Goal: Task Accomplishment & Management: Manage account settings

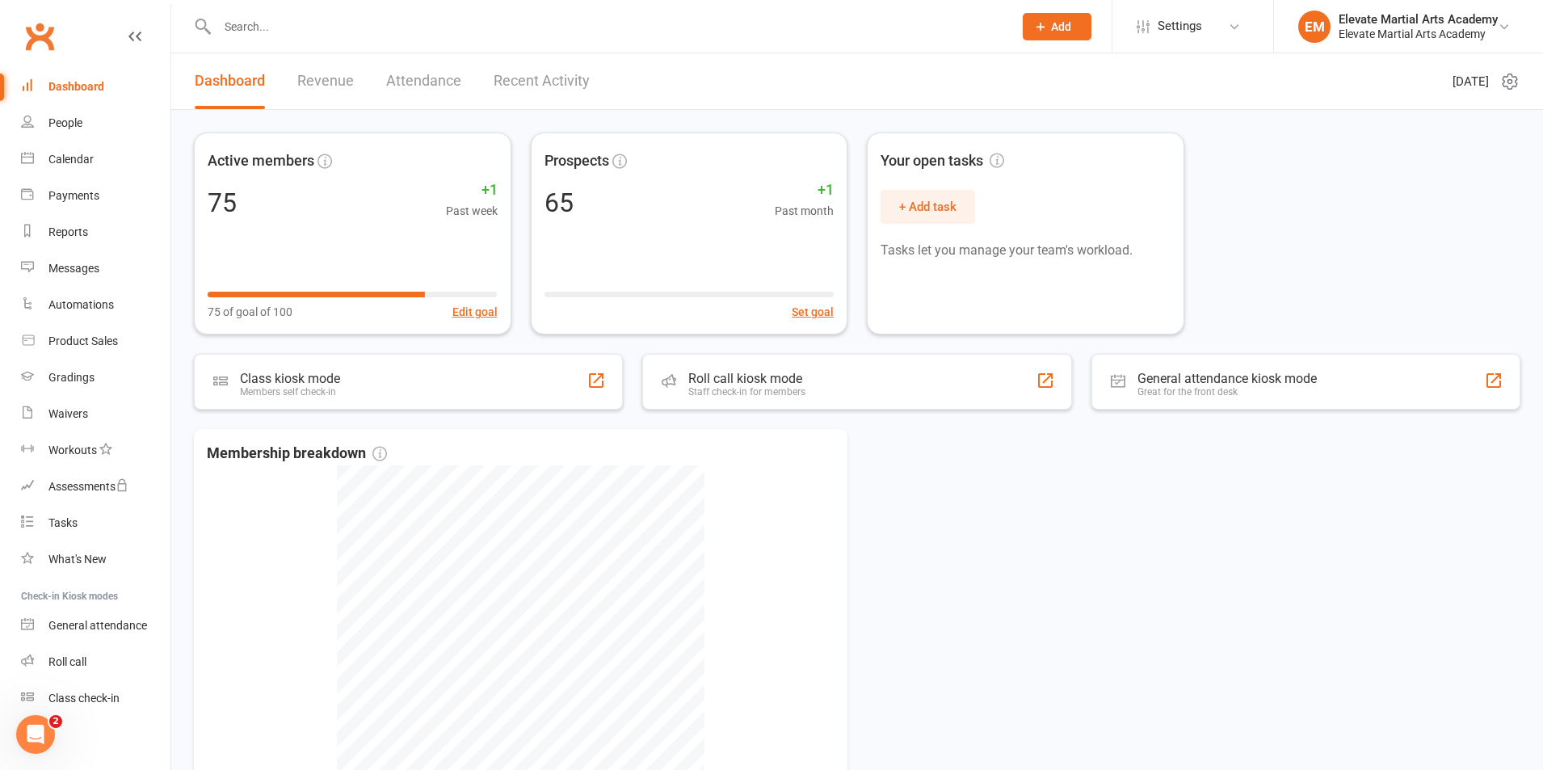
click at [346, 29] on input "text" at bounding box center [606, 26] width 789 height 23
click at [74, 520] on div "Tasks" at bounding box center [62, 522] width 29 height 13
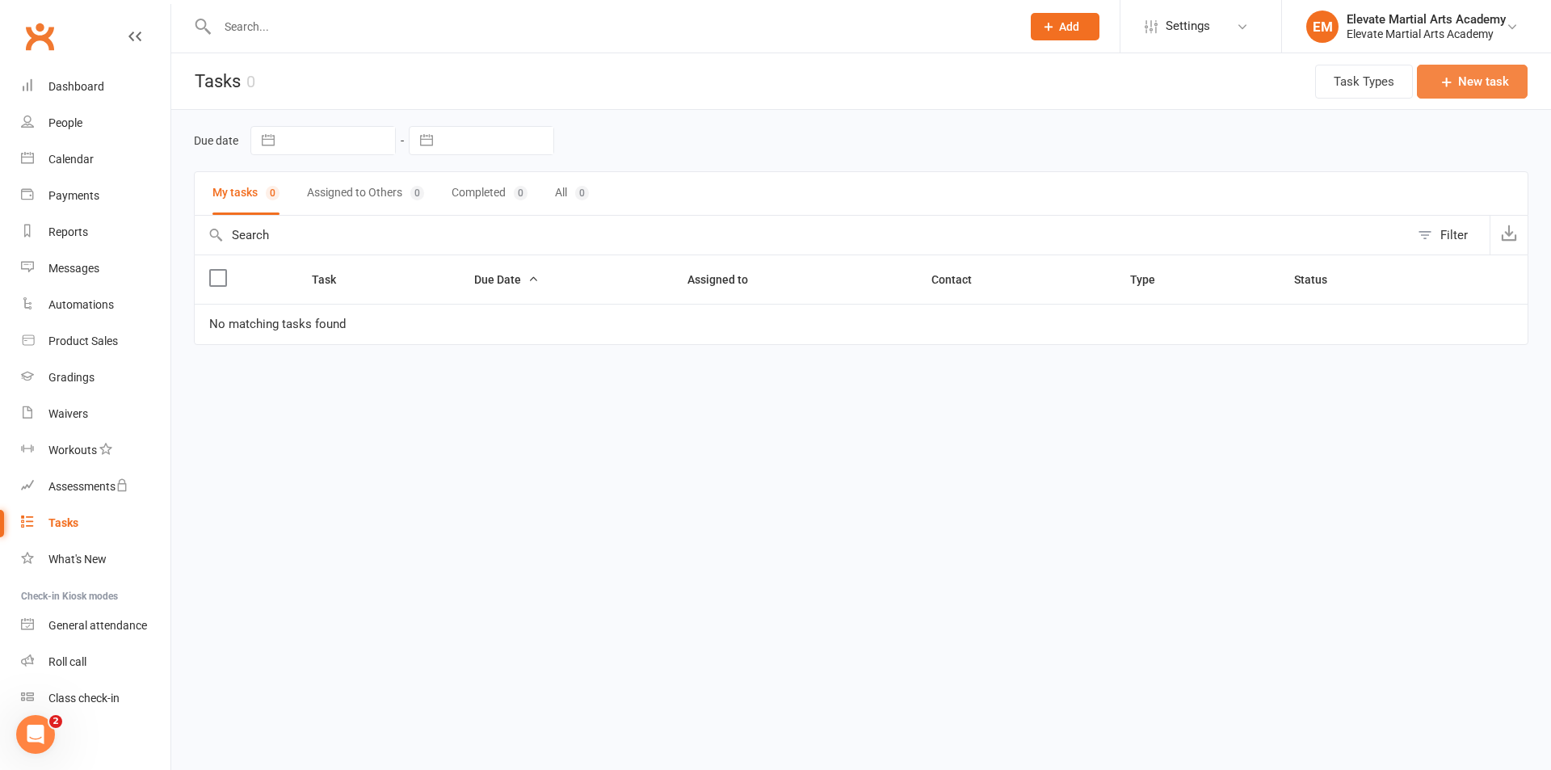
click at [1484, 69] on button "New task" at bounding box center [1472, 82] width 111 height 34
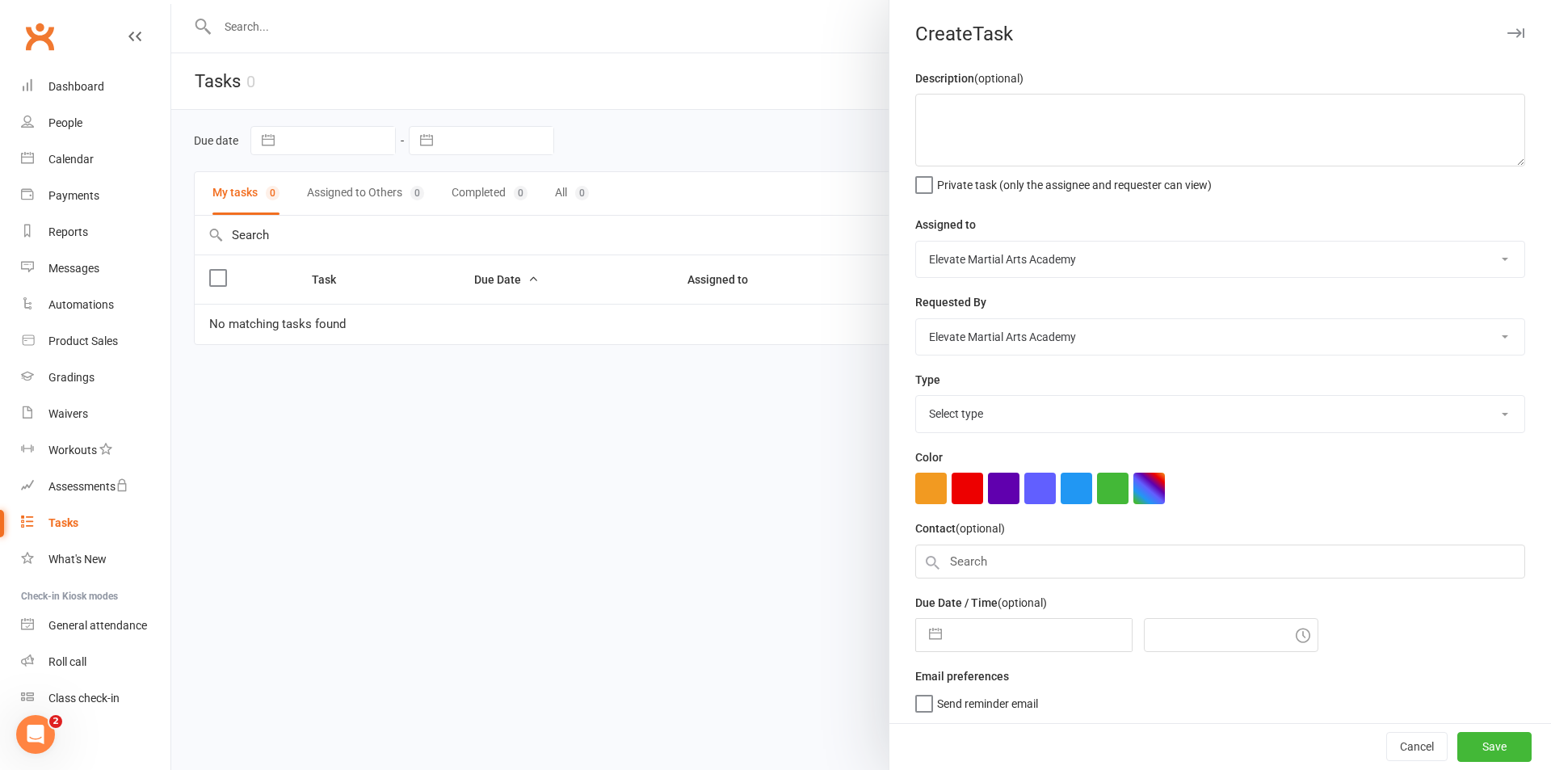
click at [982, 414] on select "Select type E-mail Meeting Phone call Add new task type" at bounding box center [1220, 414] width 608 height 36
click at [826, 20] on div at bounding box center [861, 385] width 1380 height 770
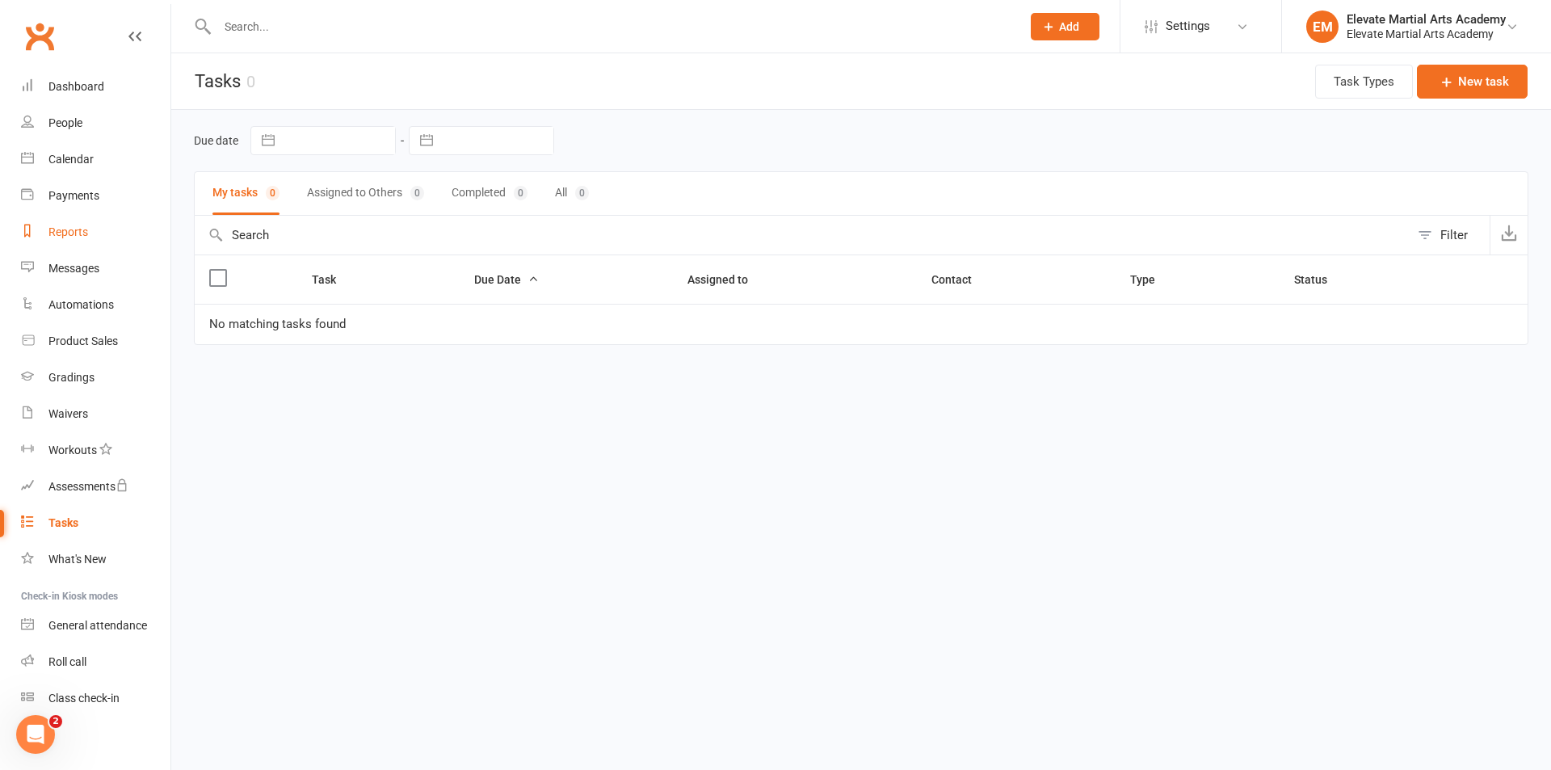
click at [80, 228] on div "Reports" at bounding box center [68, 231] width 40 height 13
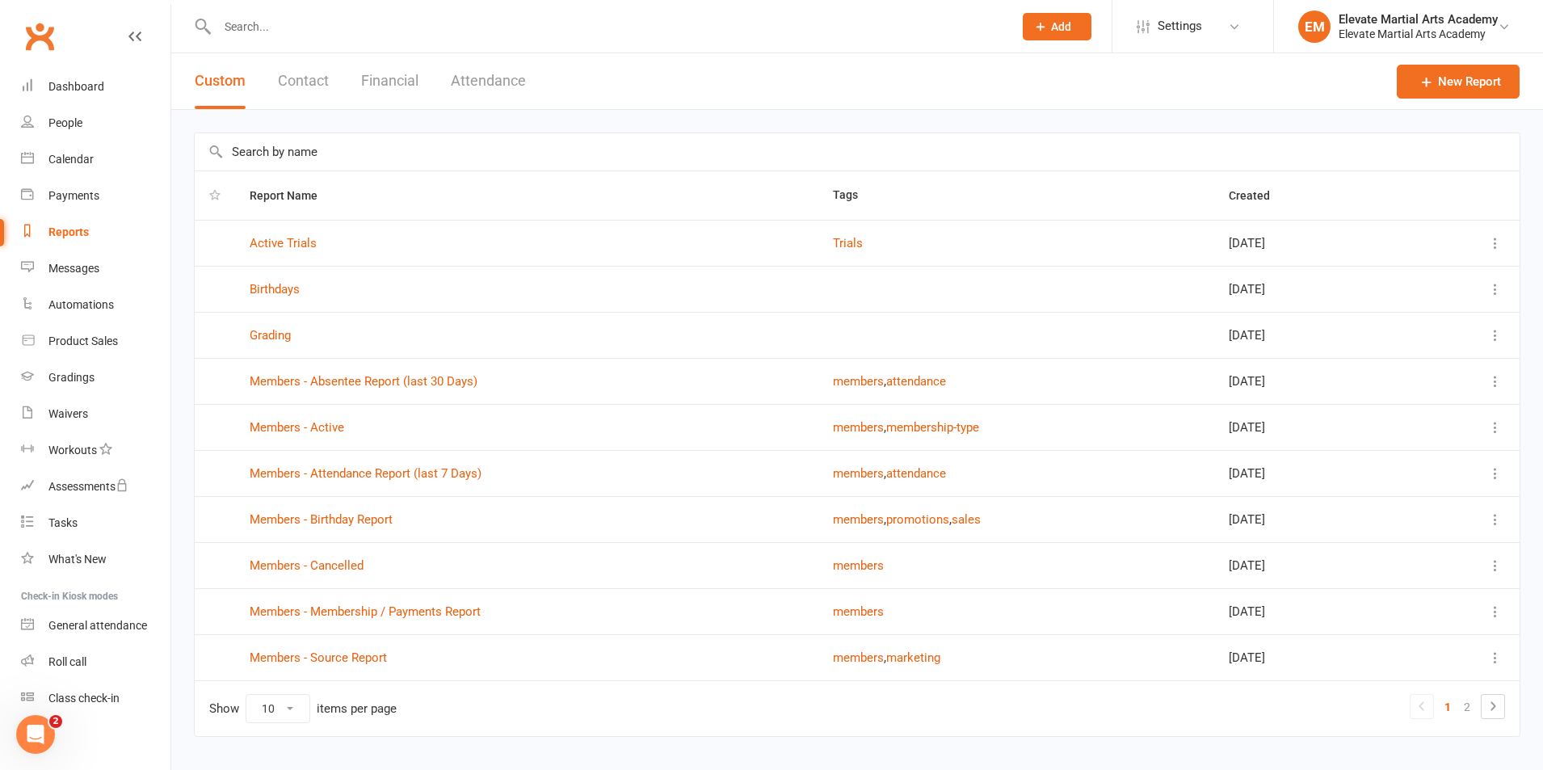
click at [294, 73] on button "Contact" at bounding box center [303, 81] width 51 height 56
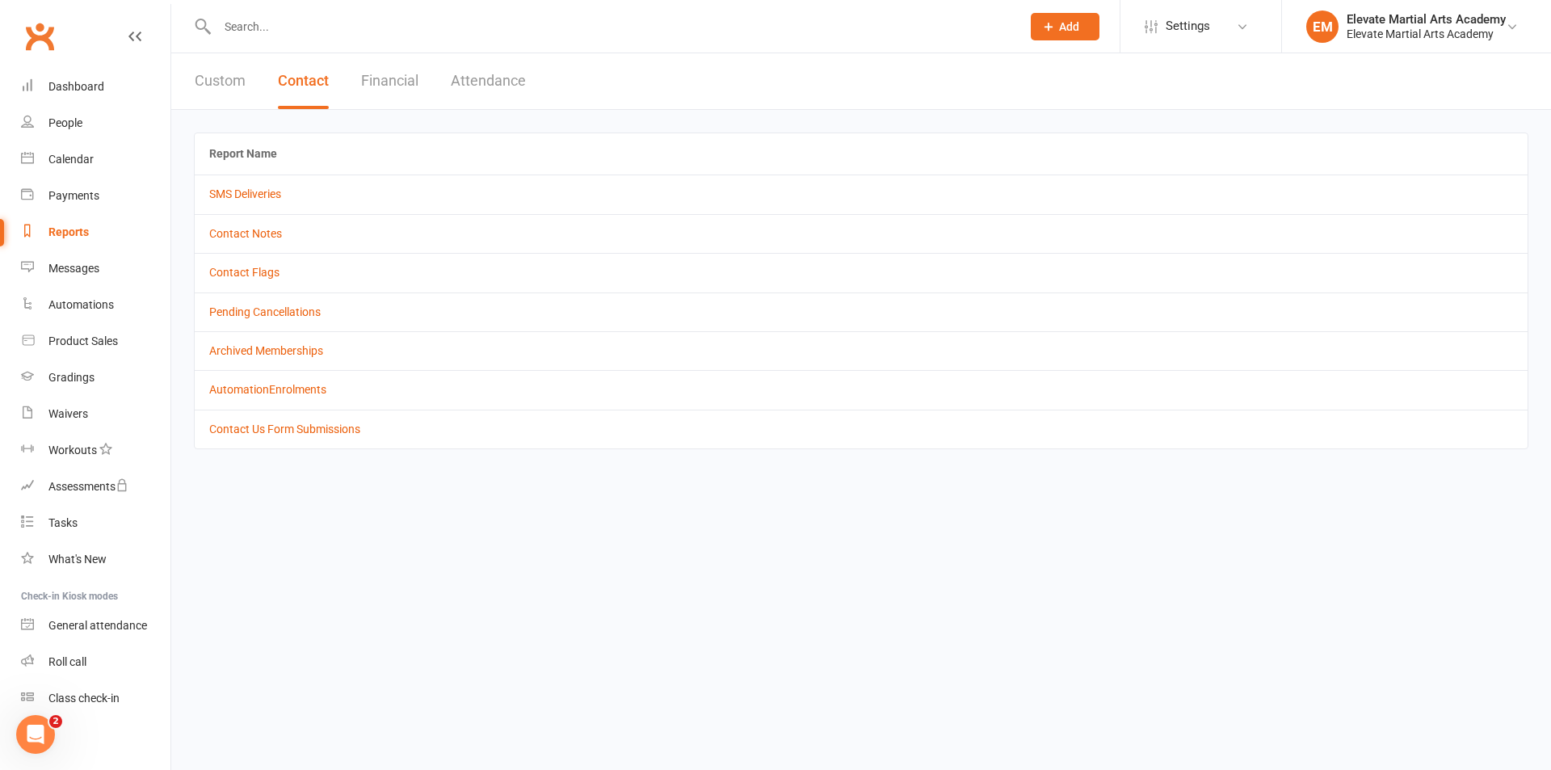
click at [275, 187] on td "SMS Deliveries" at bounding box center [861, 193] width 1333 height 39
click at [272, 190] on link "SMS Deliveries" at bounding box center [245, 193] width 72 height 13
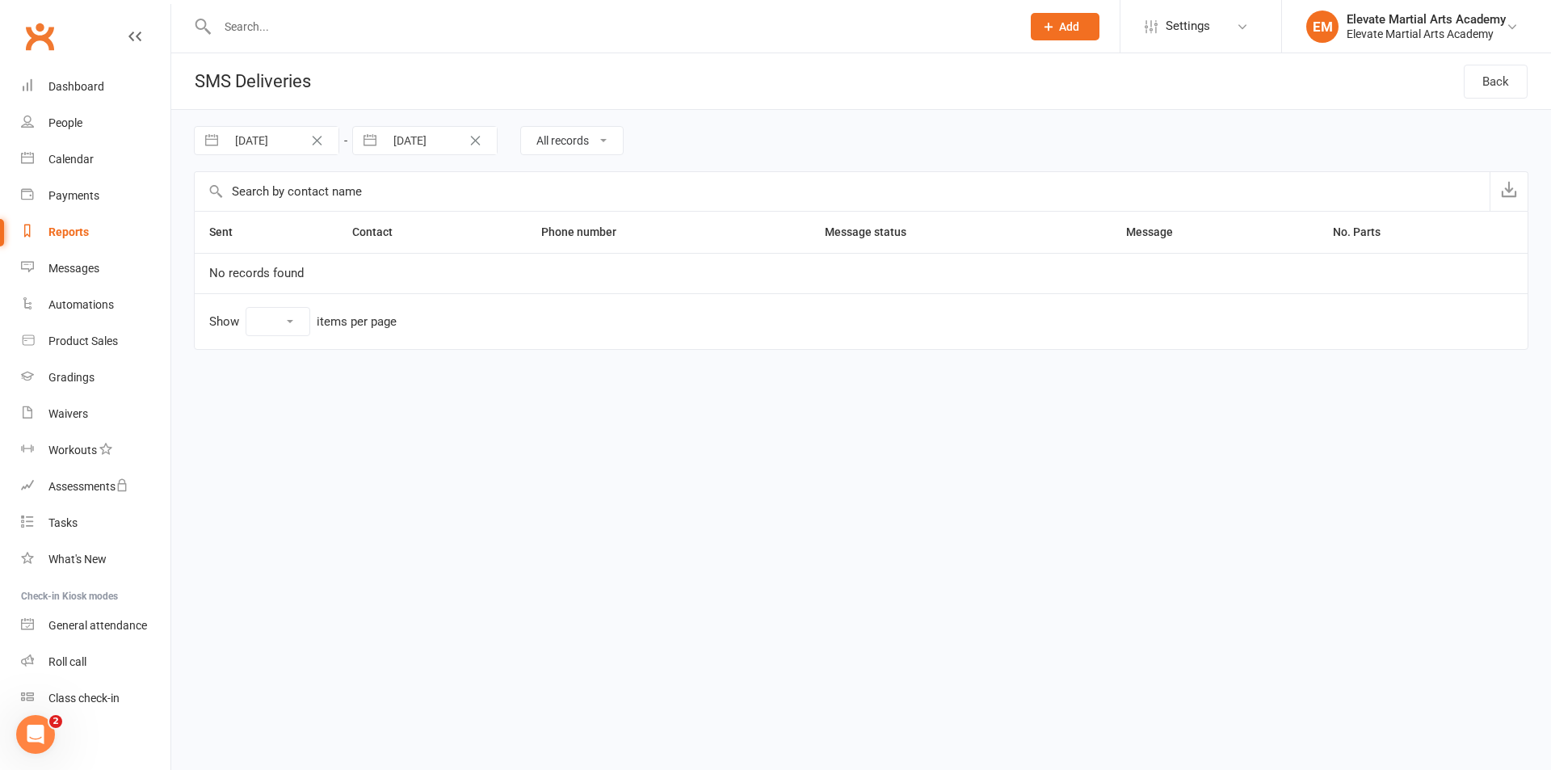
select select "10"
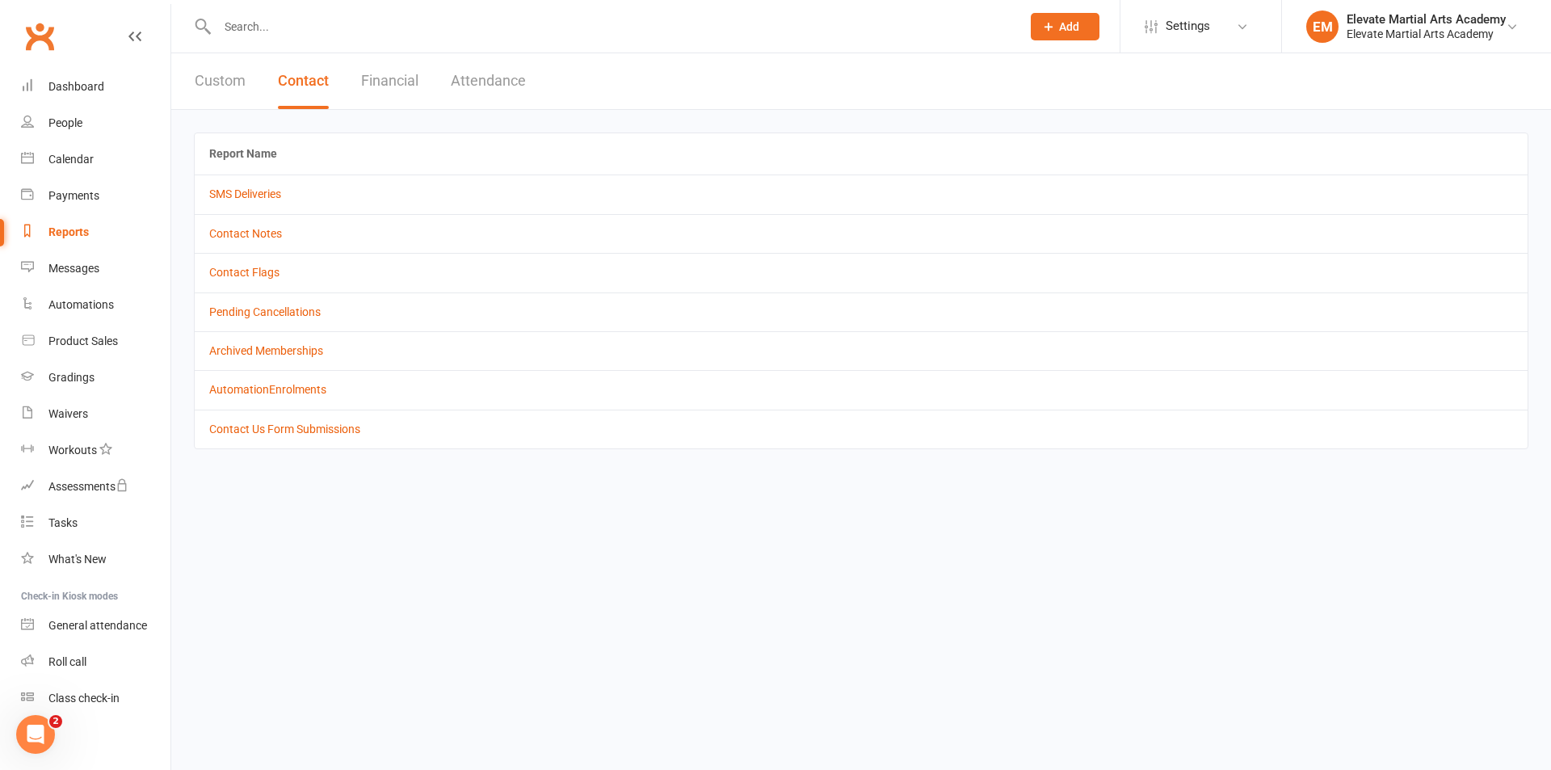
click at [214, 78] on button "Custom" at bounding box center [220, 81] width 51 height 56
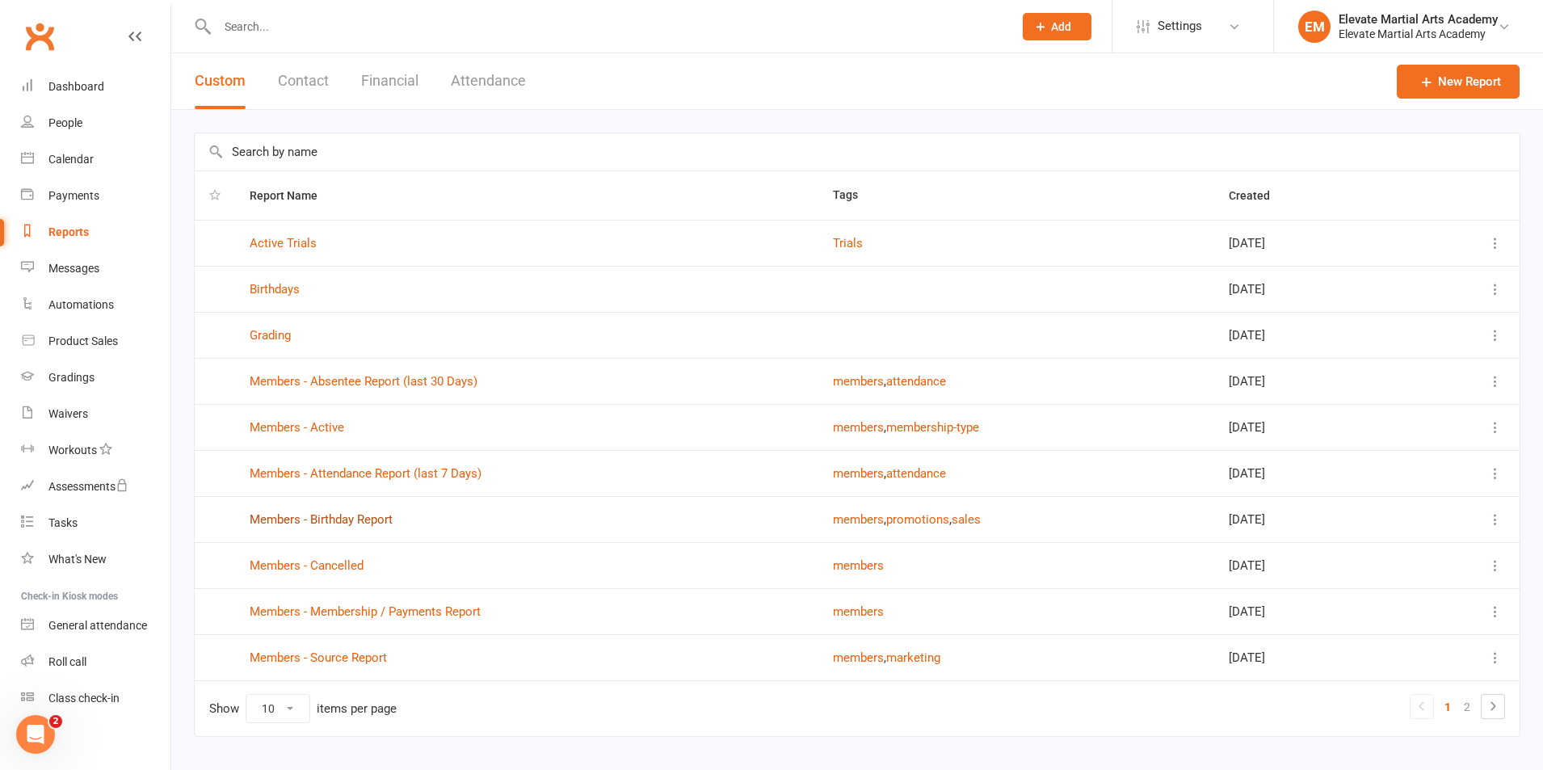
click at [326, 520] on link "Members - Birthday Report" at bounding box center [321, 519] width 143 height 15
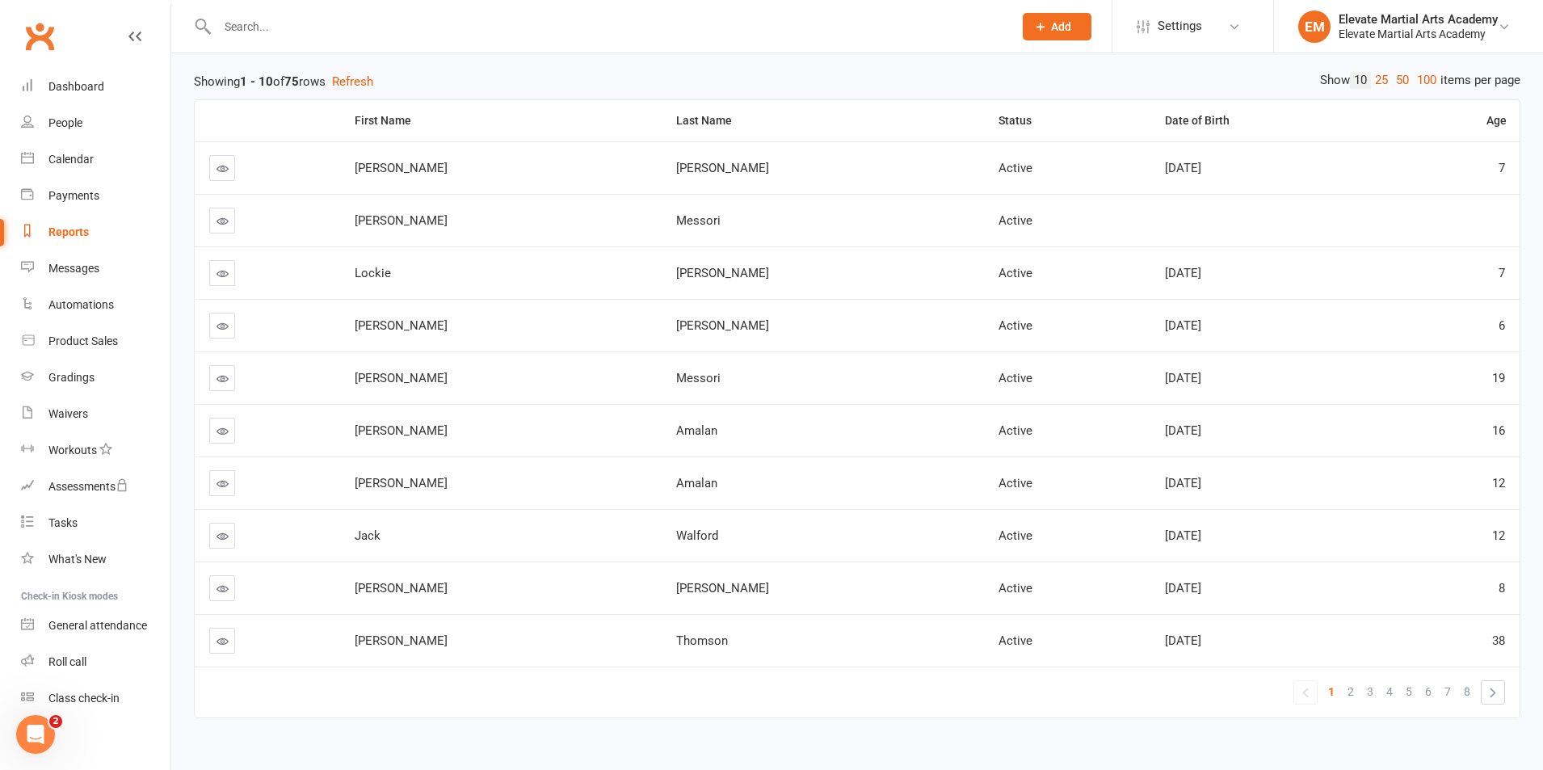
scroll to position [205, 0]
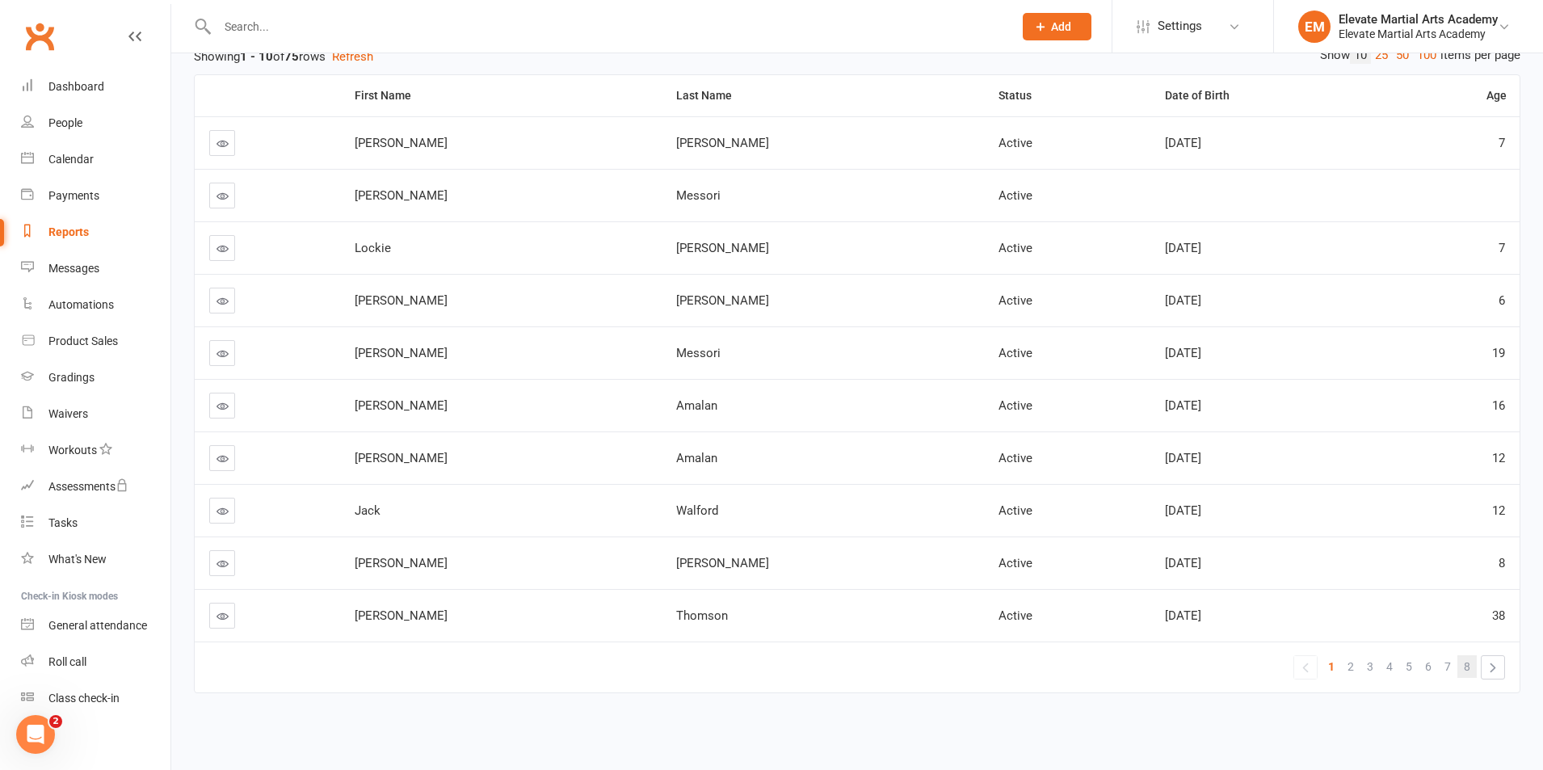
click at [1469, 662] on span "8" at bounding box center [1467, 666] width 6 height 23
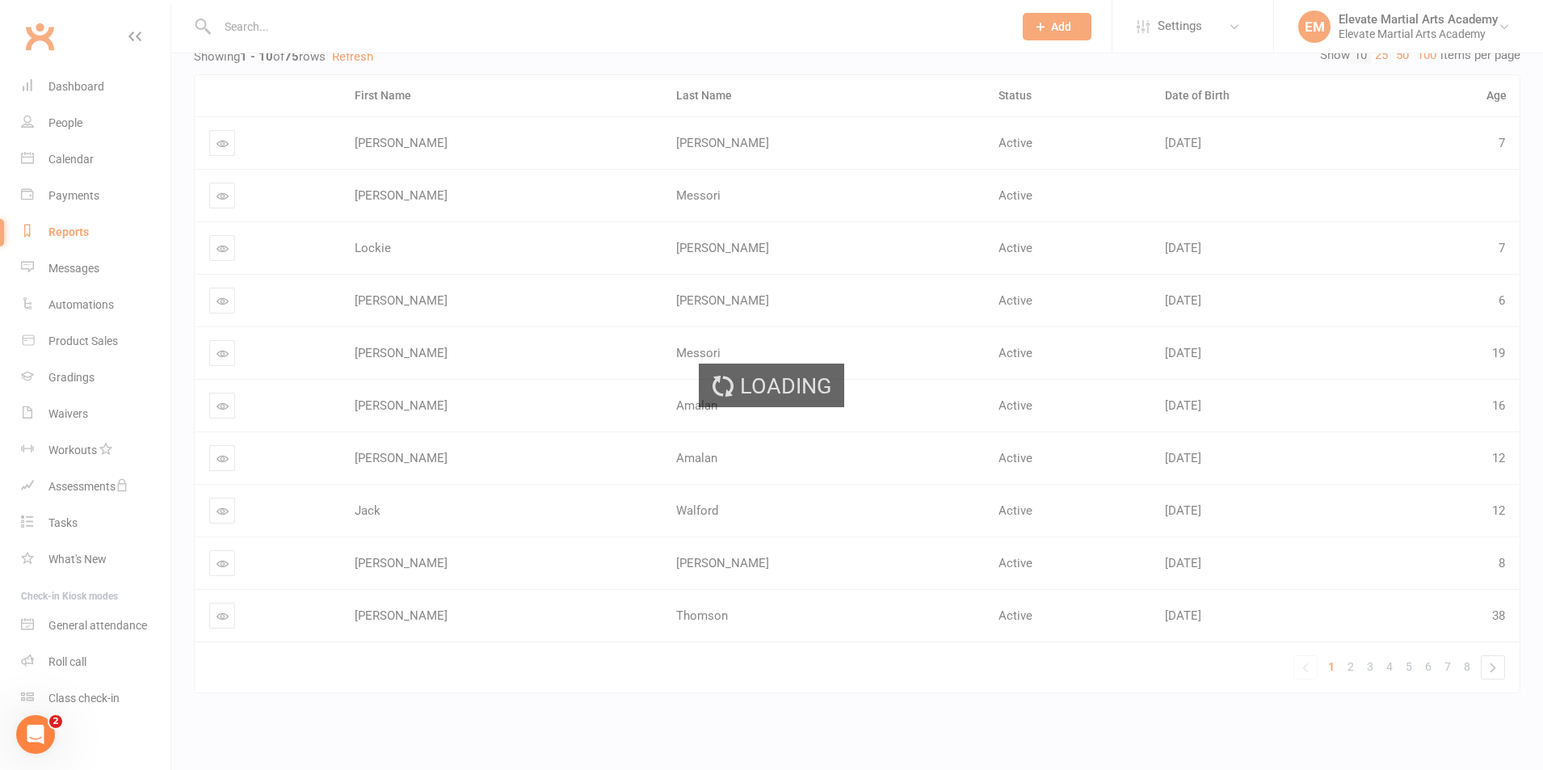
scroll to position [0, 0]
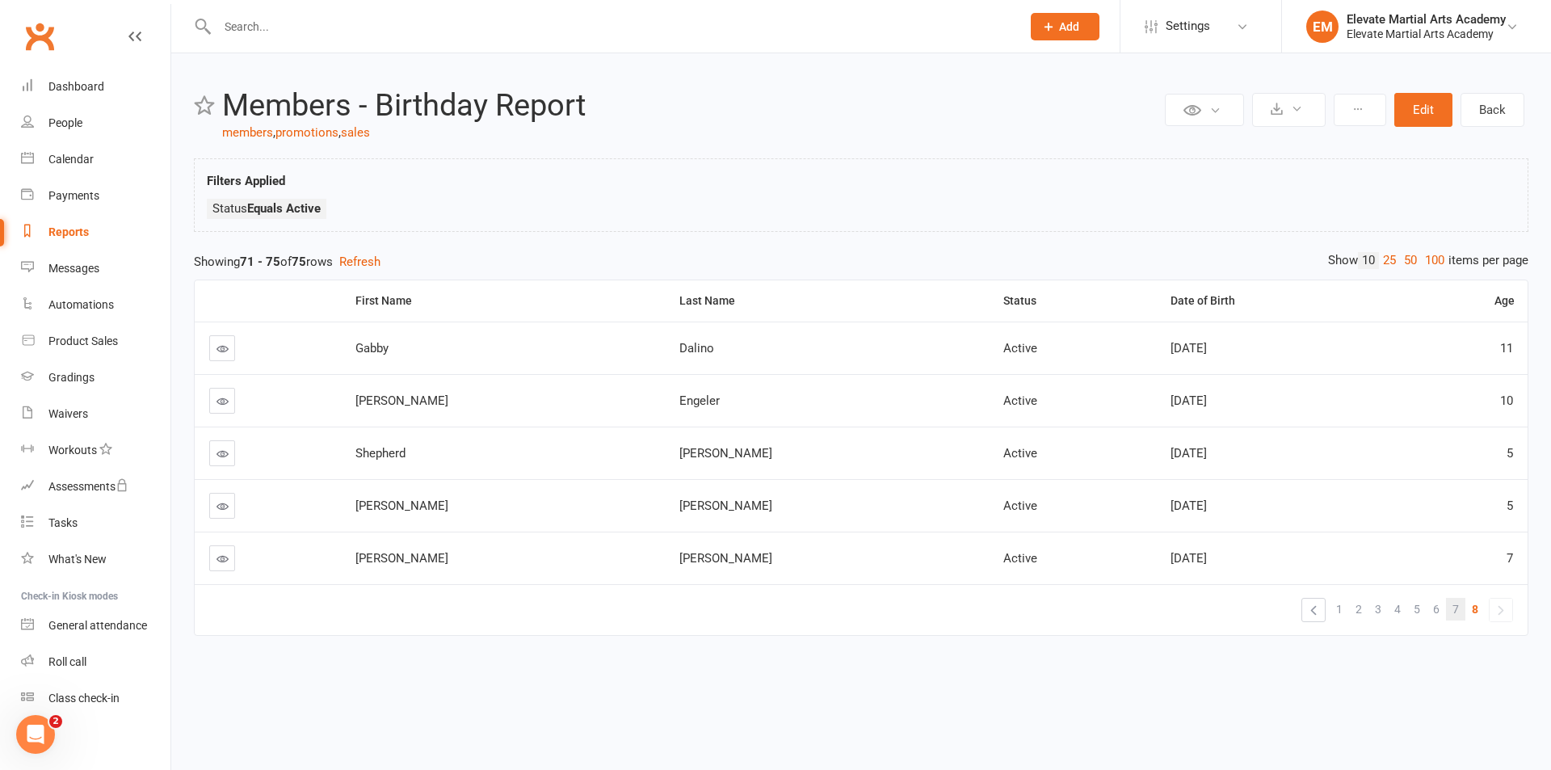
click at [1456, 612] on span "7" at bounding box center [1455, 609] width 6 height 23
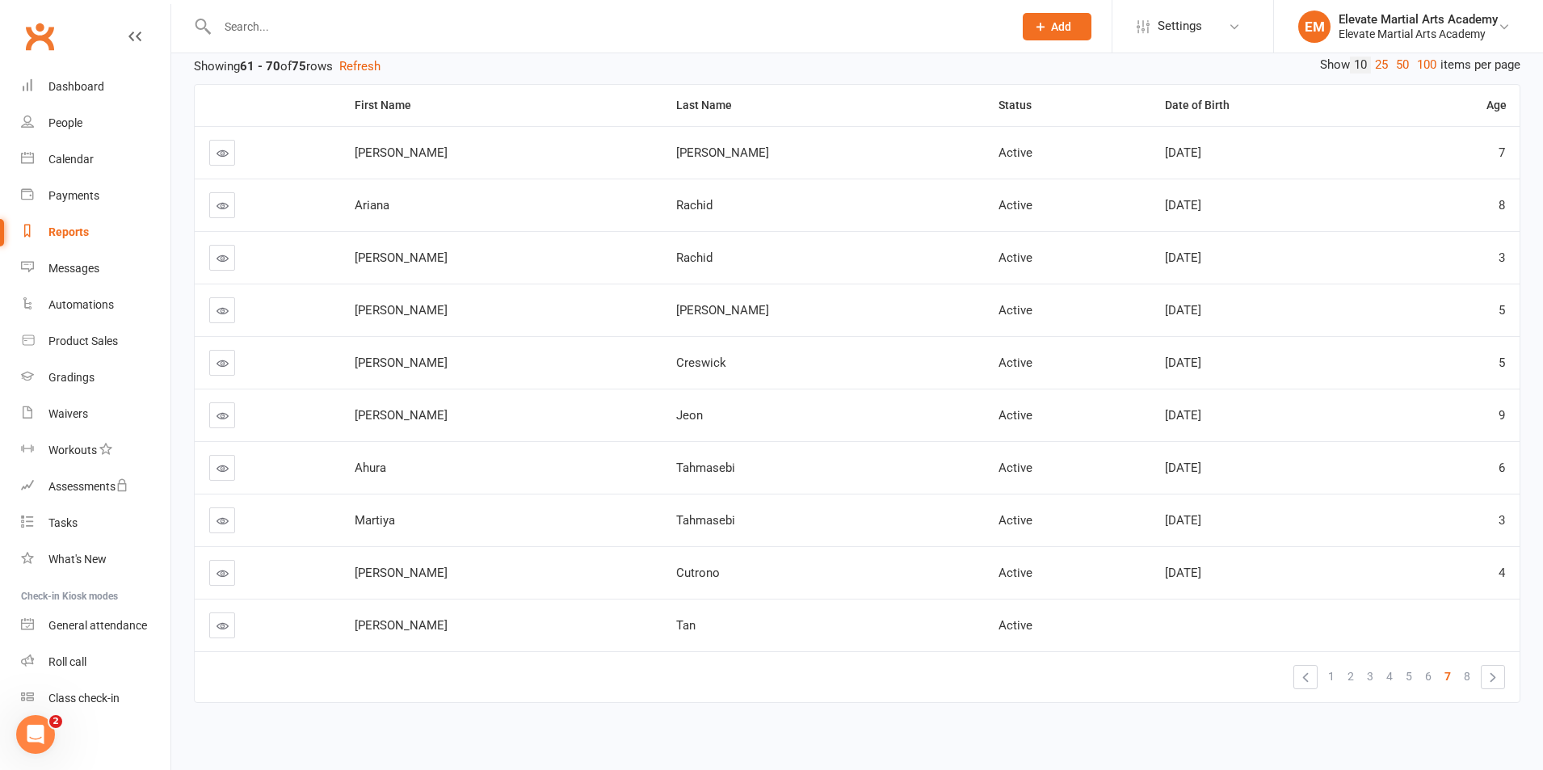
scroll to position [205, 0]
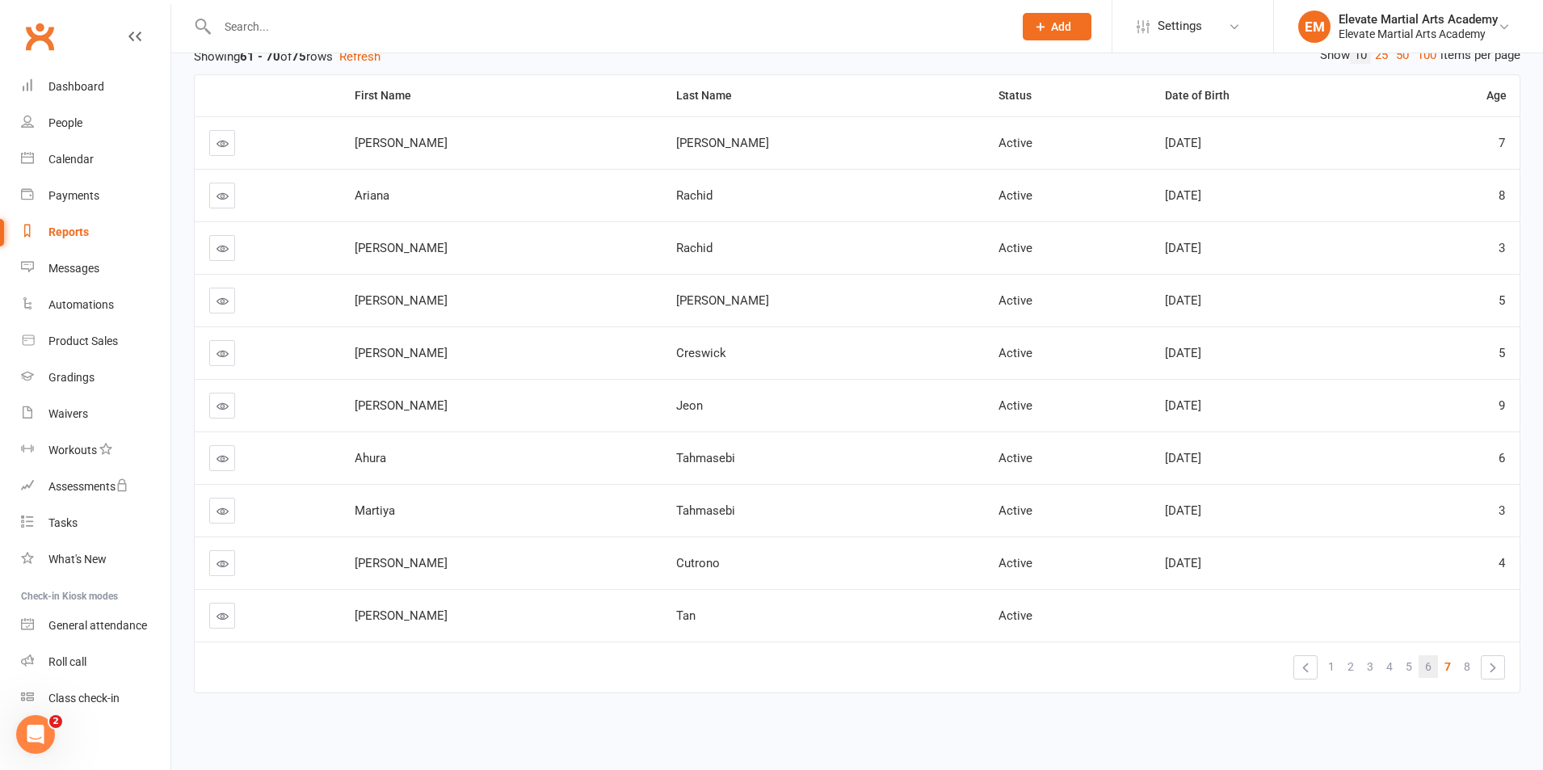
click at [1427, 668] on span "6" at bounding box center [1428, 666] width 6 height 23
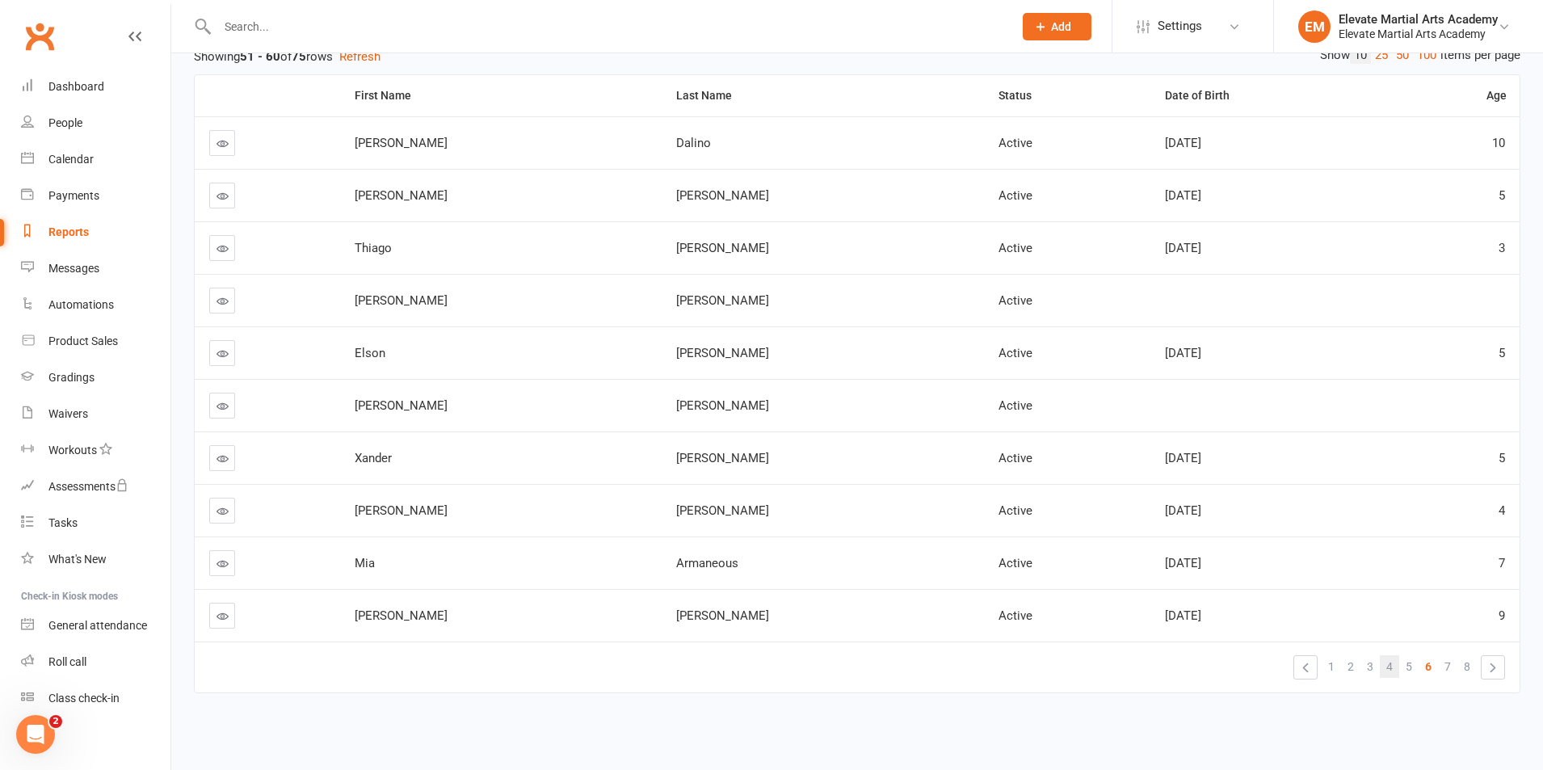
click at [1389, 668] on span "4" at bounding box center [1389, 666] width 6 height 23
click at [1369, 667] on span "3" at bounding box center [1370, 666] width 6 height 23
click at [1355, 666] on link "2" at bounding box center [1350, 666] width 19 height 23
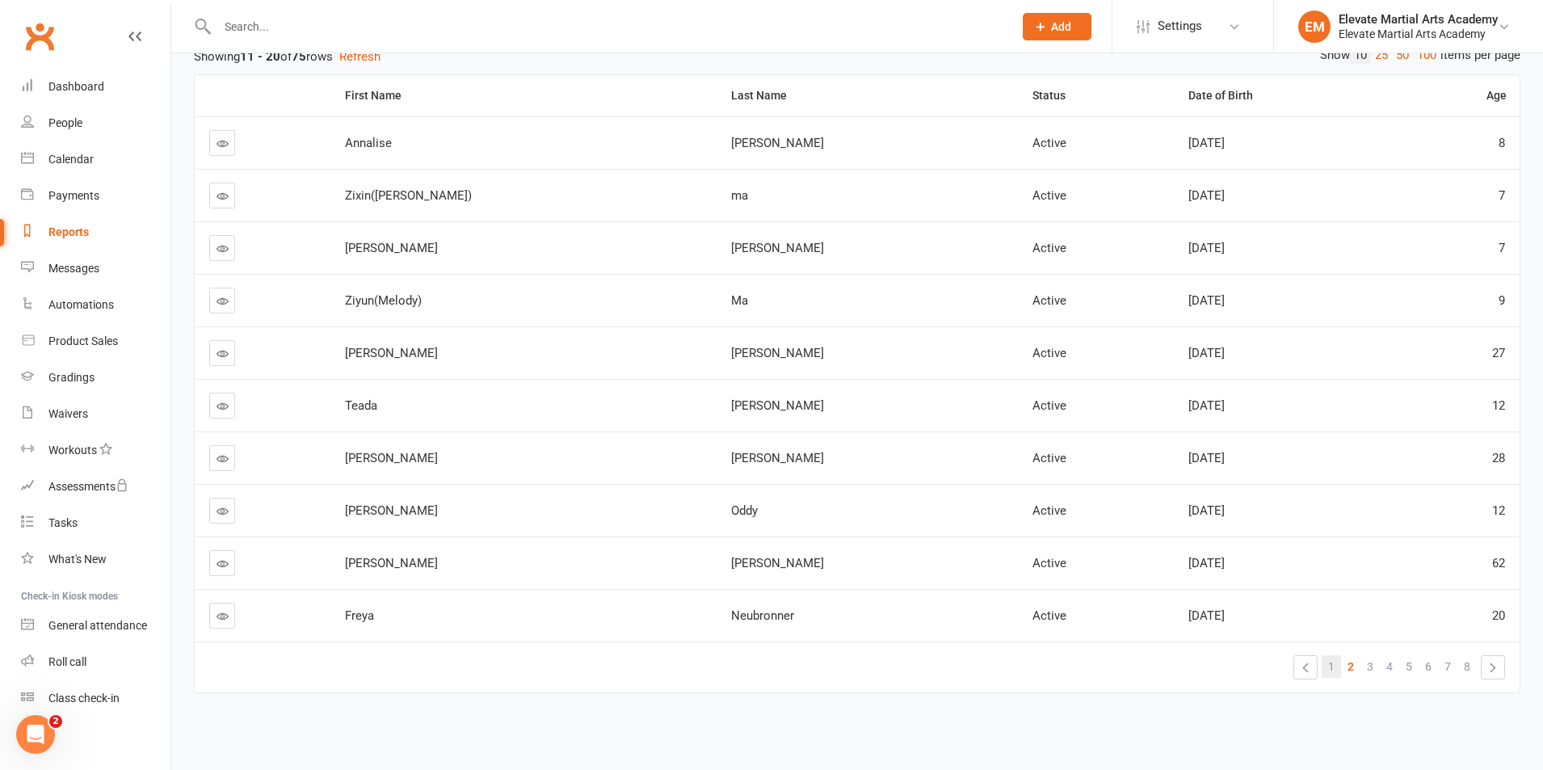
click at [1325, 667] on link "1" at bounding box center [1331, 666] width 19 height 23
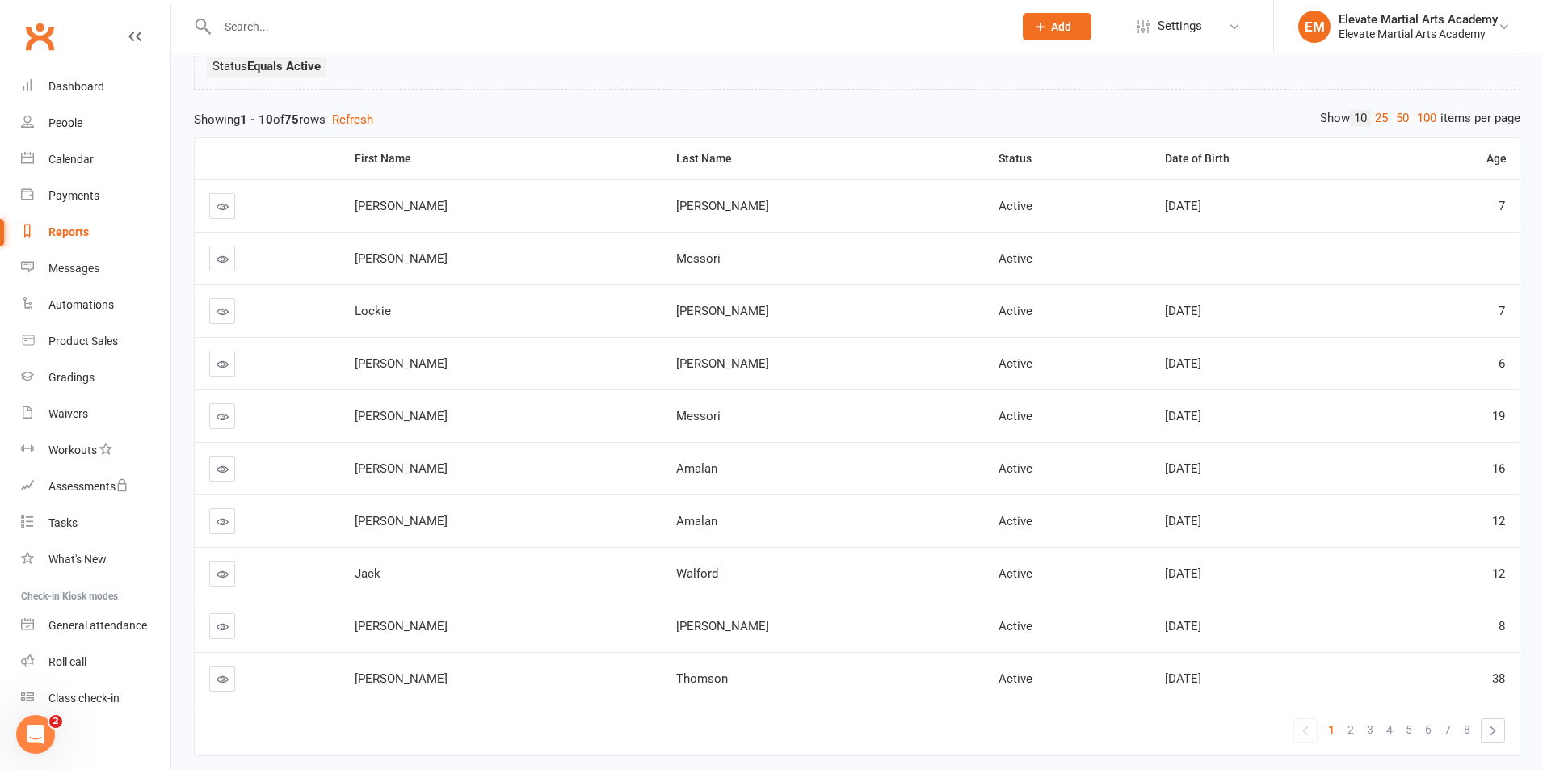
scroll to position [0, 0]
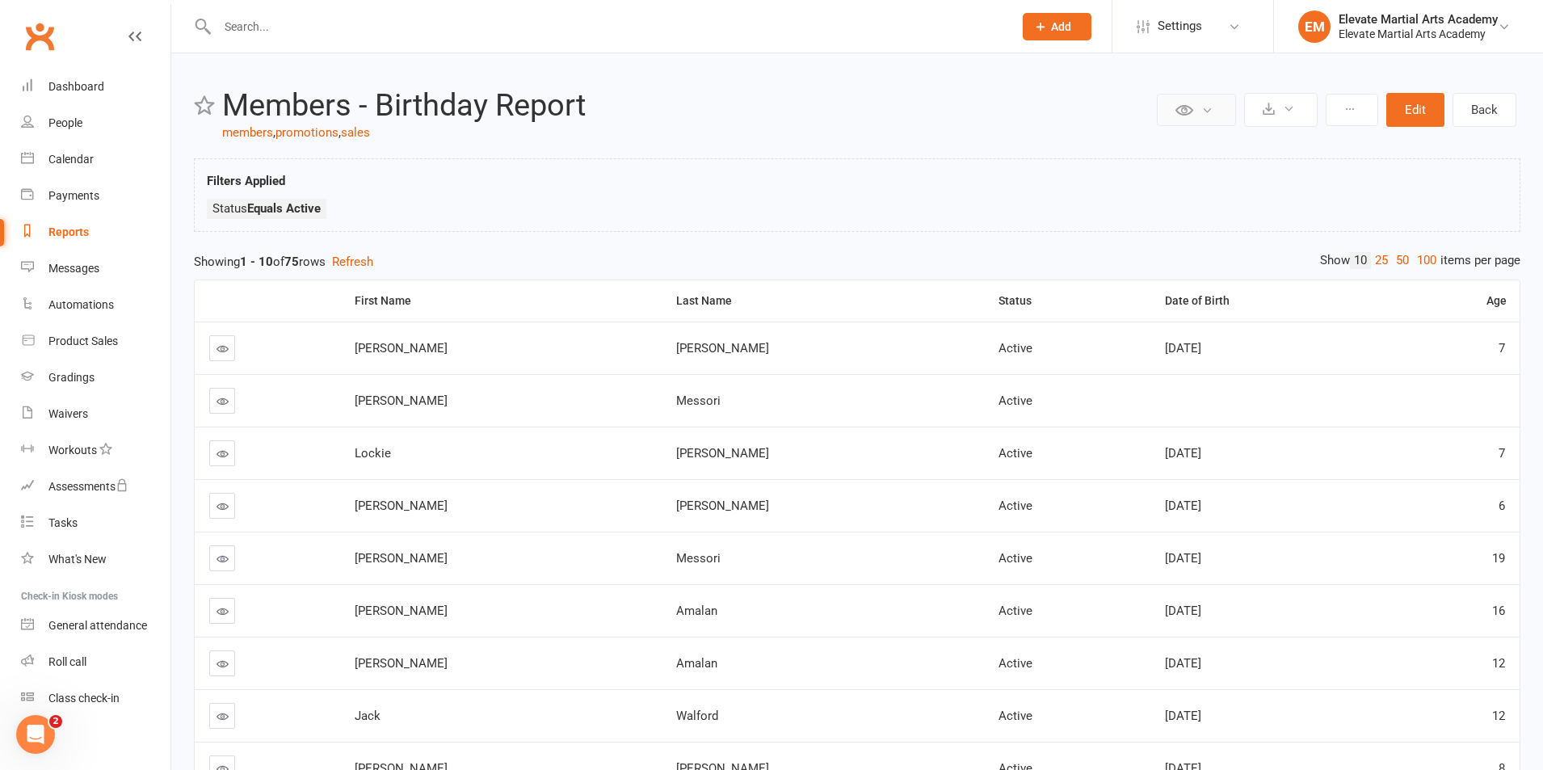
click at [1204, 110] on icon at bounding box center [1207, 110] width 12 height 12
click at [1291, 106] on icon at bounding box center [1289, 109] width 12 height 12
click at [1212, 145] on link "Export to CSV" at bounding box center [1232, 148] width 170 height 32
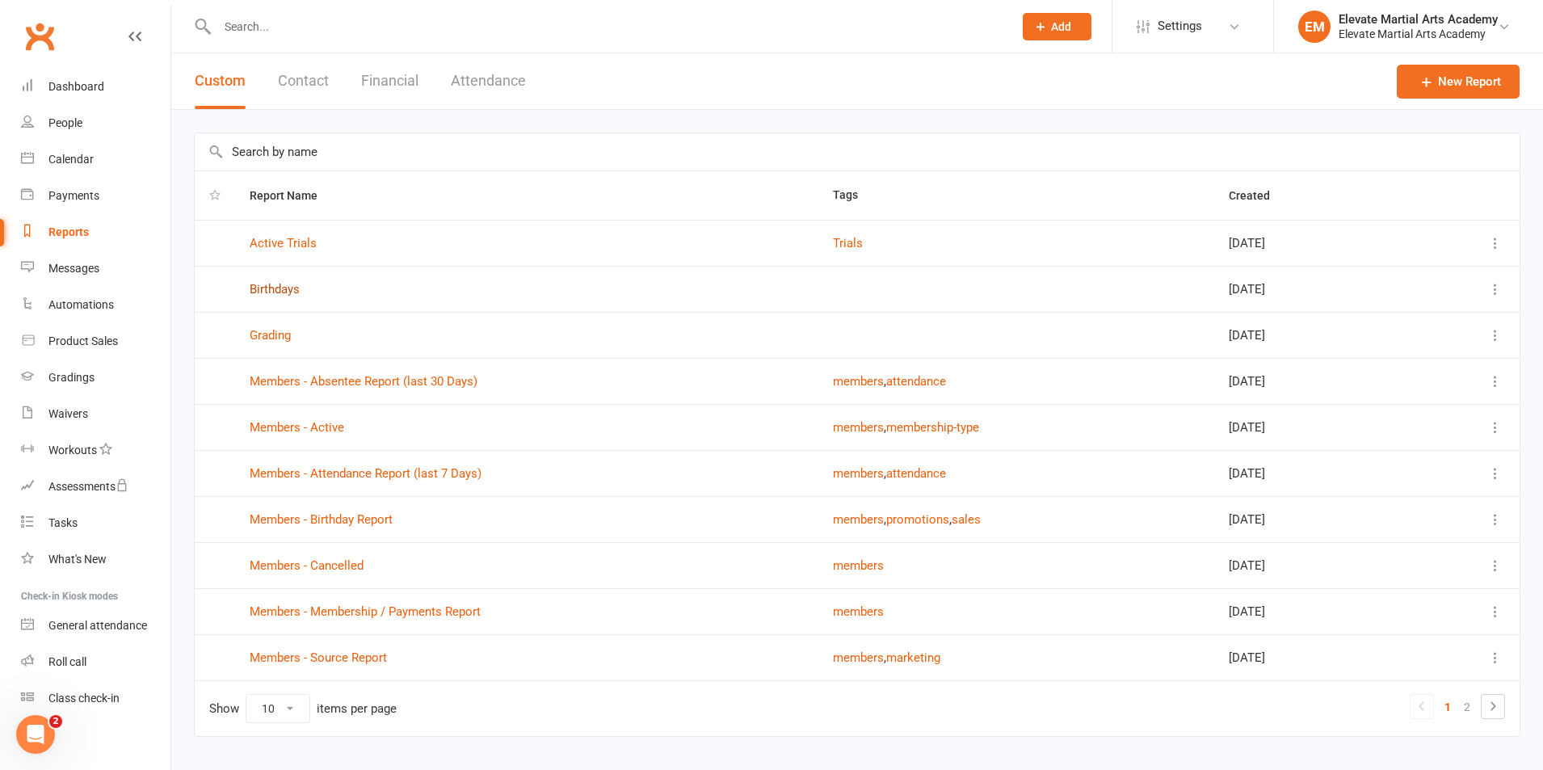
click at [288, 287] on link "Birthdays" at bounding box center [275, 289] width 50 height 15
click at [1494, 288] on icon at bounding box center [1495, 289] width 16 height 16
click at [1378, 384] on link "Remove" at bounding box center [1416, 385] width 160 height 32
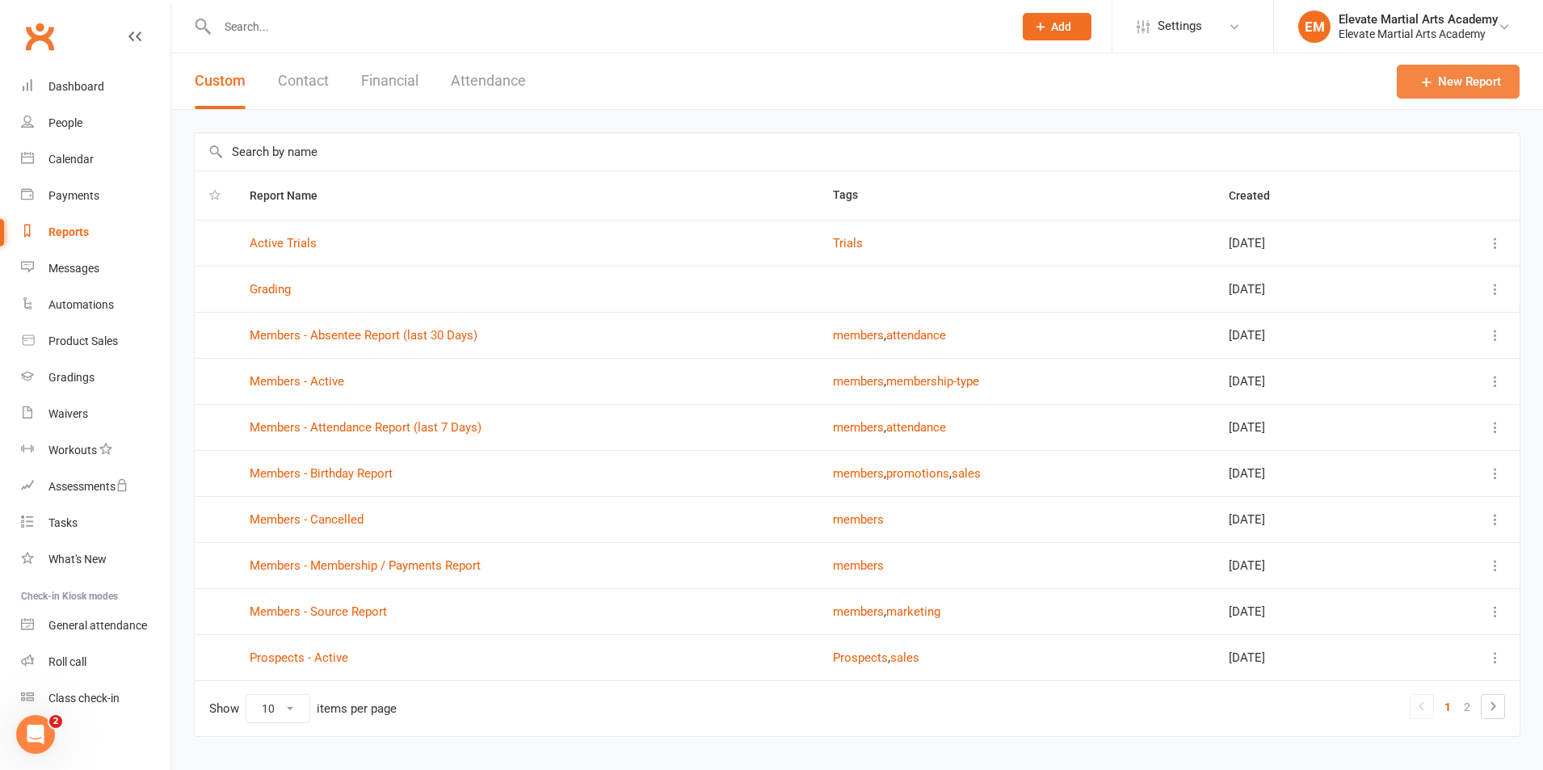
click at [1466, 74] on link "New Report" at bounding box center [1458, 82] width 123 height 34
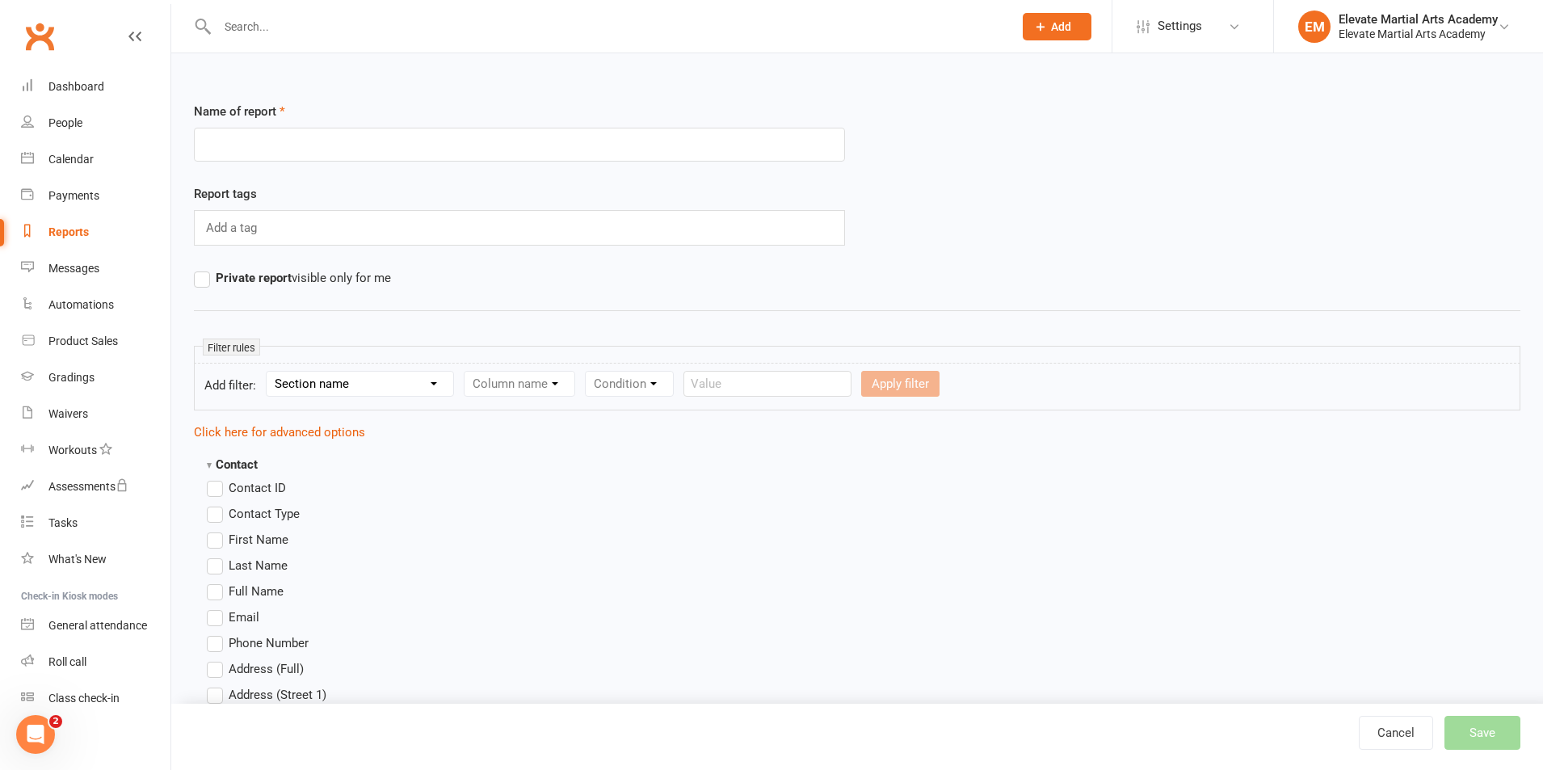
click at [271, 149] on input "text" at bounding box center [519, 145] width 651 height 34
click at [438, 383] on select "Section name Contact Attendance Aggregate Payment Booking Waitlist Attendees Ca…" at bounding box center [360, 384] width 187 height 24
click at [260, 35] on input "text" at bounding box center [606, 26] width 789 height 23
type input "b"
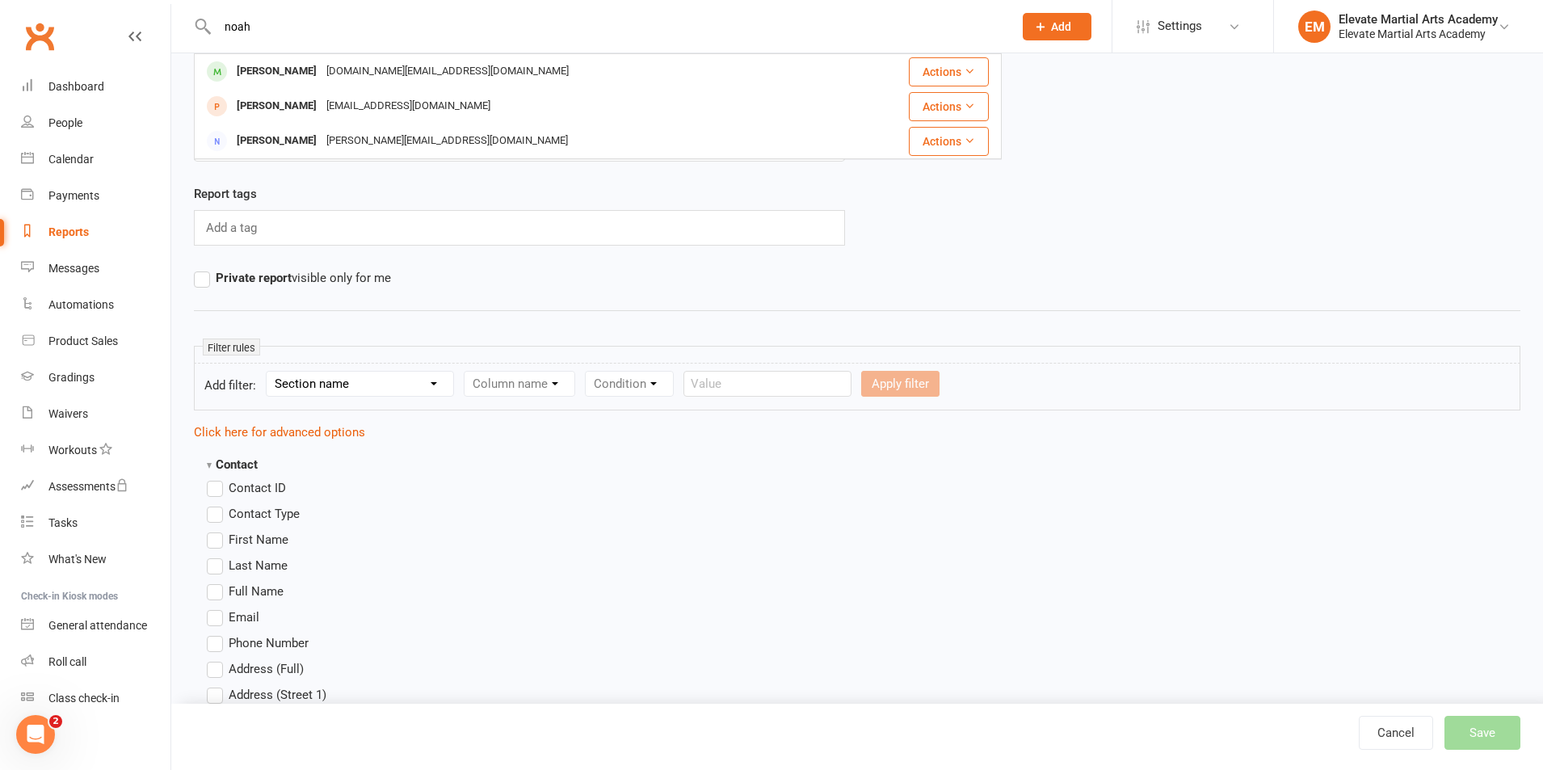
type input "noah"
click at [322, 70] on div "[DOMAIN_NAME][EMAIL_ADDRESS][DOMAIN_NAME]" at bounding box center [448, 71] width 252 height 23
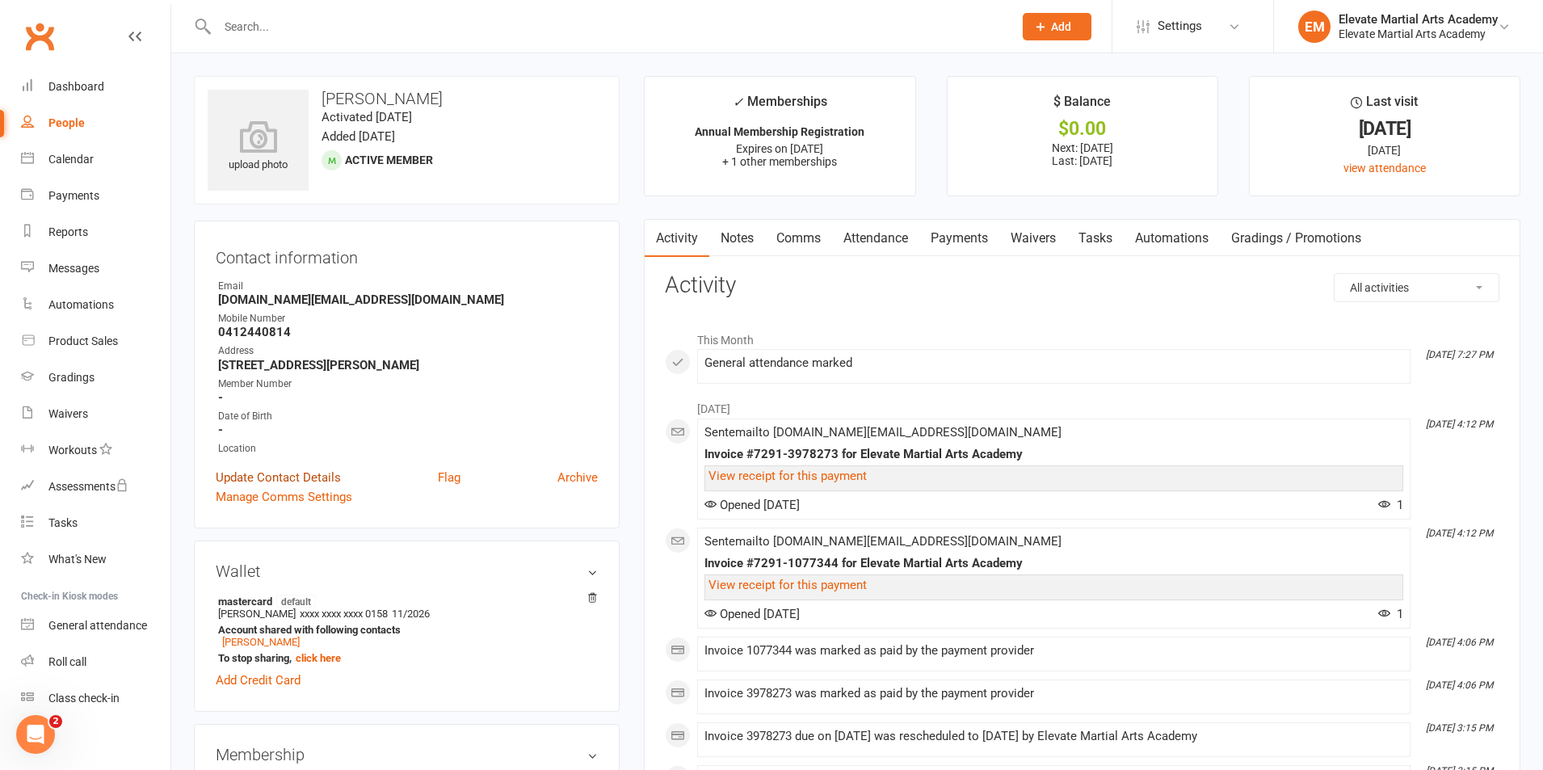
click at [269, 478] on link "Update Contact Details" at bounding box center [278, 477] width 125 height 19
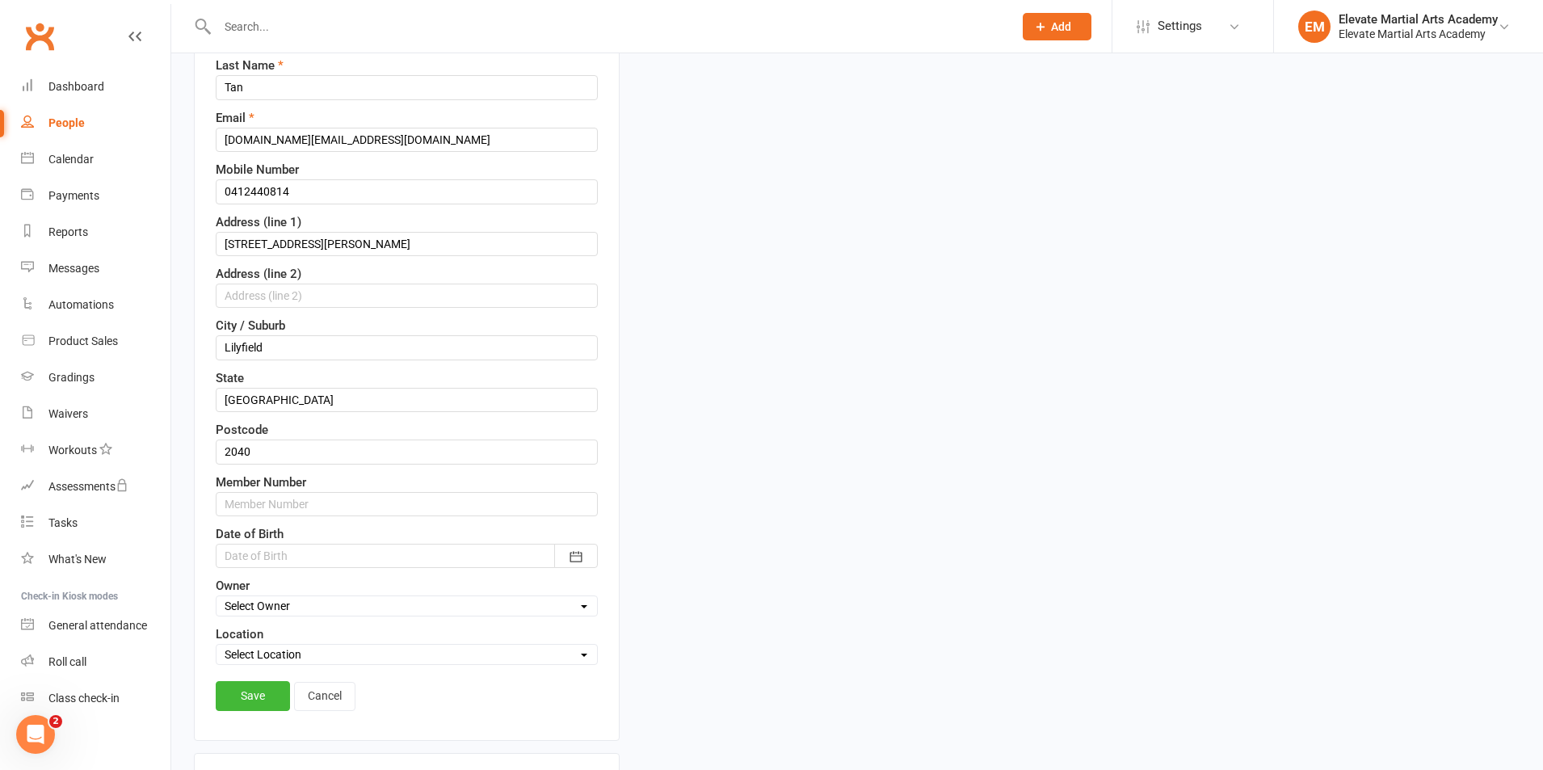
scroll to position [264, 0]
click at [275, 552] on div at bounding box center [407, 554] width 382 height 24
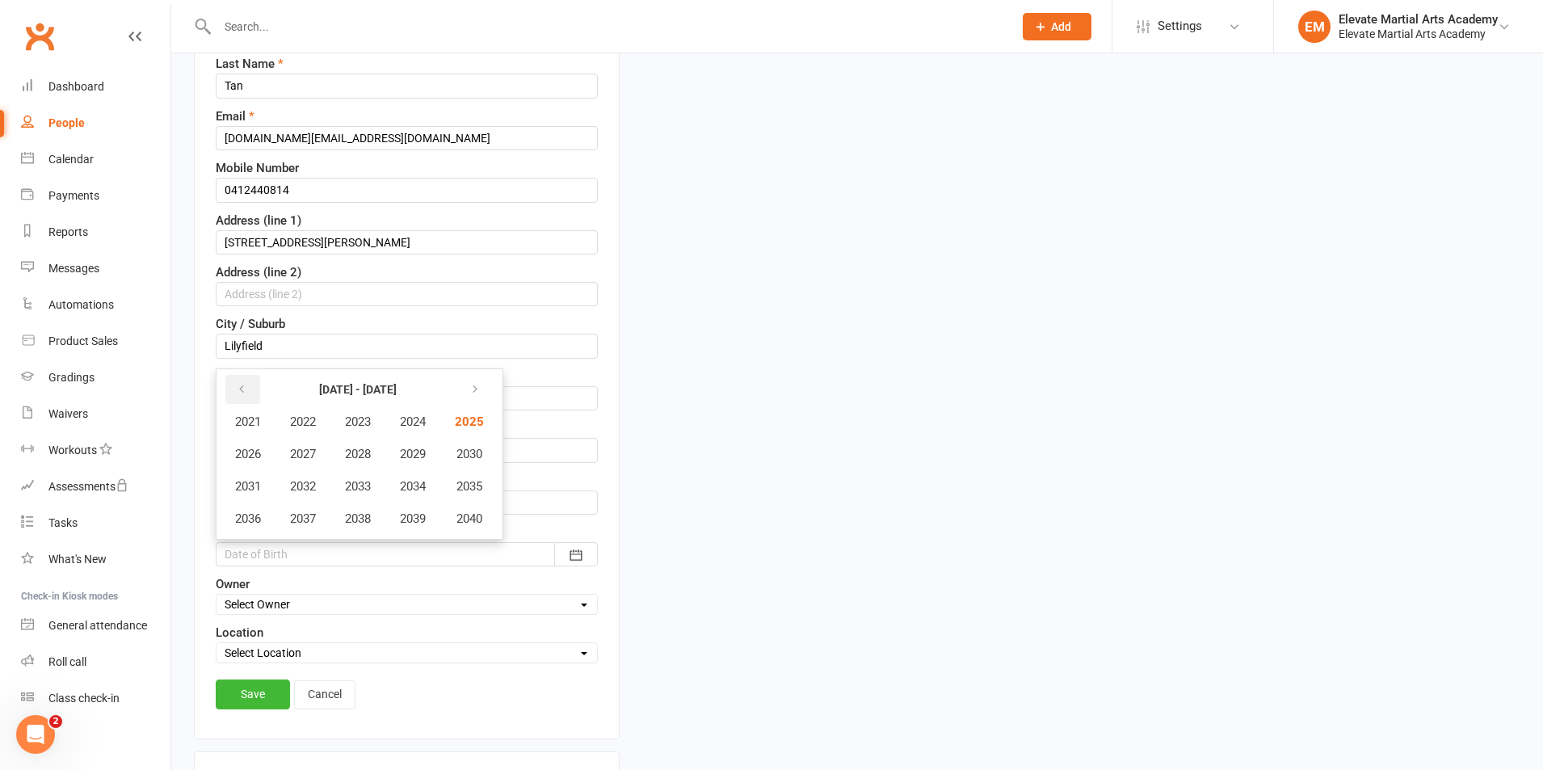
click at [237, 385] on icon "button" at bounding box center [241, 389] width 11 height 13
click at [357, 520] on span "2018" at bounding box center [358, 518] width 26 height 15
click at [439, 519] on span "December" at bounding box center [453, 518] width 55 height 15
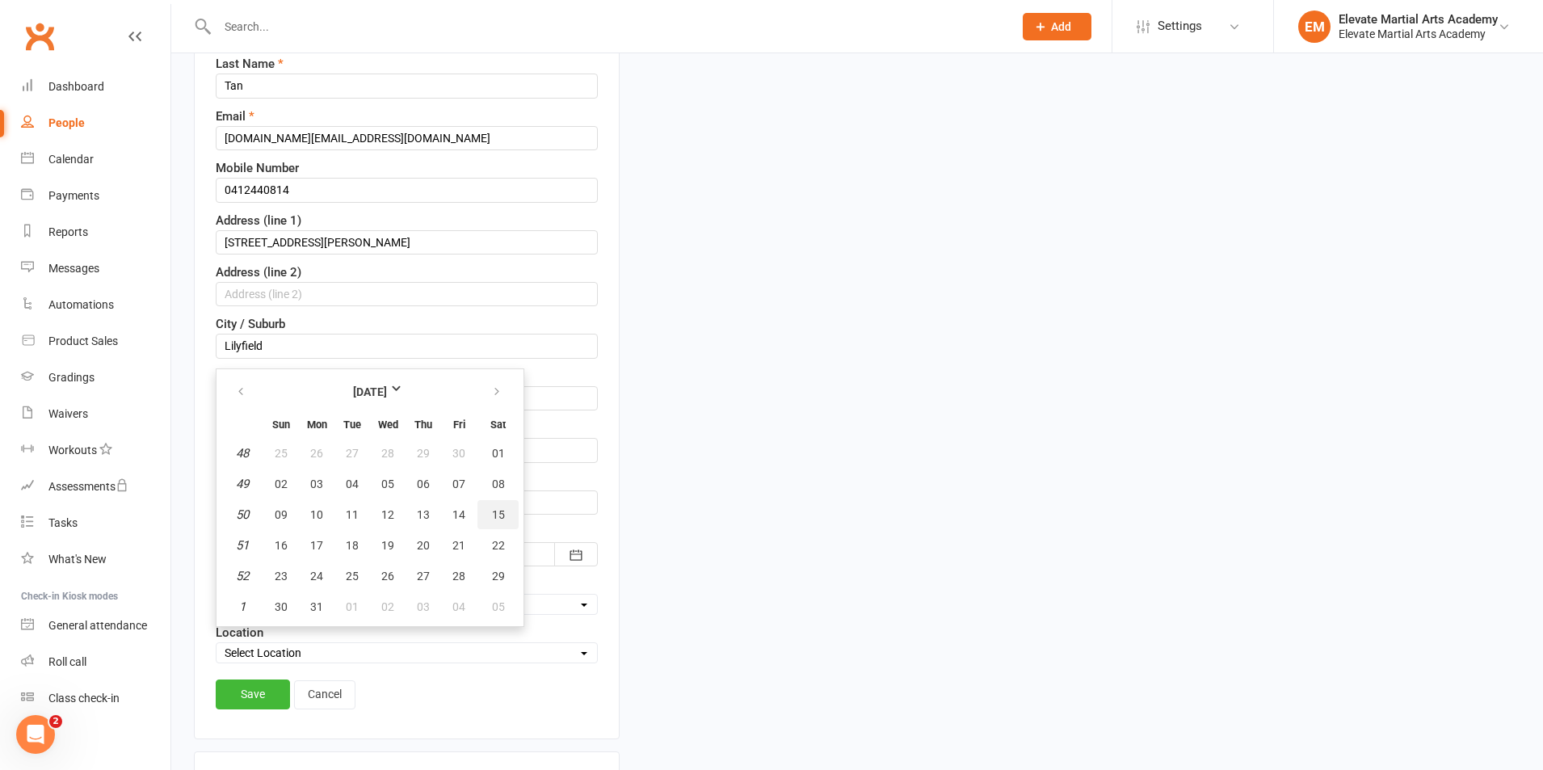
click at [492, 514] on span "15" at bounding box center [498, 514] width 13 height 13
type input "[DATE]"
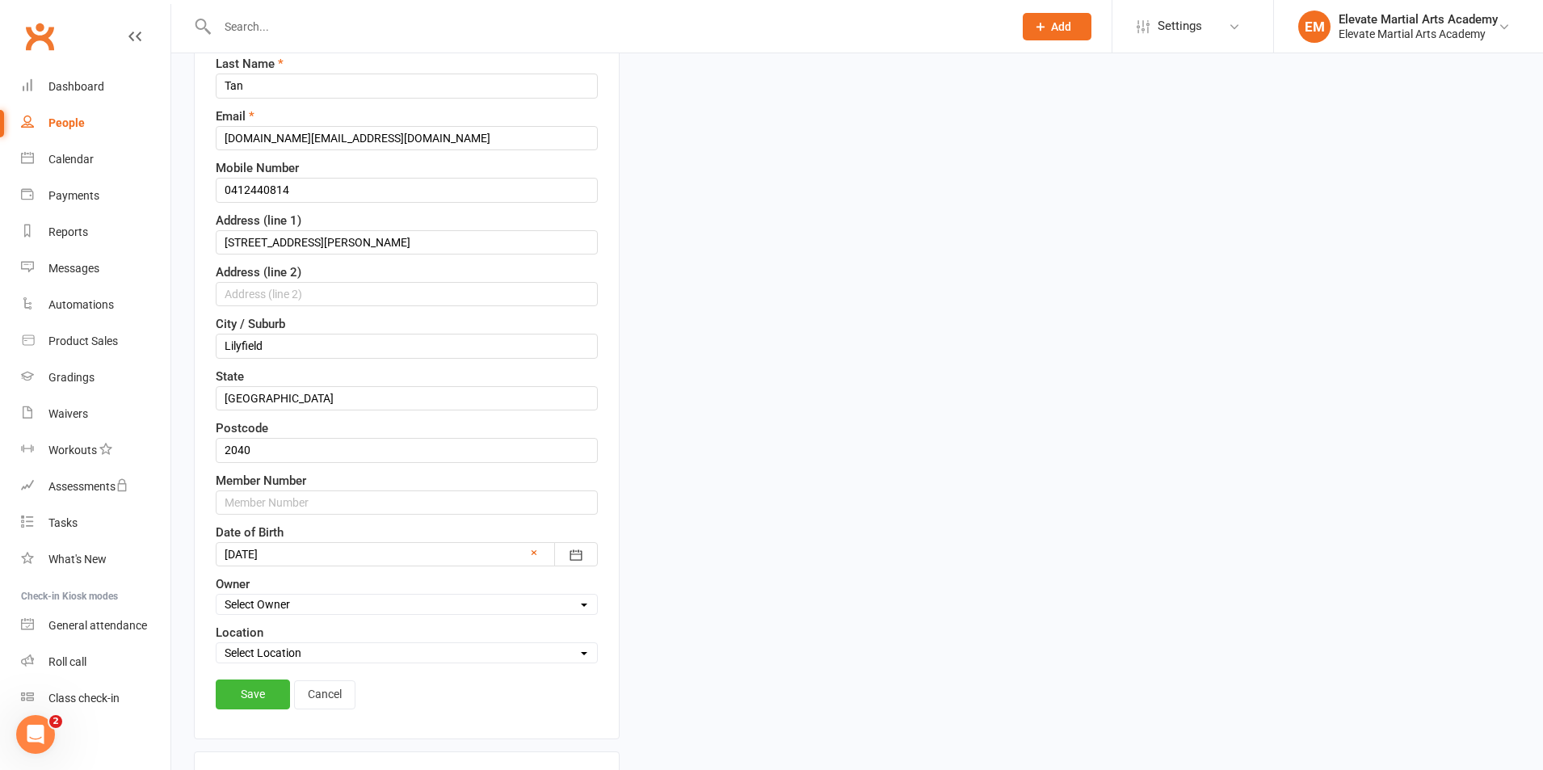
click at [351, 605] on select "Select Owner Elevate Martial Arts Academy" at bounding box center [406, 604] width 380 height 18
select select "0"
click at [216, 596] on select "Select Owner Elevate Martial Arts Academy" at bounding box center [406, 604] width 380 height 18
click at [334, 639] on div "Location Select Location [GEOGRAPHIC_DATA]" at bounding box center [407, 643] width 382 height 40
click at [334, 647] on select "Select Location [GEOGRAPHIC_DATA]" at bounding box center [406, 653] width 380 height 18
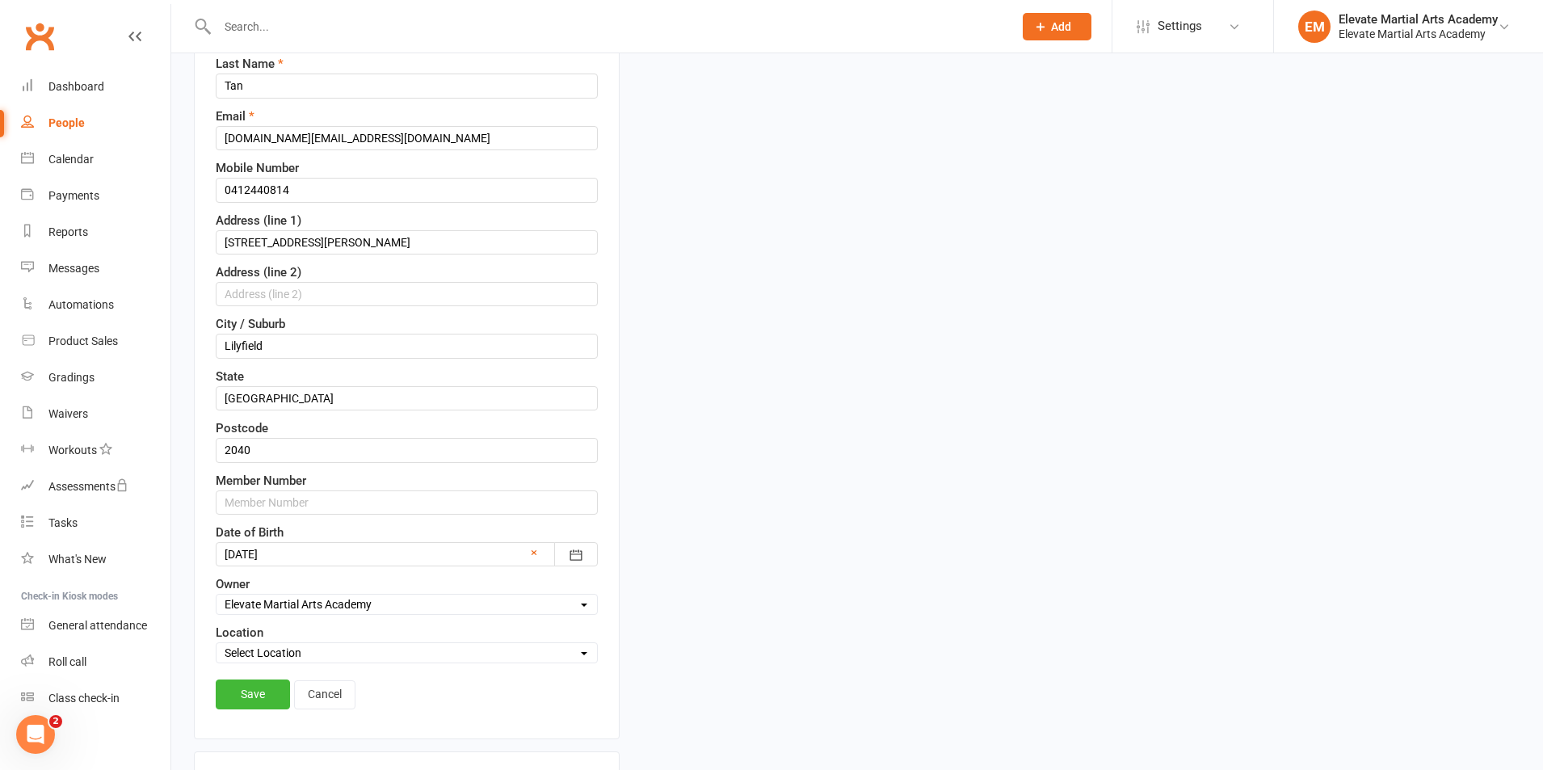
click at [335, 651] on select "Select Location [GEOGRAPHIC_DATA]" at bounding box center [406, 653] width 380 height 18
click at [328, 656] on select "Select Location [GEOGRAPHIC_DATA]" at bounding box center [406, 653] width 380 height 18
click at [329, 656] on select "Select Location [GEOGRAPHIC_DATA]" at bounding box center [406, 653] width 380 height 18
click at [259, 689] on link "Save" at bounding box center [253, 693] width 74 height 29
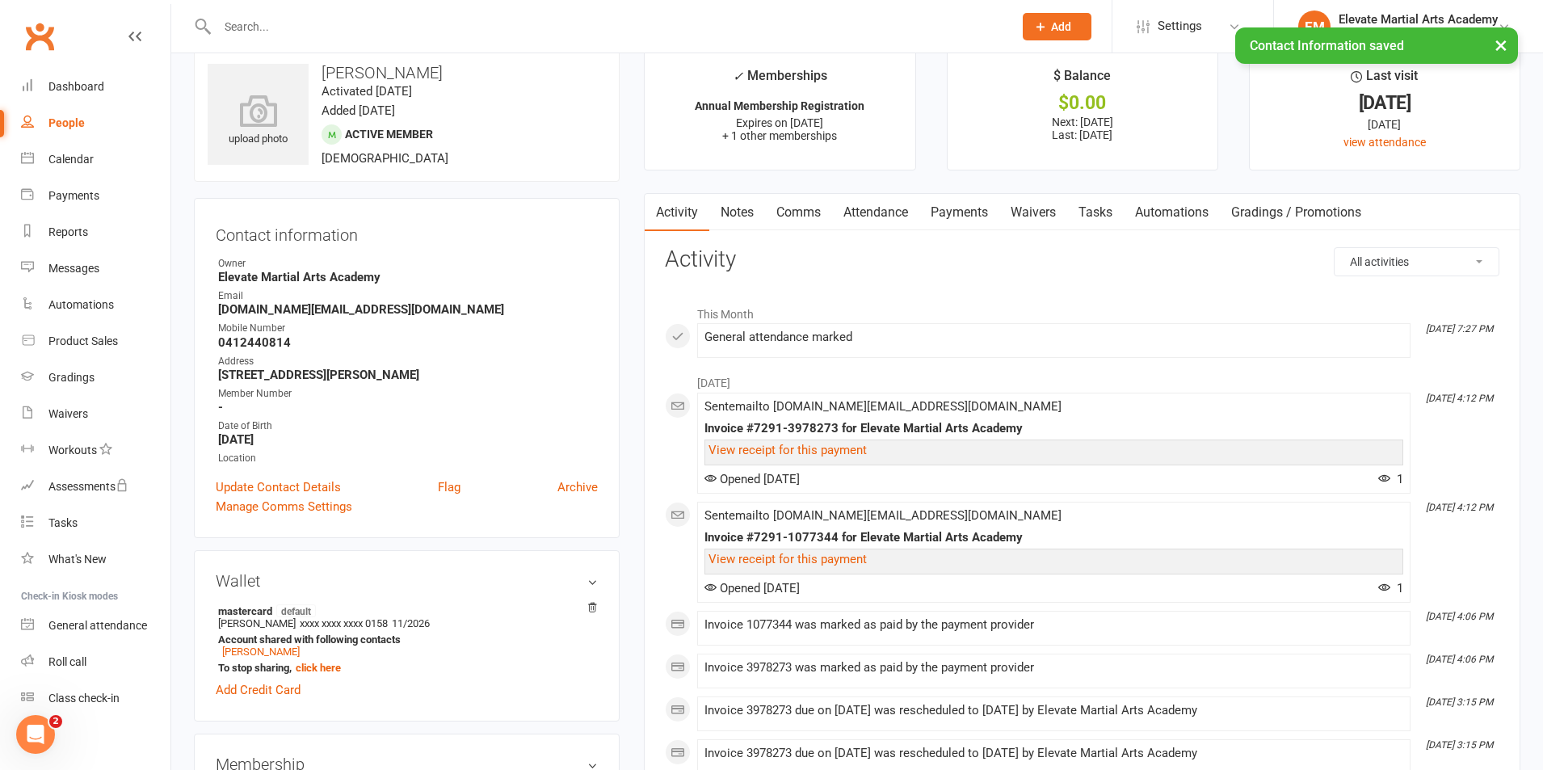
scroll to position [0, 0]
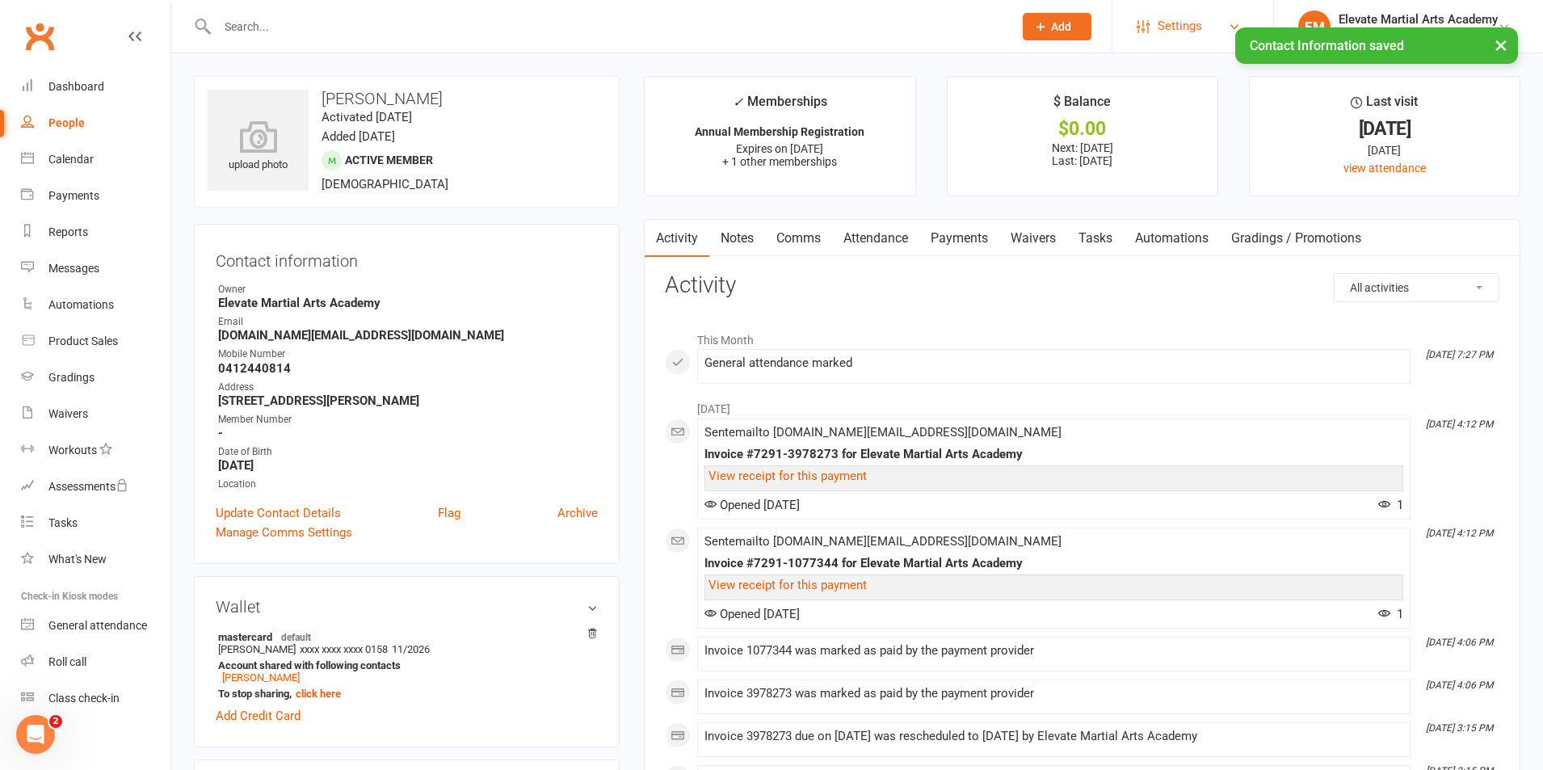
click at [1172, 23] on span "Settings" at bounding box center [1180, 26] width 44 height 36
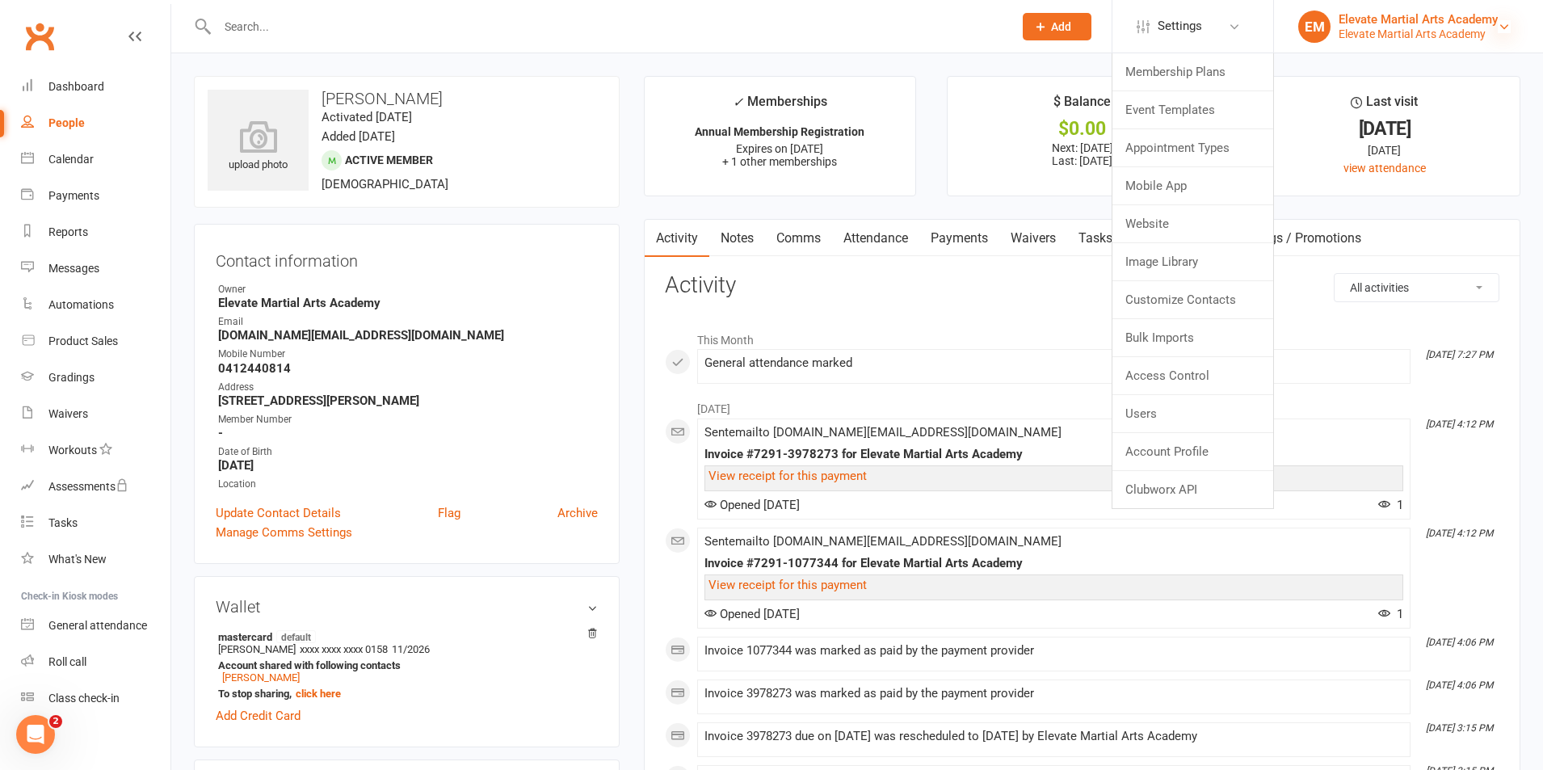
click at [1508, 26] on icon at bounding box center [1504, 26] width 13 height 13
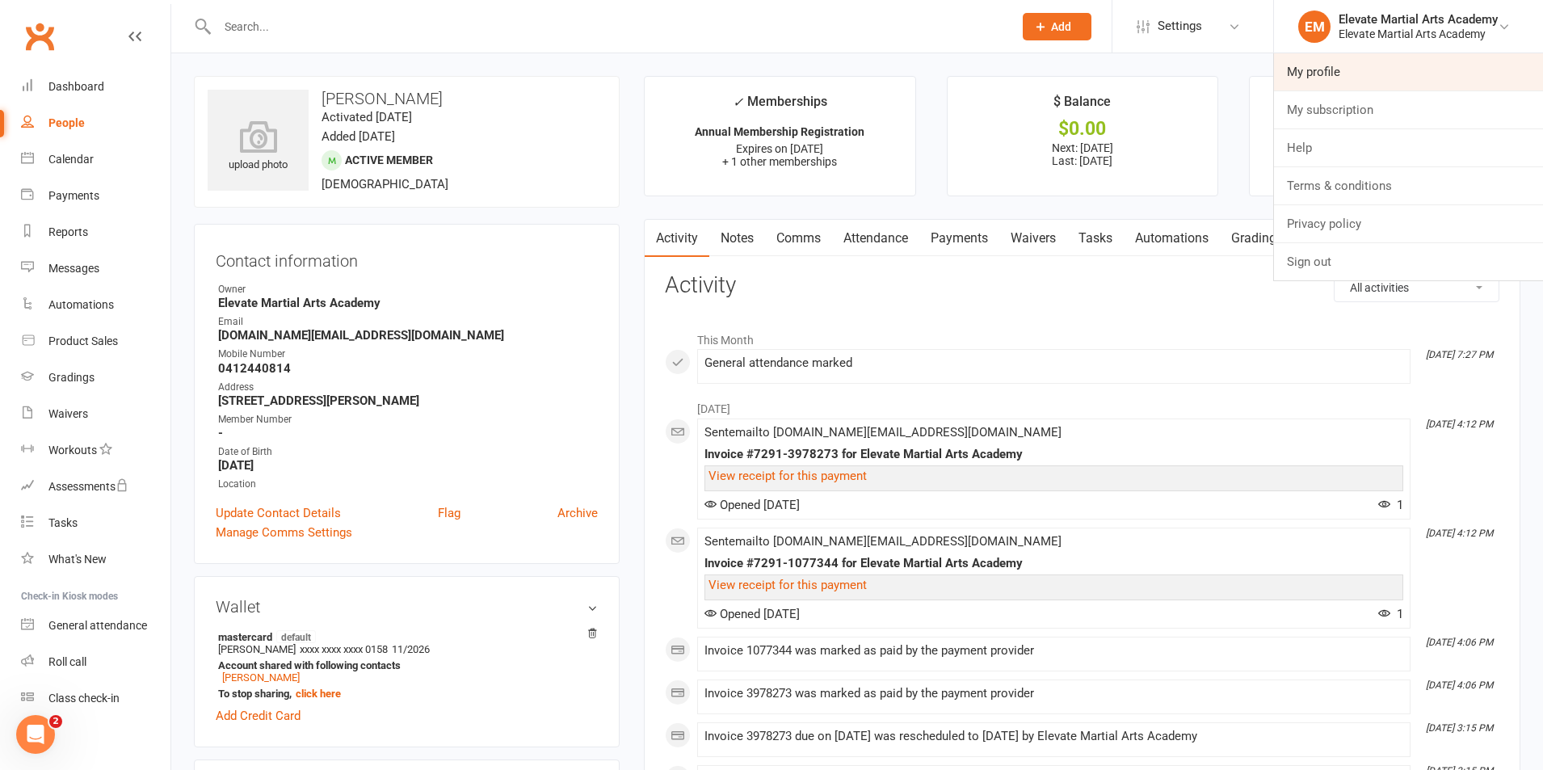
click at [1328, 77] on link "My profile" at bounding box center [1408, 71] width 269 height 37
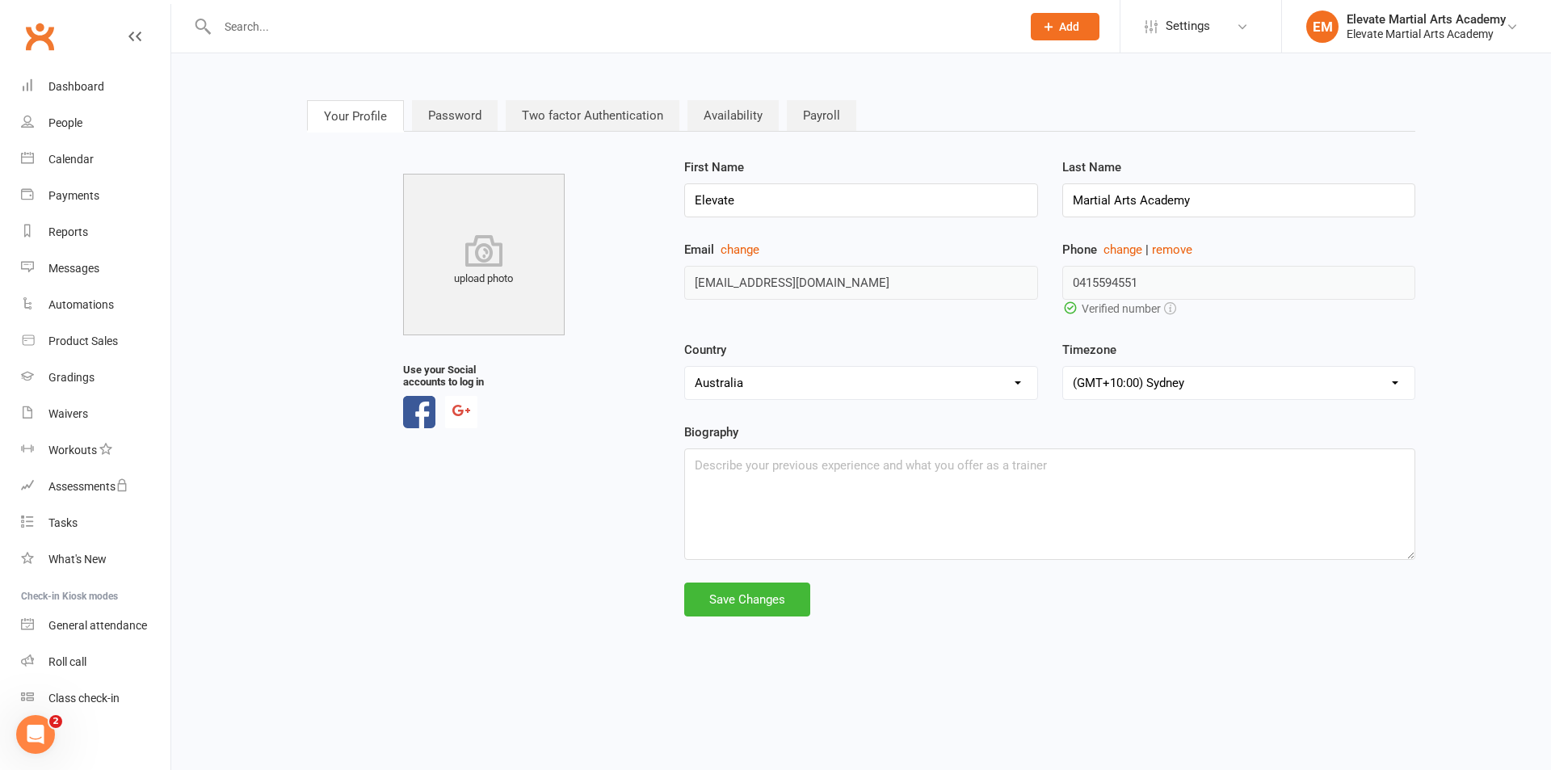
click at [728, 111] on link "Availability" at bounding box center [732, 115] width 91 height 31
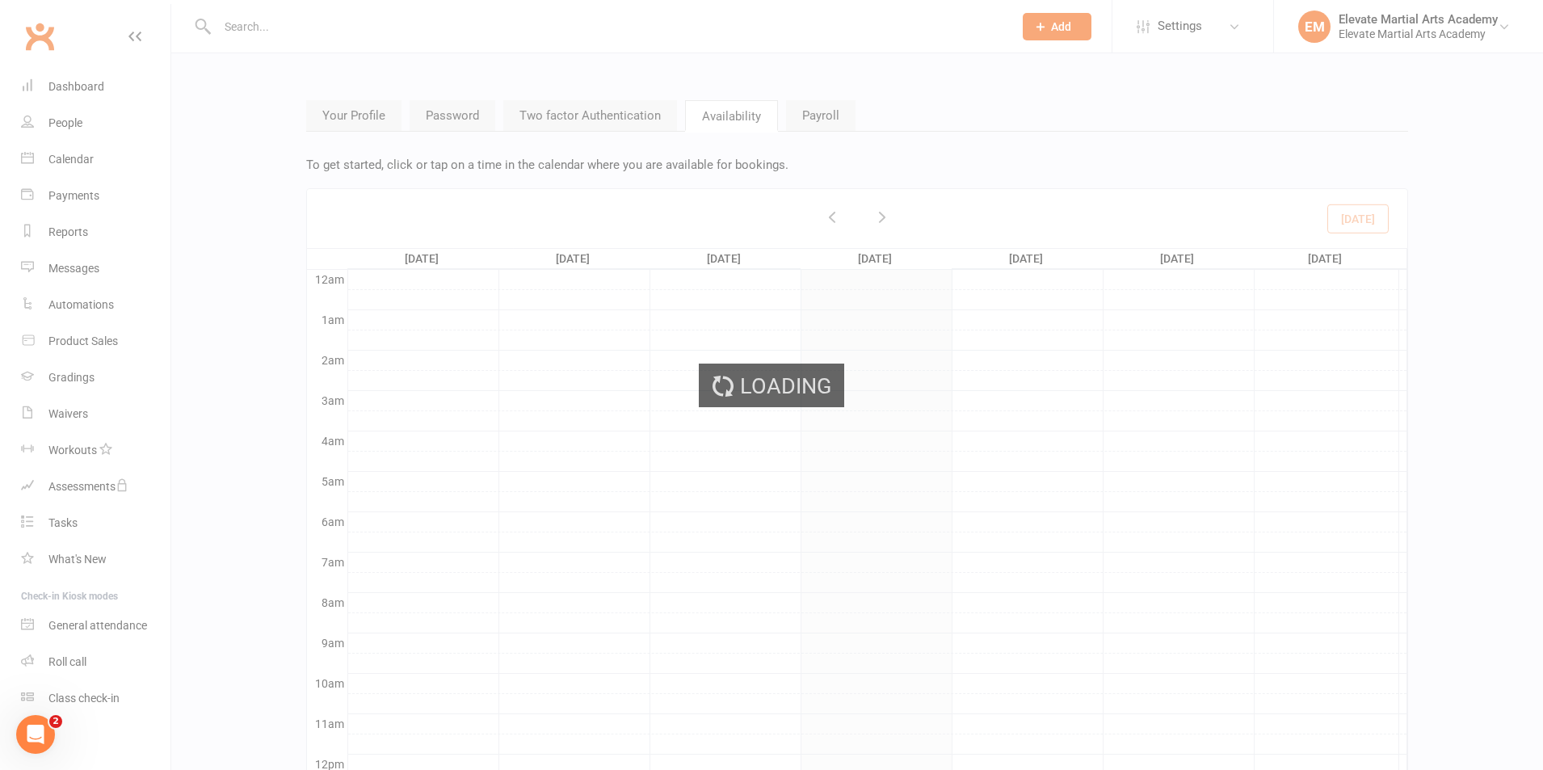
scroll to position [170, 0]
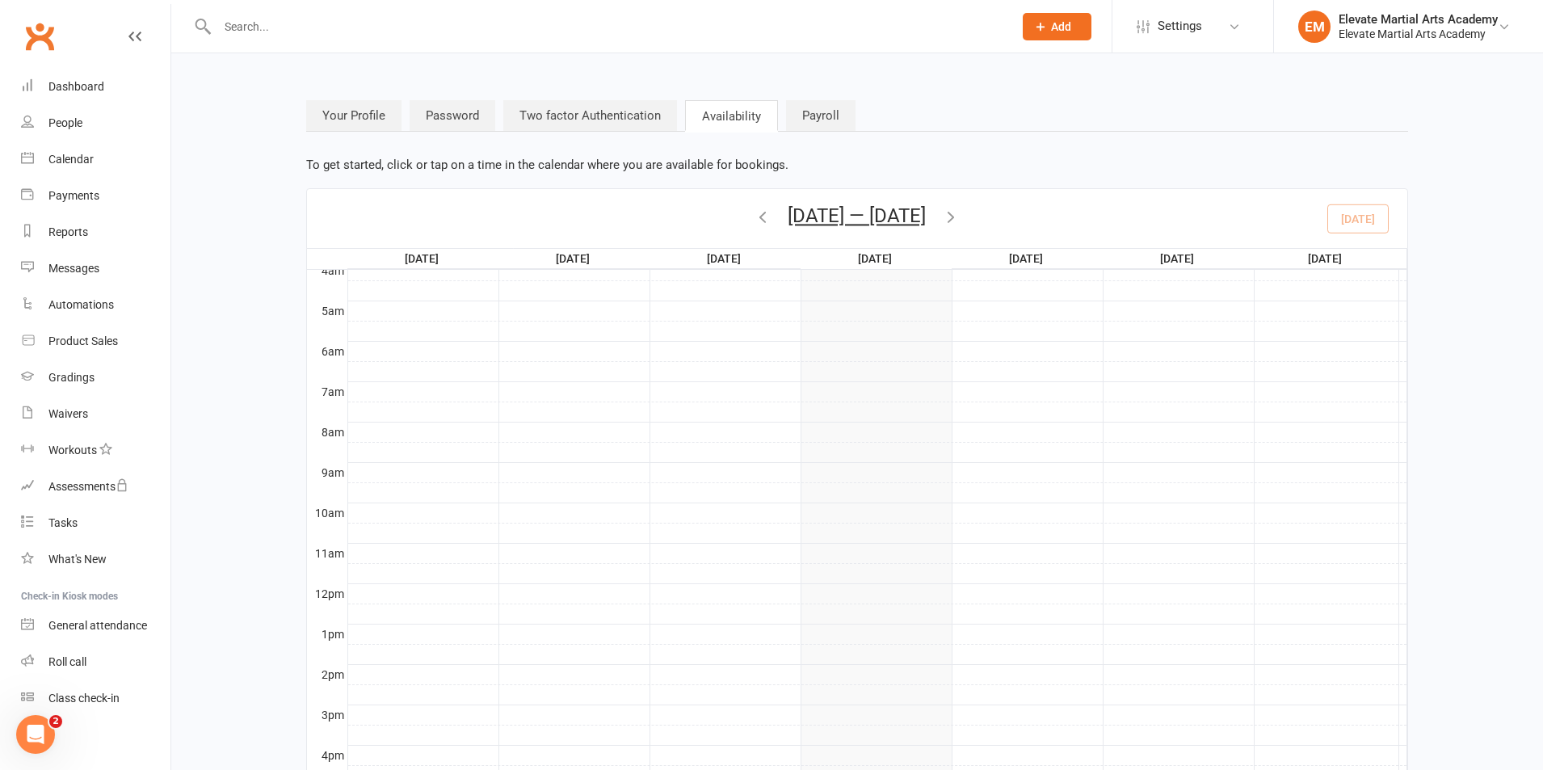
click at [609, 120] on link "Two factor Authentication" at bounding box center [590, 115] width 174 height 31
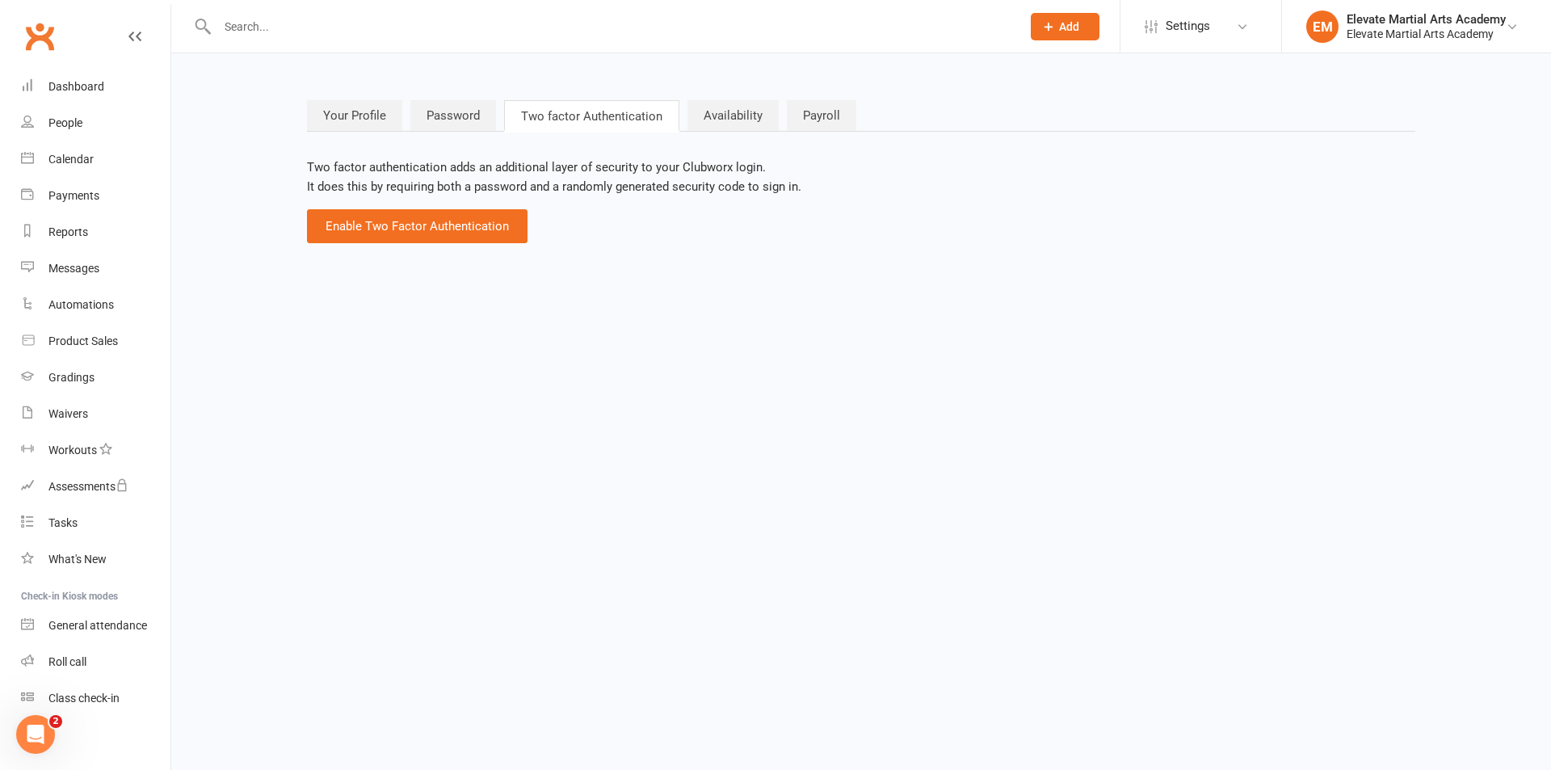
click at [801, 111] on link "Payroll" at bounding box center [821, 115] width 69 height 31
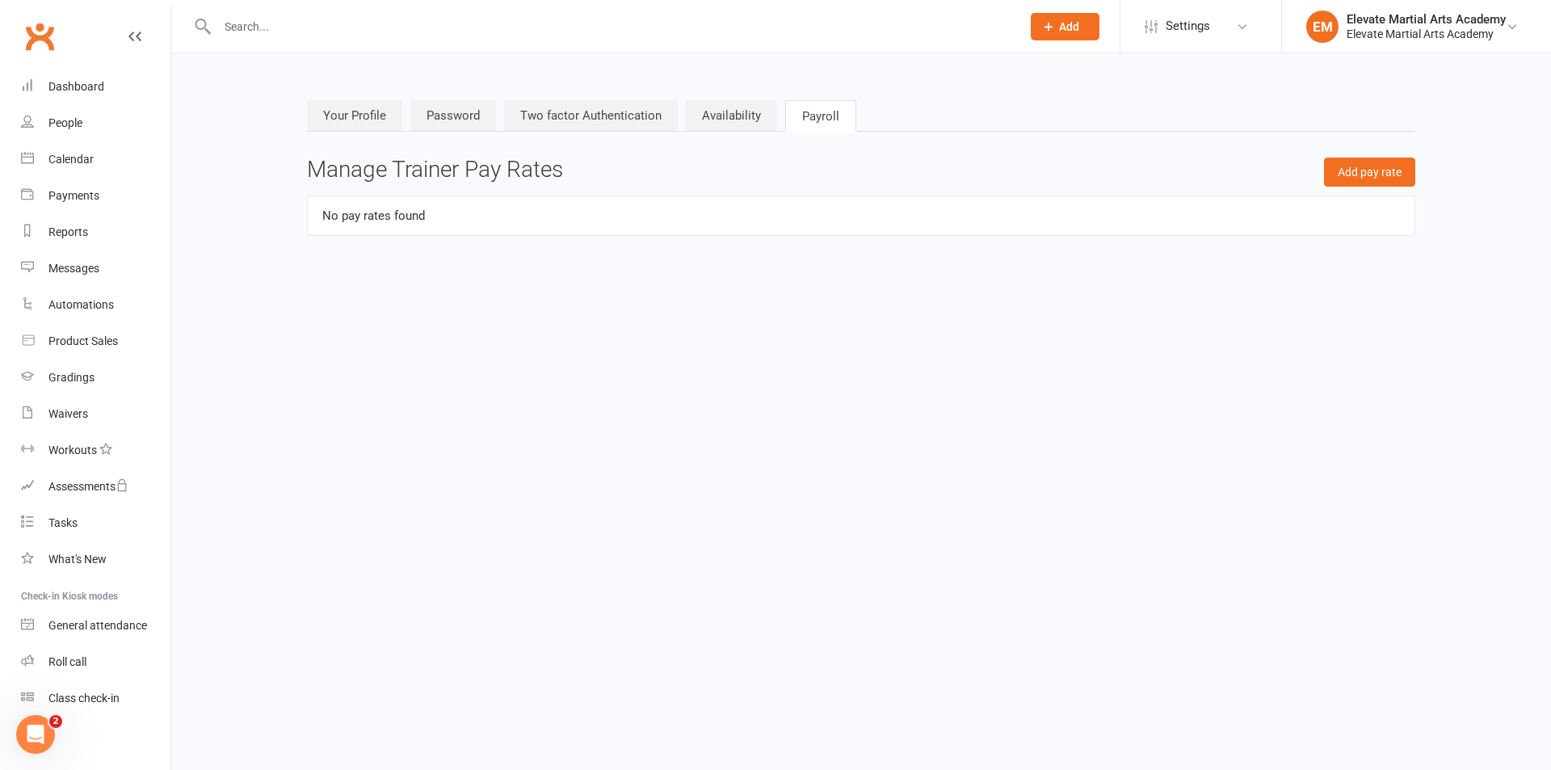
click at [355, 114] on link "Your Profile" at bounding box center [354, 115] width 95 height 31
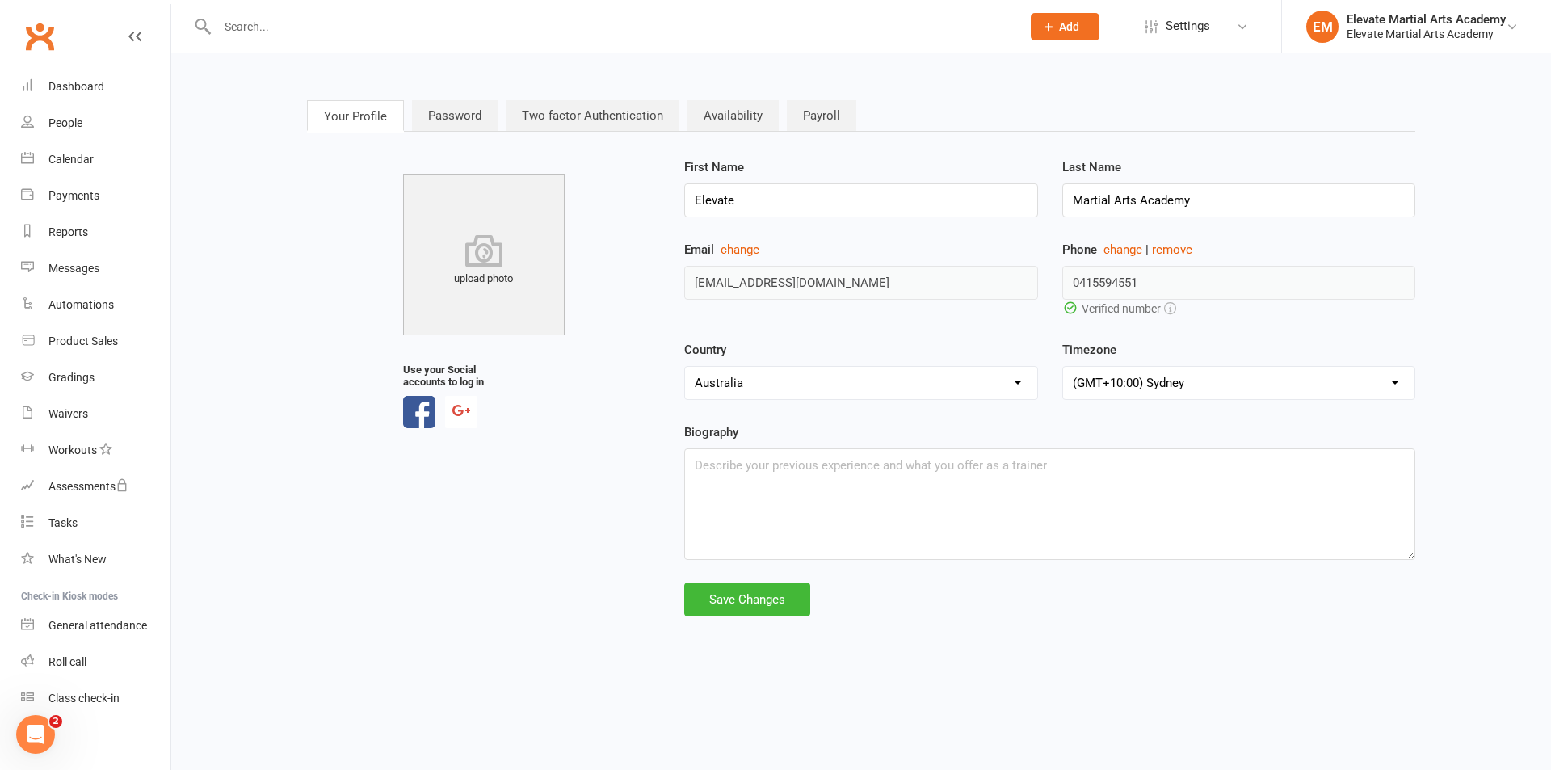
click at [444, 115] on link "Password" at bounding box center [455, 115] width 86 height 31
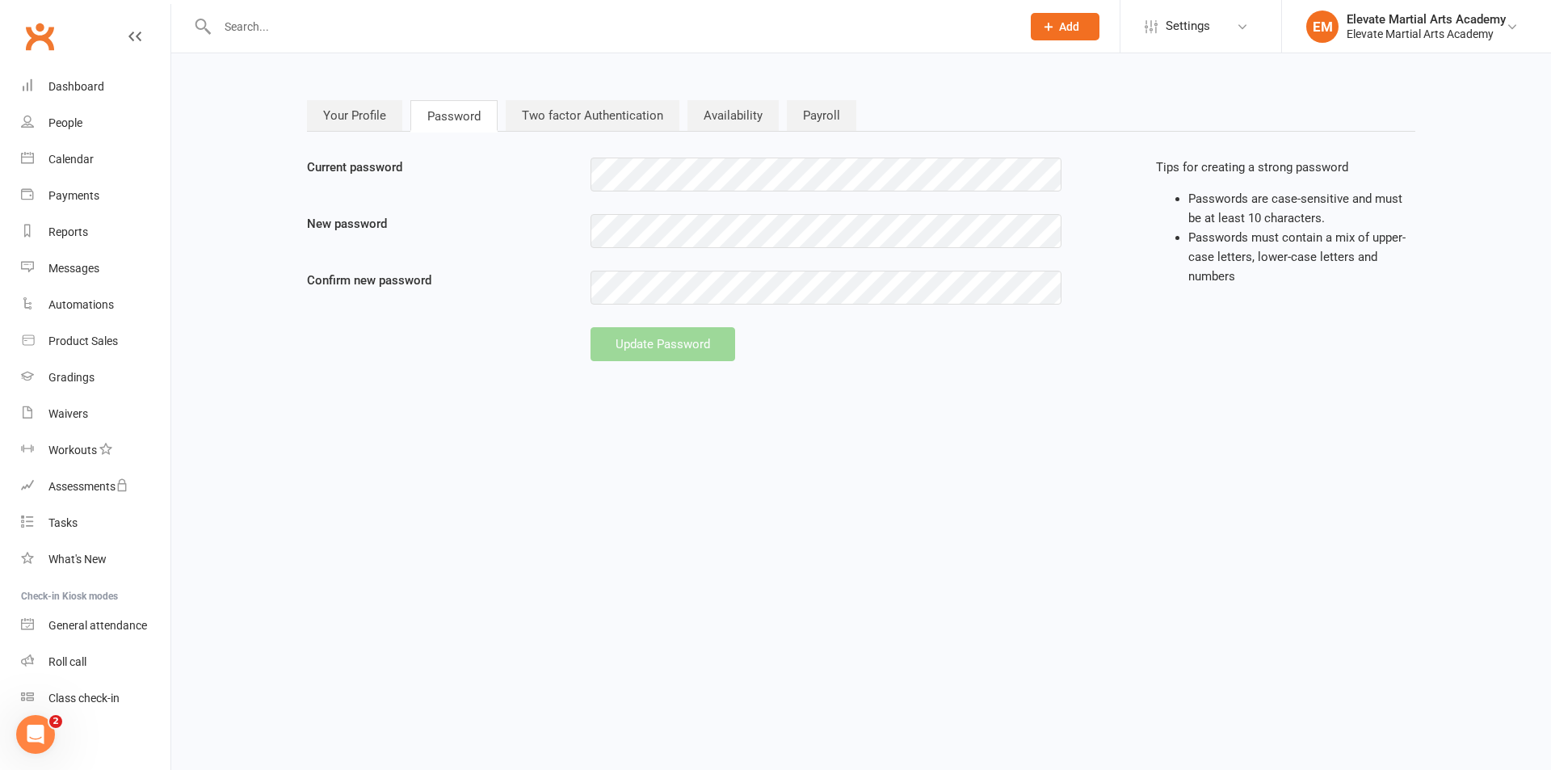
click at [368, 113] on link "Your Profile" at bounding box center [354, 115] width 95 height 31
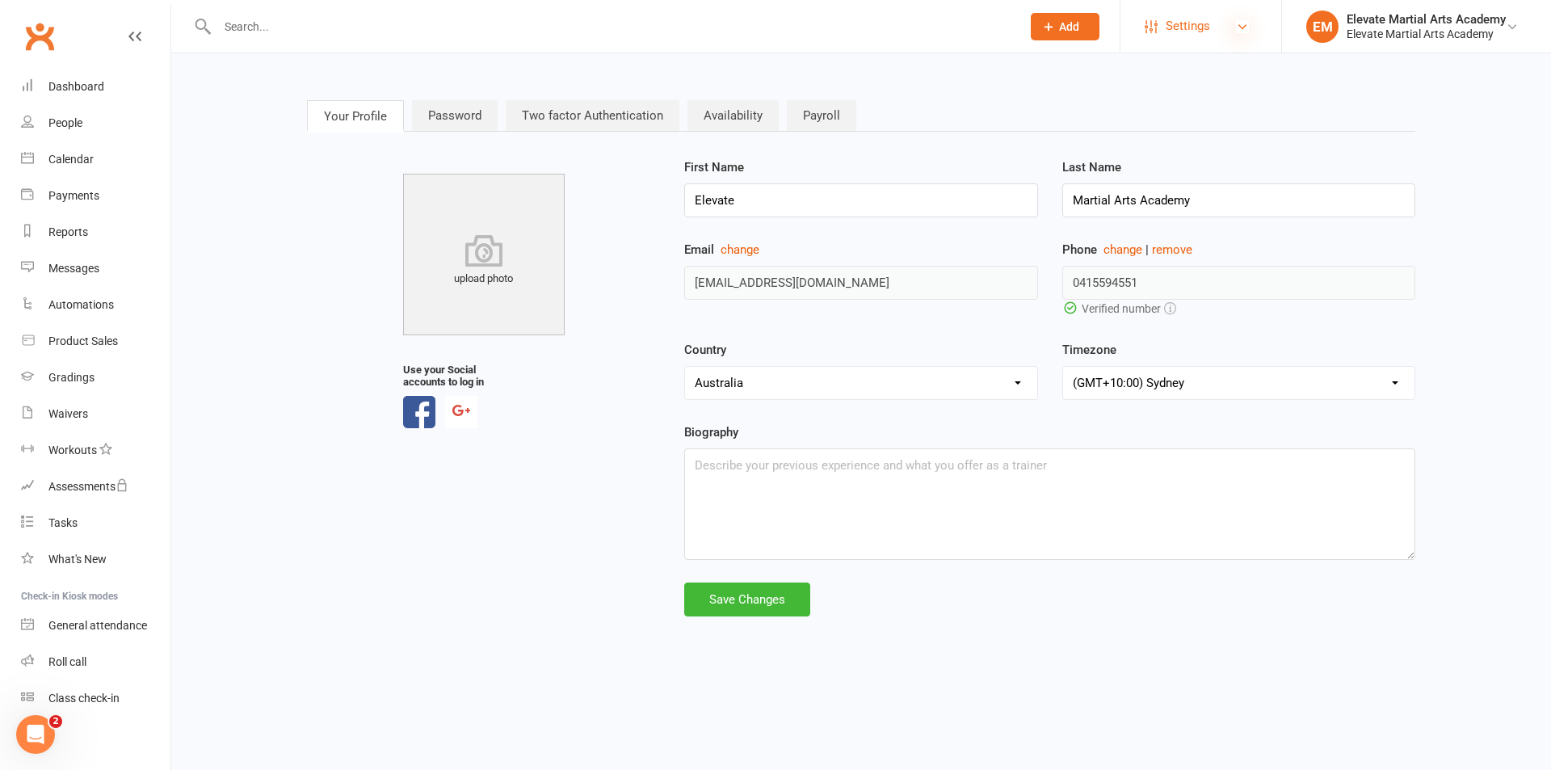
click at [1237, 29] on icon at bounding box center [1242, 26] width 13 height 13
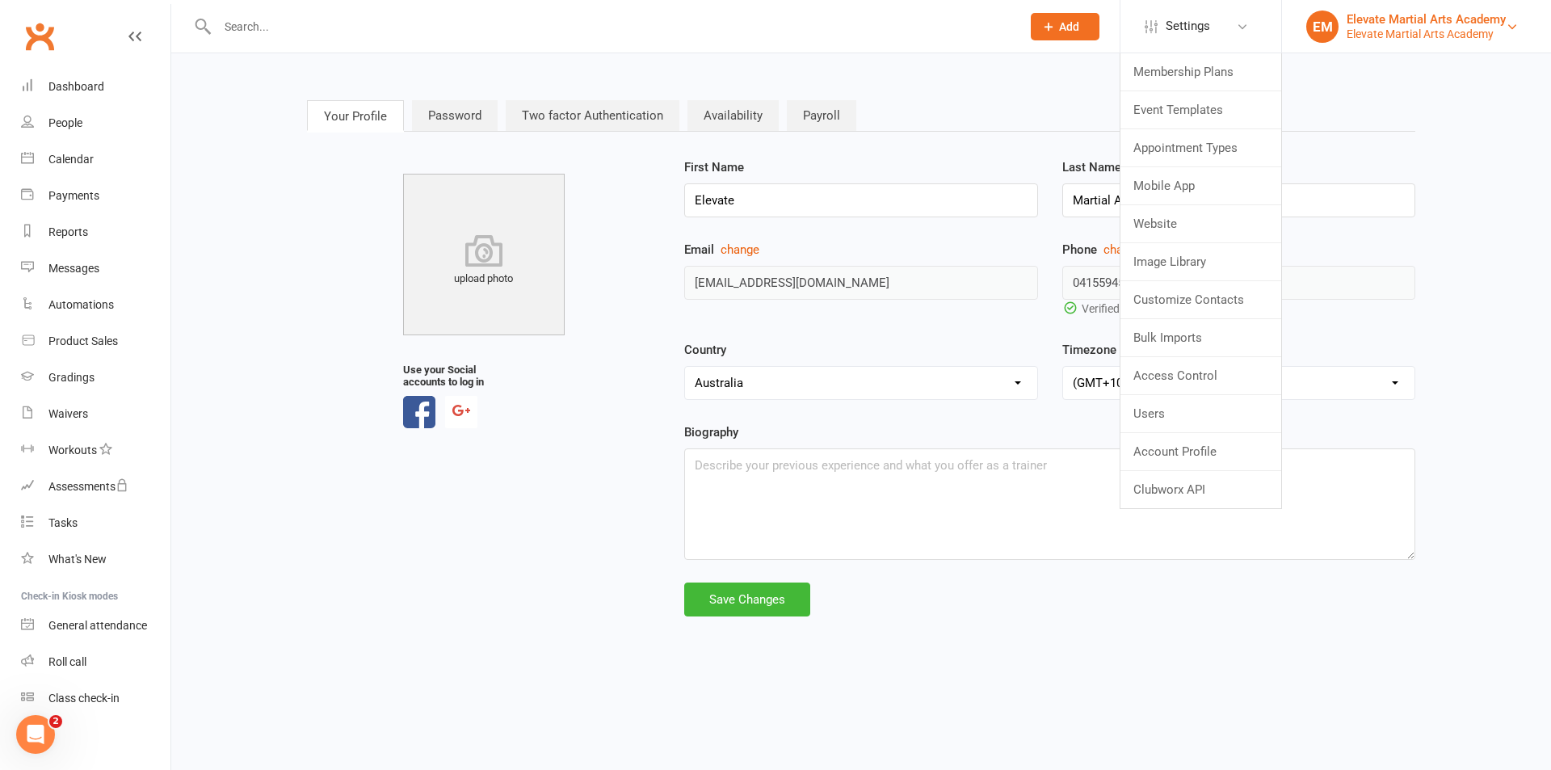
click at [1394, 22] on div "Elevate Martial Arts Academy" at bounding box center [1426, 19] width 159 height 15
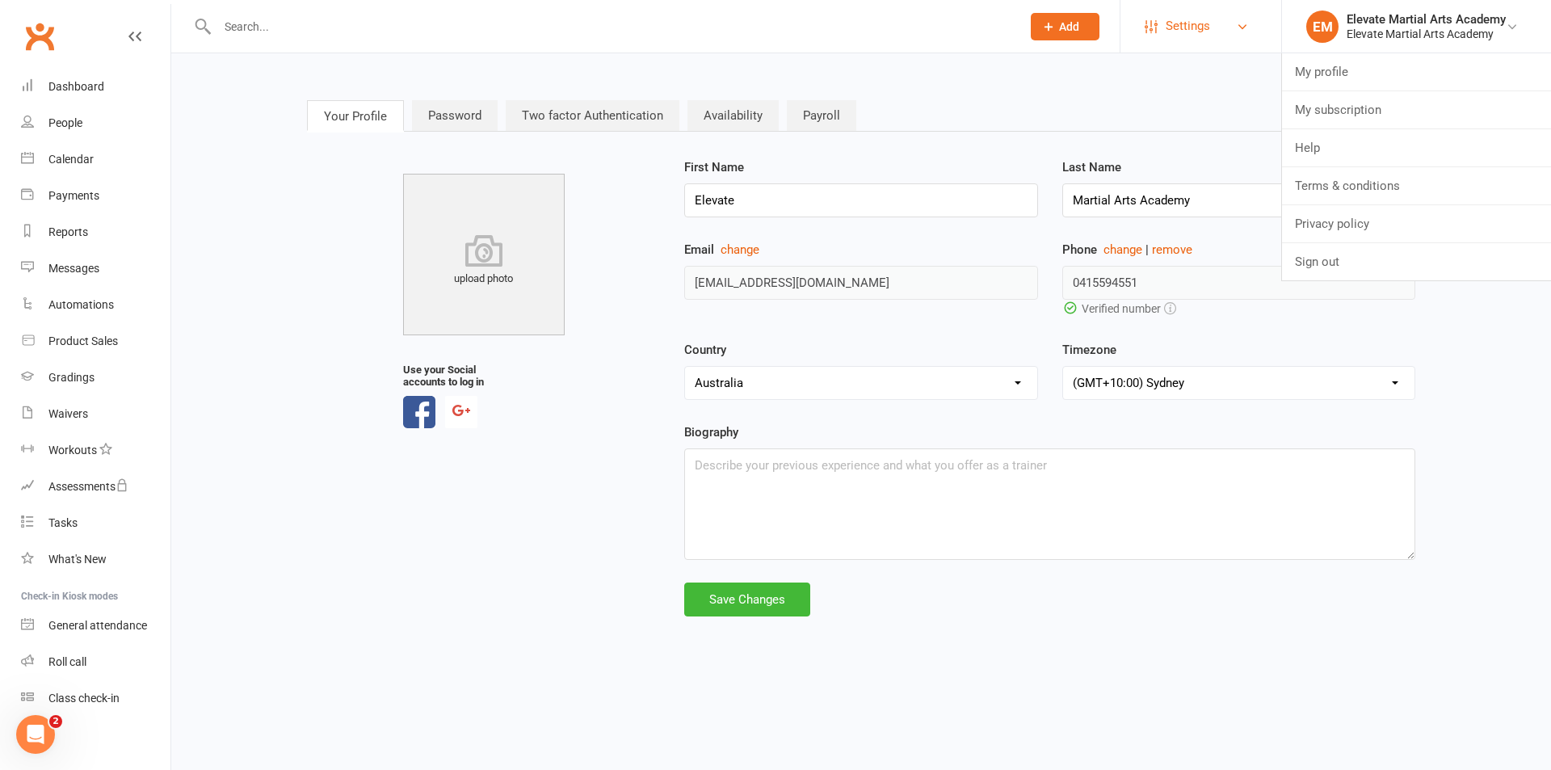
click at [1174, 23] on span "Settings" at bounding box center [1188, 26] width 44 height 36
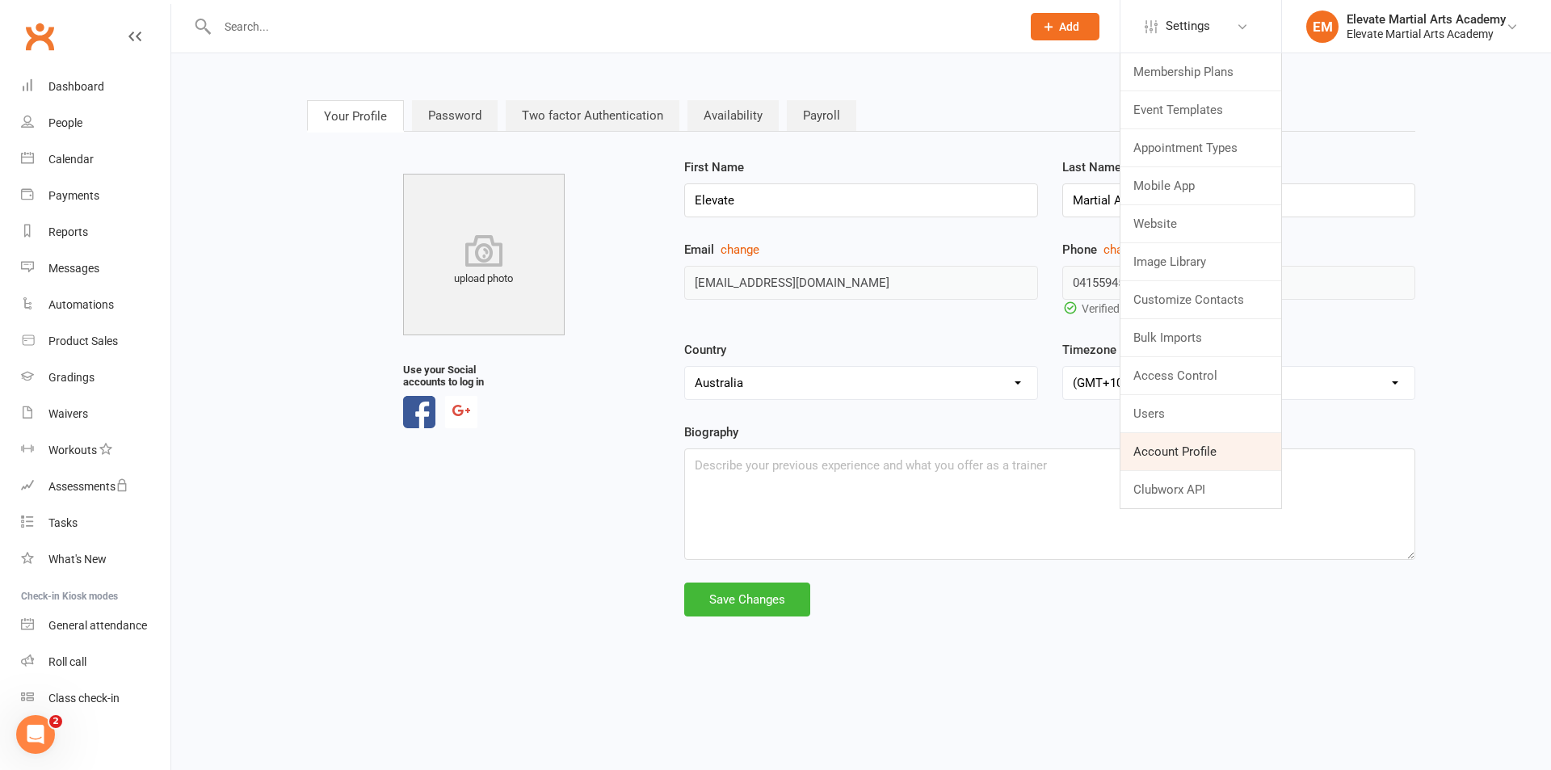
click at [1153, 444] on link "Account Profile" at bounding box center [1200, 451] width 161 height 37
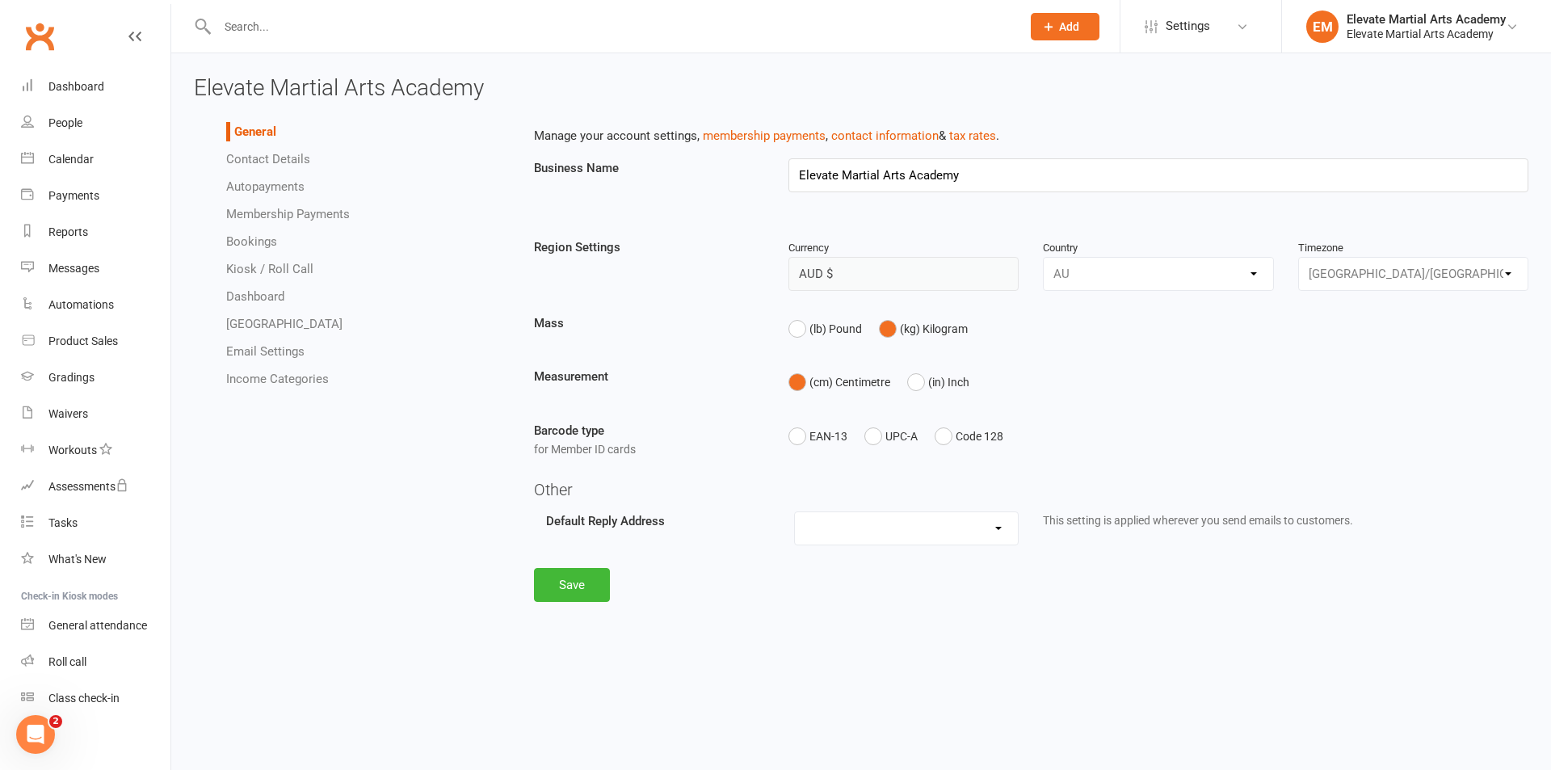
click at [280, 162] on link "Contact Details" at bounding box center [268, 159] width 84 height 15
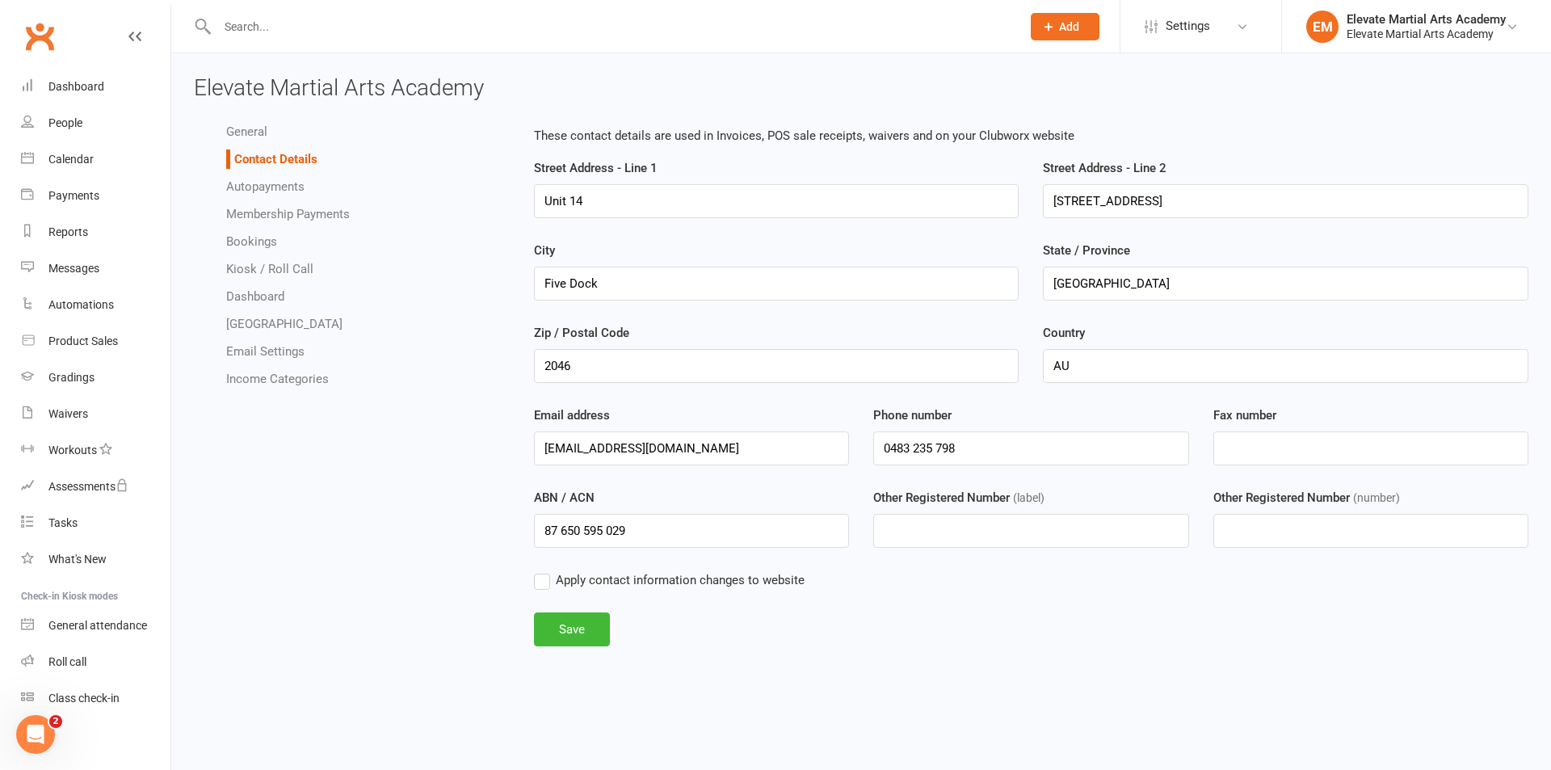
click at [269, 236] on link "Bookings" at bounding box center [251, 241] width 51 height 15
select select "send_booking_confirmation_email_to_none"
select select "send_booking_reminder_to_none"
select select "false"
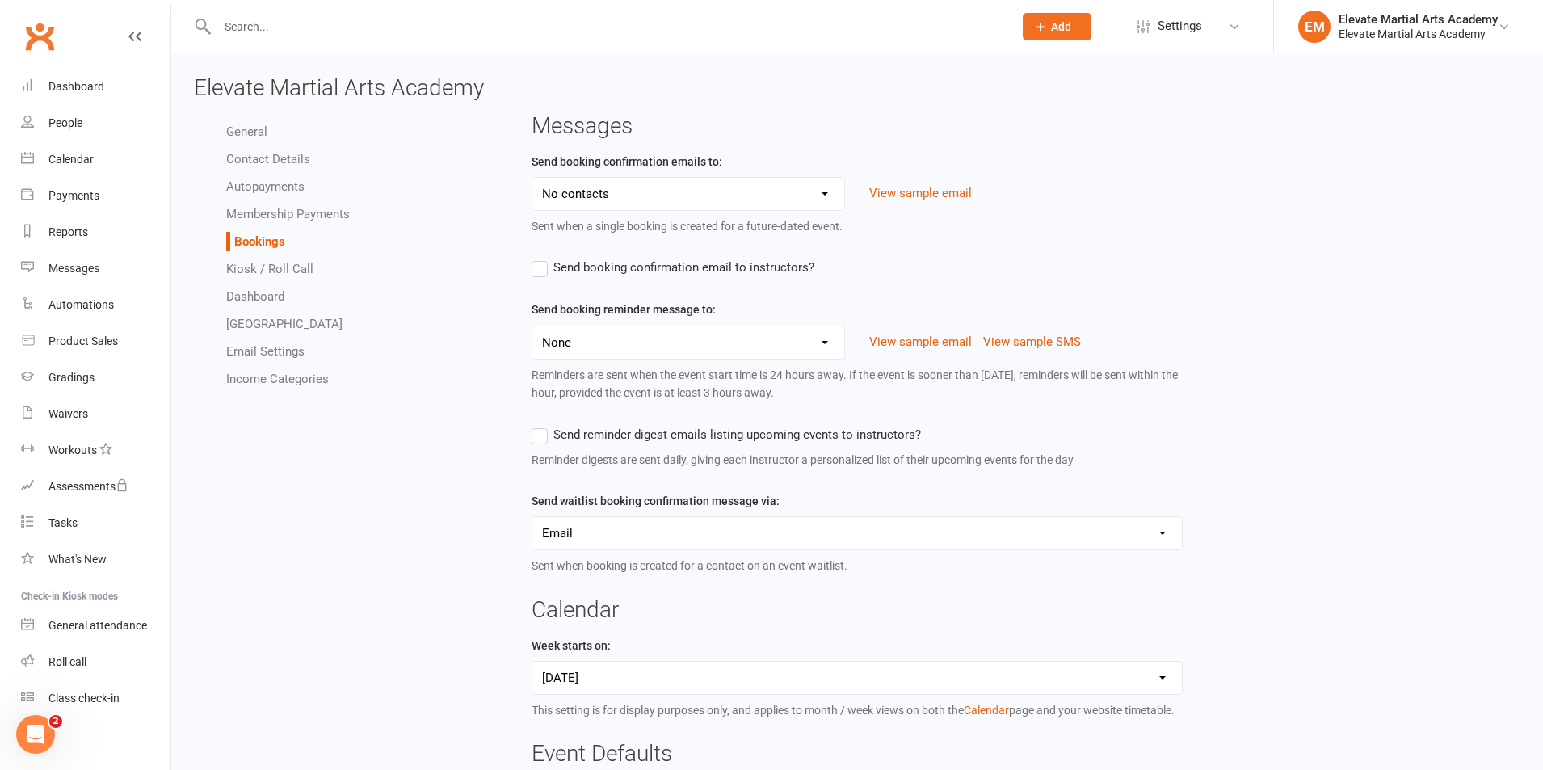
click at [269, 185] on link "Autopayments" at bounding box center [265, 186] width 78 height 15
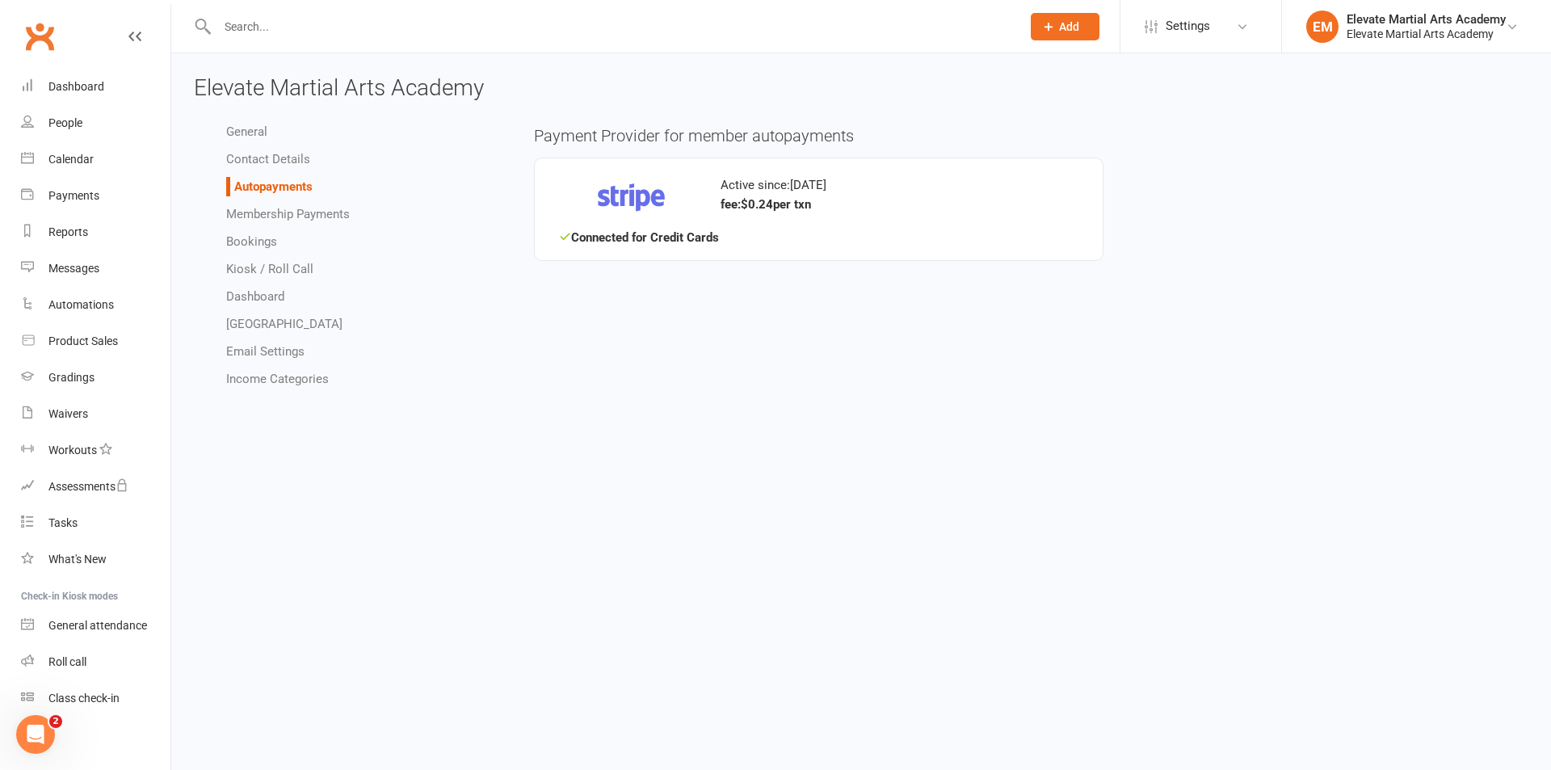
click at [274, 243] on link "Bookings" at bounding box center [251, 241] width 51 height 15
select select "send_booking_confirmation_email_to_none"
select select "send_booking_reminder_to_none"
select select "false"
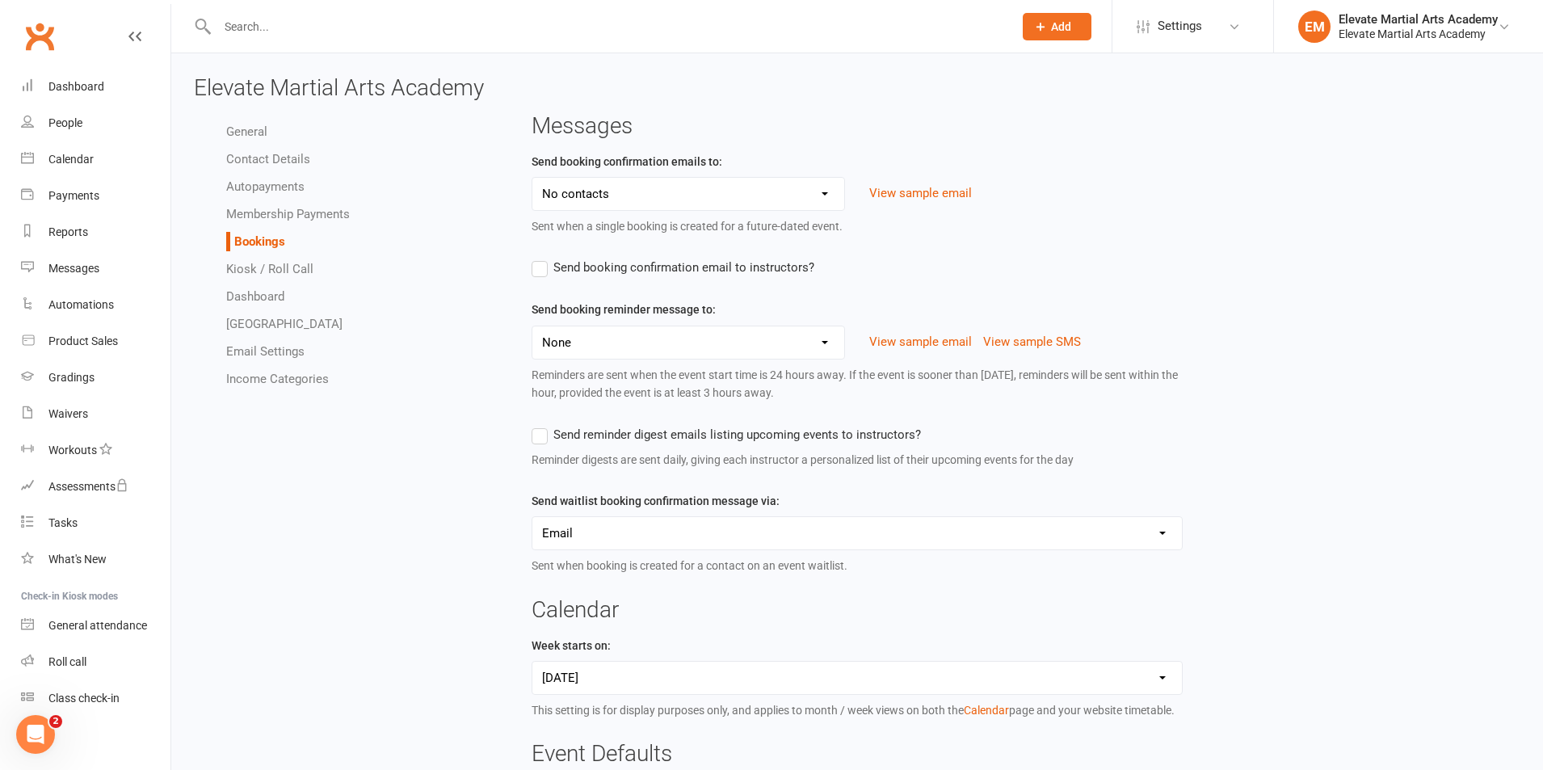
click at [279, 267] on link "Kiosk / Roll Call" at bounding box center [269, 269] width 87 height 15
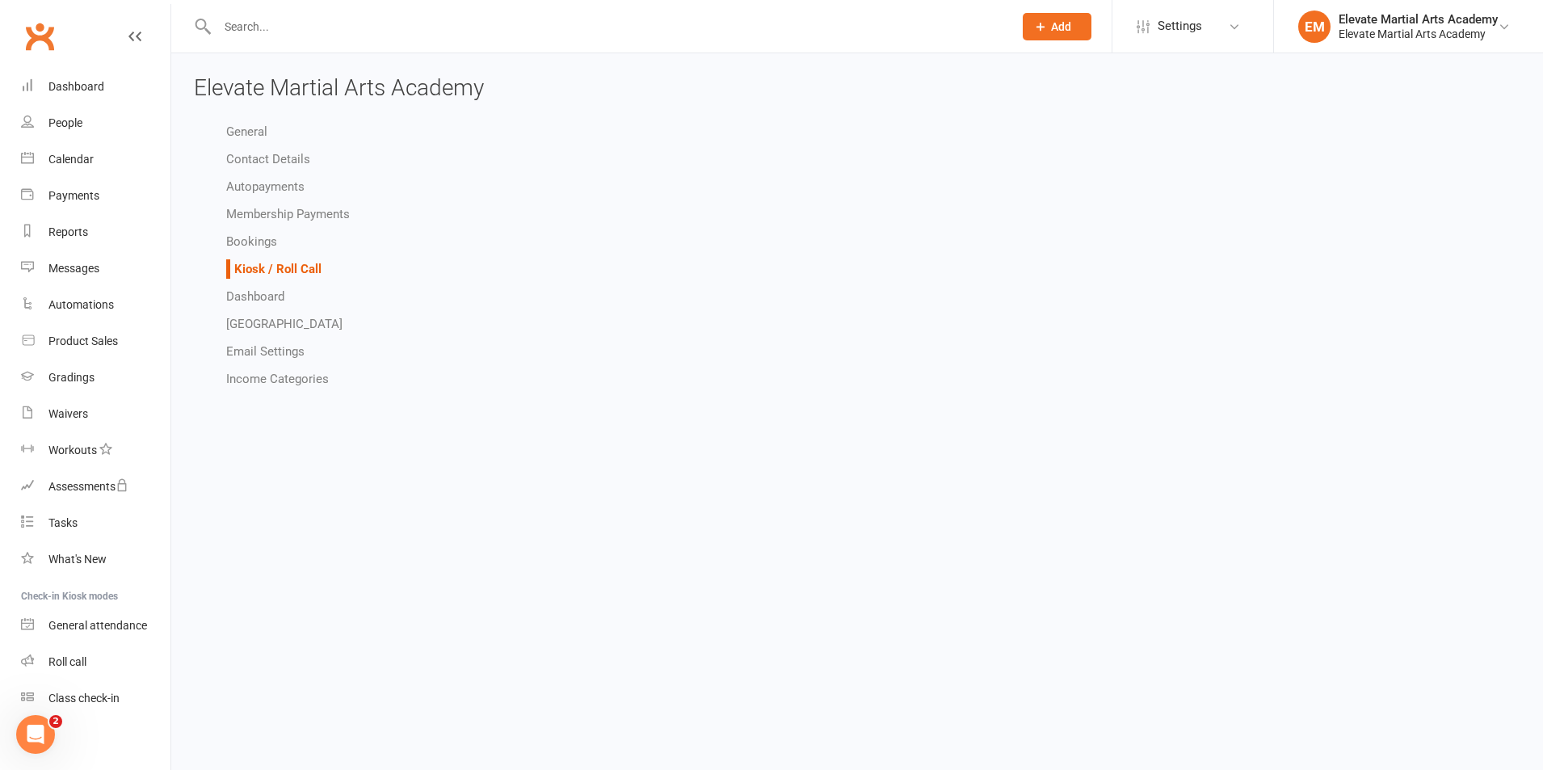
select select "all_attendees_sort_order_checked_in_desc"
select select "checked_in_attendee_sort_order_checked_in_desc"
select select "pending_attendee_sort_order_first_name_asc"
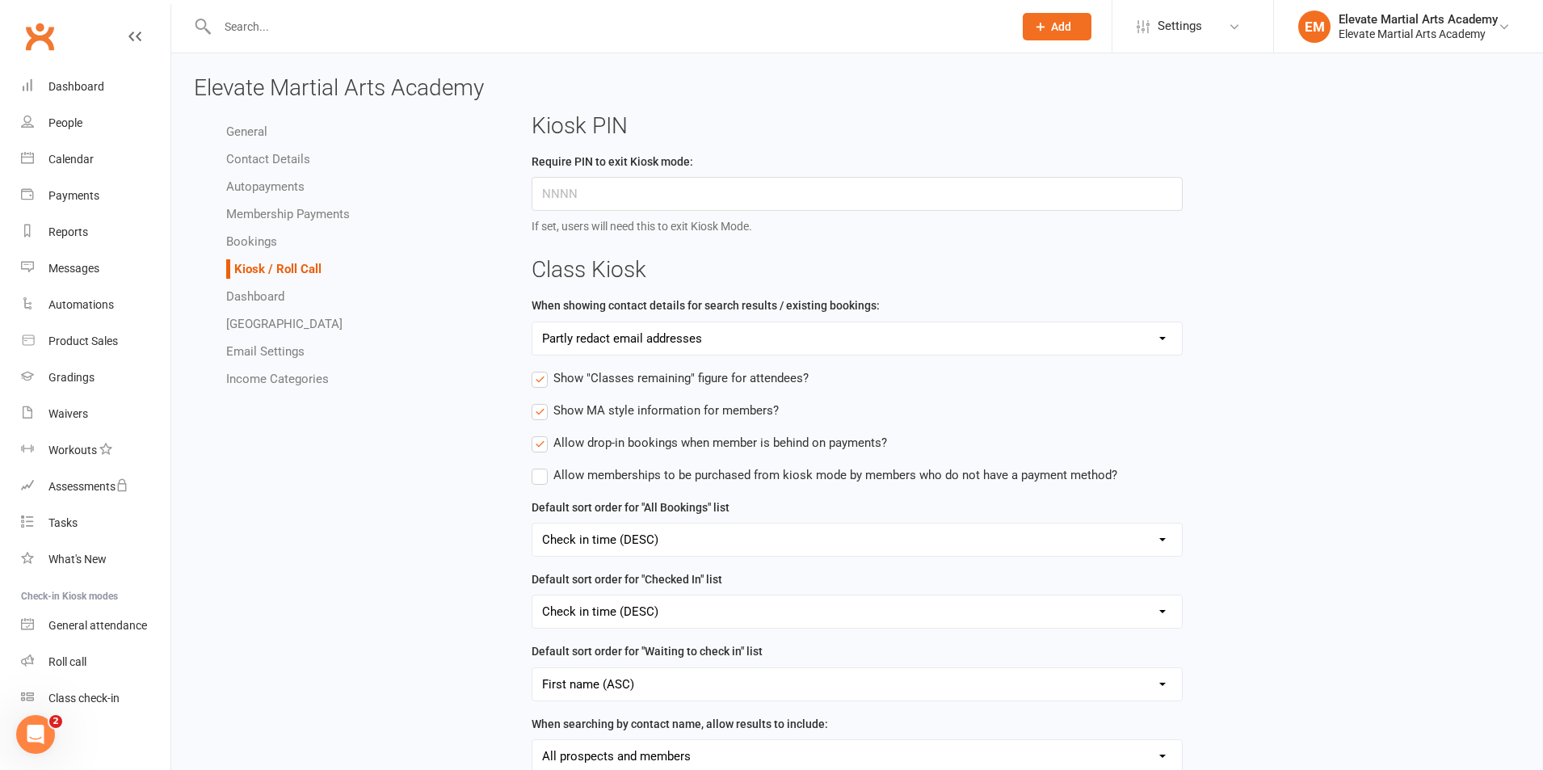
click at [303, 377] on link "Income Categories" at bounding box center [277, 379] width 103 height 15
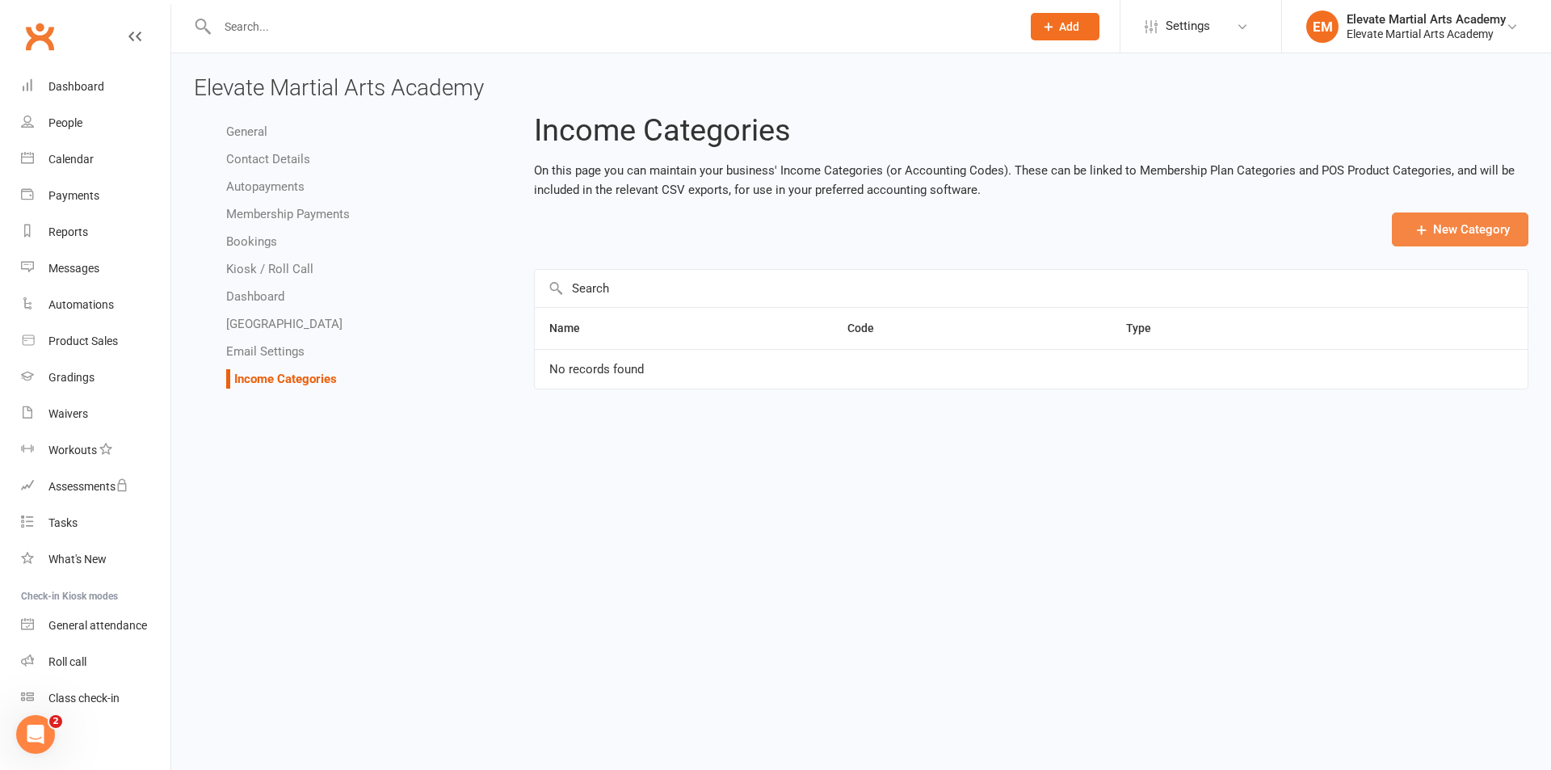
click at [1444, 229] on button "New Category" at bounding box center [1460, 229] width 137 height 34
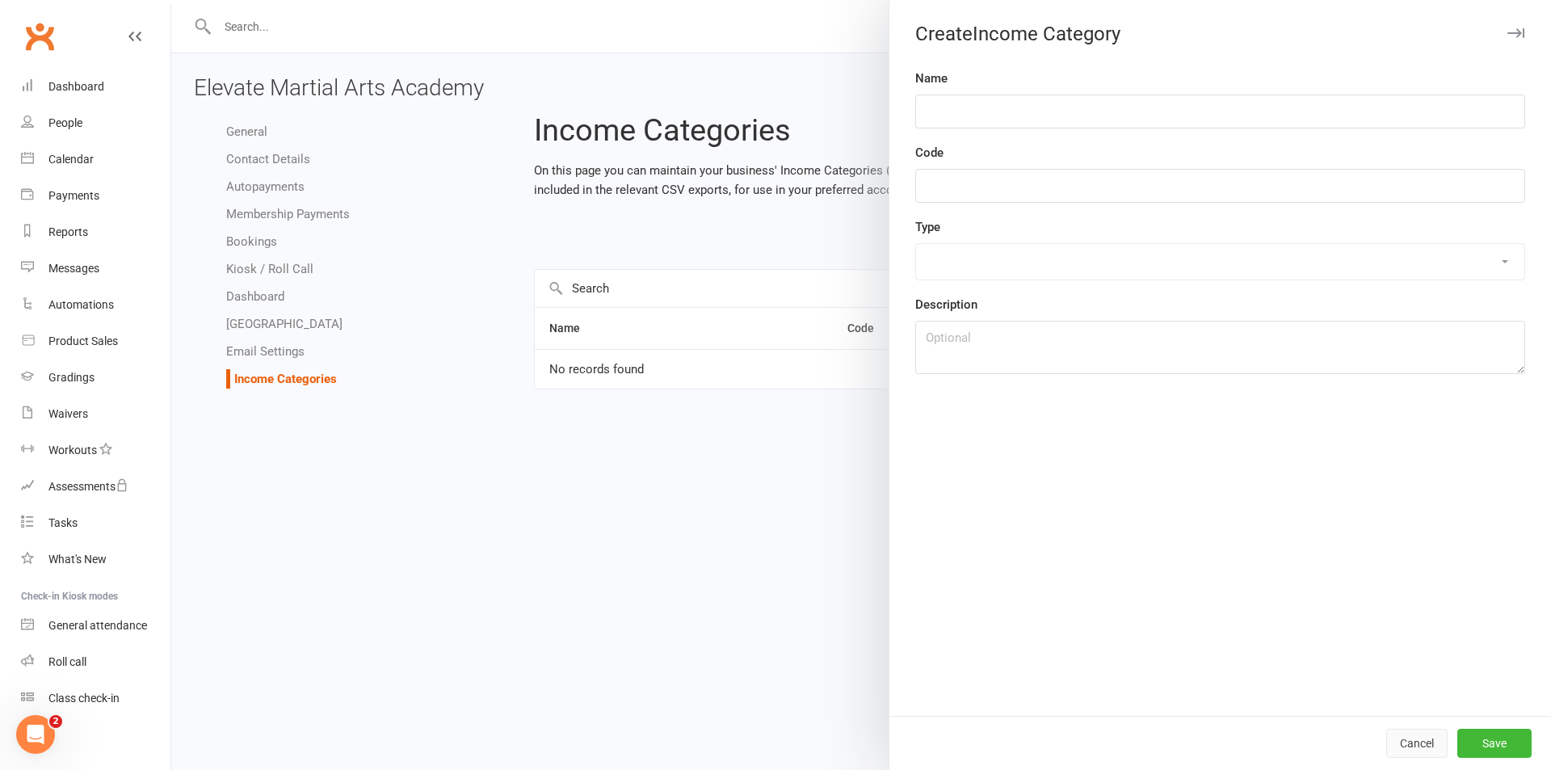
click at [1413, 738] on button "Cancel" at bounding box center [1416, 743] width 61 height 29
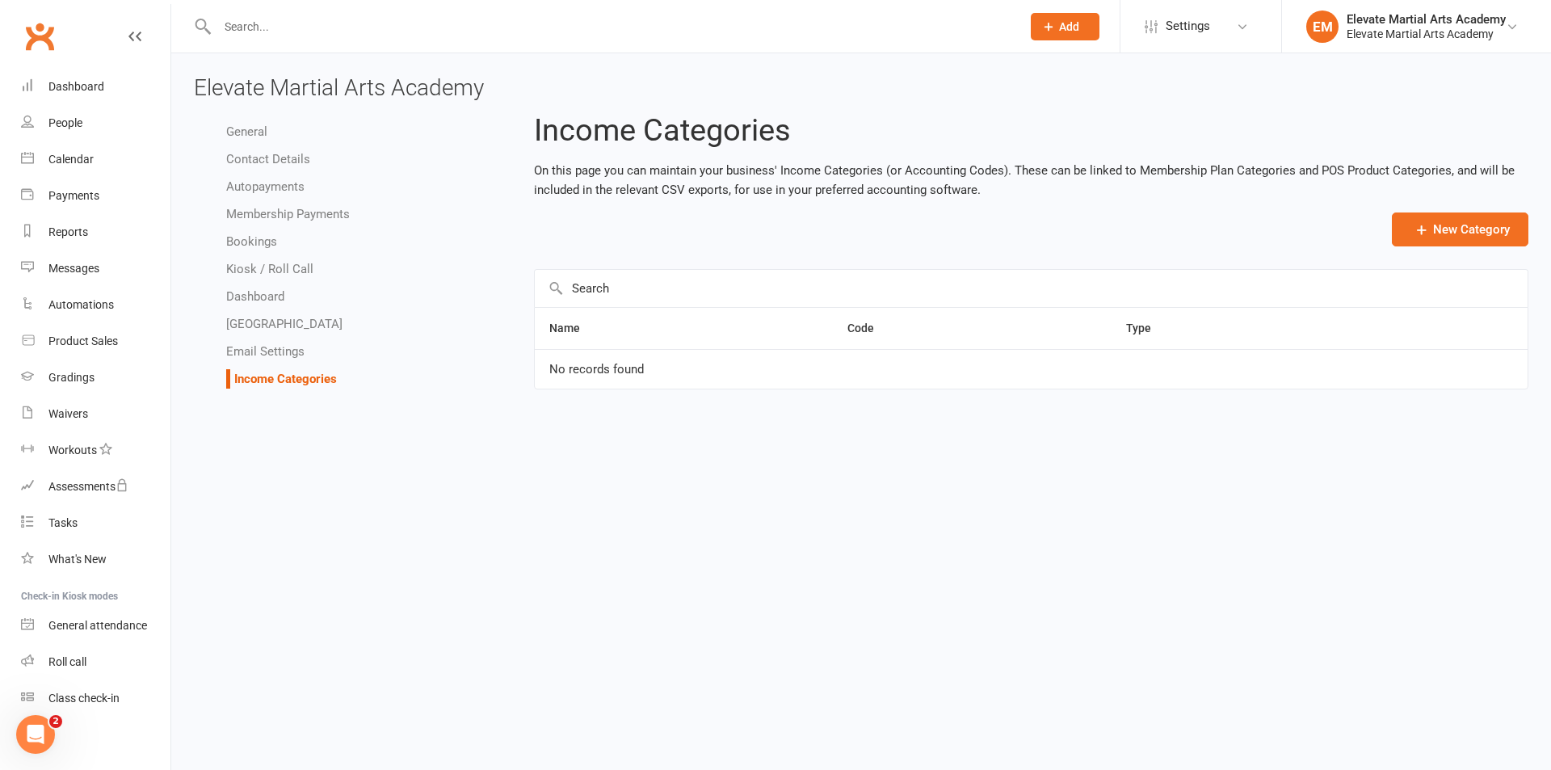
click at [259, 240] on link "Bookings" at bounding box center [251, 241] width 51 height 15
select select "send_booking_confirmation_email_to_none"
select select "send_booking_reminder_to_none"
select select "false"
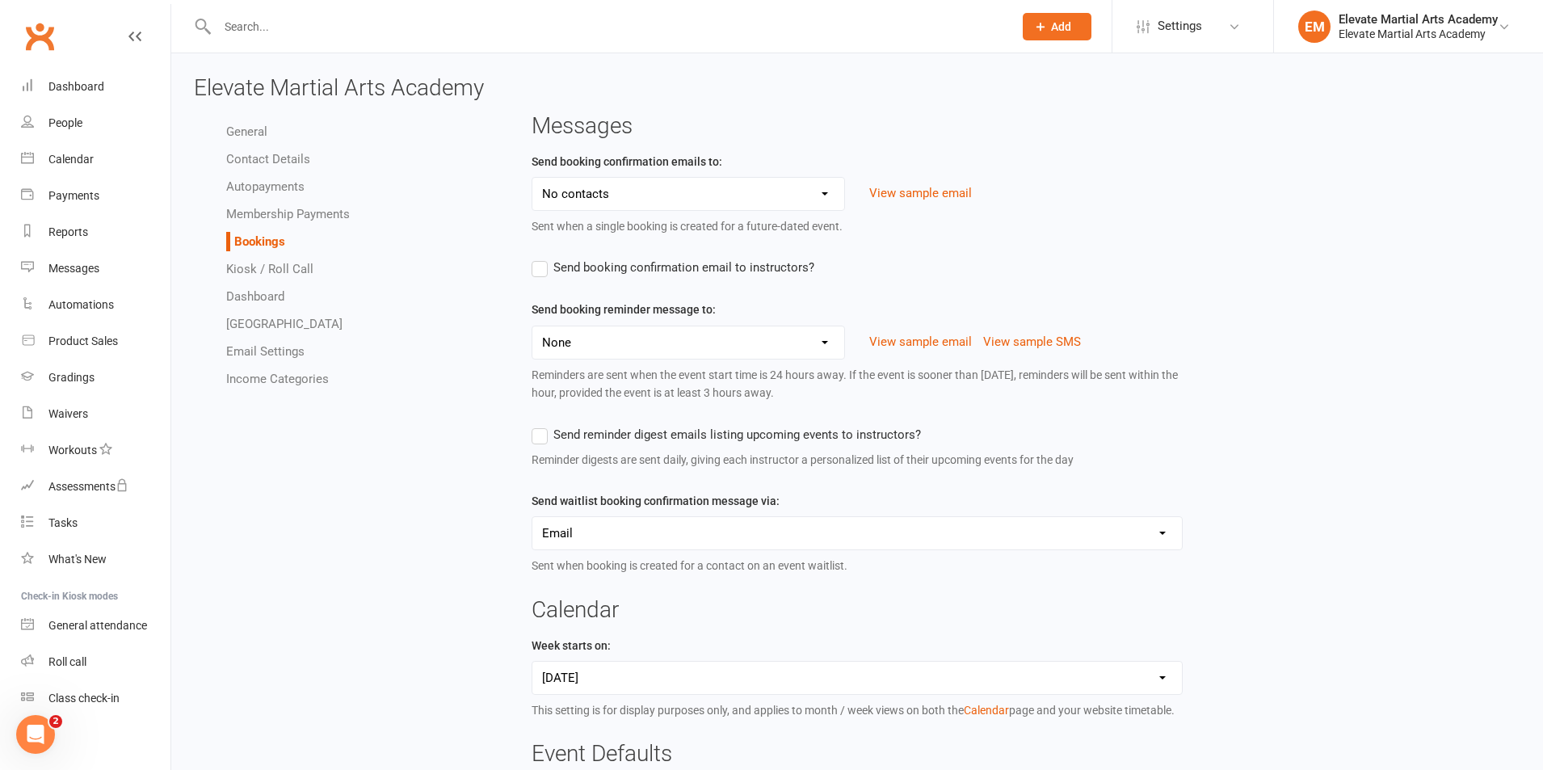
click at [271, 213] on link "Membership Payments" at bounding box center [288, 214] width 124 height 15
select select "1288"
select select "expire_class_packs_on_booking_creation"
select select "allow_make_up_classes_for_expired_memberships_up_to_90d"
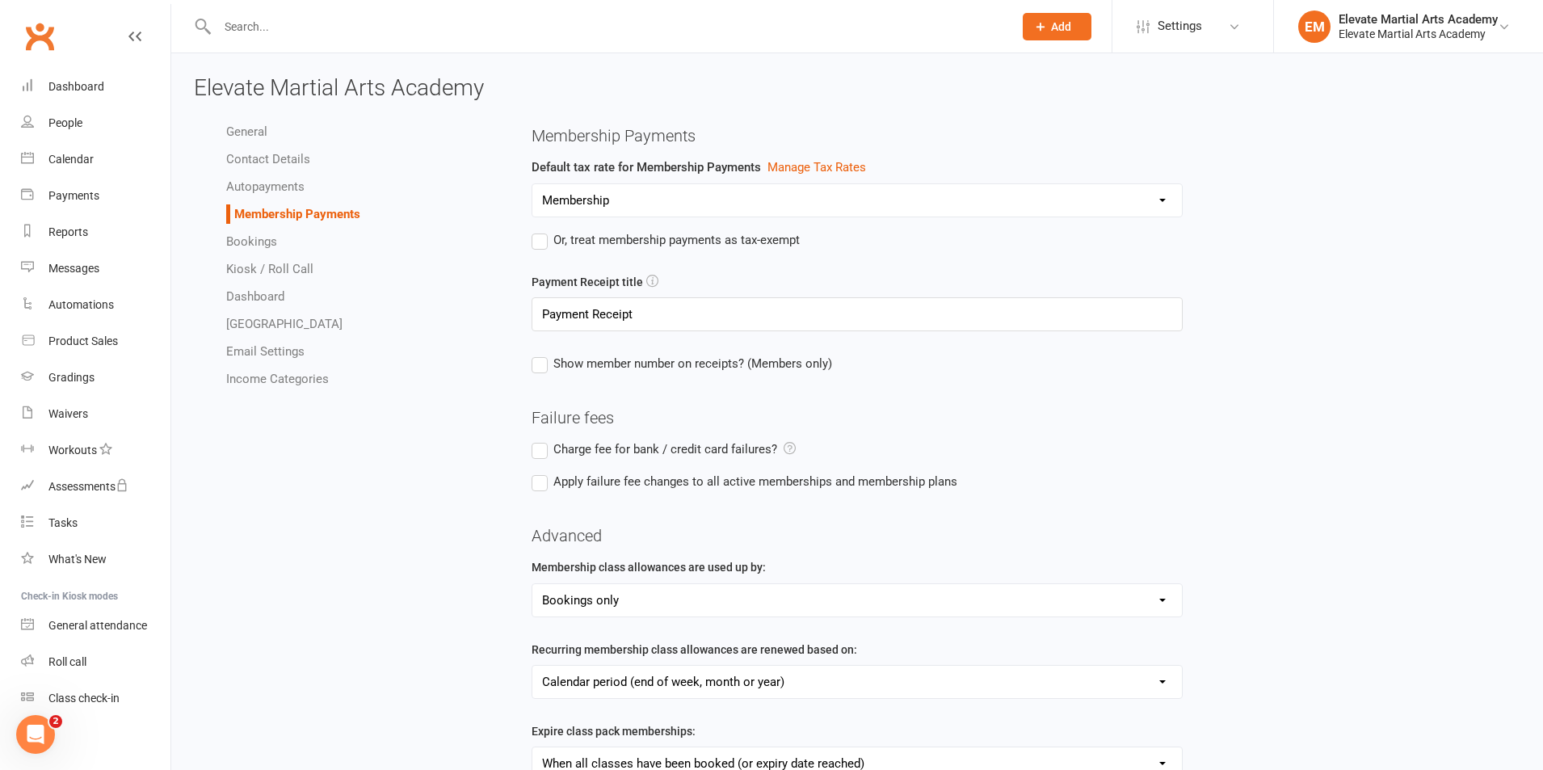
click at [273, 154] on link "Contact Details" at bounding box center [268, 159] width 84 height 15
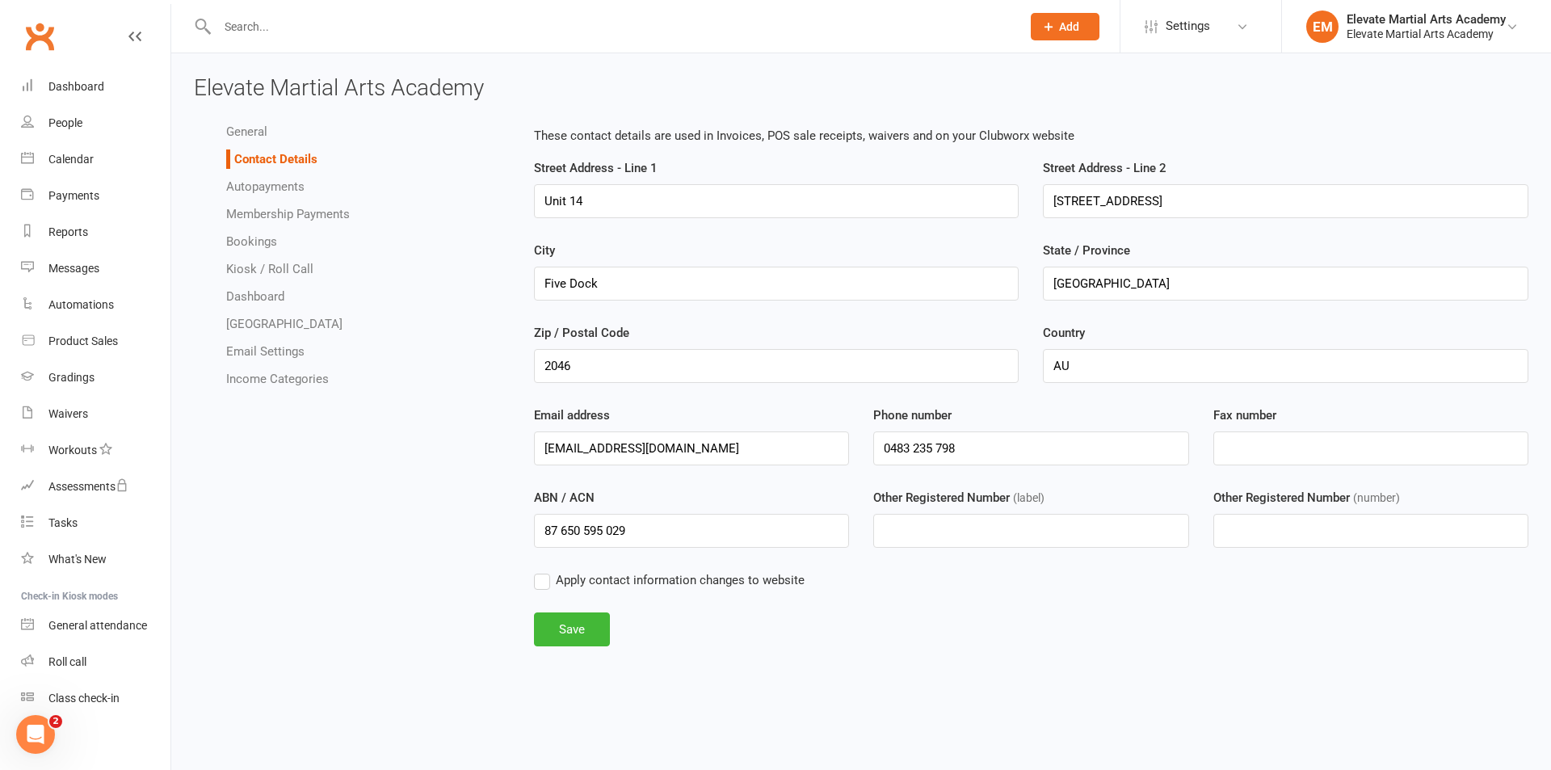
click at [253, 129] on link "General" at bounding box center [246, 131] width 41 height 15
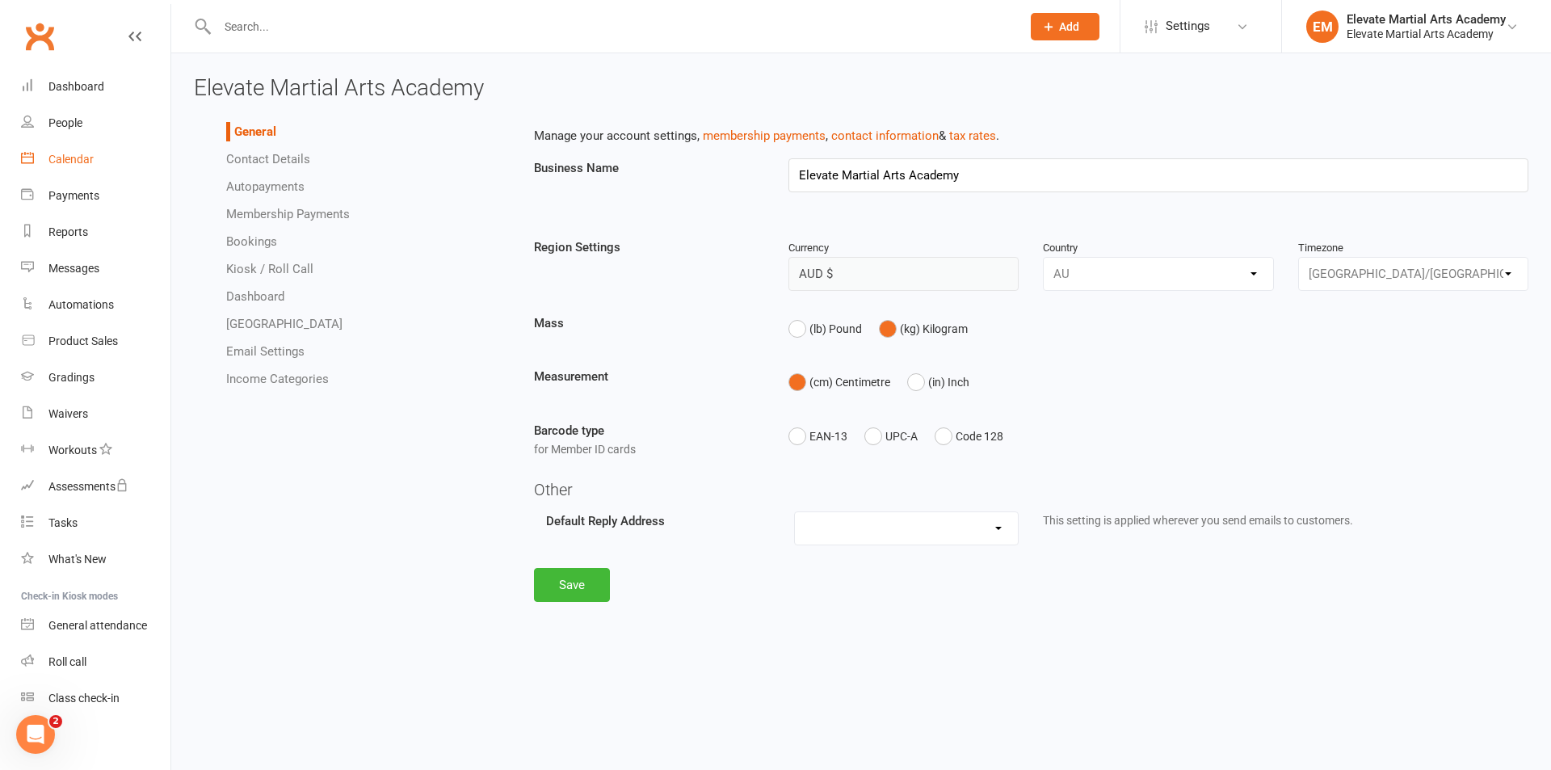
click at [75, 166] on link "Calendar" at bounding box center [95, 159] width 149 height 36
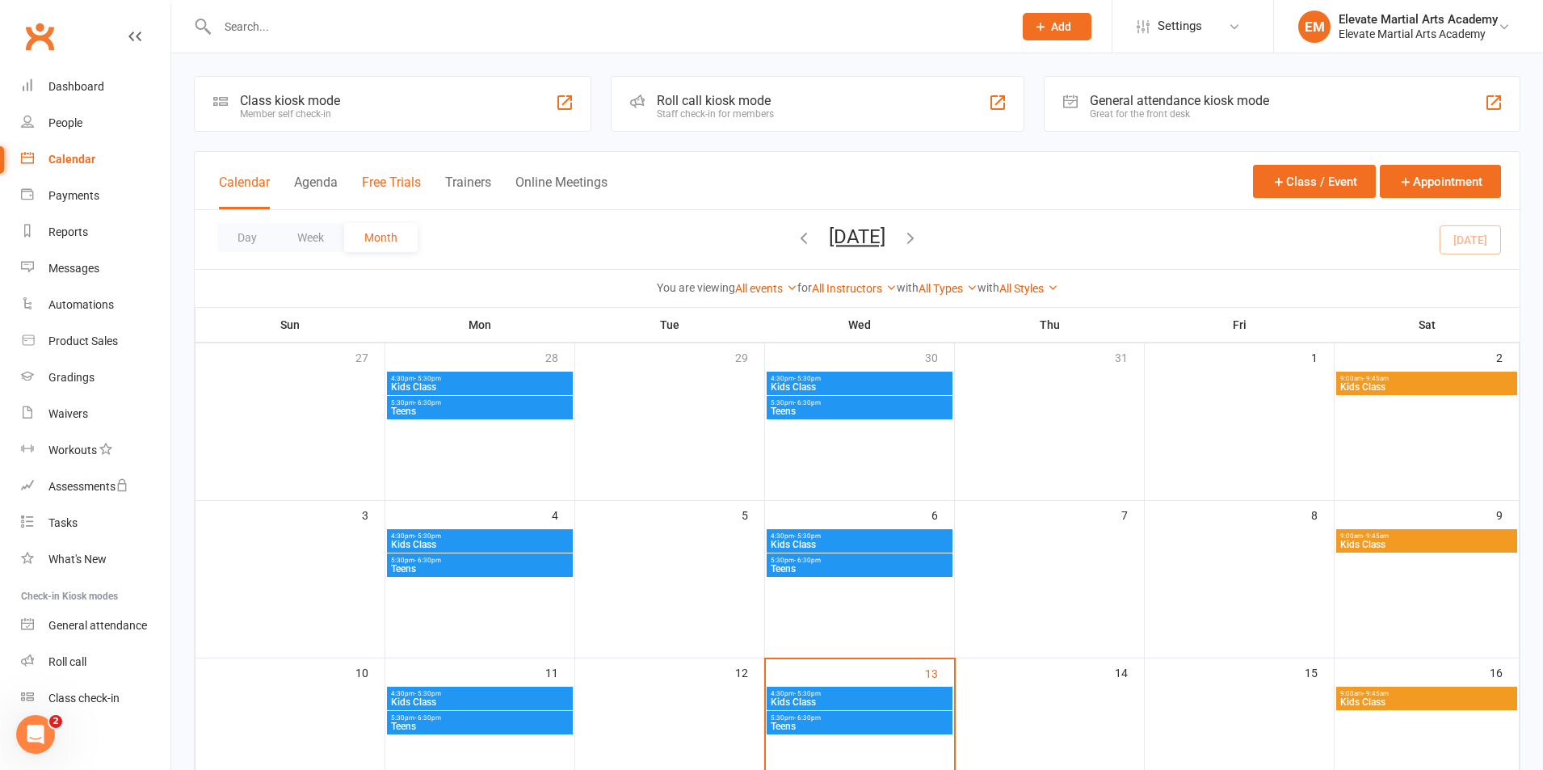
click at [372, 178] on button "Free Trials" at bounding box center [391, 191] width 59 height 35
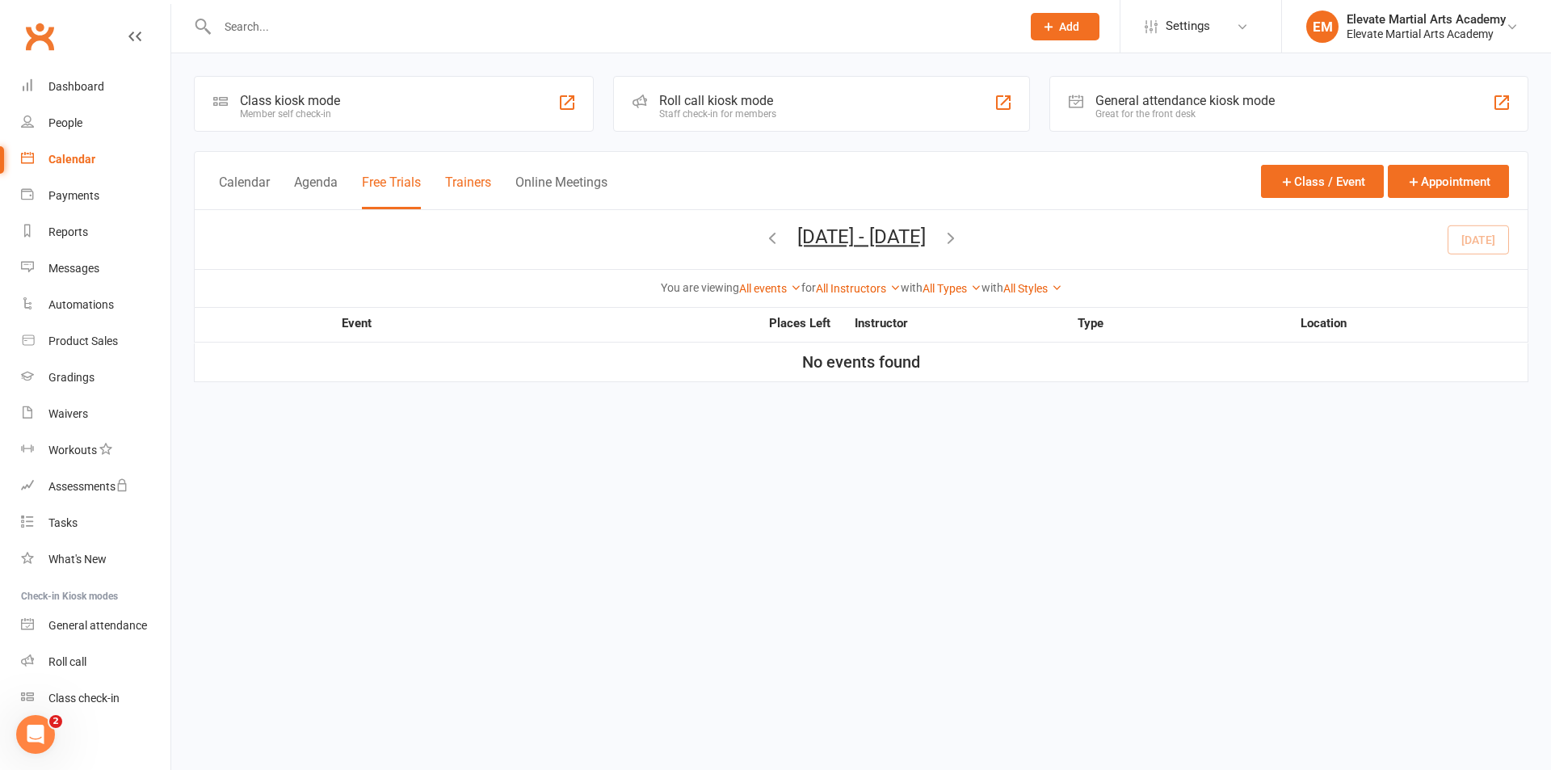
click at [481, 183] on button "Trainers" at bounding box center [468, 191] width 46 height 35
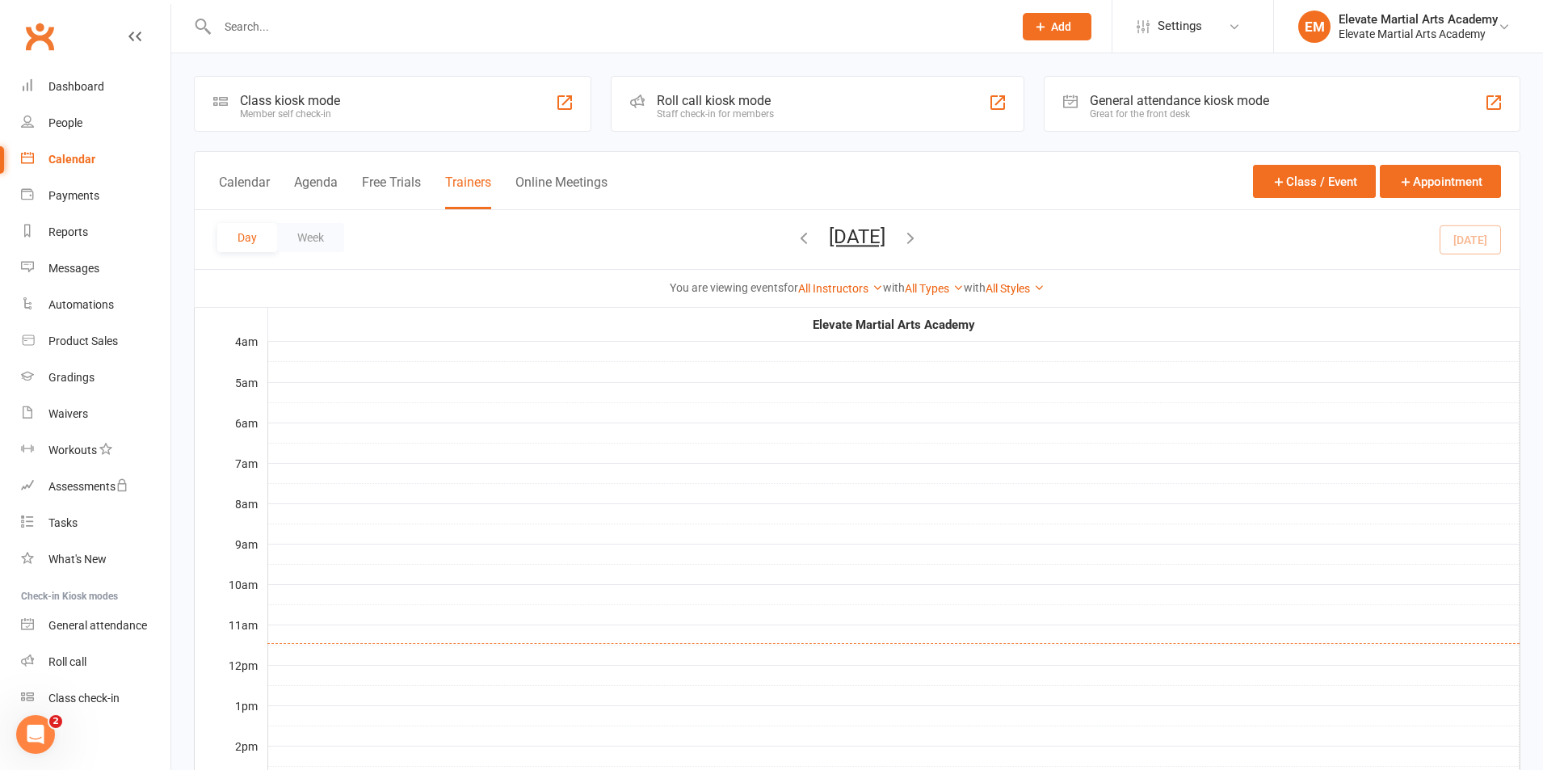
click at [560, 183] on button "Online Meetings" at bounding box center [561, 191] width 92 height 35
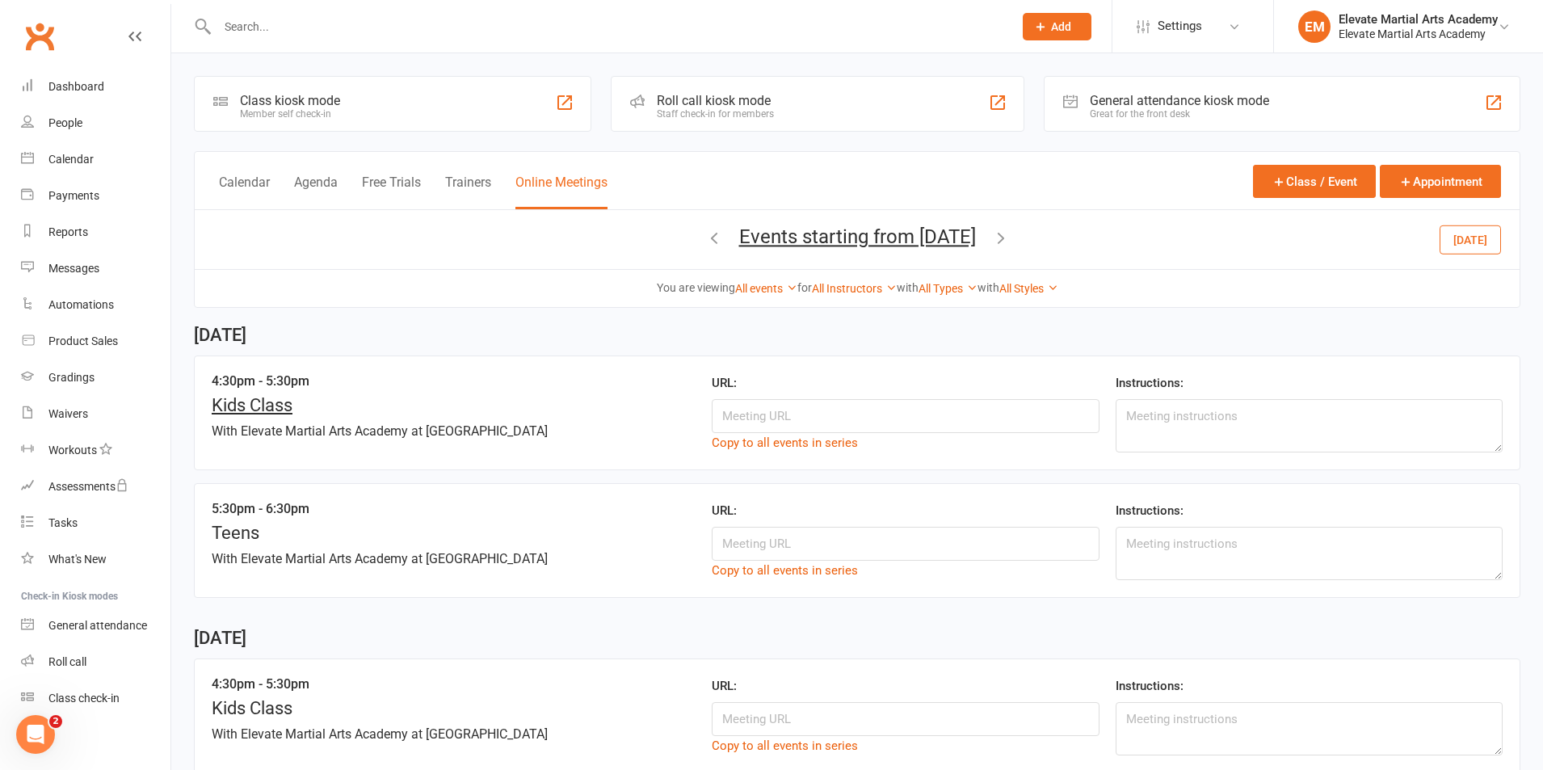
click at [280, 401] on div "Kids Class" at bounding box center [405, 405] width 387 height 20
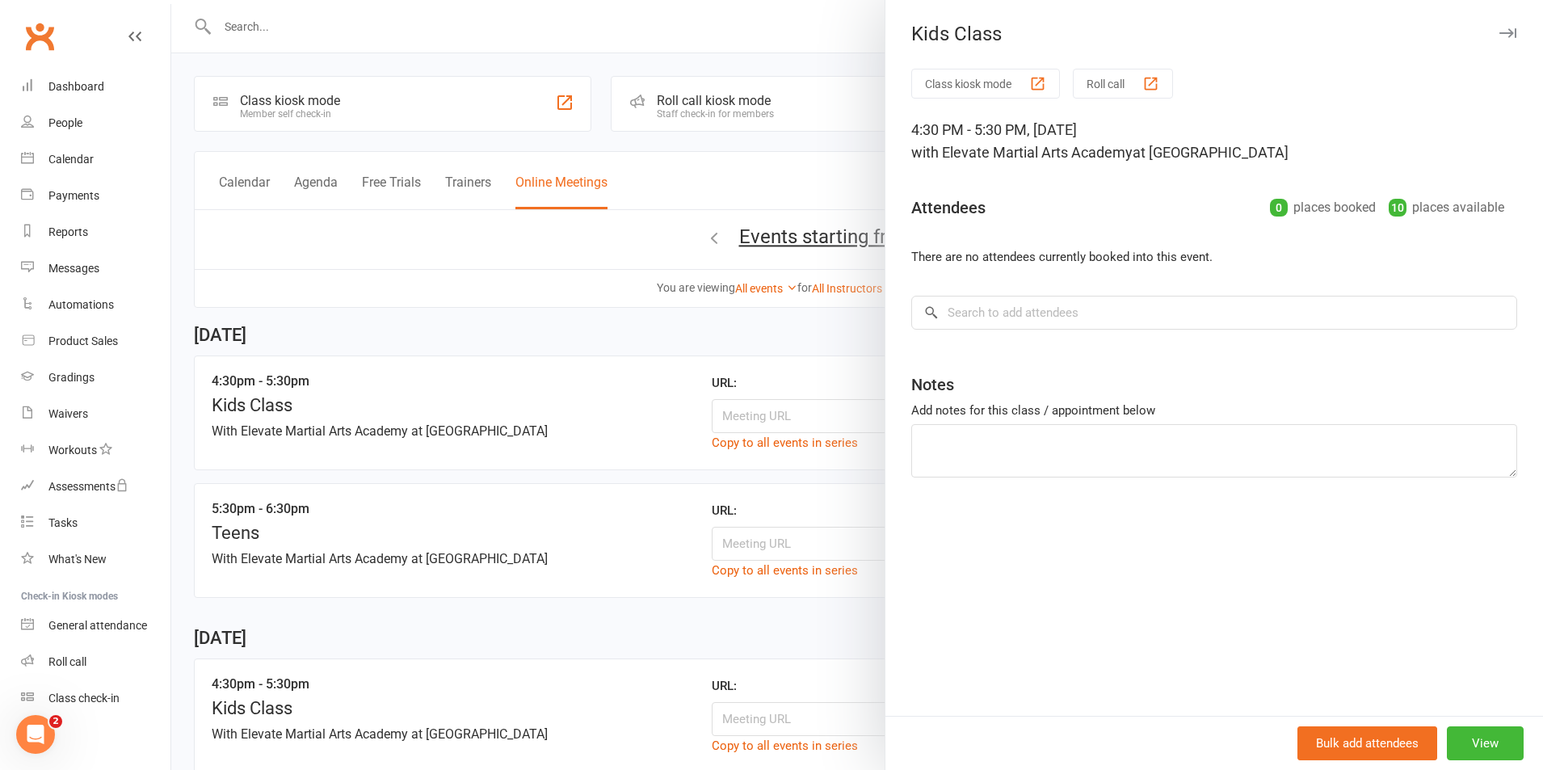
click at [1503, 42] on button "button" at bounding box center [1507, 32] width 19 height 19
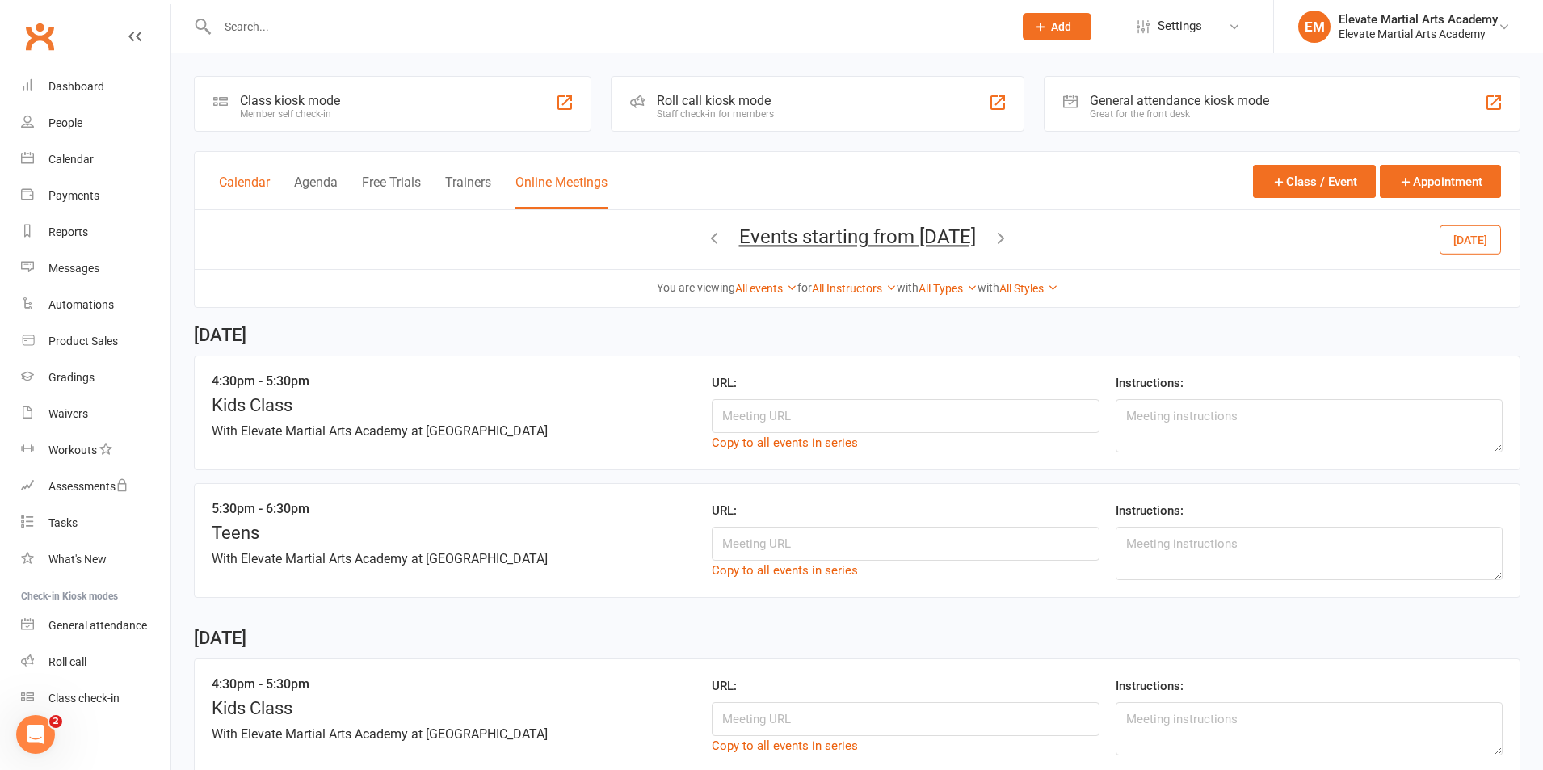
click at [243, 179] on button "Calendar" at bounding box center [244, 191] width 51 height 35
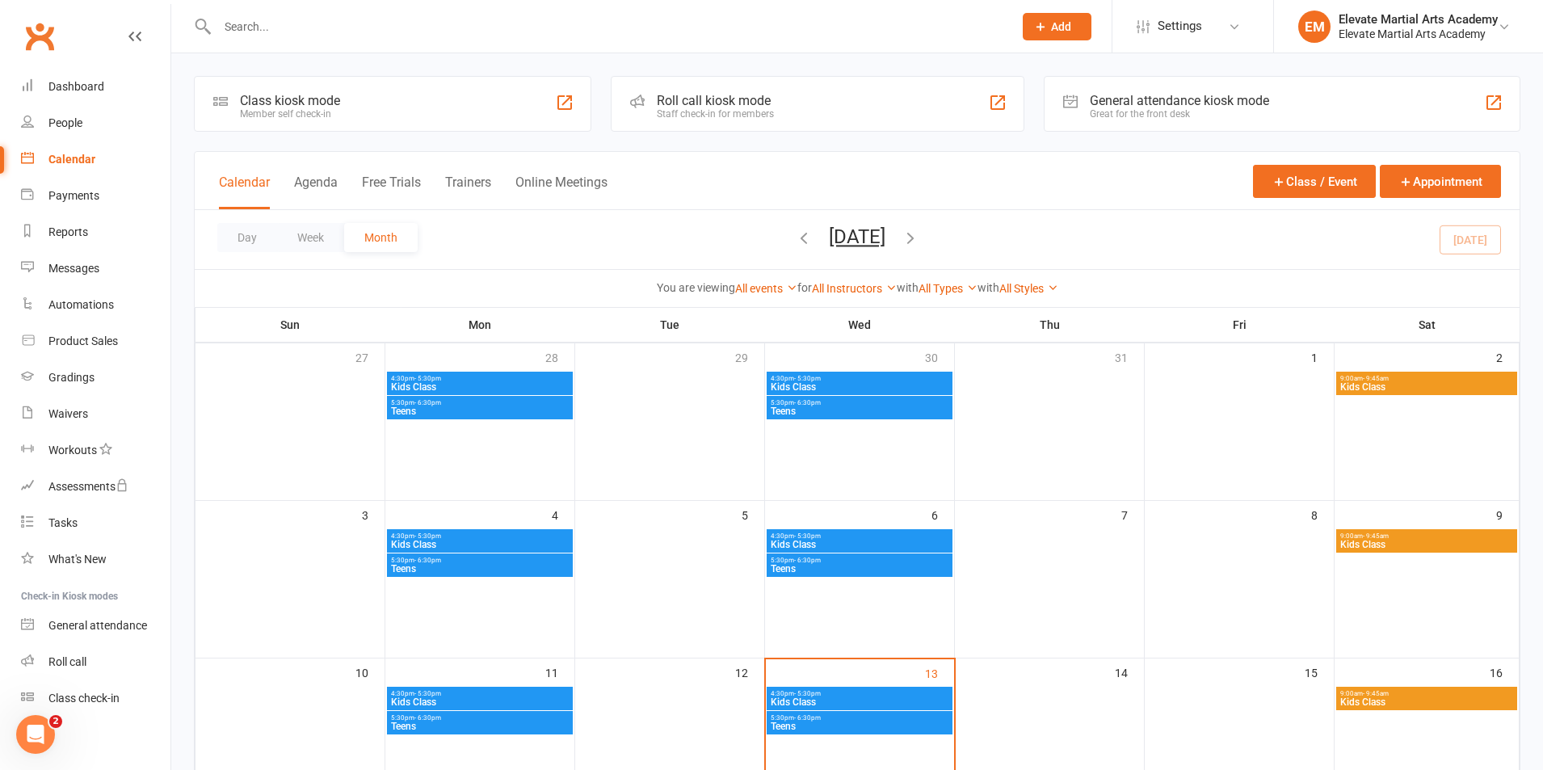
click at [459, 385] on span "Kids Class" at bounding box center [479, 387] width 179 height 10
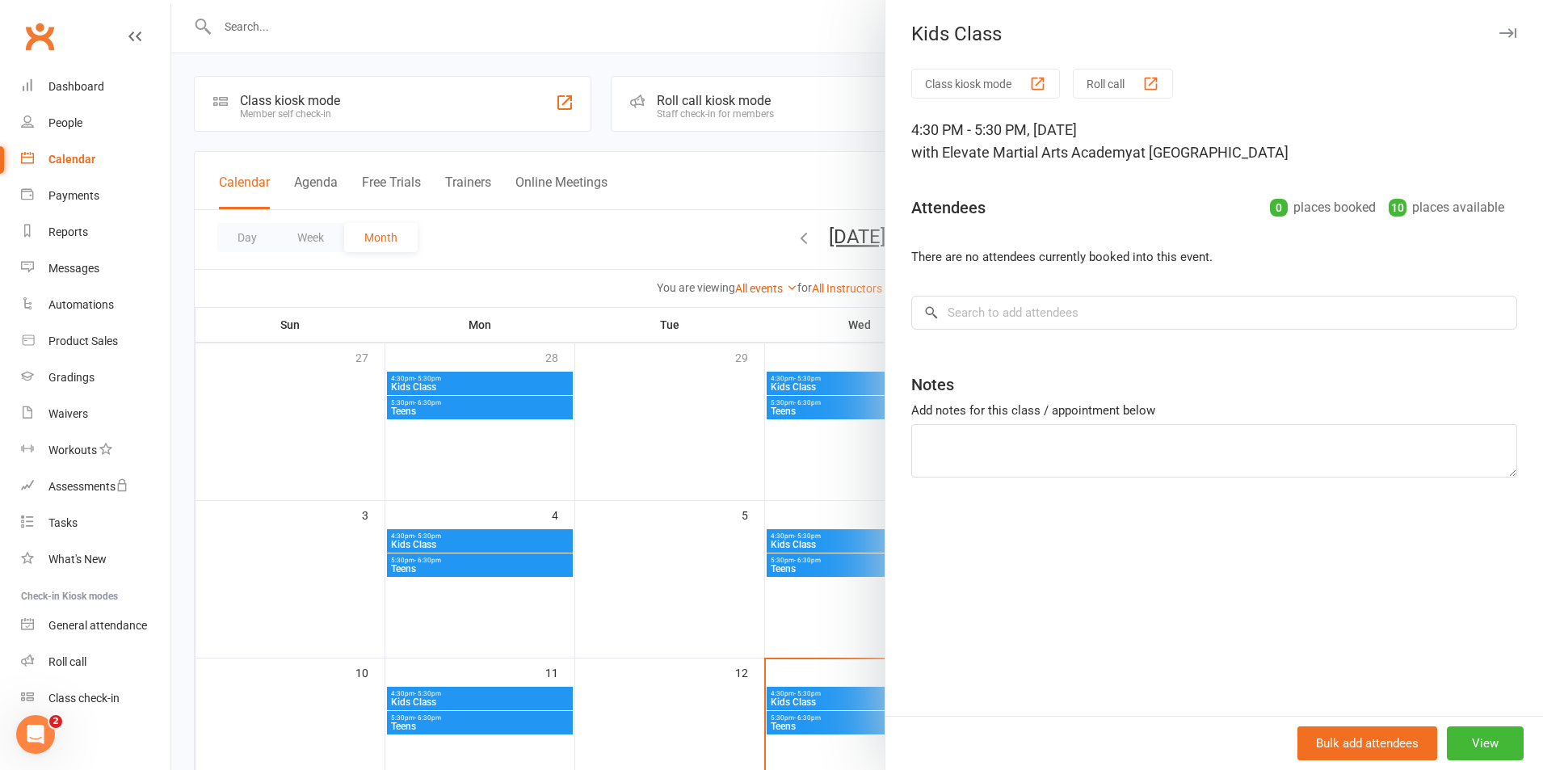
click at [795, 27] on div at bounding box center [857, 385] width 1372 height 770
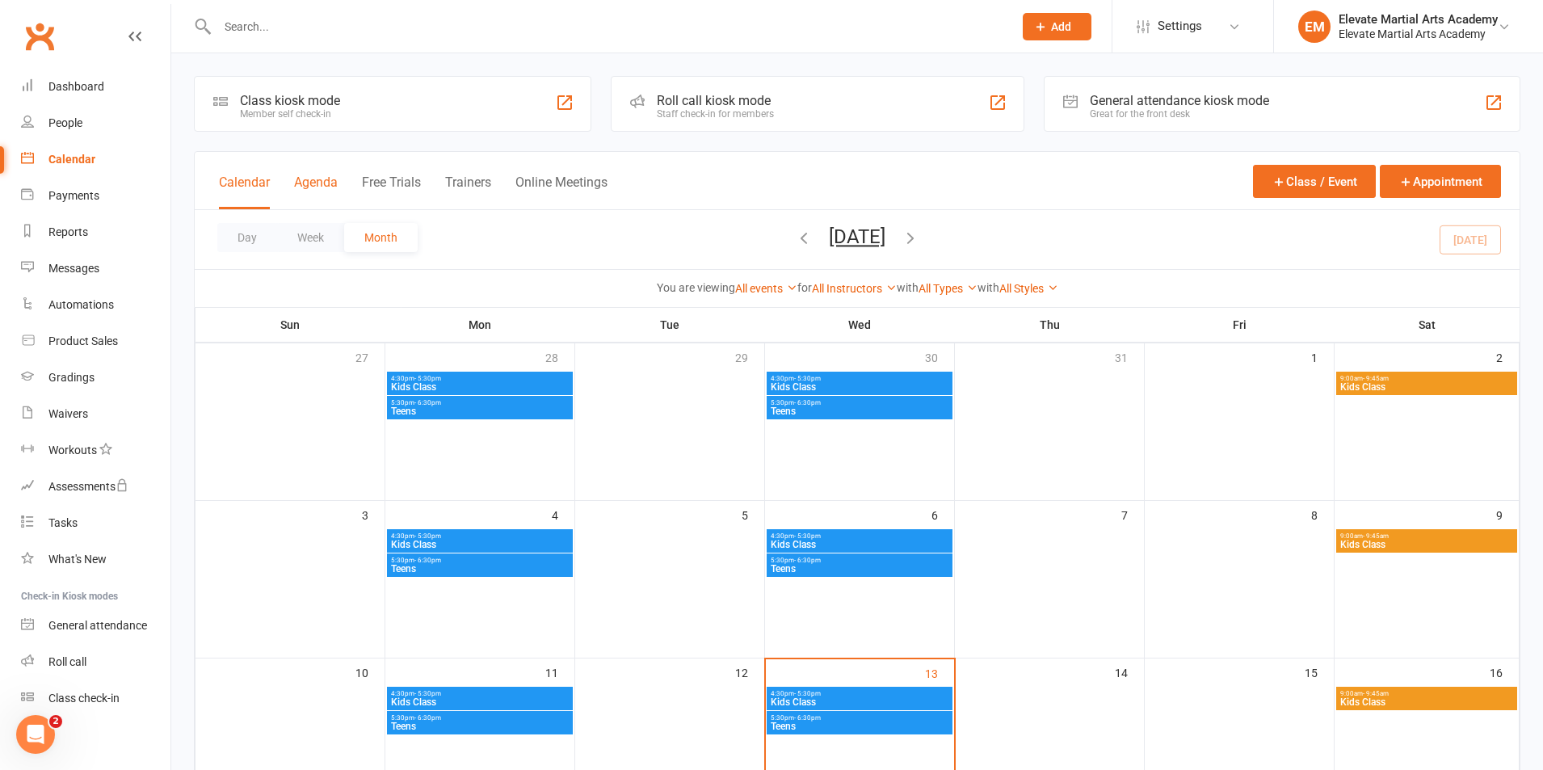
click at [311, 182] on button "Agenda" at bounding box center [316, 191] width 44 height 35
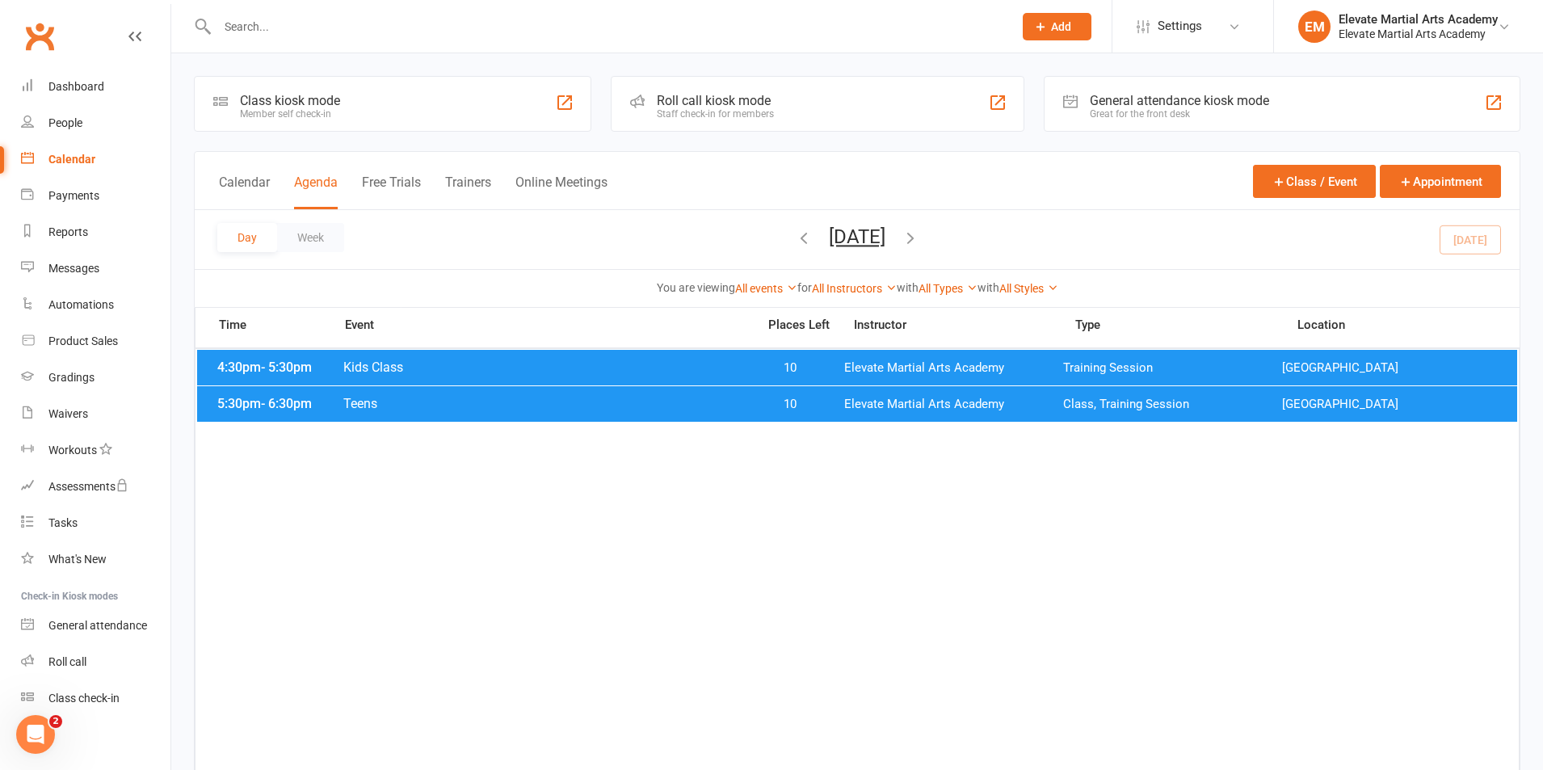
click at [355, 362] on span "Kids Class" at bounding box center [545, 366] width 405 height 15
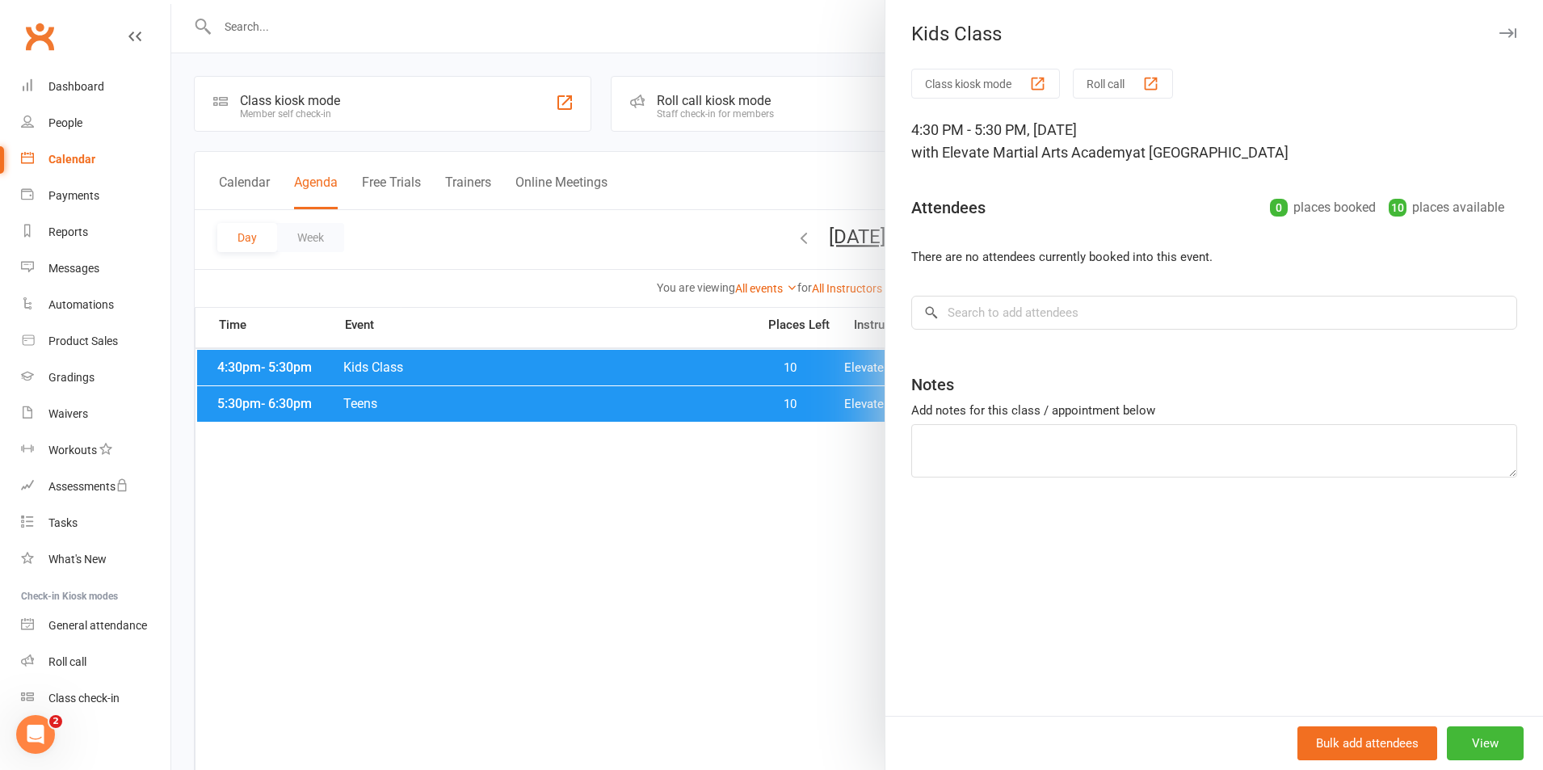
click at [687, 486] on div at bounding box center [857, 385] width 1372 height 770
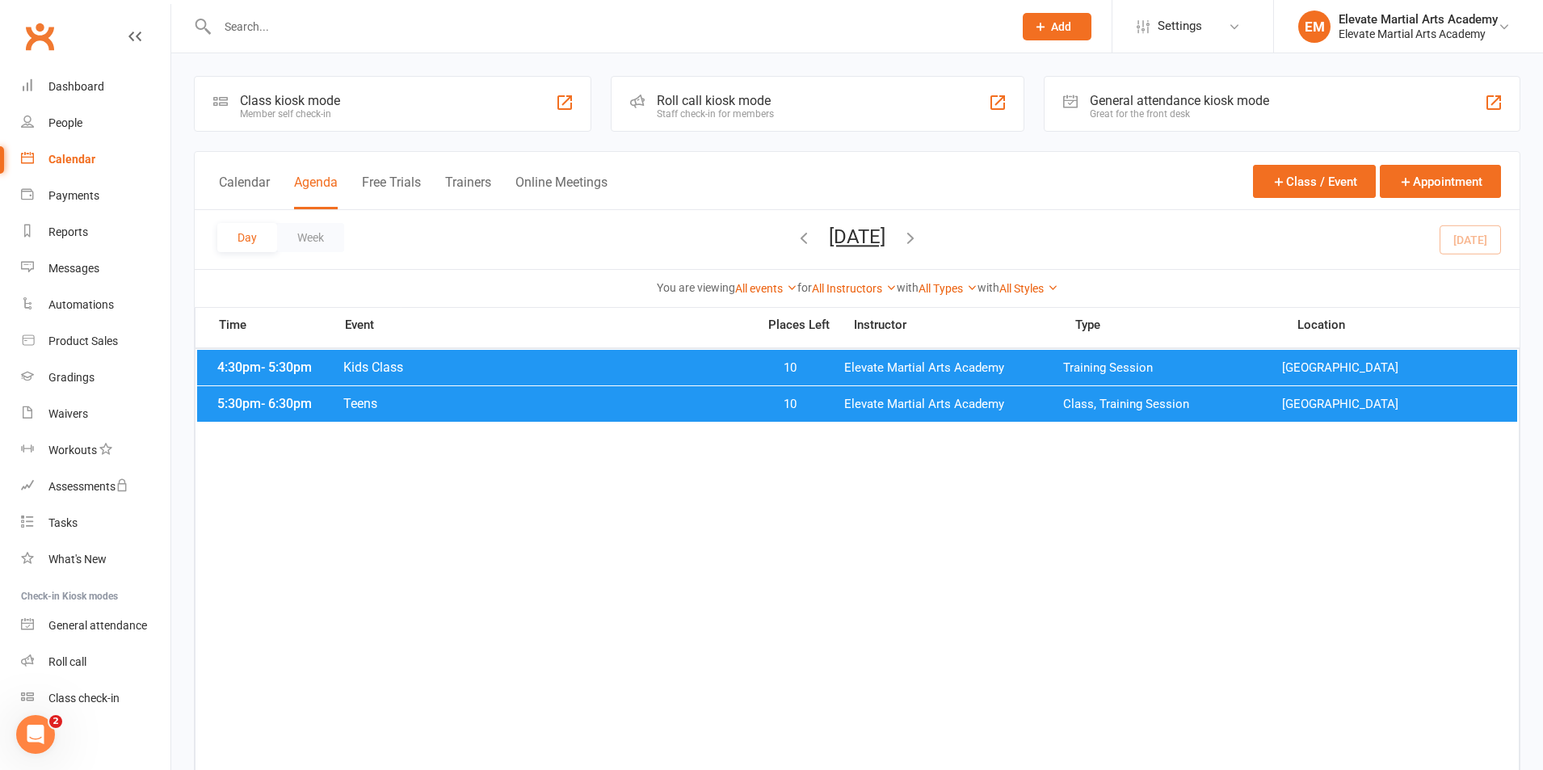
click at [1055, 17] on button "Add" at bounding box center [1057, 26] width 69 height 27
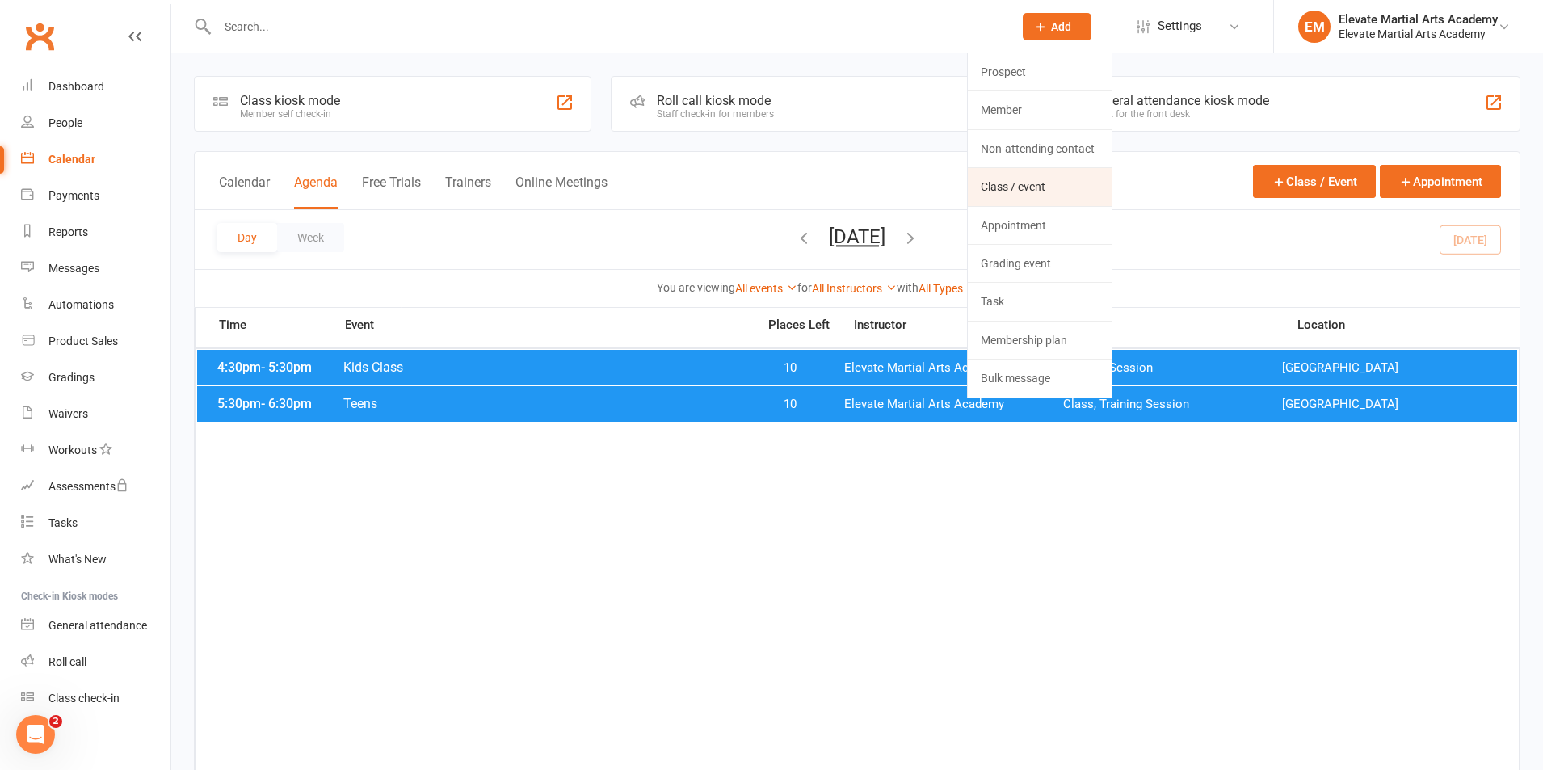
click at [1043, 187] on link "Class / event" at bounding box center [1040, 186] width 144 height 37
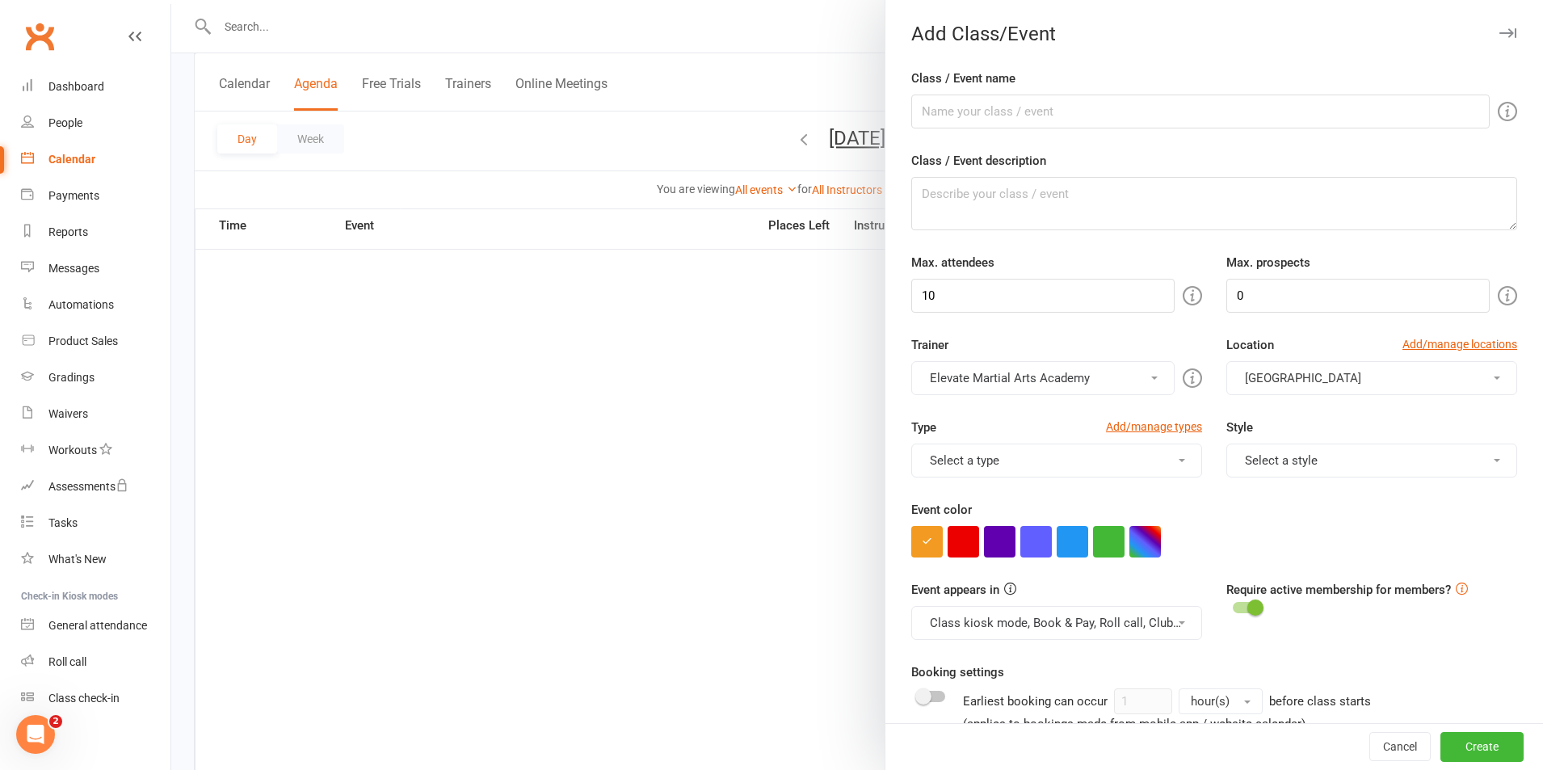
click at [1499, 31] on icon "button" at bounding box center [1507, 33] width 17 height 10
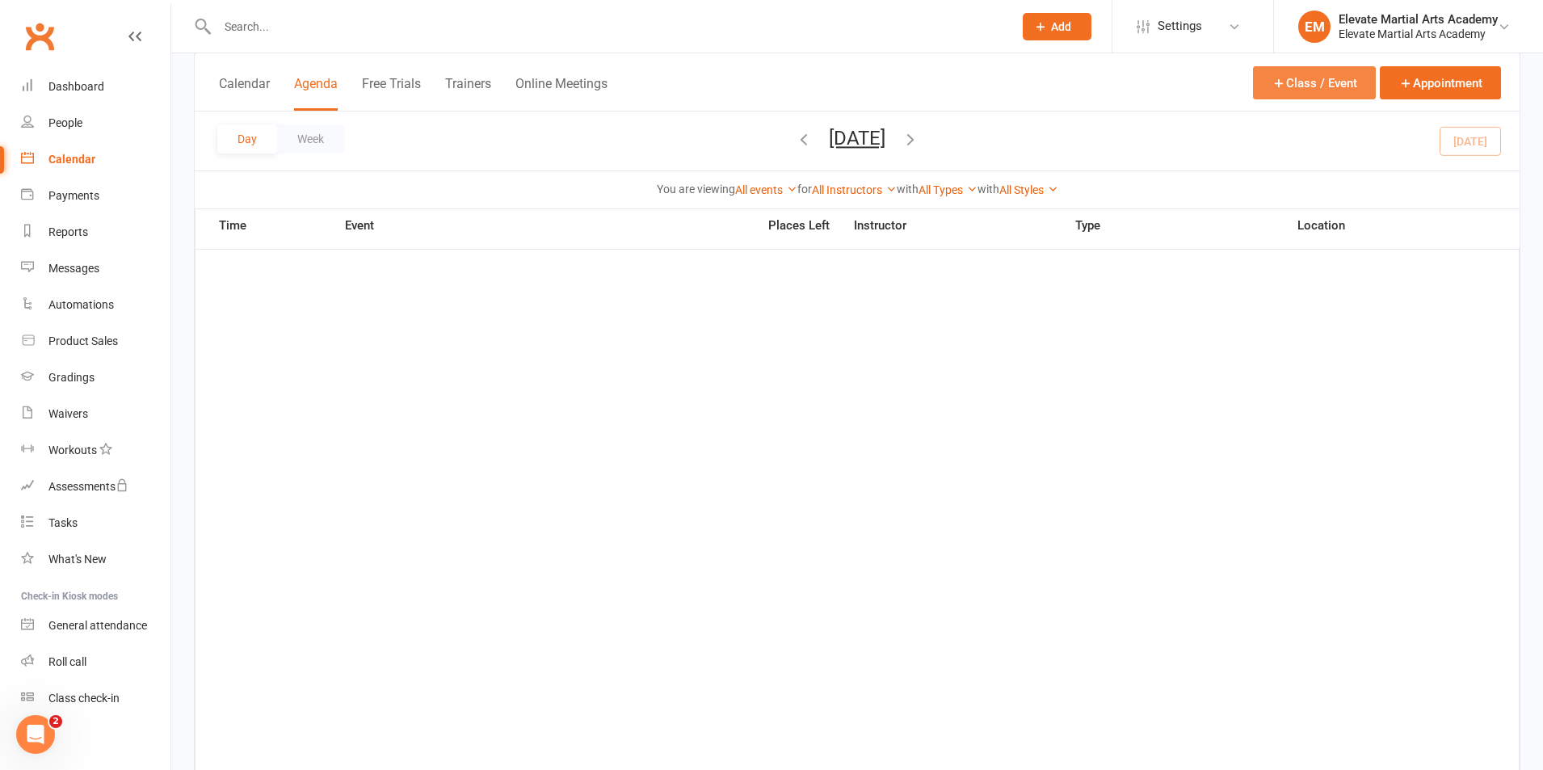
click at [1308, 89] on button "Class / Event" at bounding box center [1314, 82] width 123 height 33
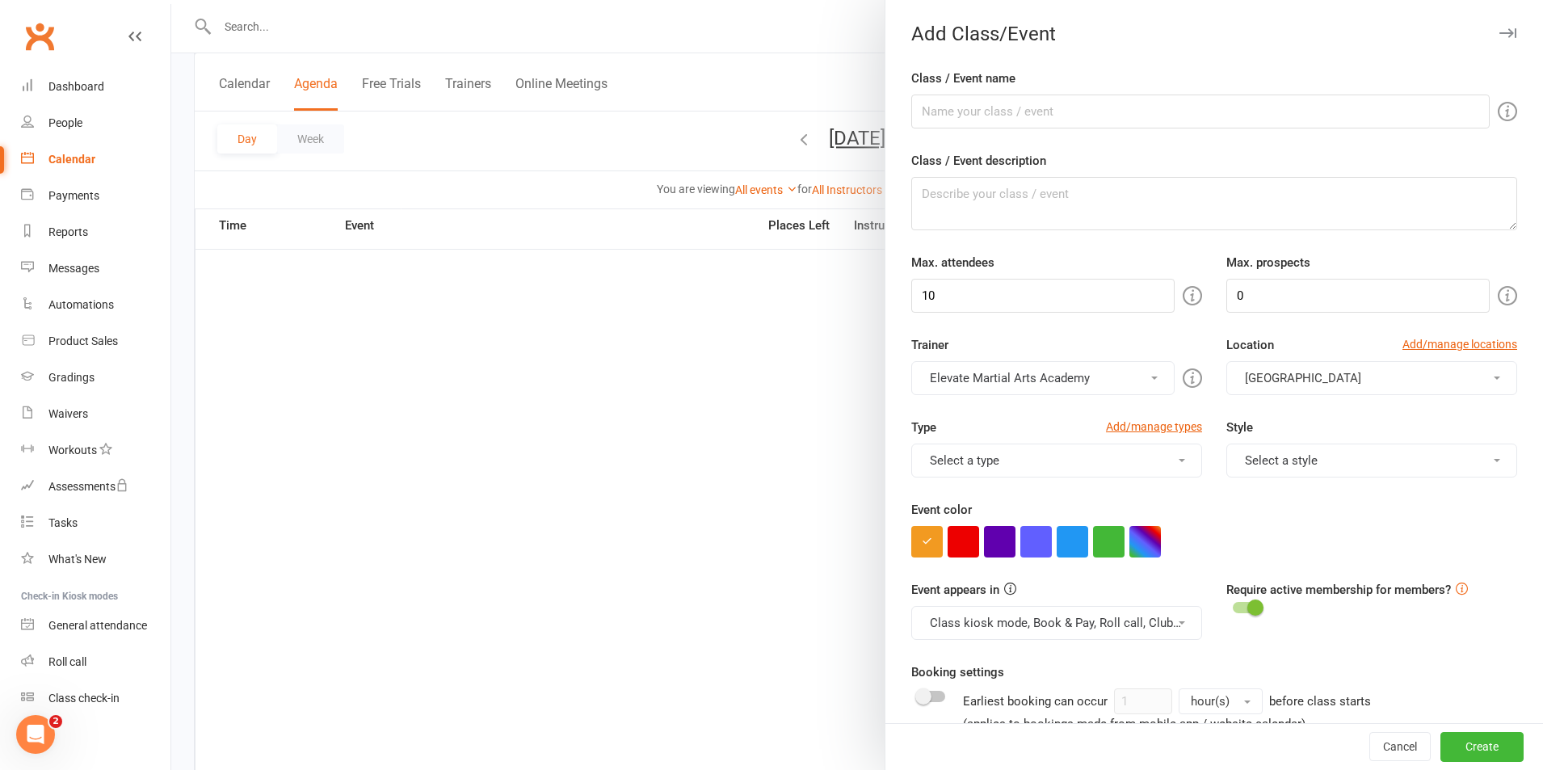
click at [1499, 35] on icon "button" at bounding box center [1507, 33] width 17 height 10
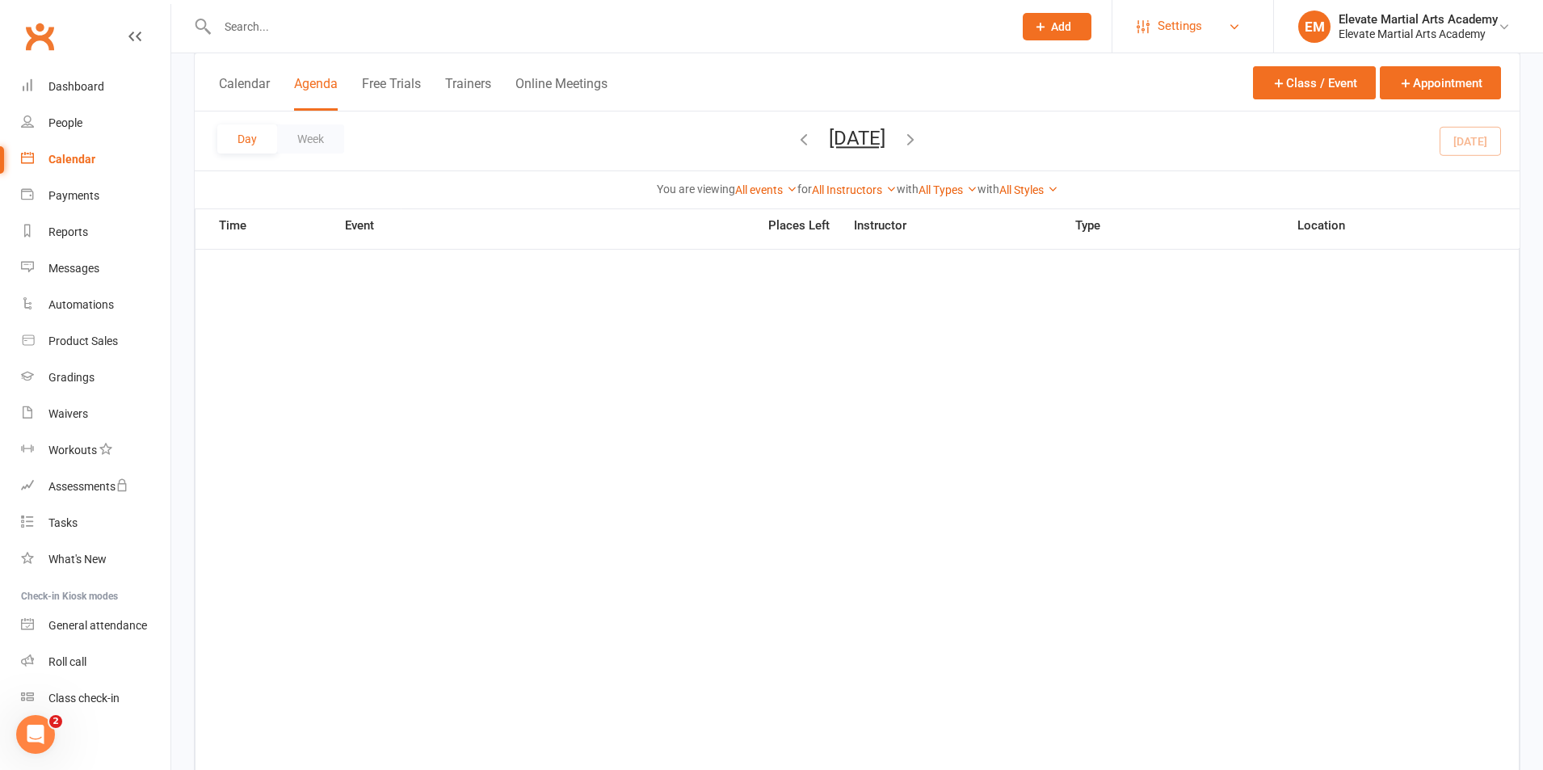
click at [1230, 15] on link "Settings" at bounding box center [1193, 26] width 112 height 36
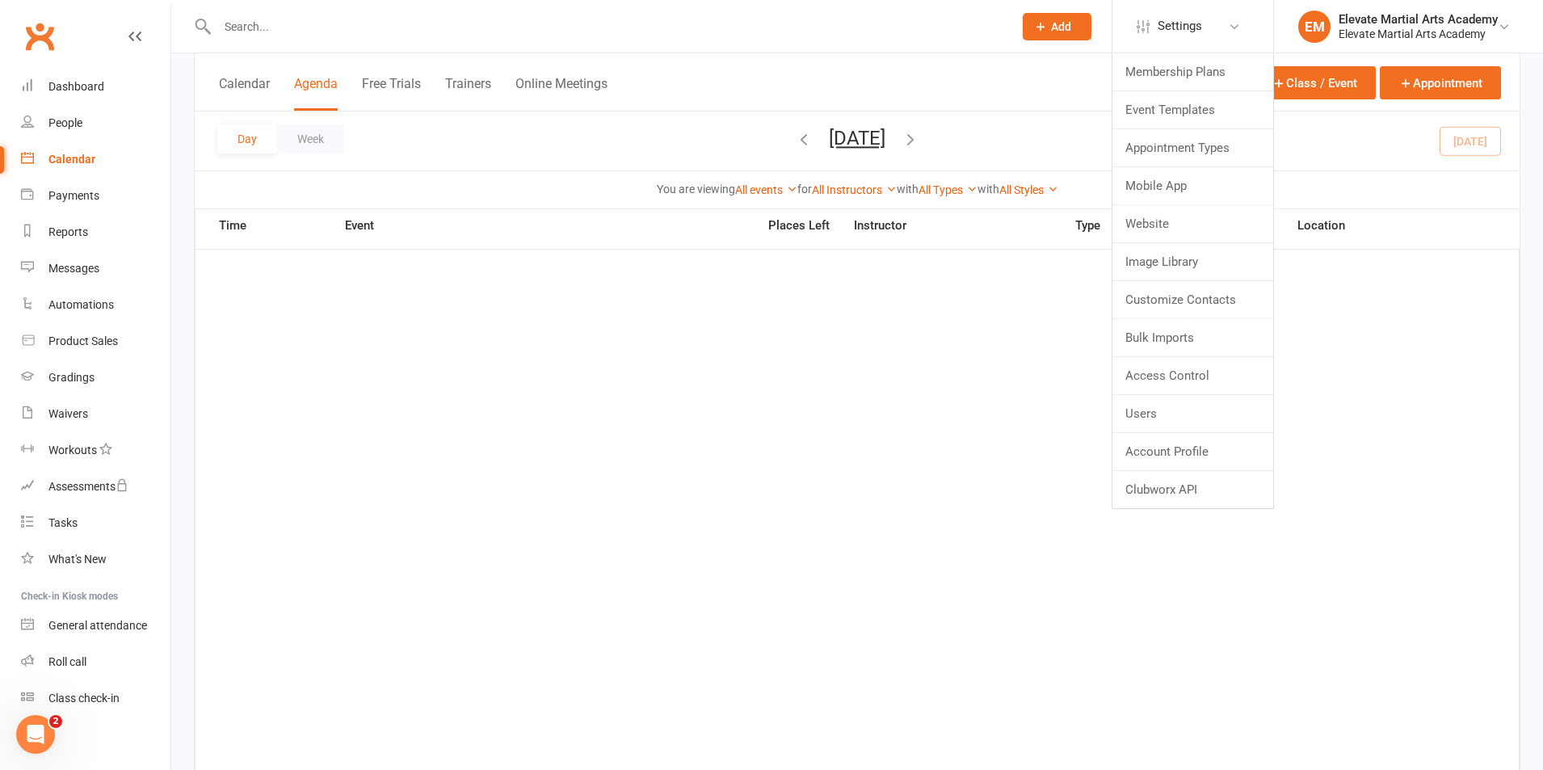
click at [1066, 26] on span "Add" at bounding box center [1061, 26] width 20 height 13
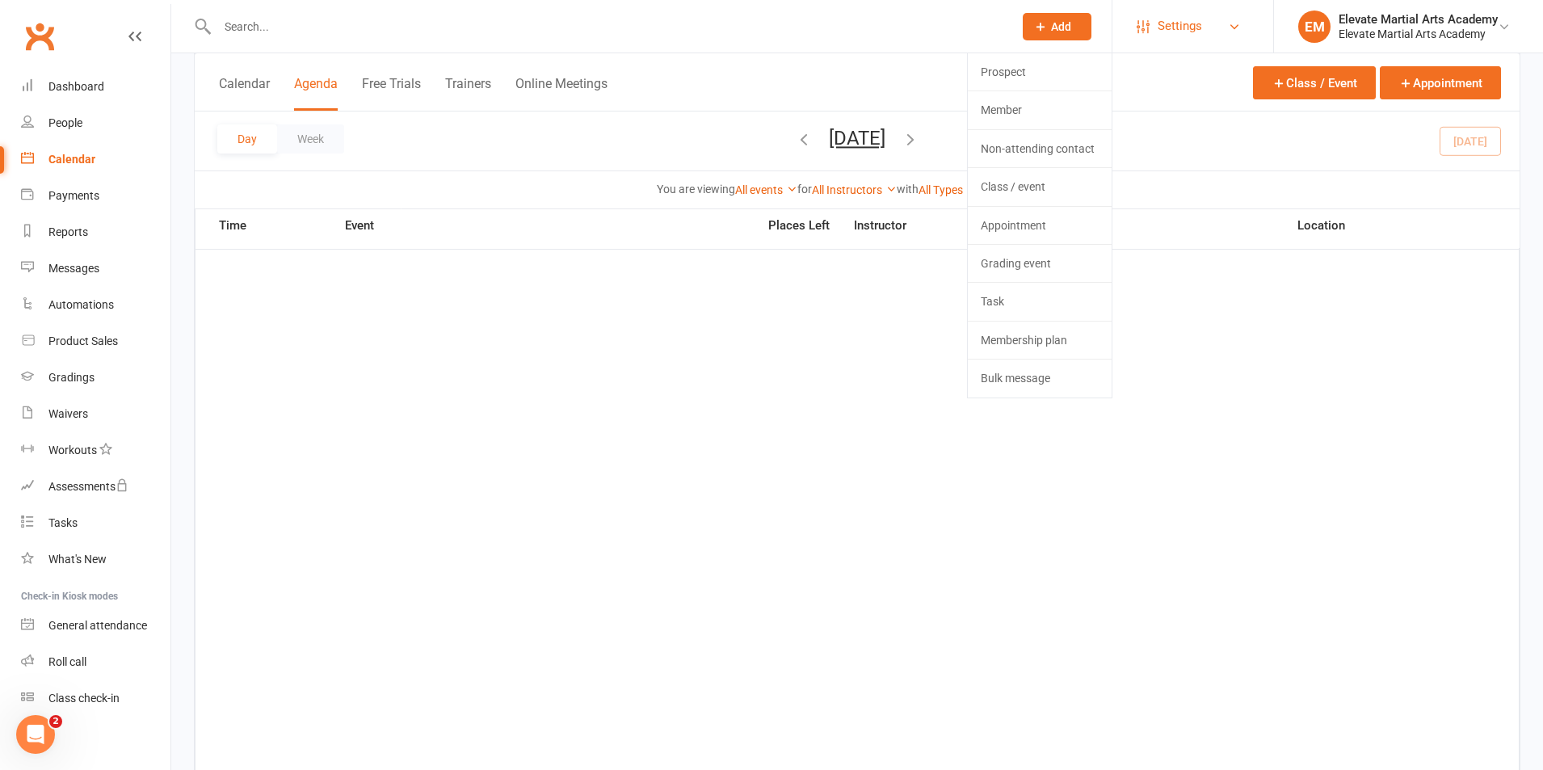
click at [1221, 21] on link "Settings" at bounding box center [1193, 26] width 112 height 36
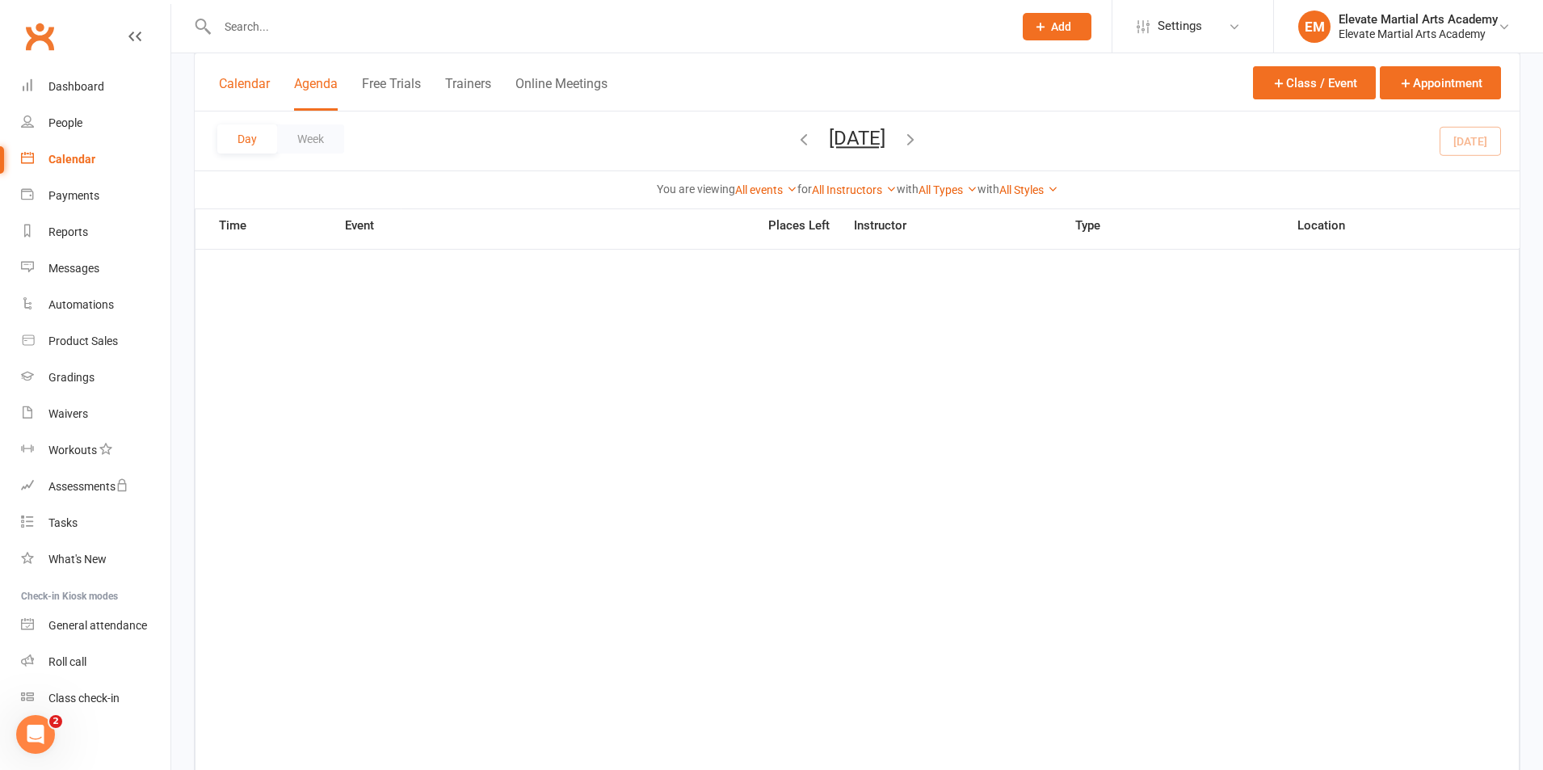
click at [242, 83] on button "Calendar" at bounding box center [244, 93] width 51 height 35
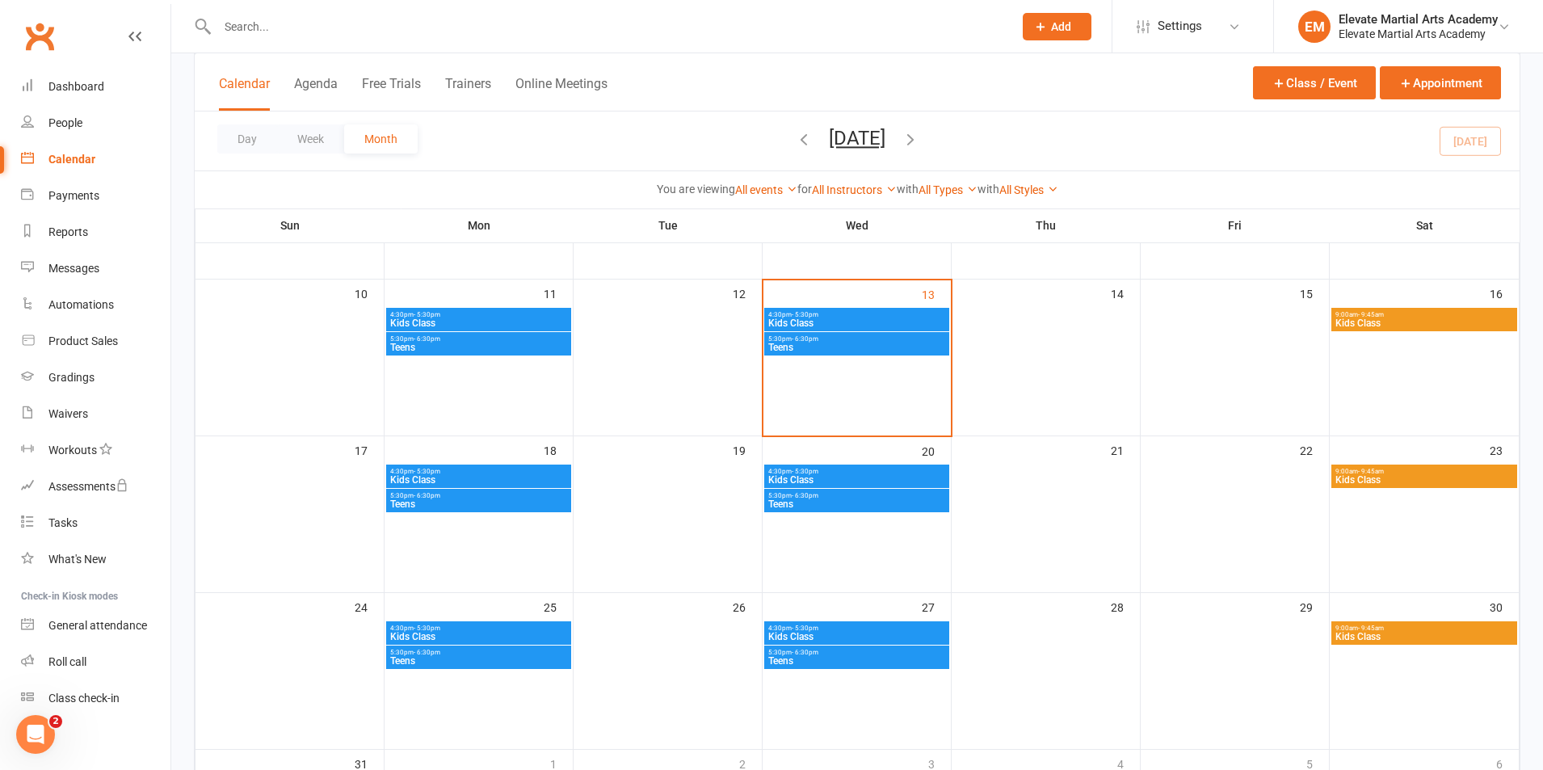
click at [1385, 317] on span "9:00am - 9:45am" at bounding box center [1424, 314] width 179 height 7
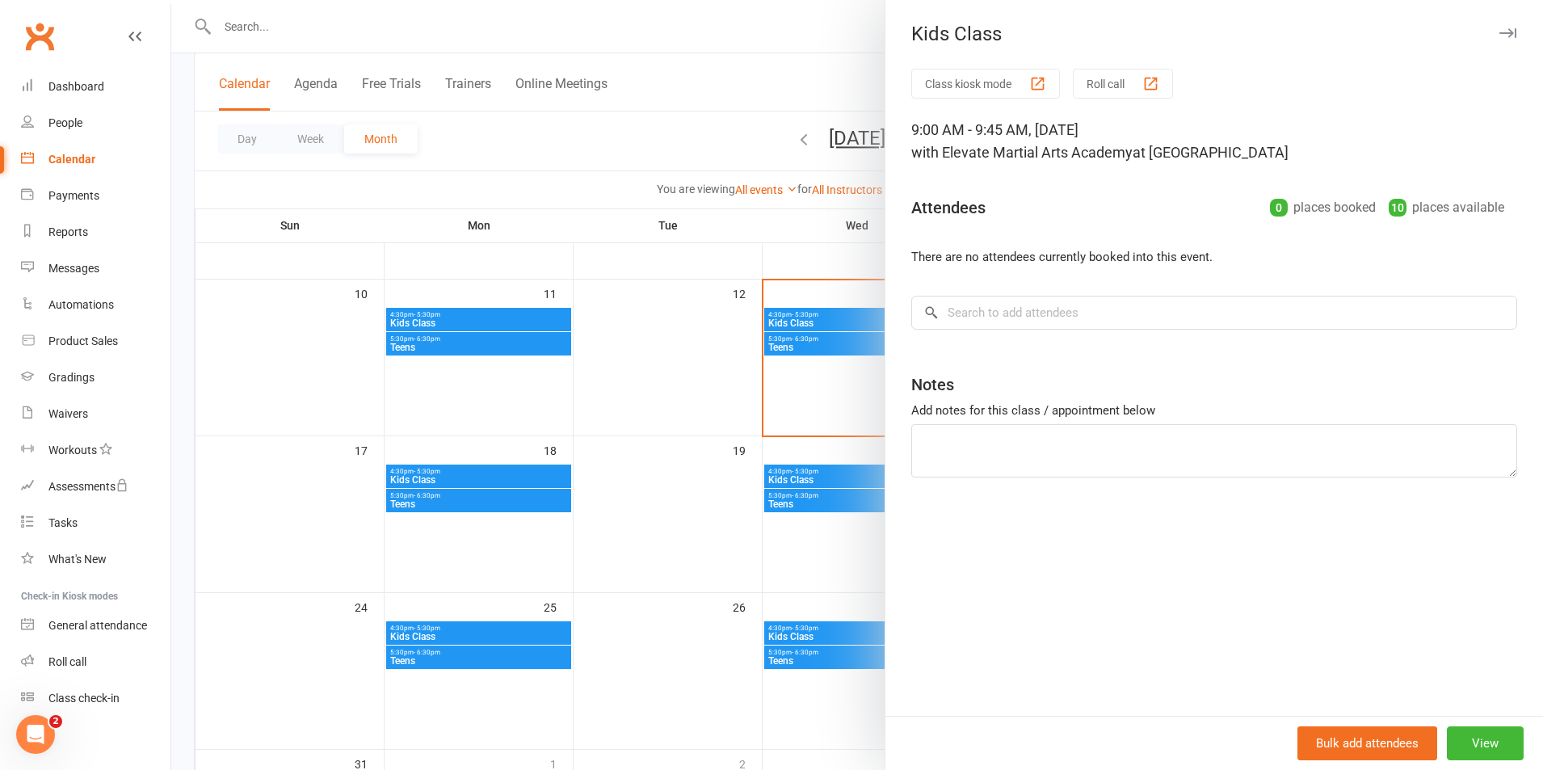
click at [814, 45] on div at bounding box center [857, 385] width 1372 height 770
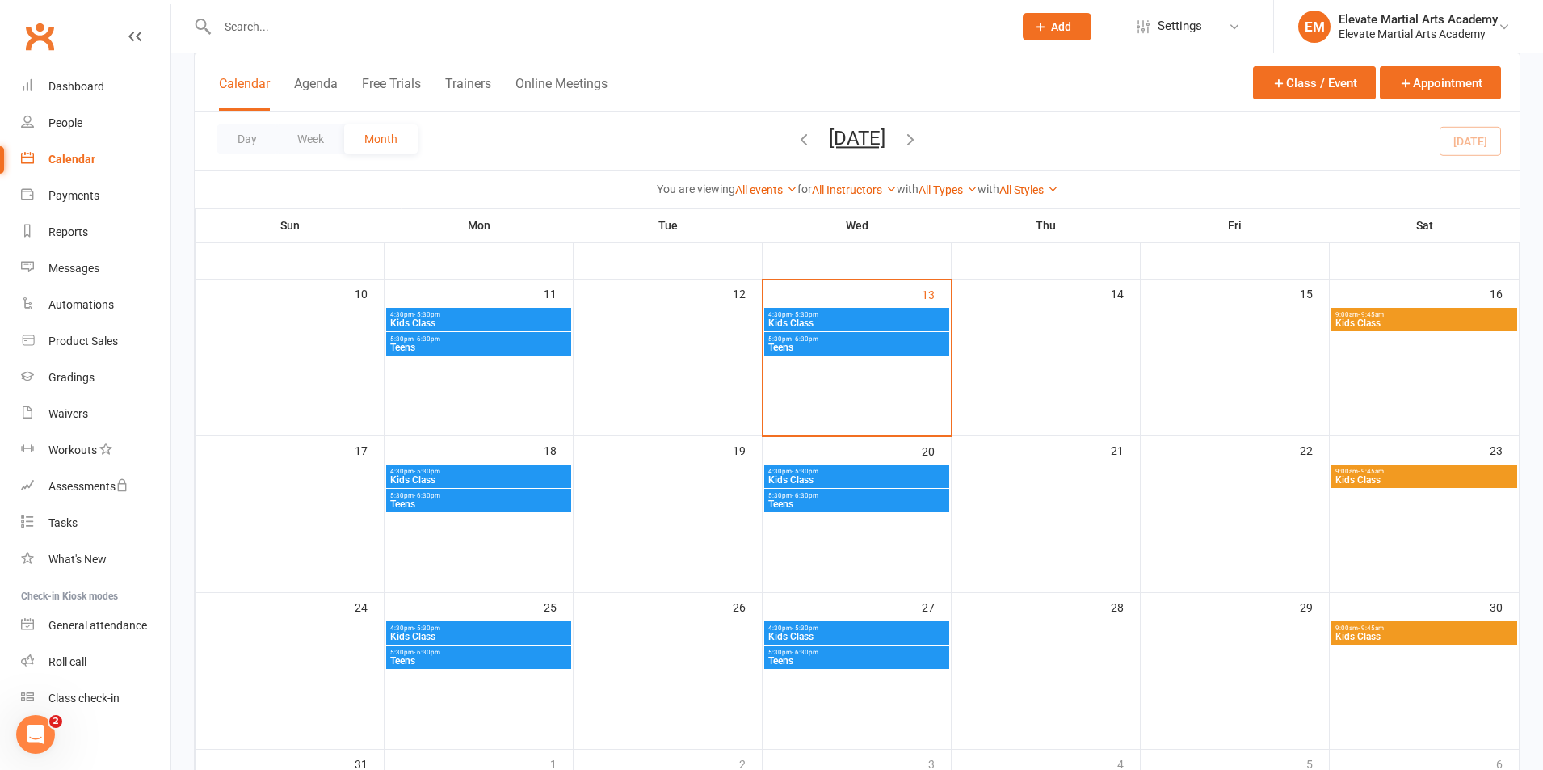
click at [251, 75] on div "Calendar Agenda Free Trials Trainers Online Meetings" at bounding box center [413, 92] width 389 height 36
click at [74, 153] on link "Calendar" at bounding box center [95, 159] width 149 height 36
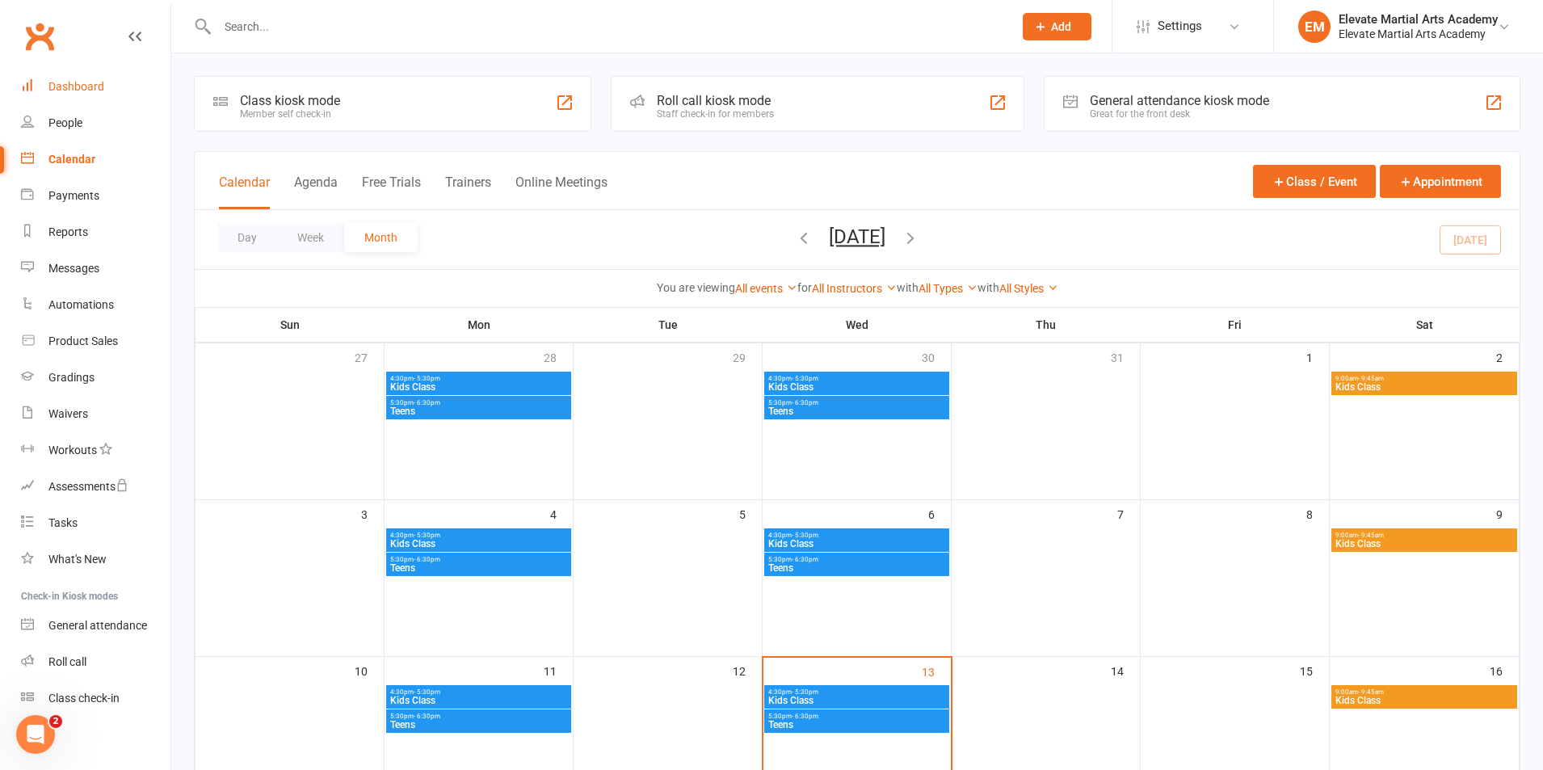
click at [84, 90] on div "Dashboard" at bounding box center [76, 86] width 56 height 13
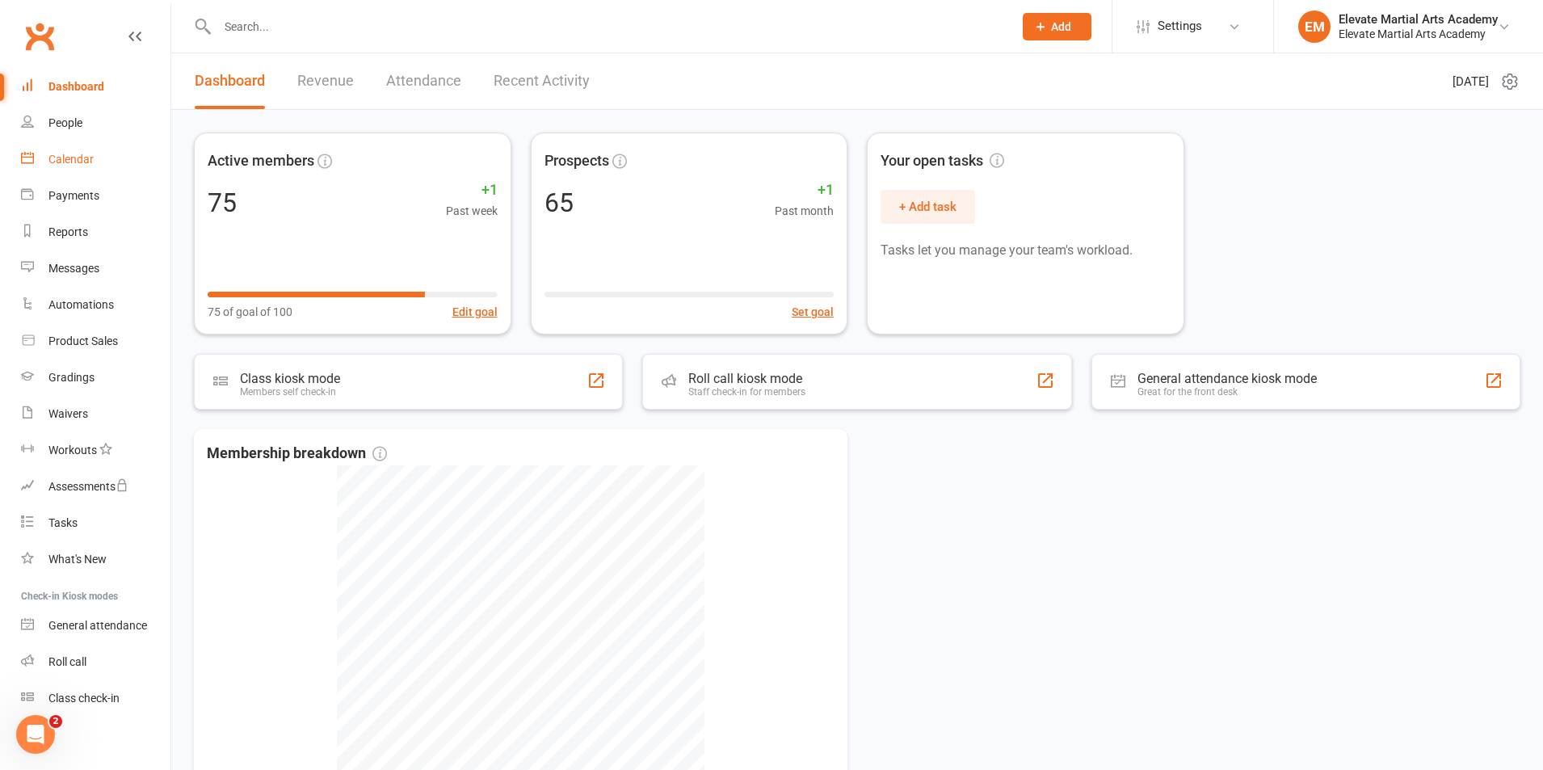
click at [73, 159] on div "Calendar" at bounding box center [70, 159] width 45 height 13
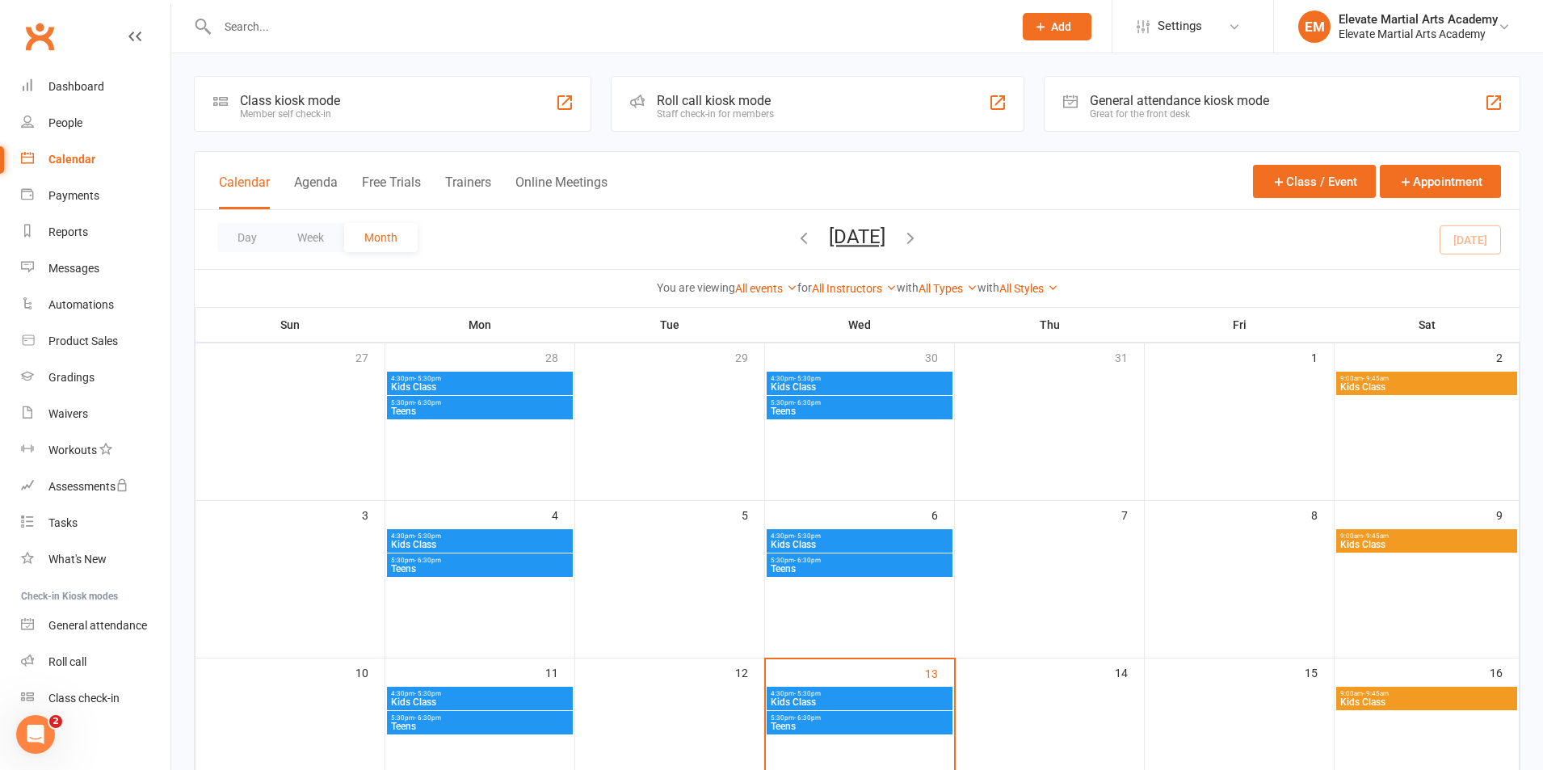
click at [1158, 97] on div "General attendance kiosk mode" at bounding box center [1179, 100] width 179 height 15
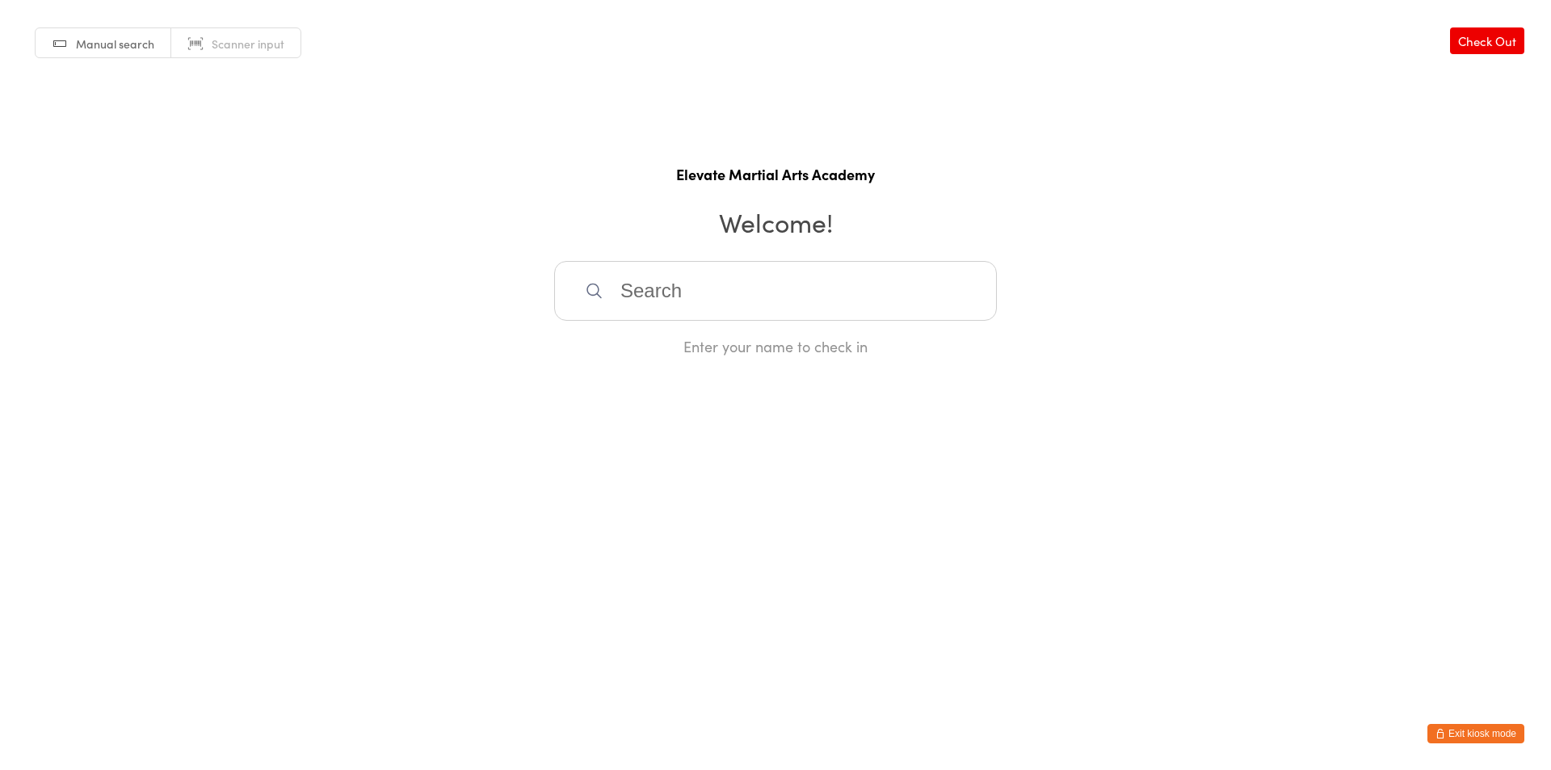
click at [1501, 735] on button "Exit kiosk mode" at bounding box center [1475, 733] width 97 height 19
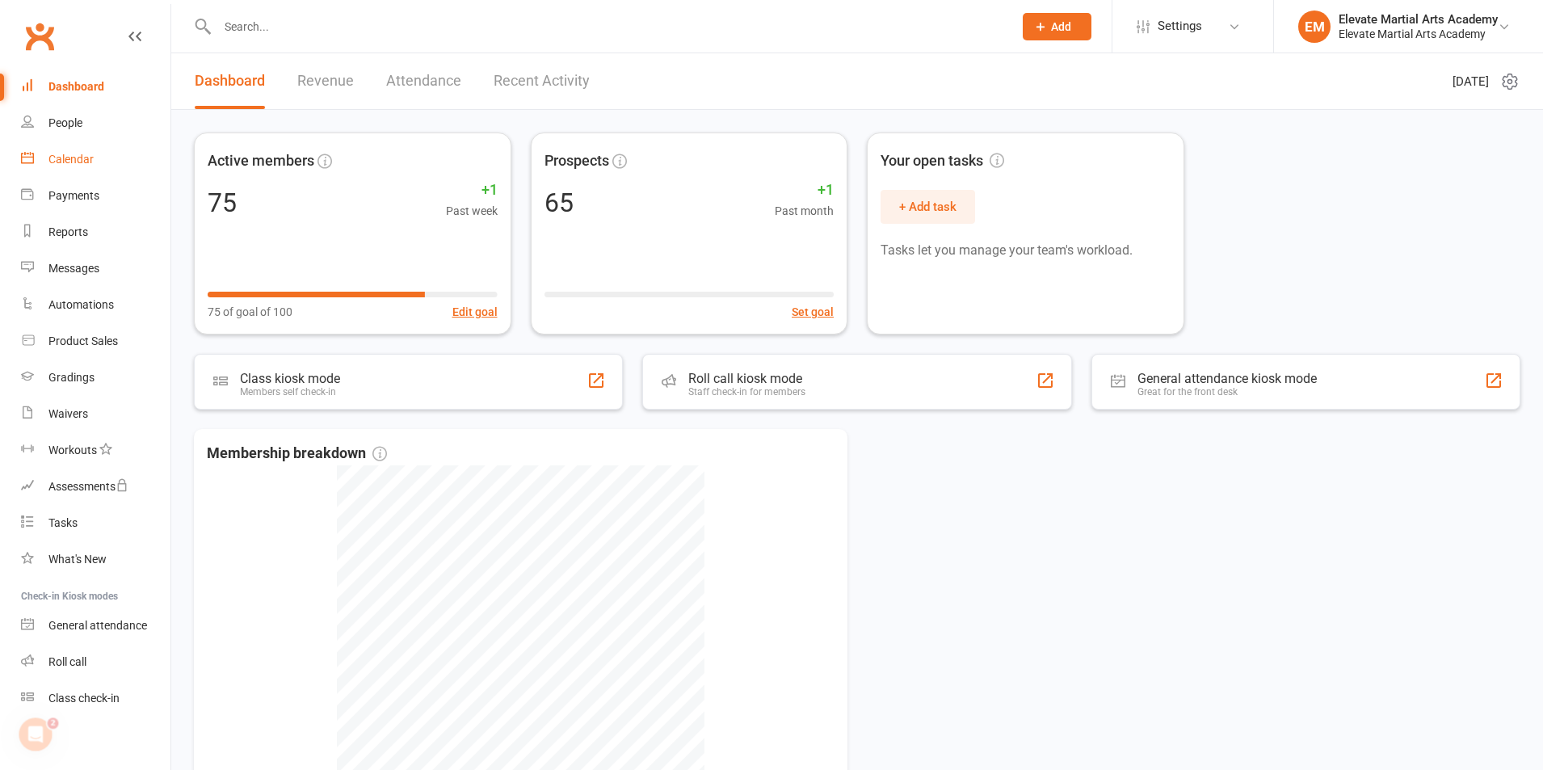
click at [73, 155] on div "Calendar" at bounding box center [70, 159] width 45 height 13
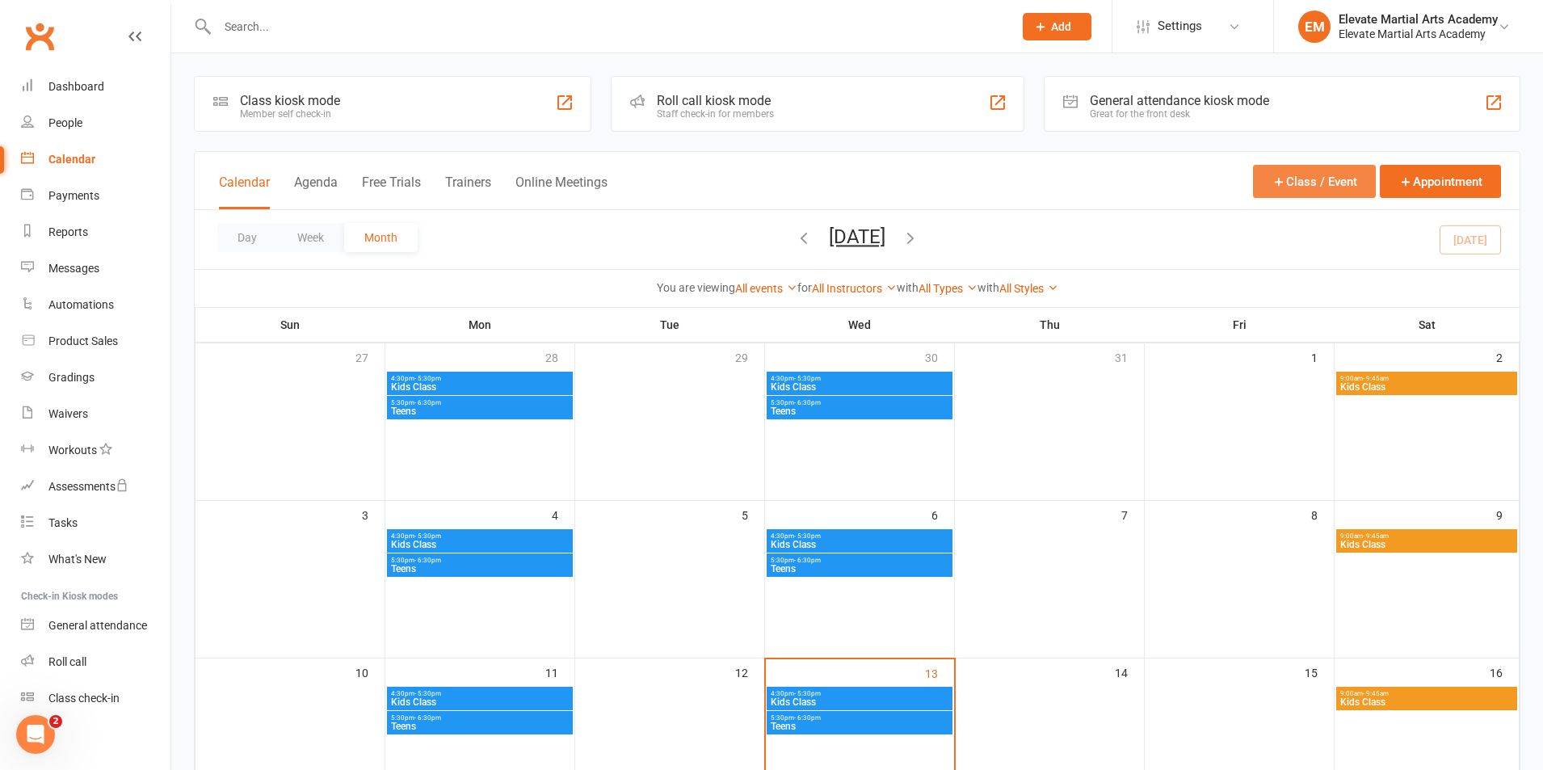
click at [1304, 172] on button "Class / Event" at bounding box center [1314, 181] width 123 height 33
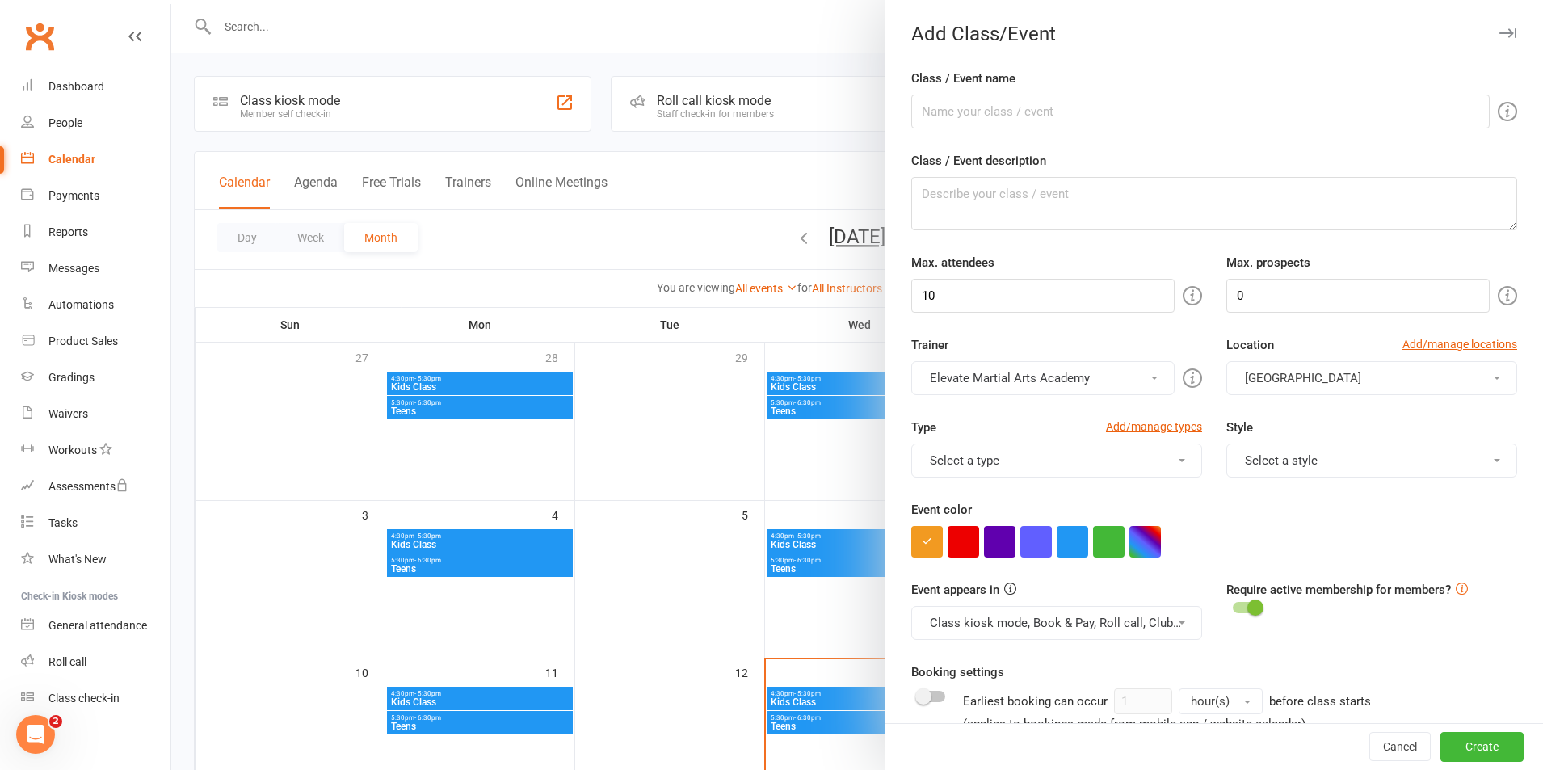
click at [1441, 366] on button "[GEOGRAPHIC_DATA]" at bounding box center [1371, 378] width 291 height 34
click at [1426, 347] on link "Add/manage locations" at bounding box center [1459, 344] width 115 height 18
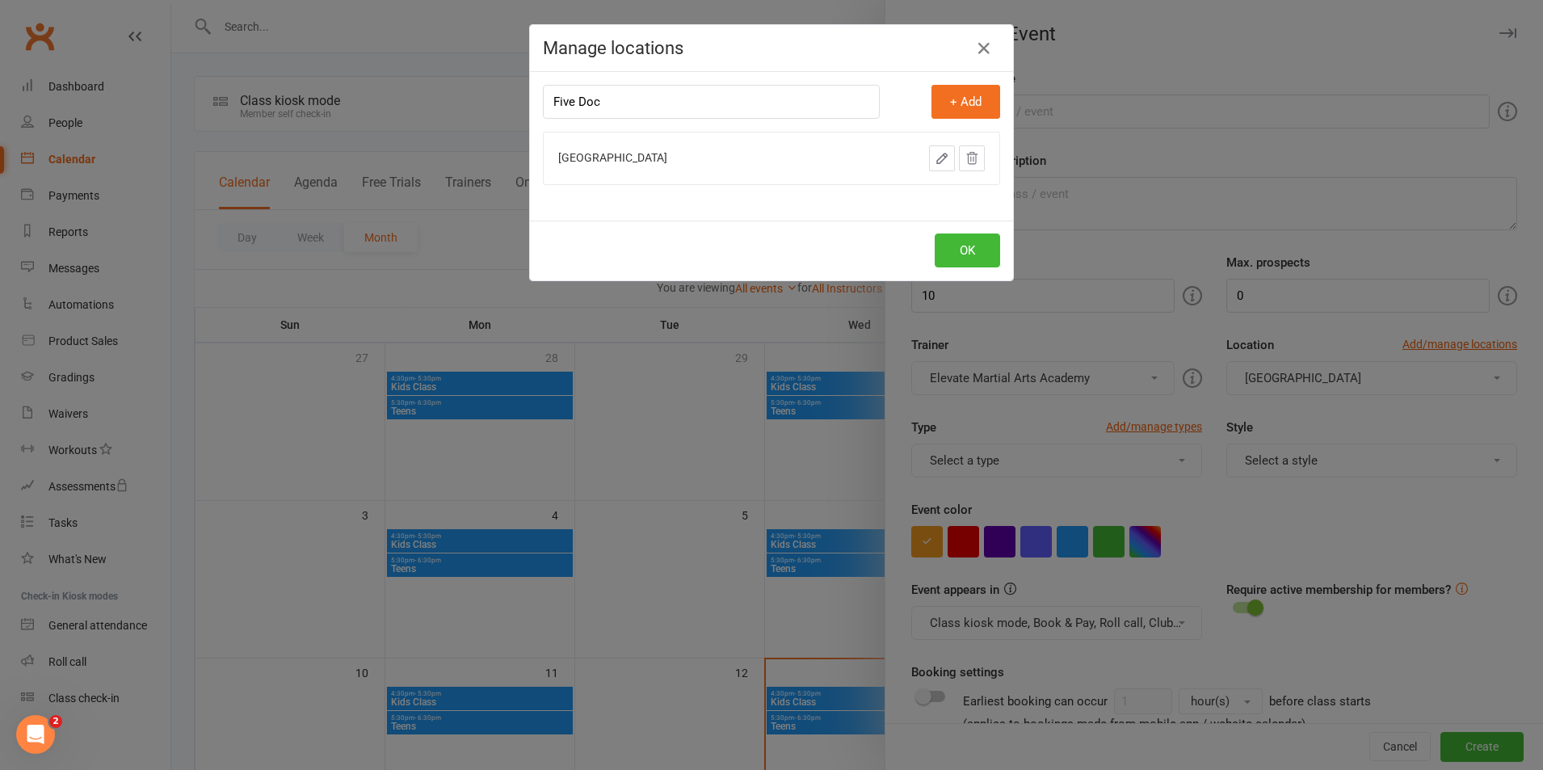
type input "Five Dock"
drag, startPoint x: 596, startPoint y: 98, endPoint x: 549, endPoint y: 99, distance: 47.7
click at [512, 98] on div "Manage locations Location name Five Dock + Add Concord OK" at bounding box center [771, 385] width 1543 height 770
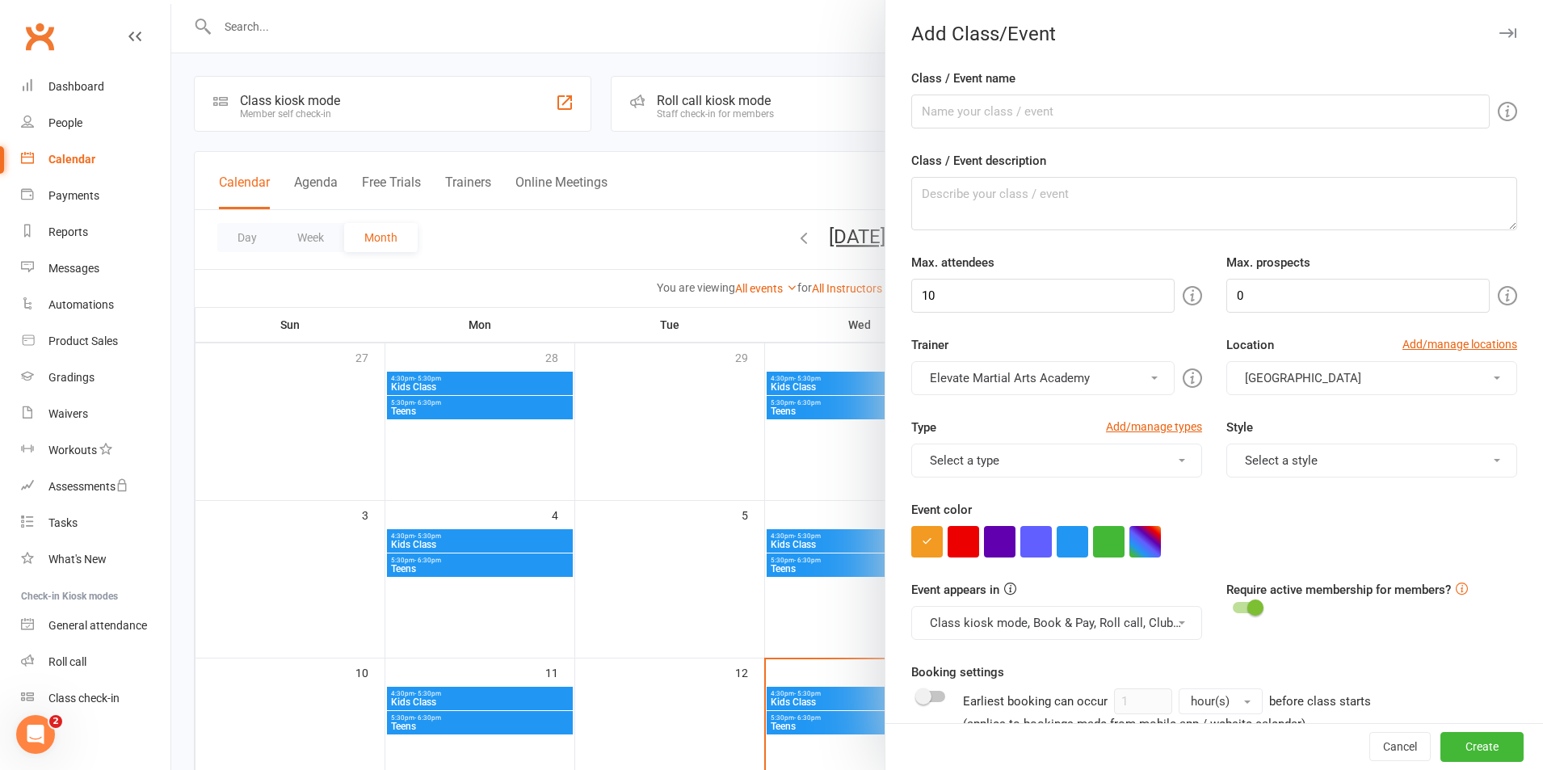
click at [1288, 372] on button "[GEOGRAPHIC_DATA]" at bounding box center [1371, 378] width 291 height 34
click at [1406, 351] on link "Add/manage locations" at bounding box center [1459, 344] width 115 height 18
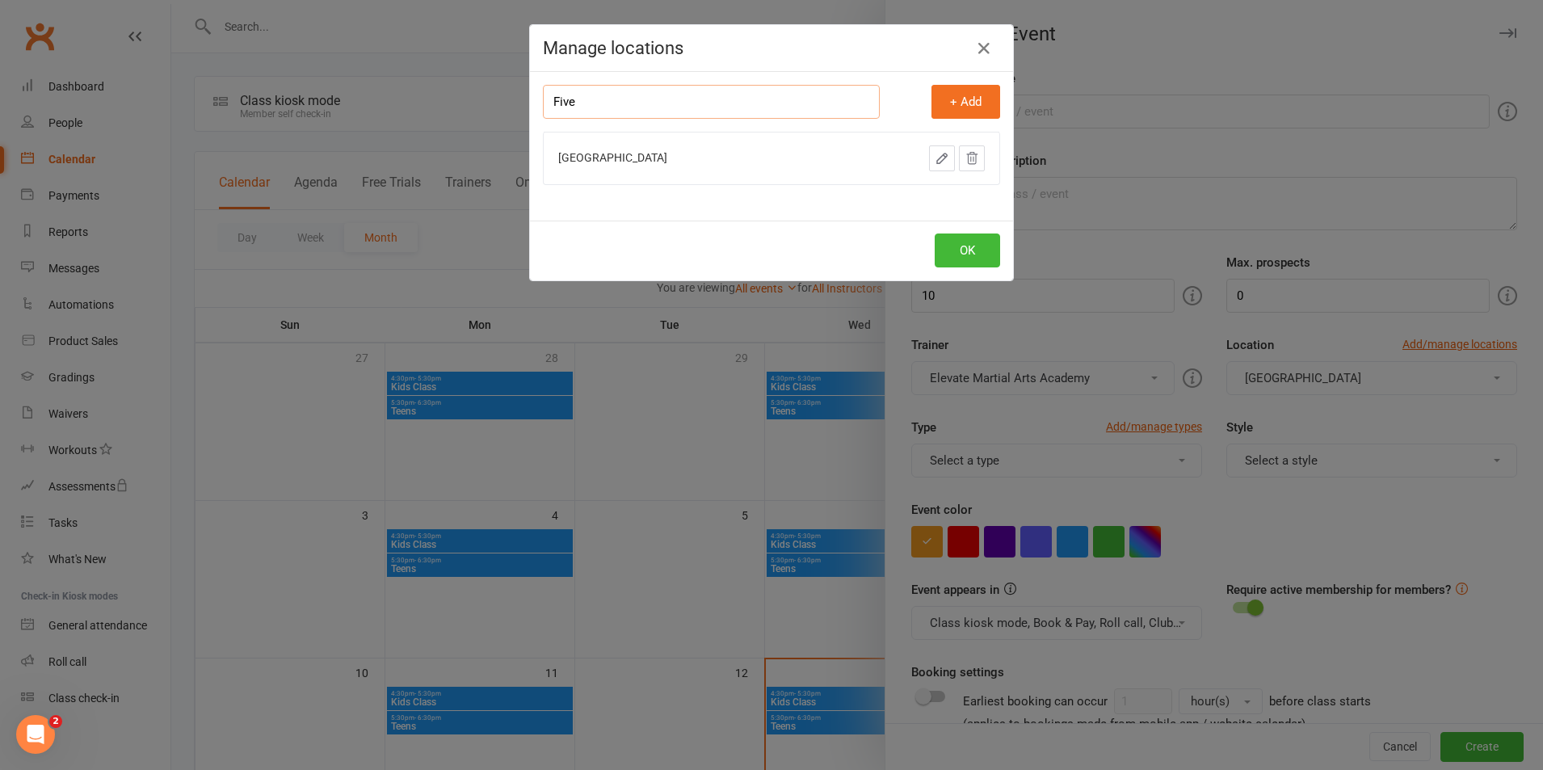
type input "Five Dock"
drag, startPoint x: 608, startPoint y: 103, endPoint x: 548, endPoint y: 99, distance: 60.8
click at [548, 99] on input "Five Dock" at bounding box center [711, 102] width 337 height 34
click at [969, 158] on icon at bounding box center [972, 158] width 11 height 11
click at [964, 103] on button "+ Add" at bounding box center [965, 102] width 69 height 34
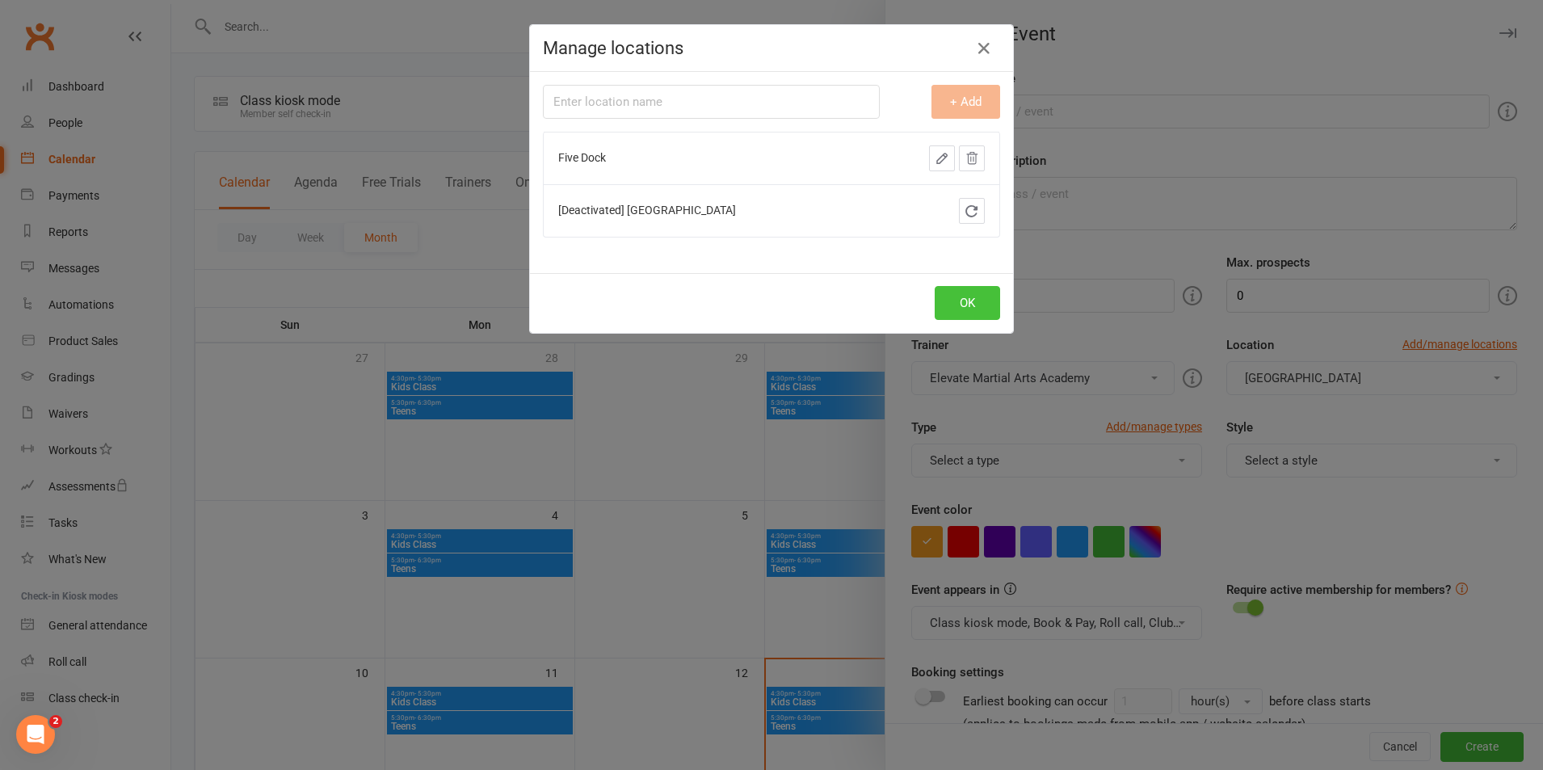
click at [957, 305] on button "OK" at bounding box center [967, 303] width 65 height 34
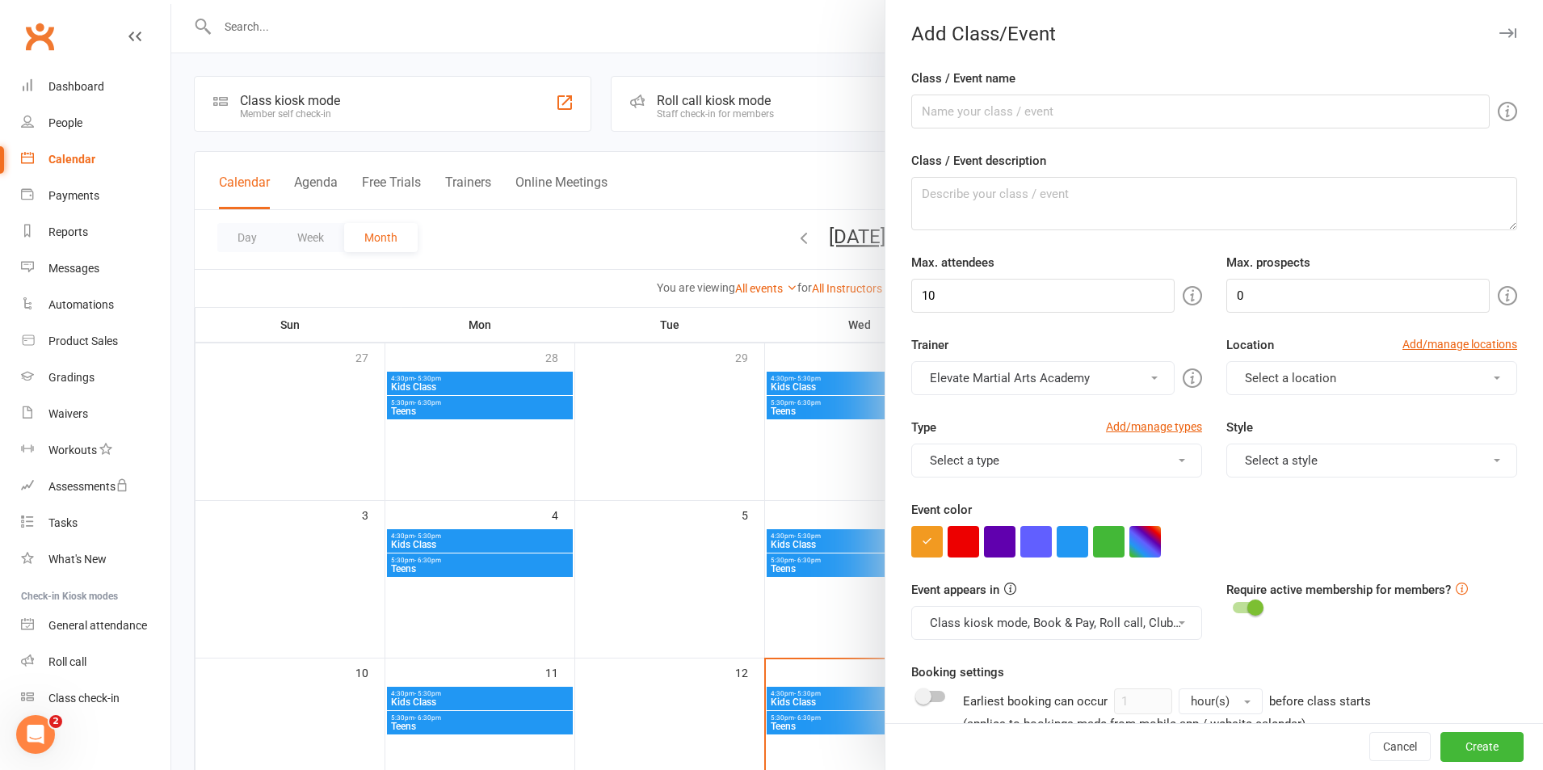
click at [1398, 359] on div "Location Add/manage locations" at bounding box center [1371, 348] width 291 height 26
click at [1390, 372] on button "Select a location" at bounding box center [1371, 378] width 291 height 34
click at [1324, 409] on link "Five Dock" at bounding box center [1307, 417] width 160 height 32
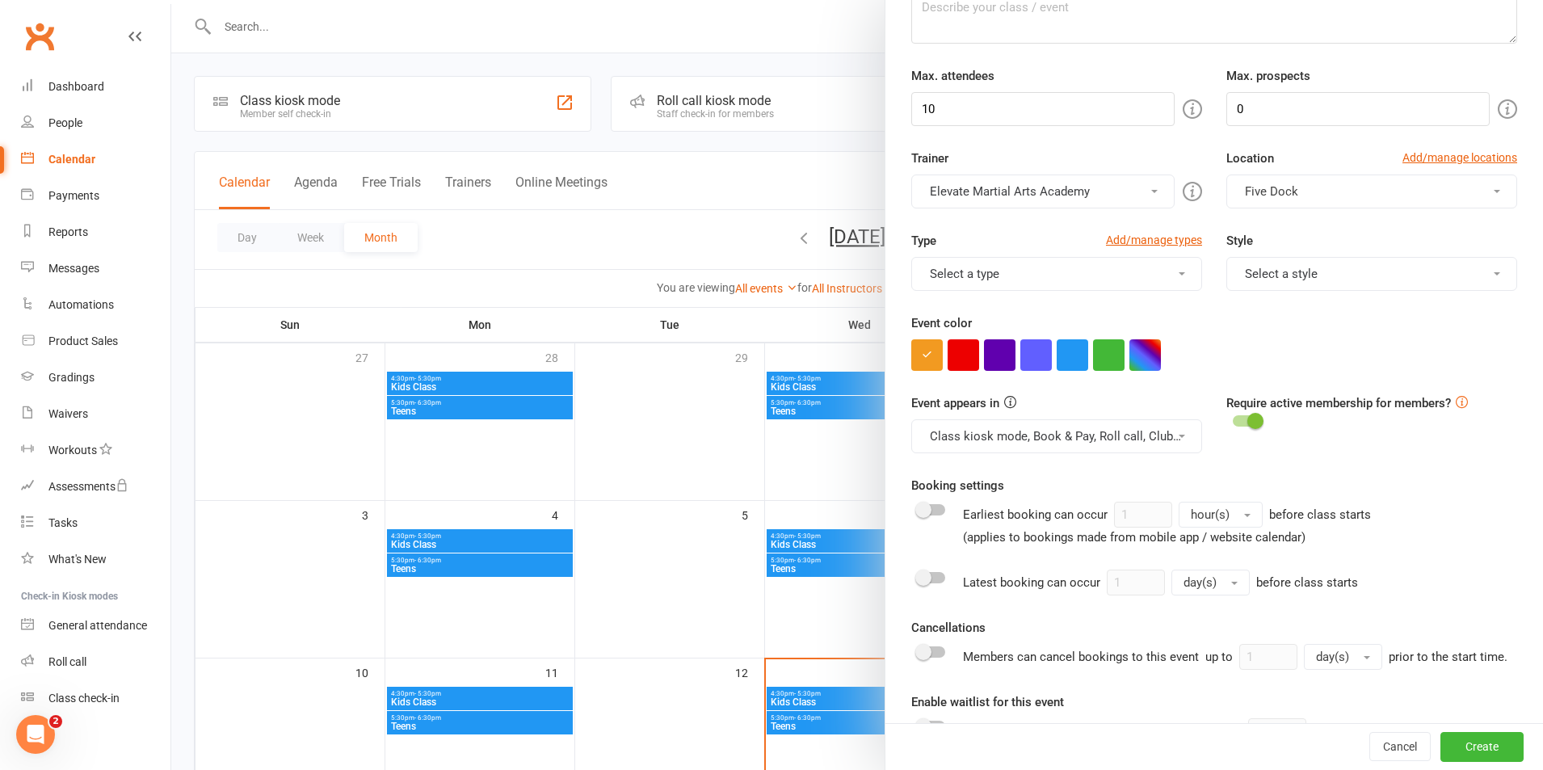
scroll to position [188, 0]
click at [978, 259] on button "Select a type" at bounding box center [1056, 272] width 291 height 34
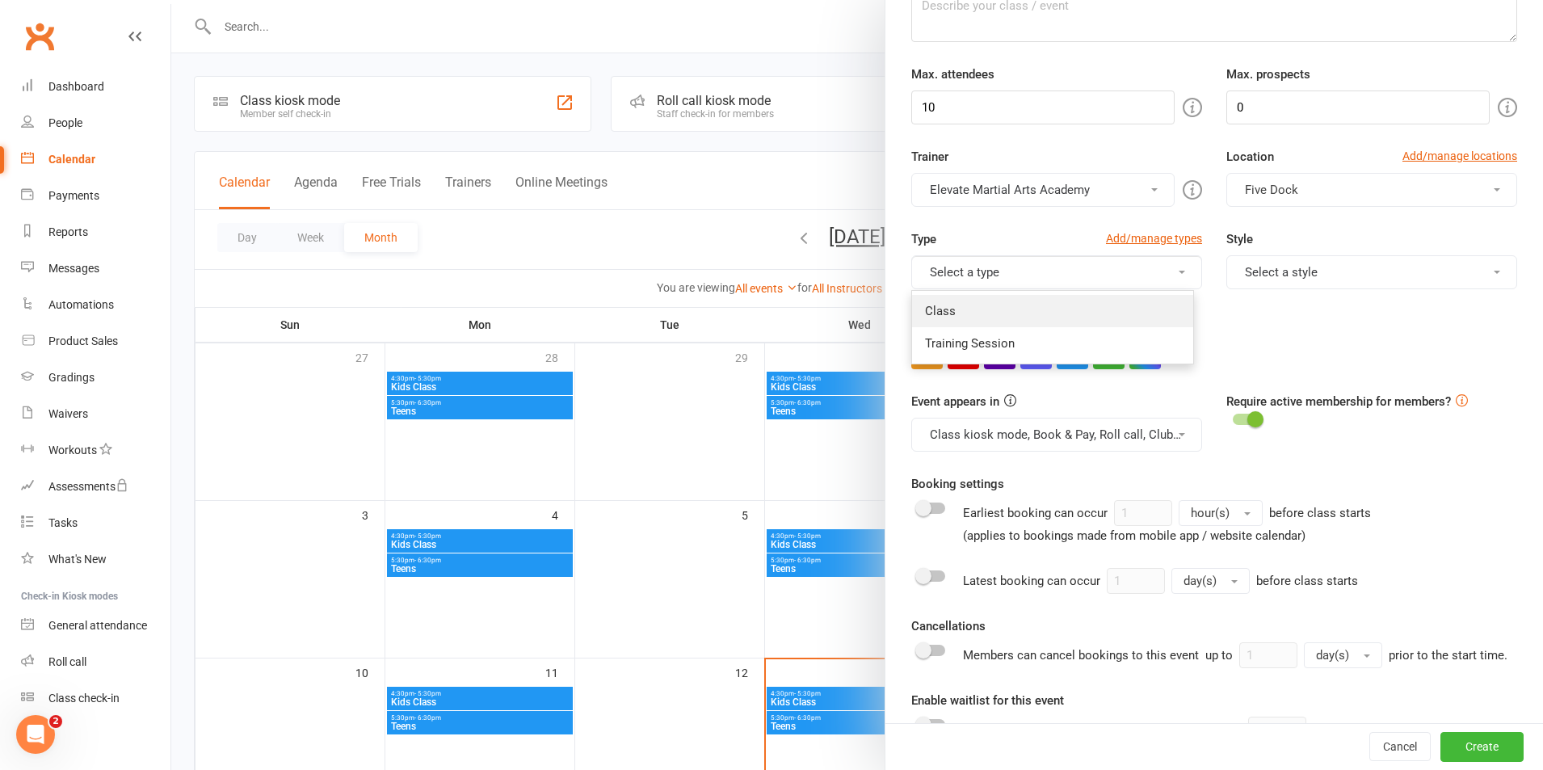
click at [955, 315] on link "Class" at bounding box center [1052, 311] width 281 height 32
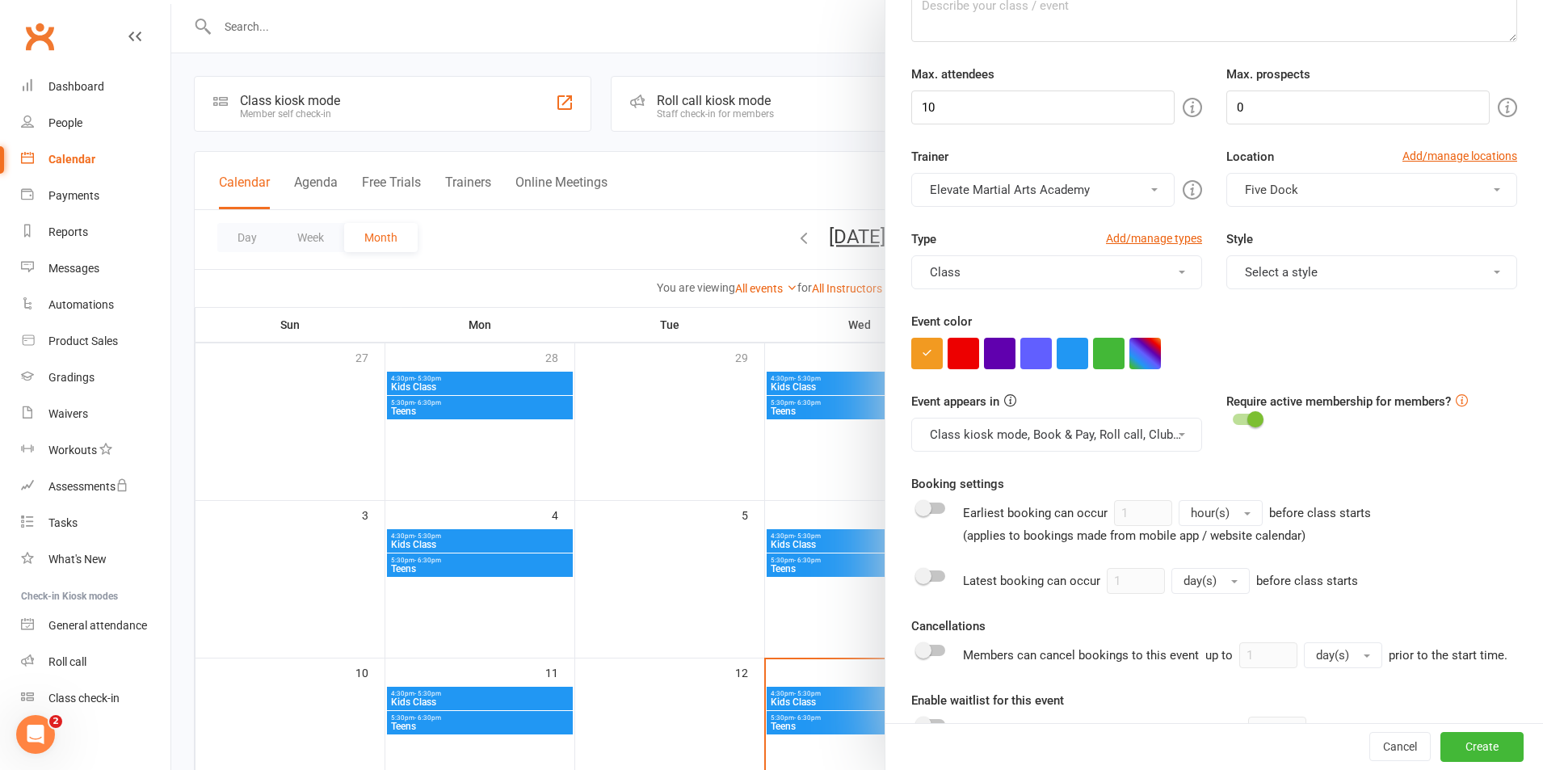
click at [1263, 271] on button "Select a style" at bounding box center [1371, 272] width 291 height 34
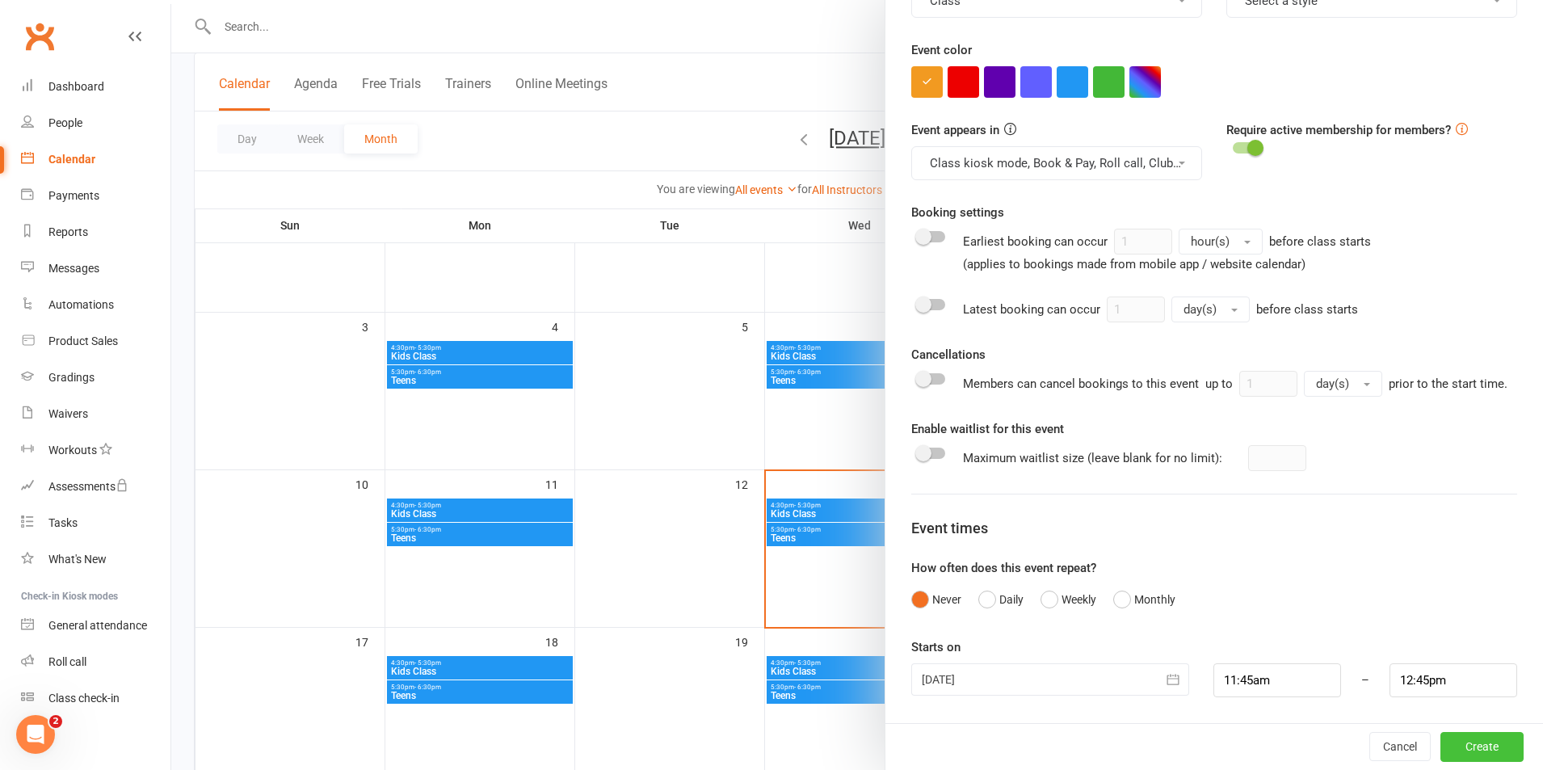
click at [1455, 748] on button "Create" at bounding box center [1481, 746] width 83 height 29
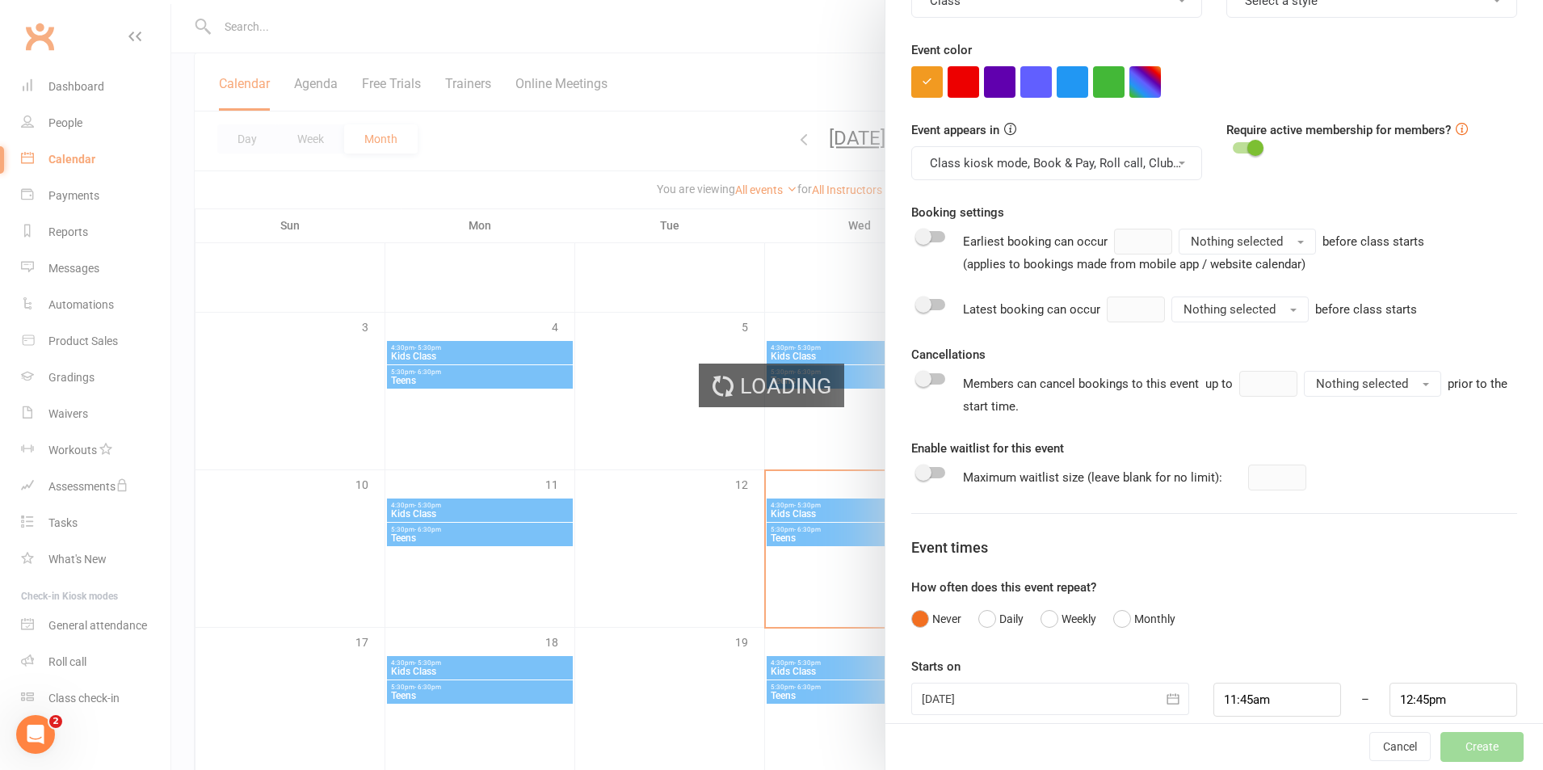
type input "1"
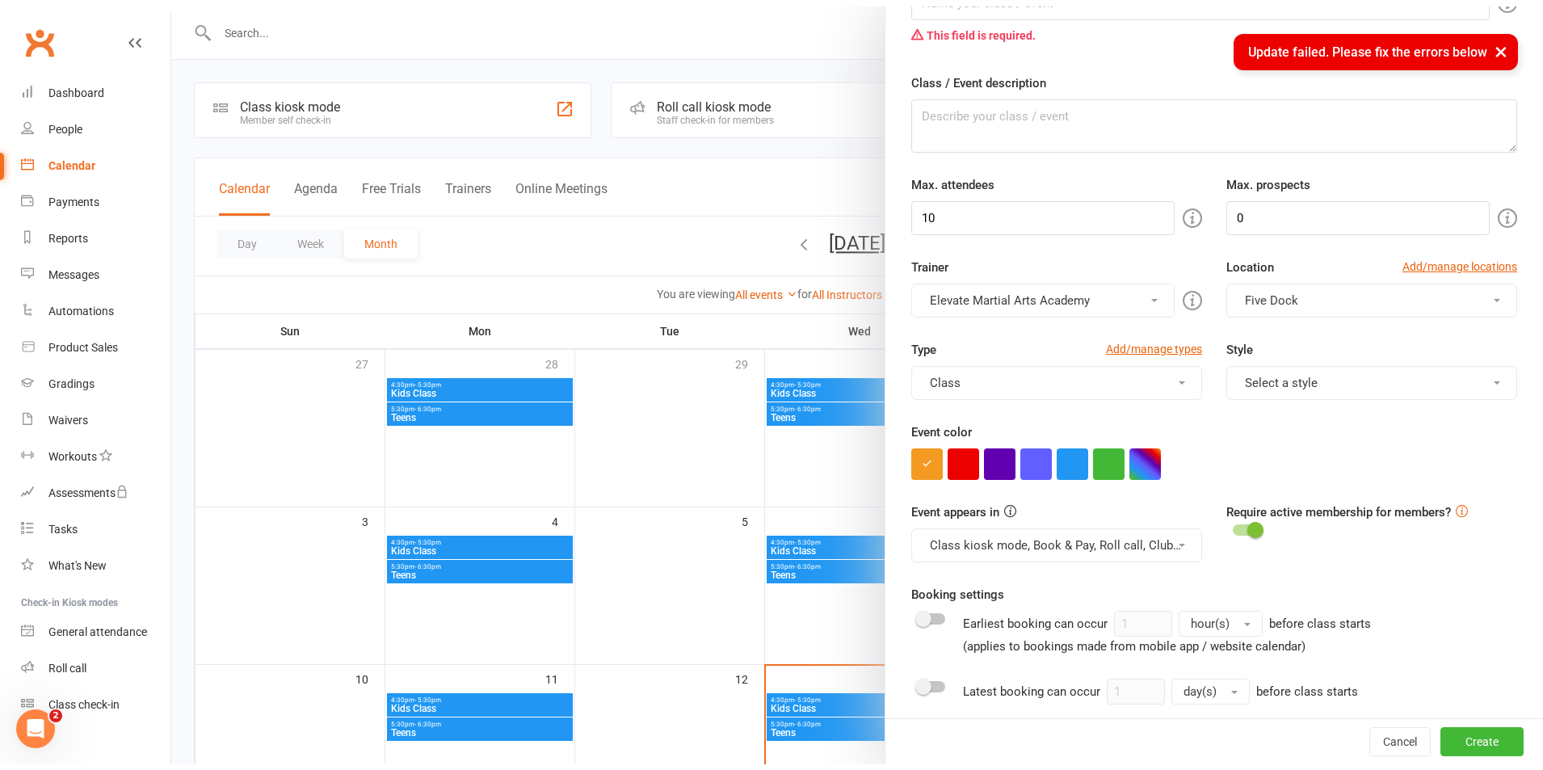
scroll to position [0, 0]
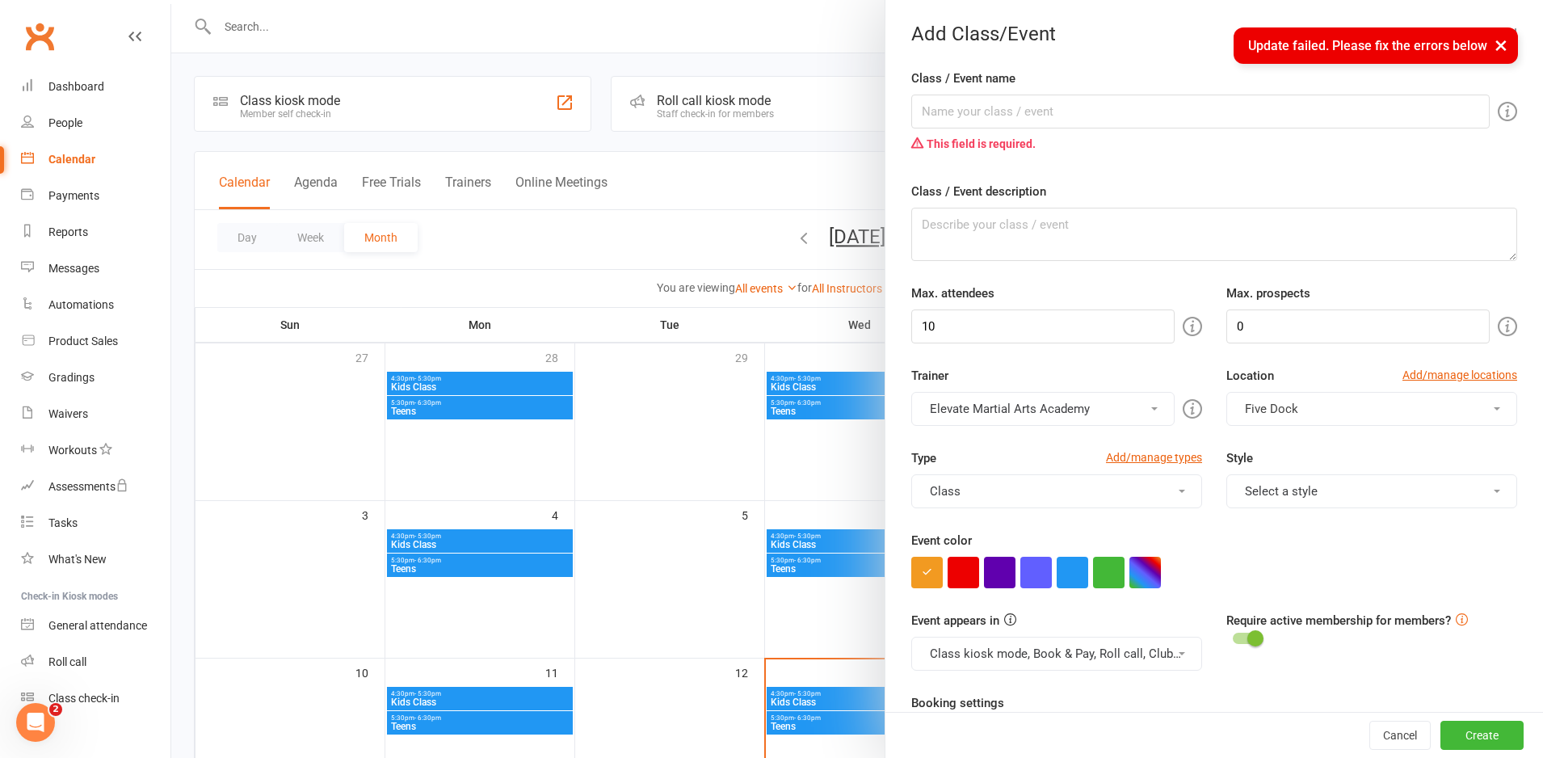
click at [1505, 43] on button "×" at bounding box center [1500, 44] width 29 height 35
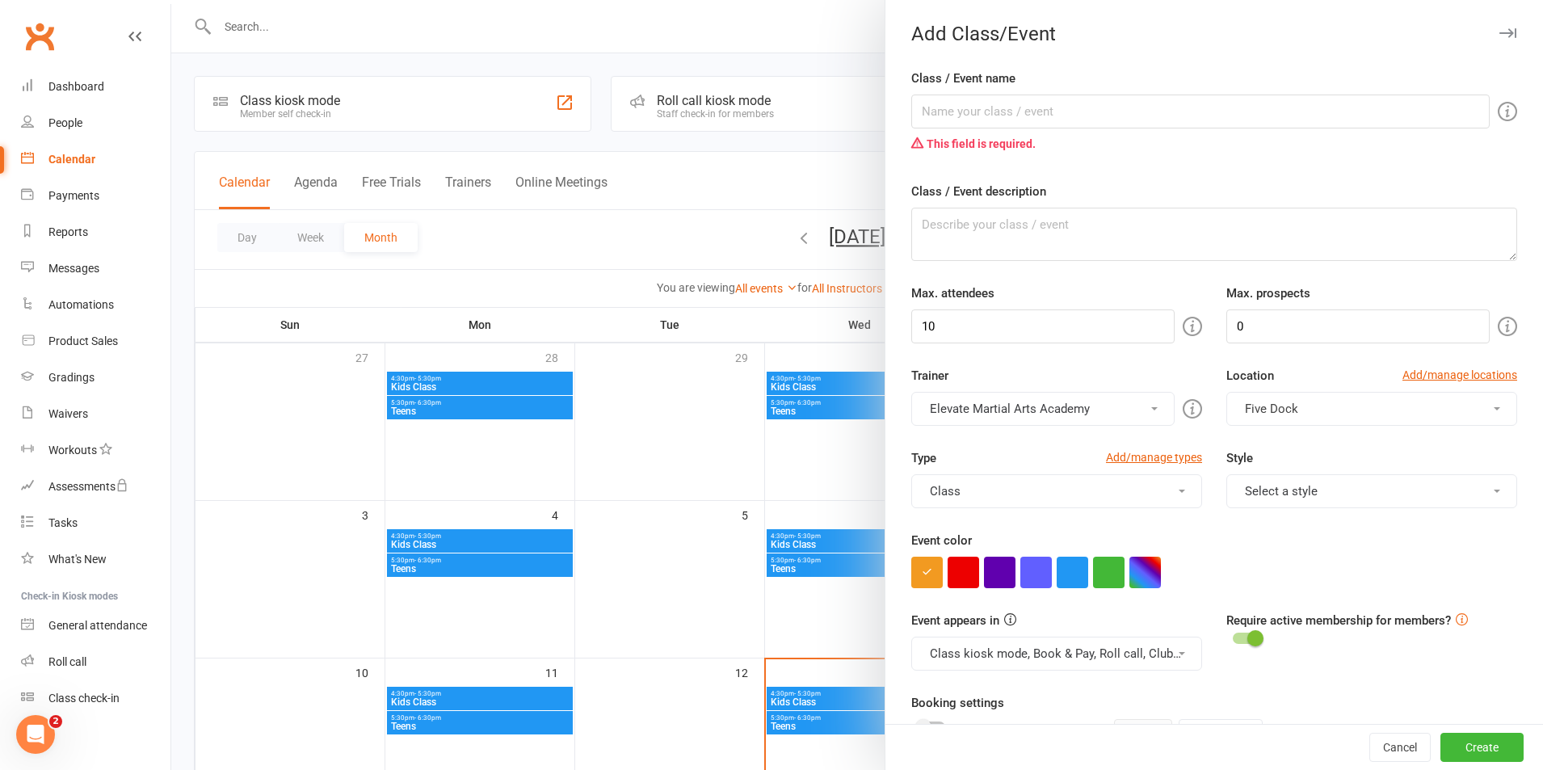
click at [1499, 29] on icon "button" at bounding box center [1507, 33] width 17 height 10
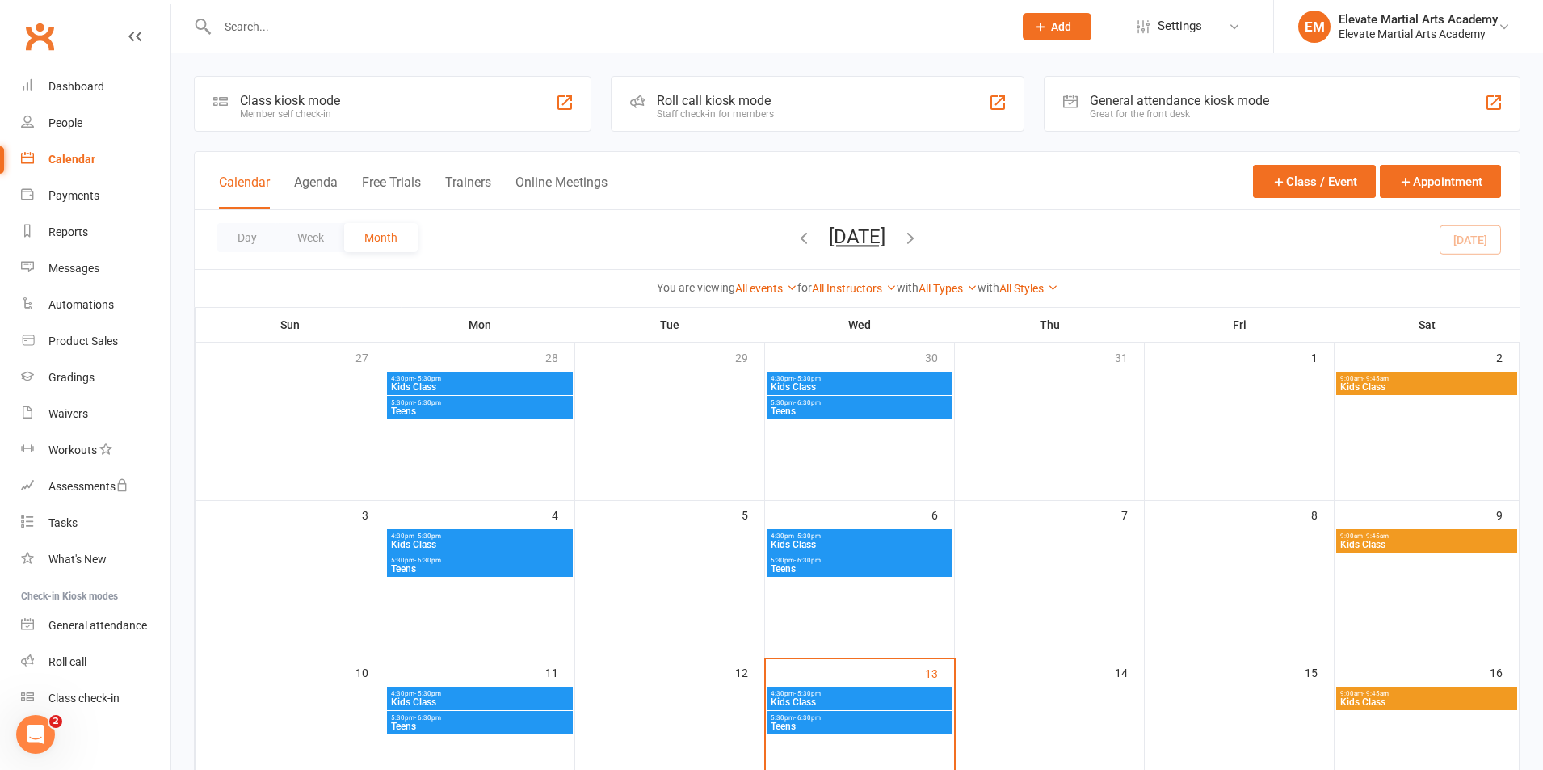
click at [443, 382] on span "Kids Class" at bounding box center [479, 387] width 179 height 10
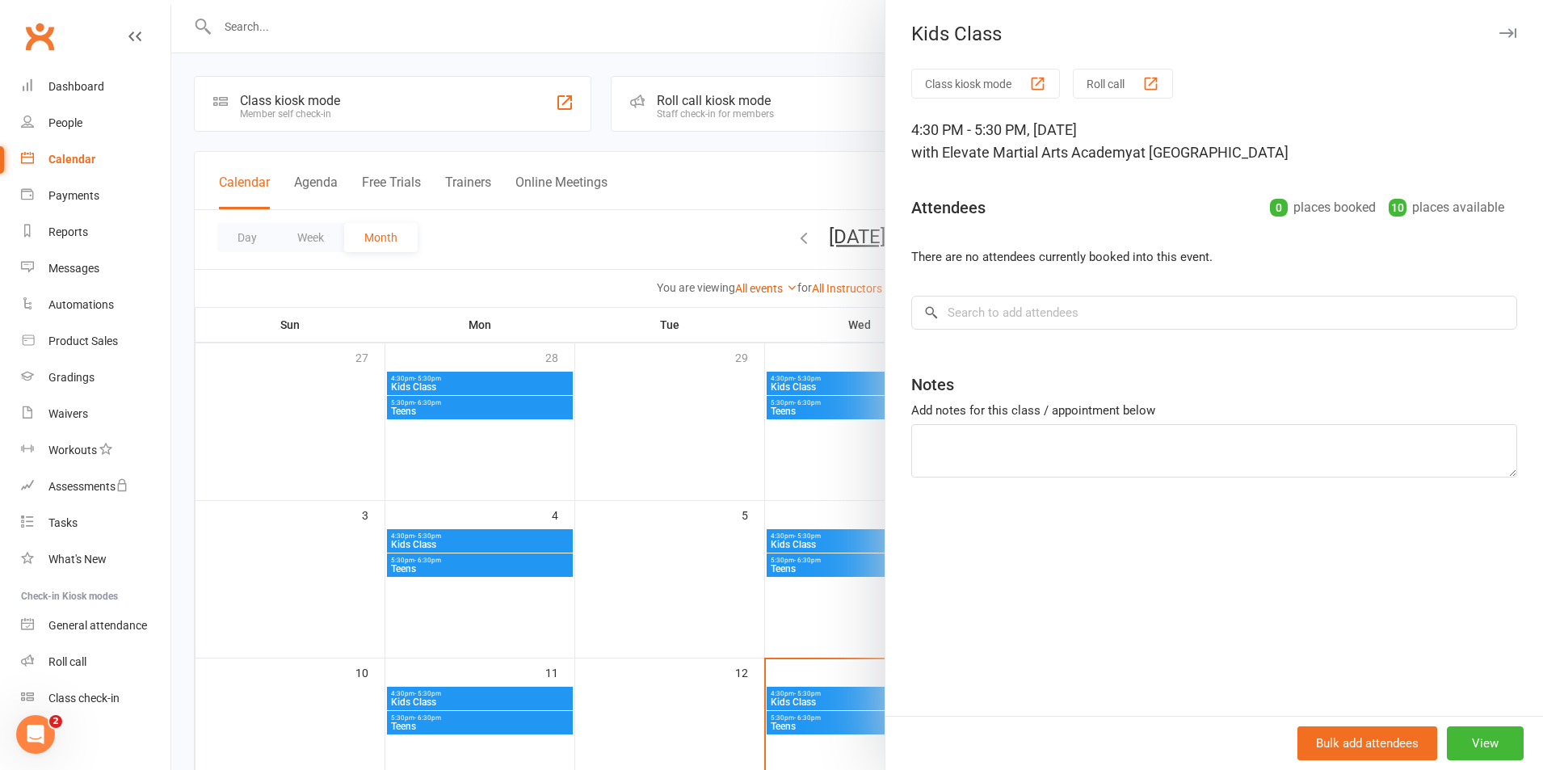
click at [682, 50] on div at bounding box center [857, 385] width 1372 height 770
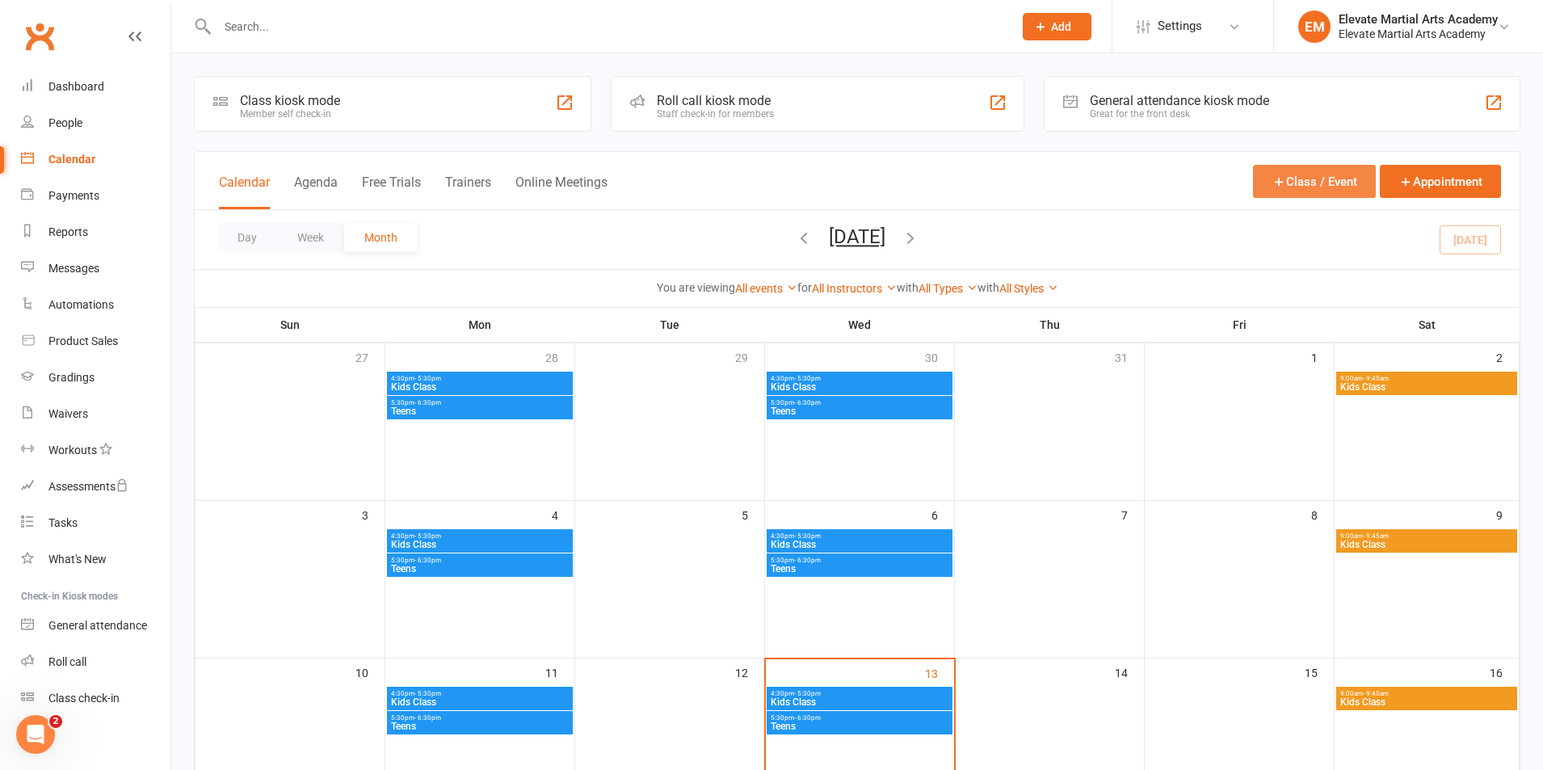
click at [1300, 170] on button "Class / Event" at bounding box center [1314, 181] width 123 height 33
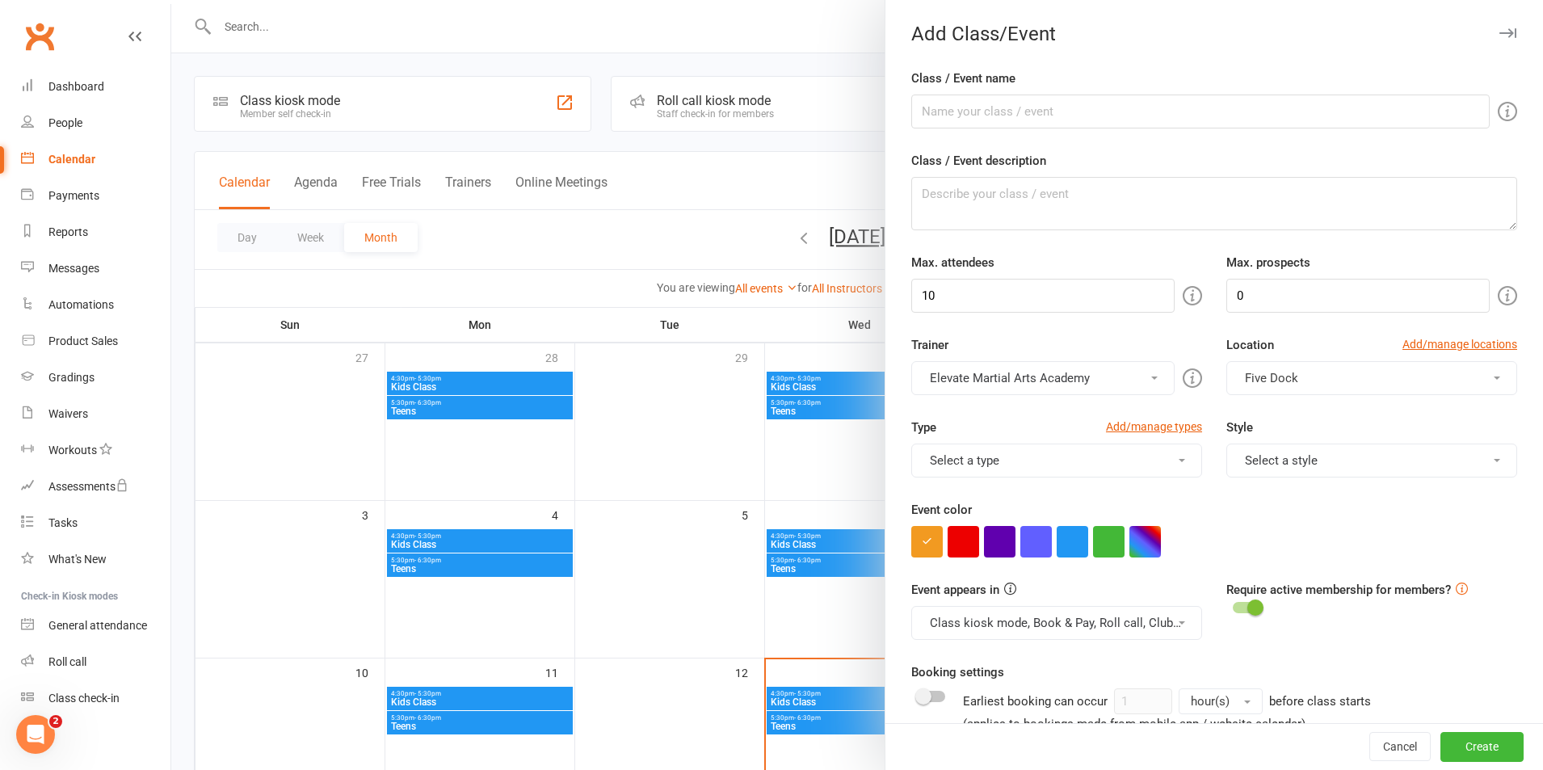
click at [811, 28] on div at bounding box center [857, 385] width 1372 height 770
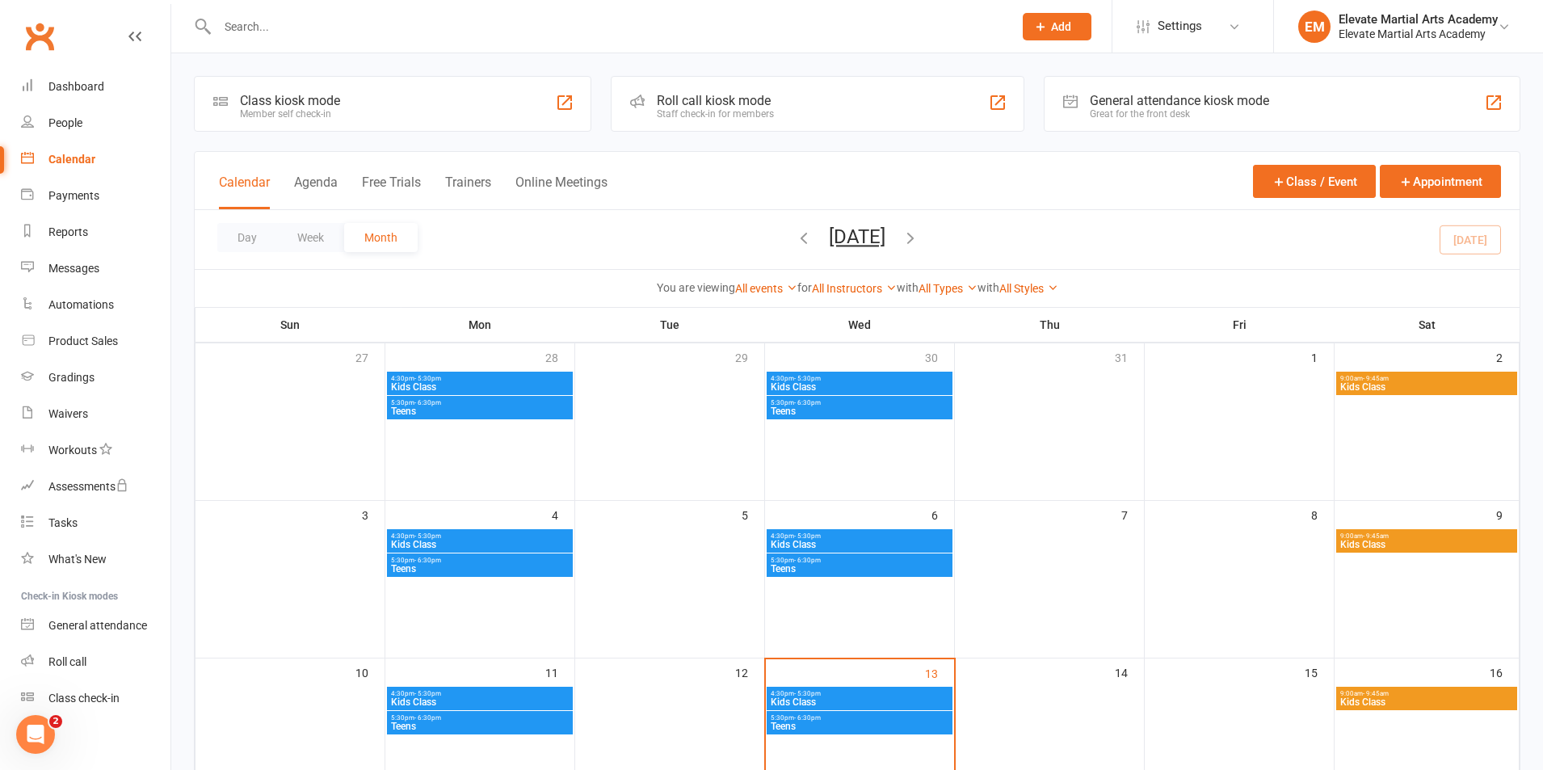
click at [428, 379] on span "- 5:30pm" at bounding box center [427, 378] width 27 height 7
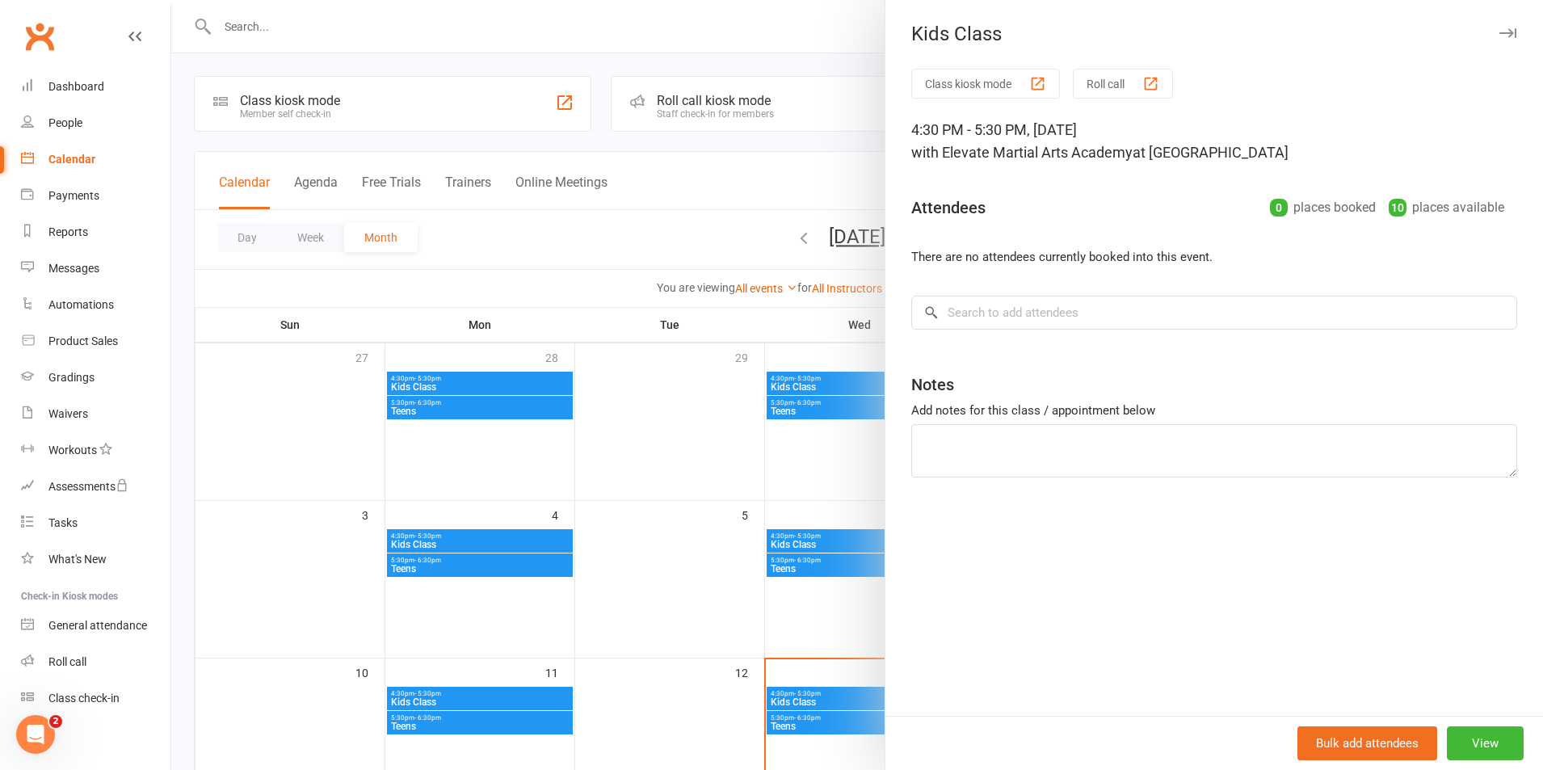
click at [435, 405] on div at bounding box center [857, 385] width 1372 height 770
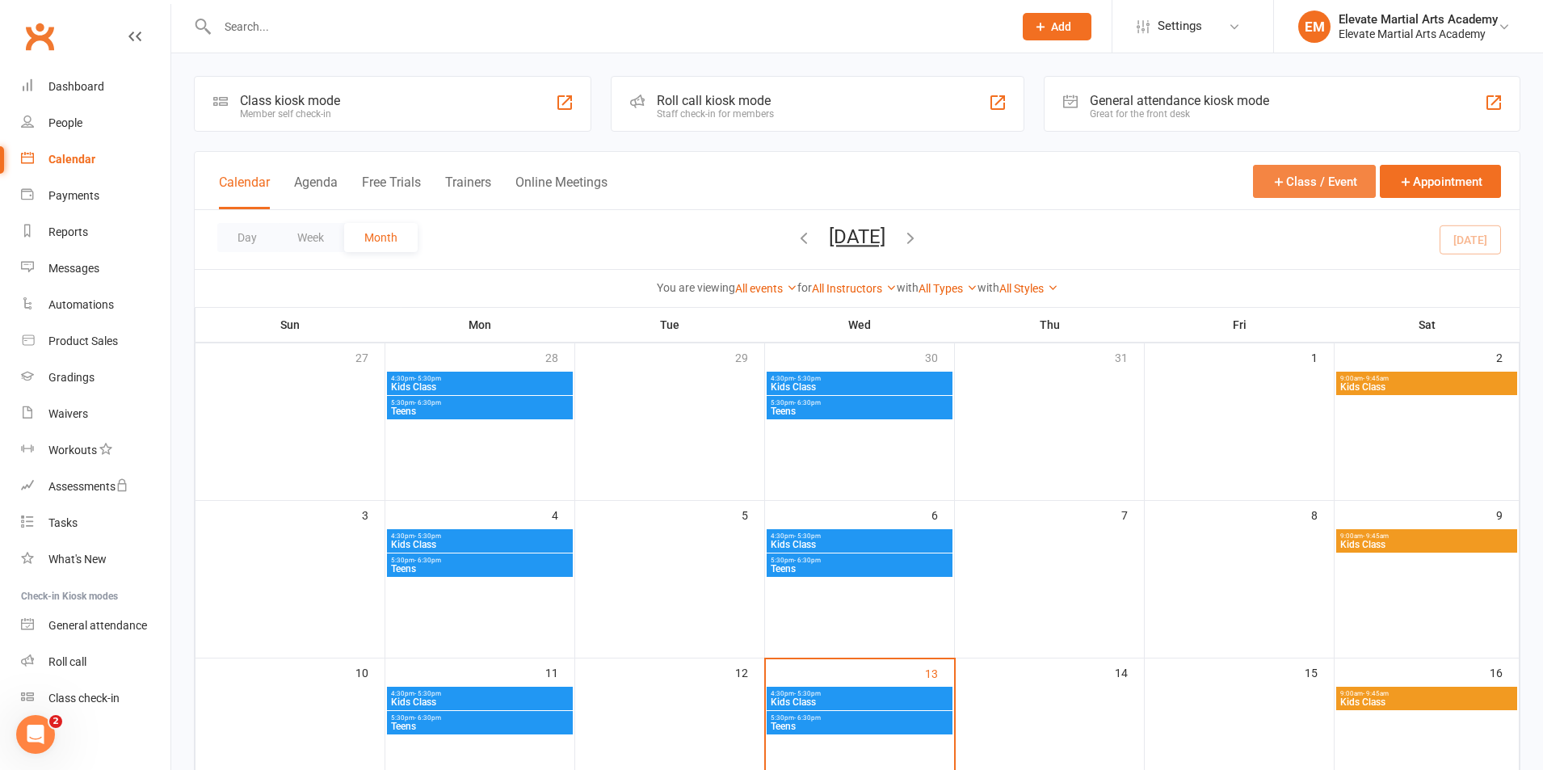
click at [1323, 185] on button "Class / Event" at bounding box center [1314, 181] width 123 height 33
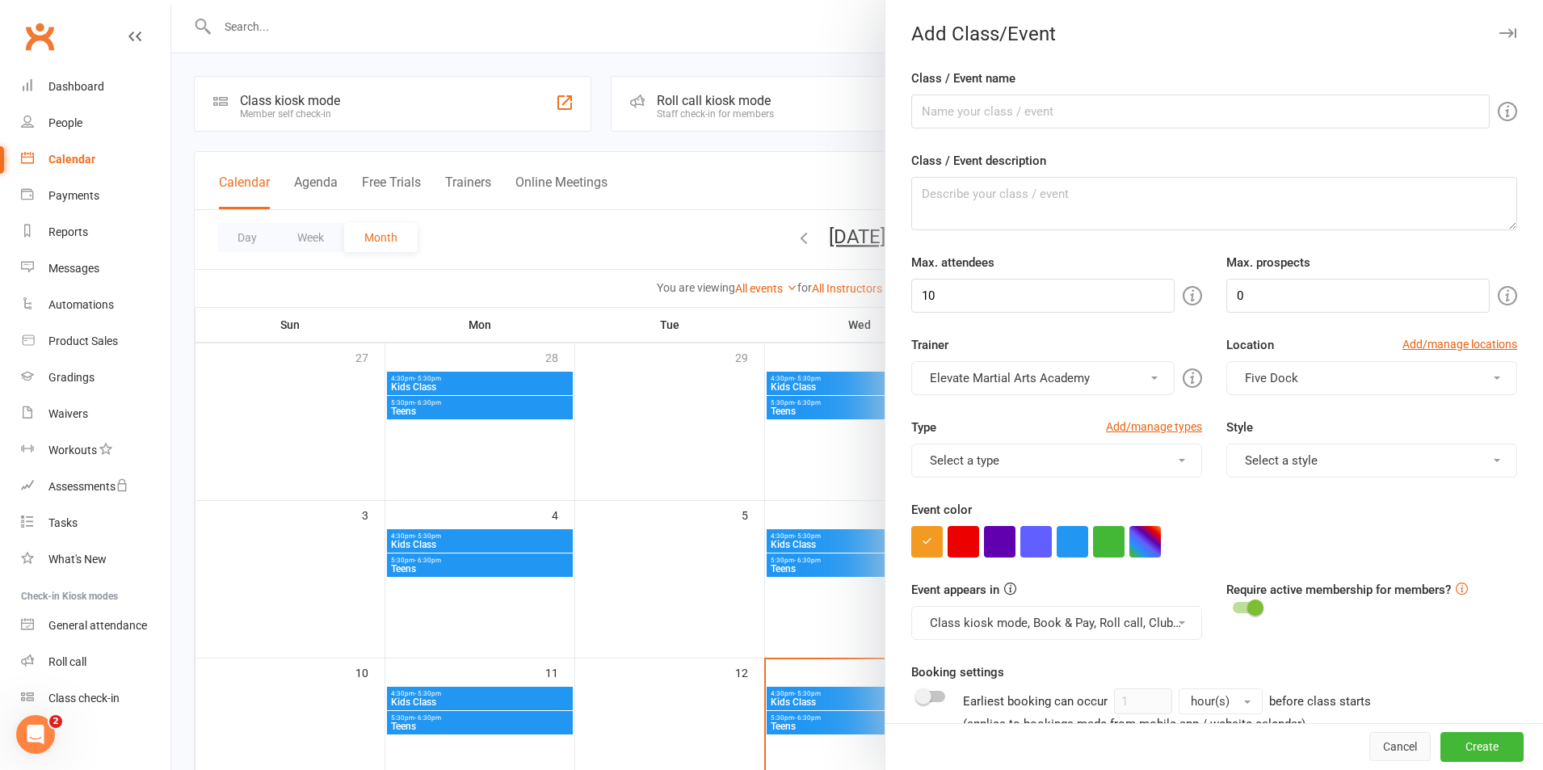
click at [1382, 746] on button "Cancel" at bounding box center [1399, 747] width 61 height 29
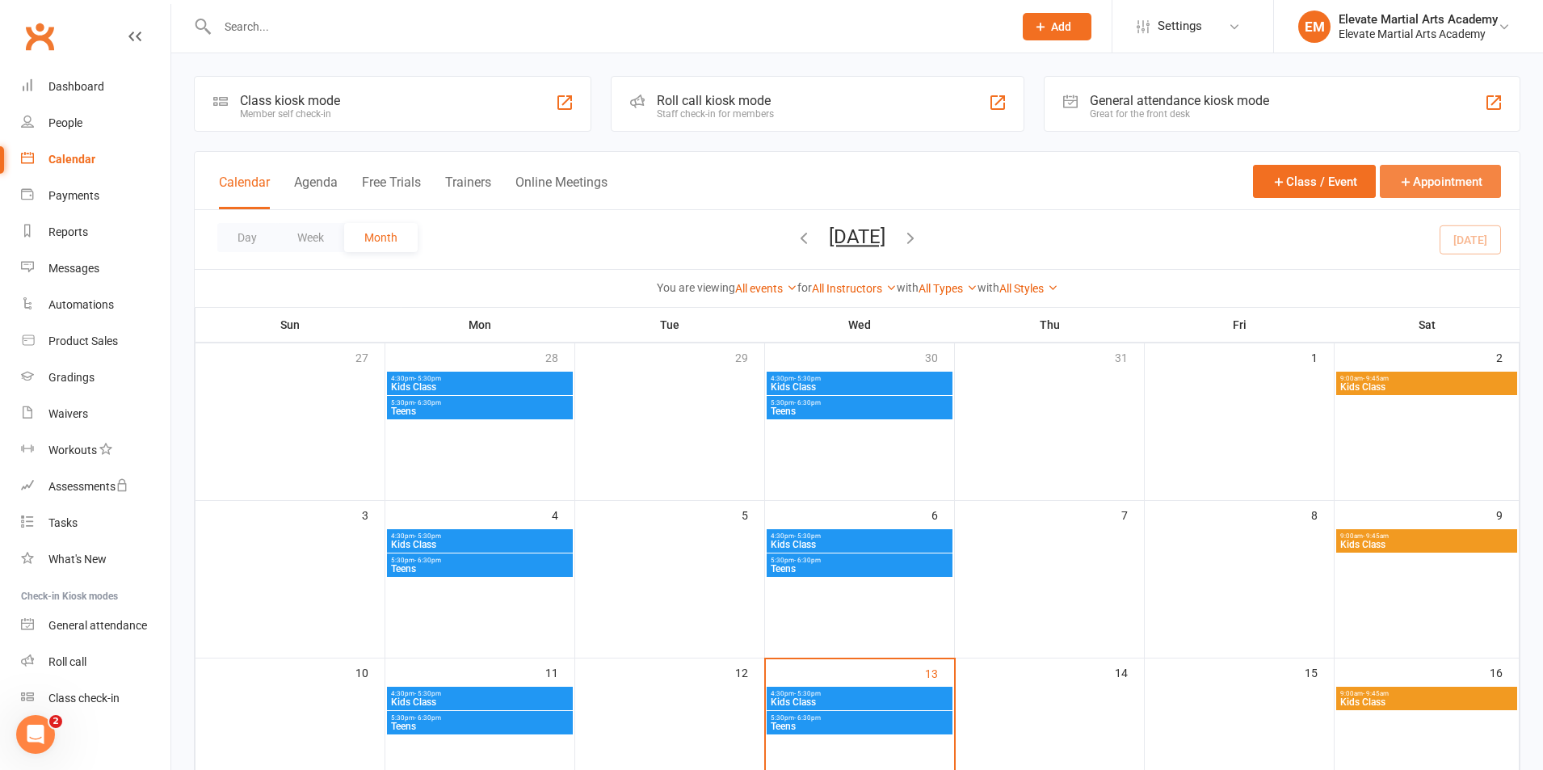
click at [1403, 183] on icon "button" at bounding box center [1405, 181] width 15 height 15
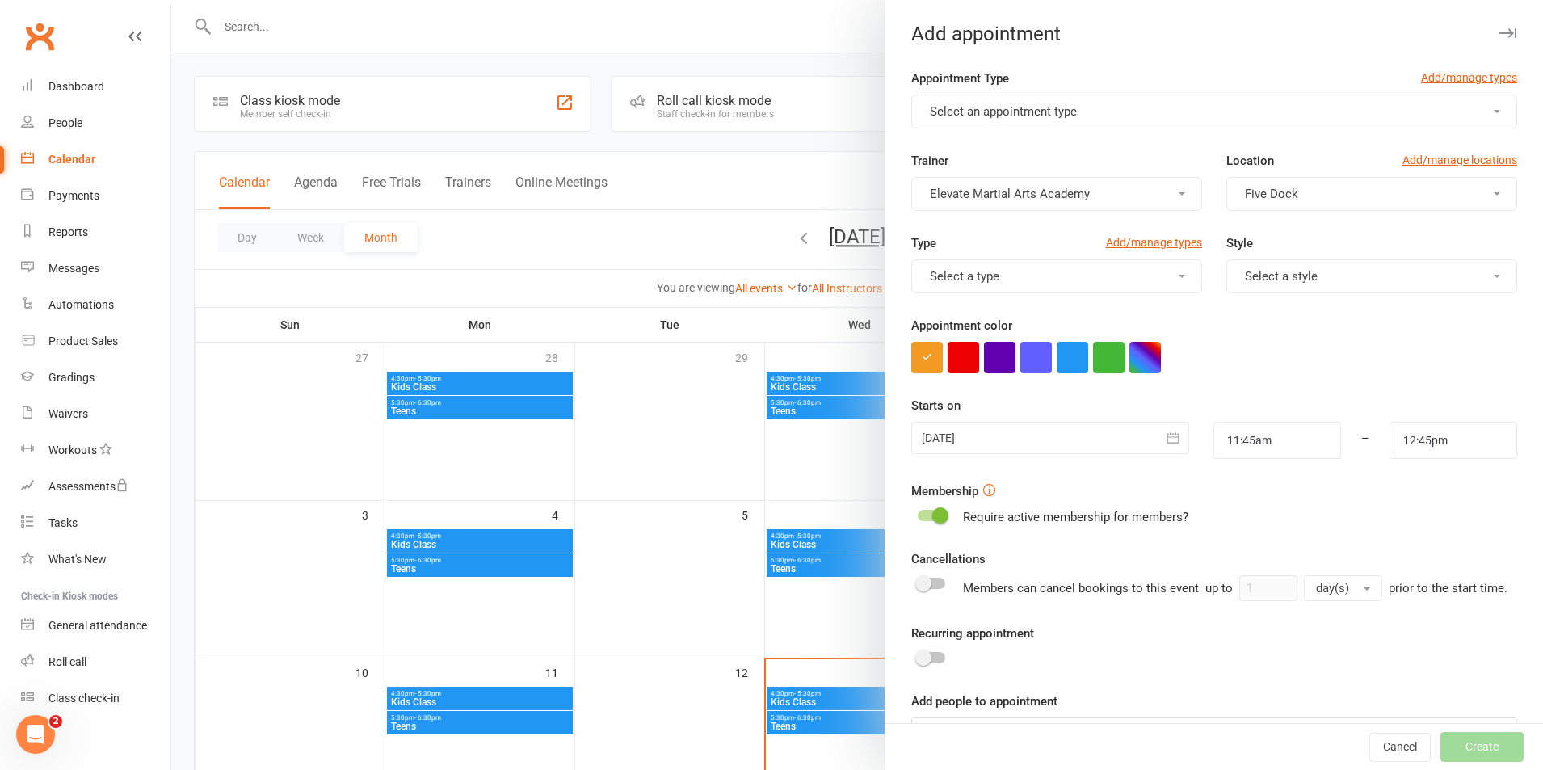
click at [792, 29] on div at bounding box center [857, 385] width 1372 height 770
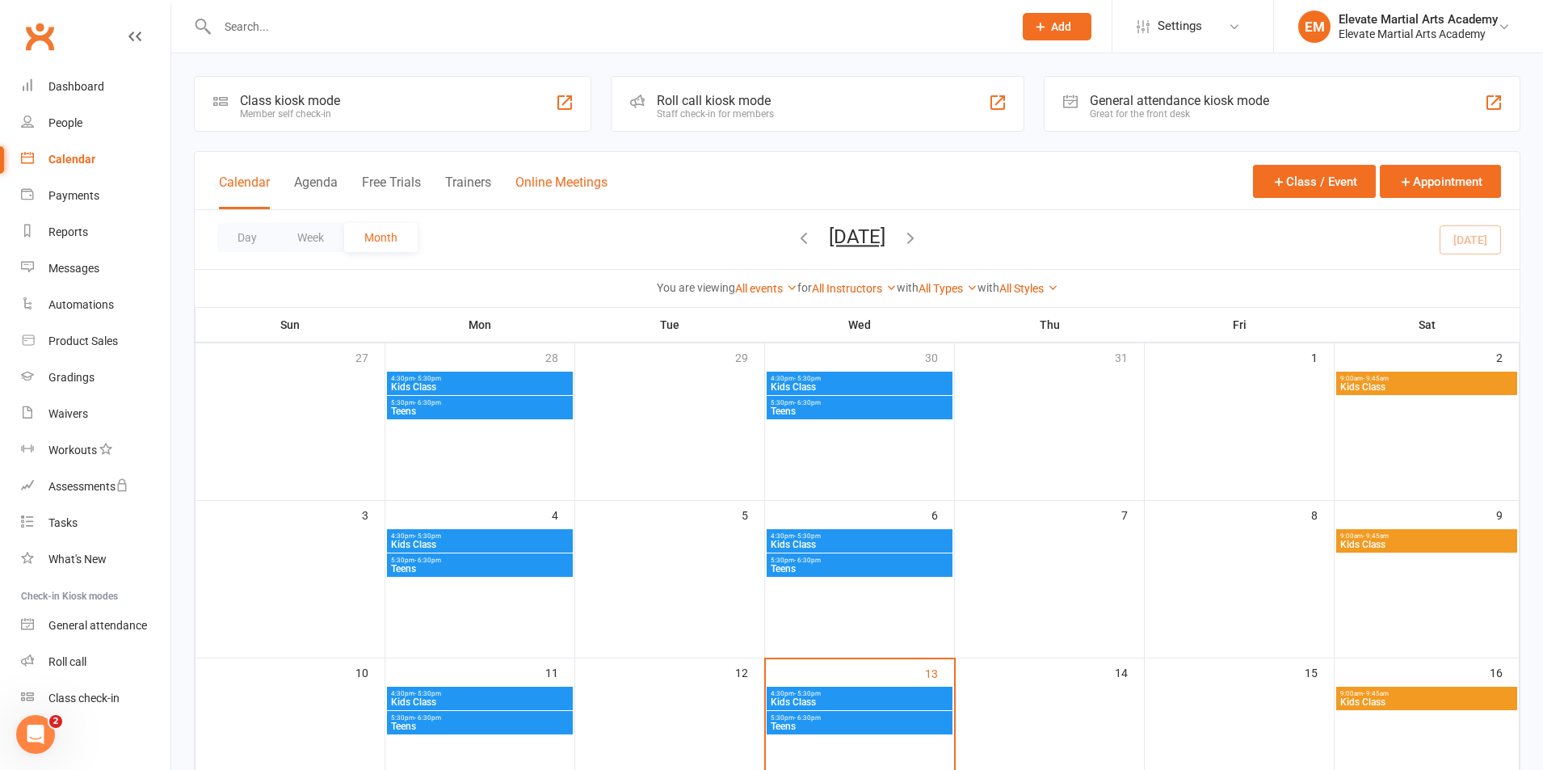
click at [556, 177] on button "Online Meetings" at bounding box center [561, 191] width 92 height 35
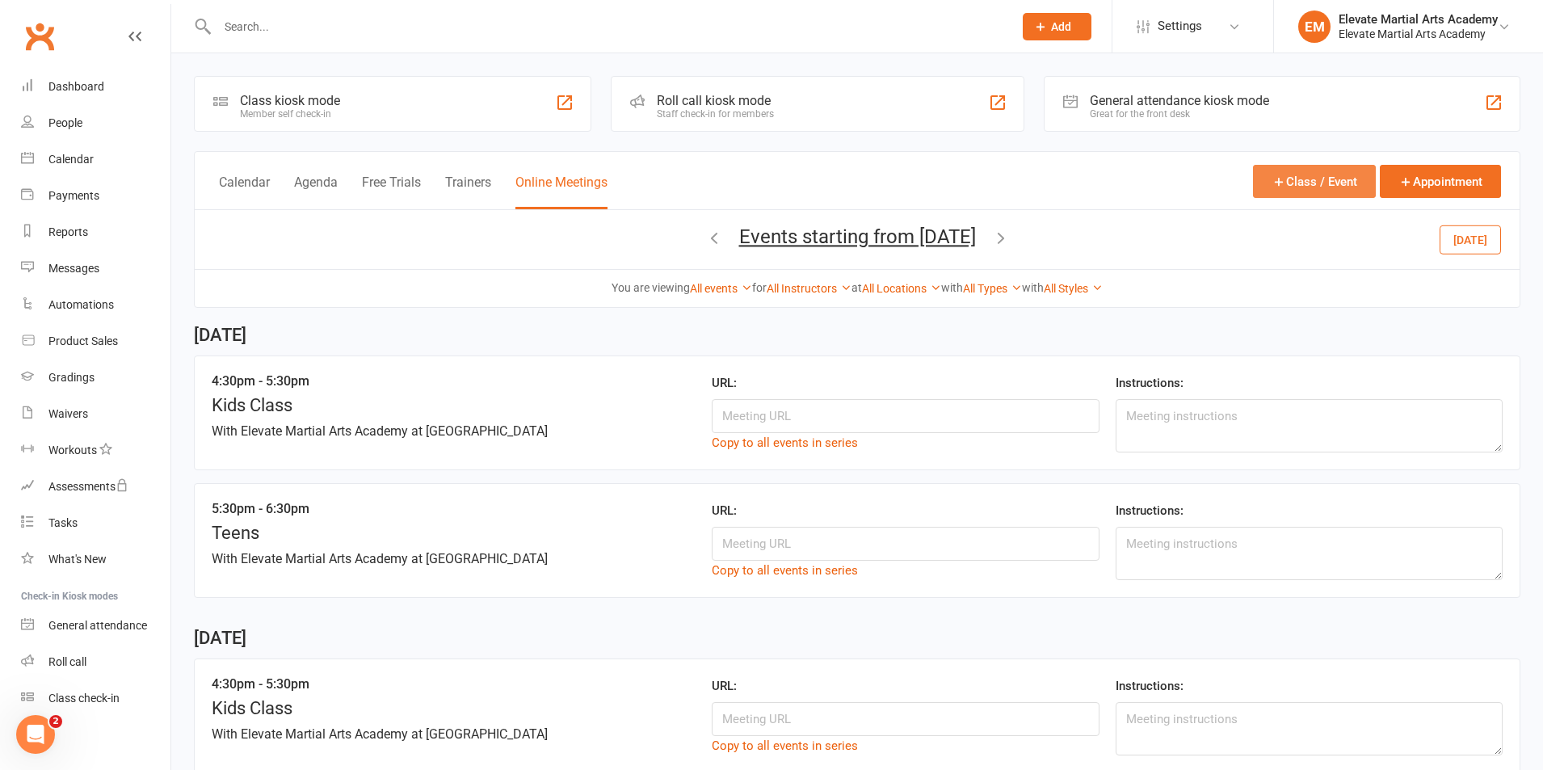
click at [1314, 182] on button "Class / Event" at bounding box center [1314, 181] width 123 height 33
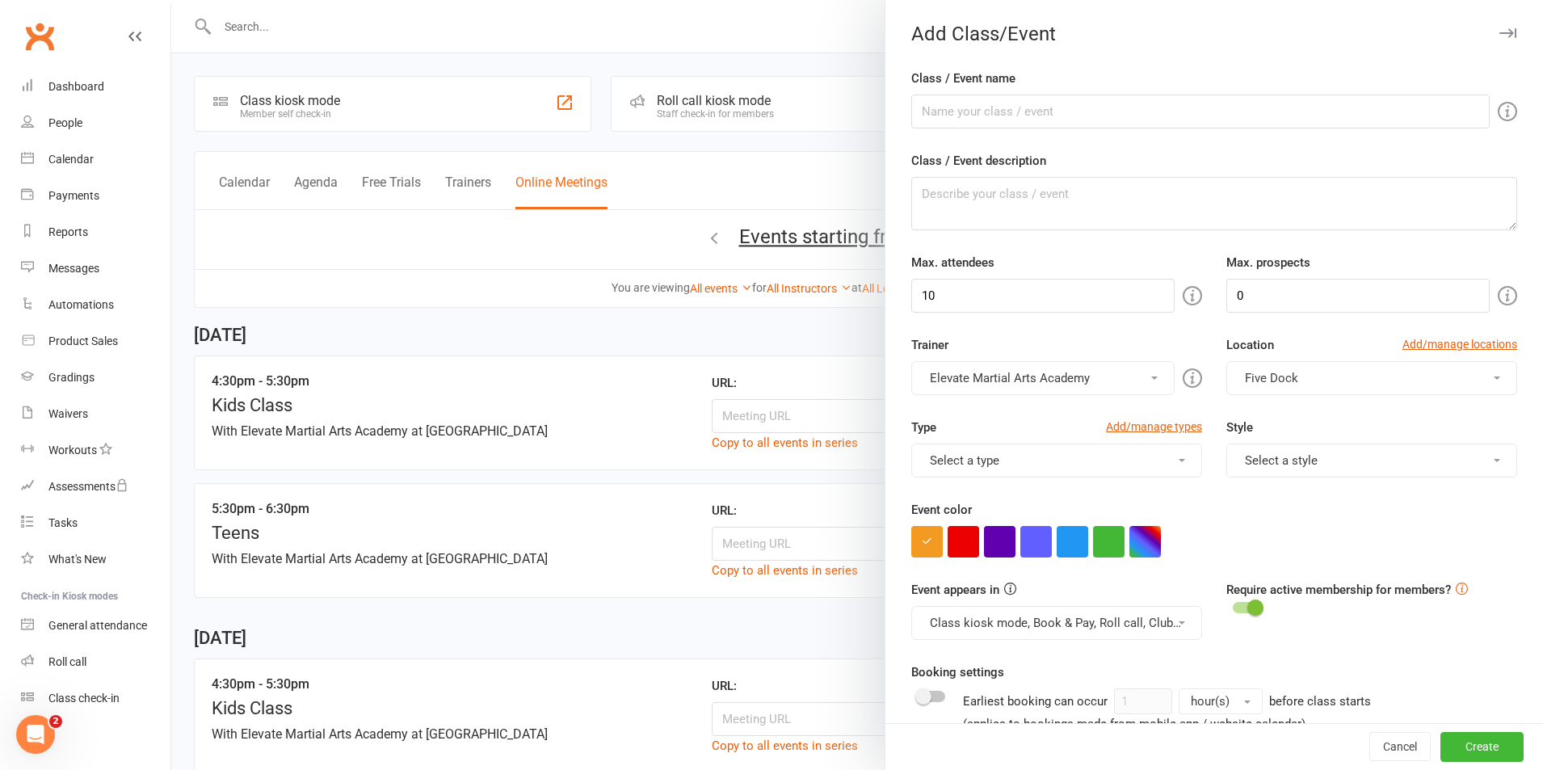
click at [813, 36] on div at bounding box center [857, 385] width 1372 height 770
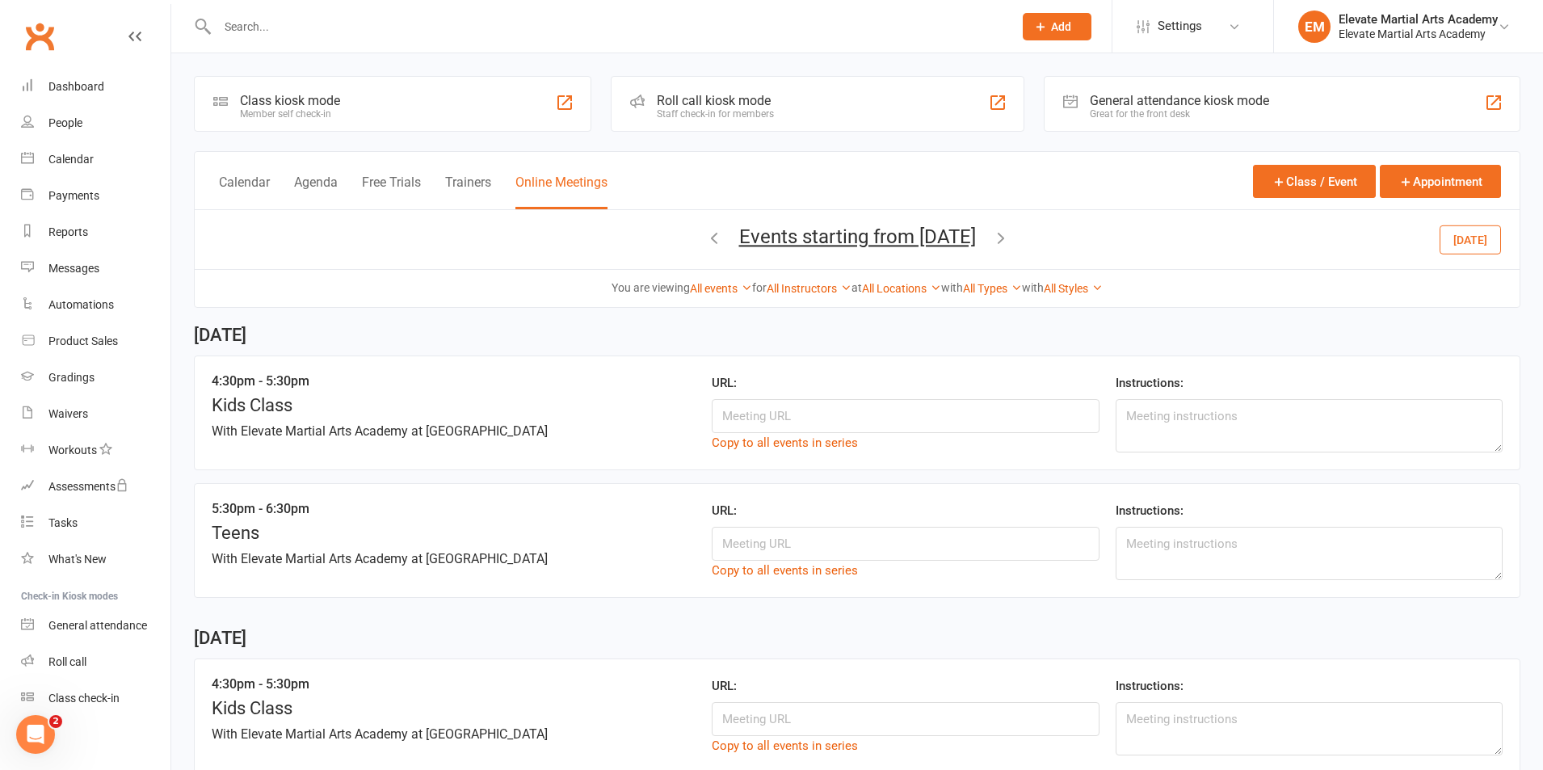
click at [305, 431] on div "With Elevate Martial Arts Academy at [GEOGRAPHIC_DATA]" at bounding box center [405, 430] width 387 height 15
click at [1473, 242] on button "[DATE]" at bounding box center [1470, 239] width 61 height 29
click at [806, 417] on input at bounding box center [905, 416] width 387 height 34
click at [472, 425] on div "With Elevate Martial Arts Academy at [GEOGRAPHIC_DATA]" at bounding box center [405, 430] width 387 height 15
click at [1229, 21] on icon at bounding box center [1234, 26] width 13 height 13
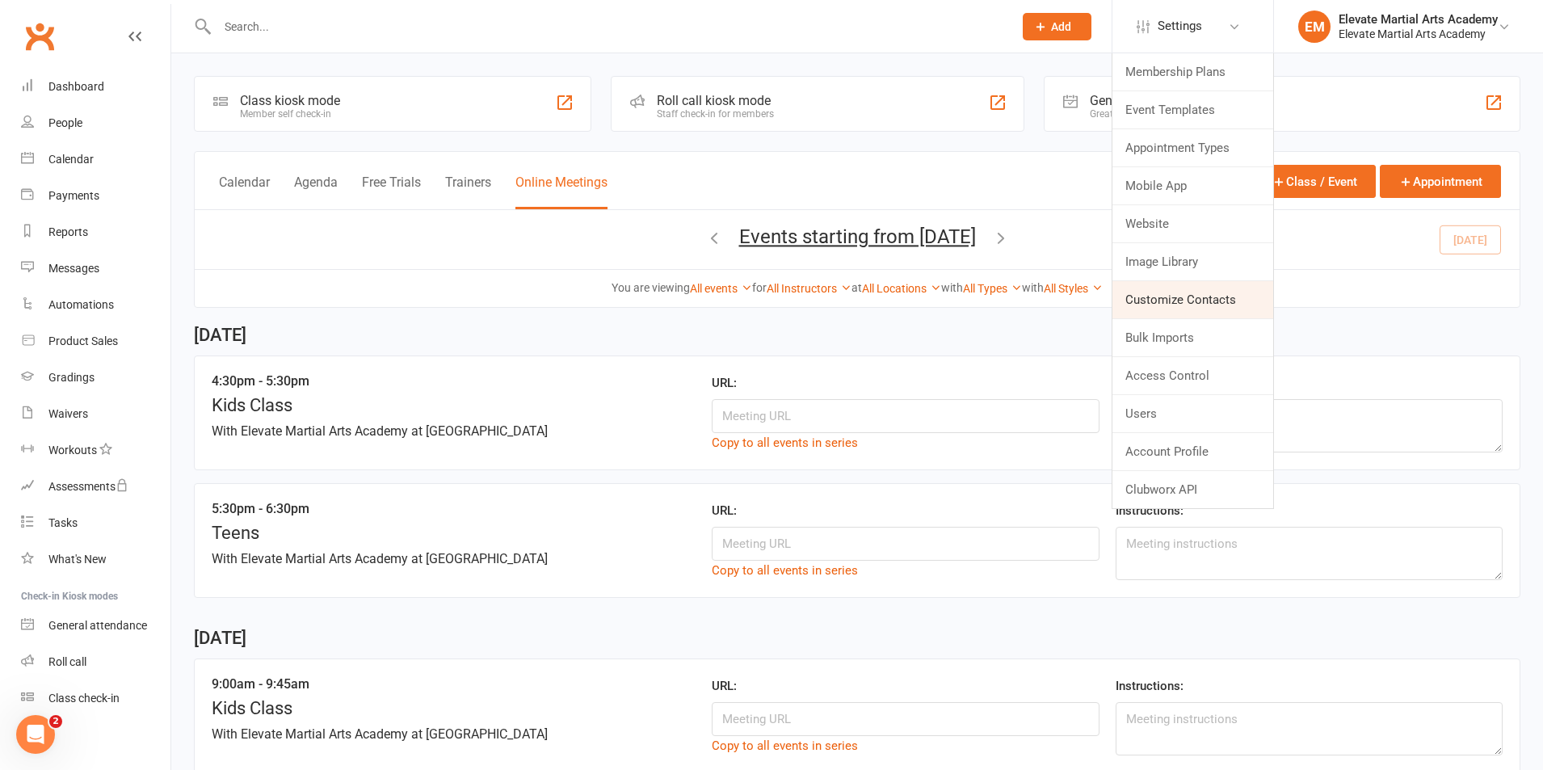
click at [1192, 298] on link "Customize Contacts" at bounding box center [1192, 299] width 161 height 37
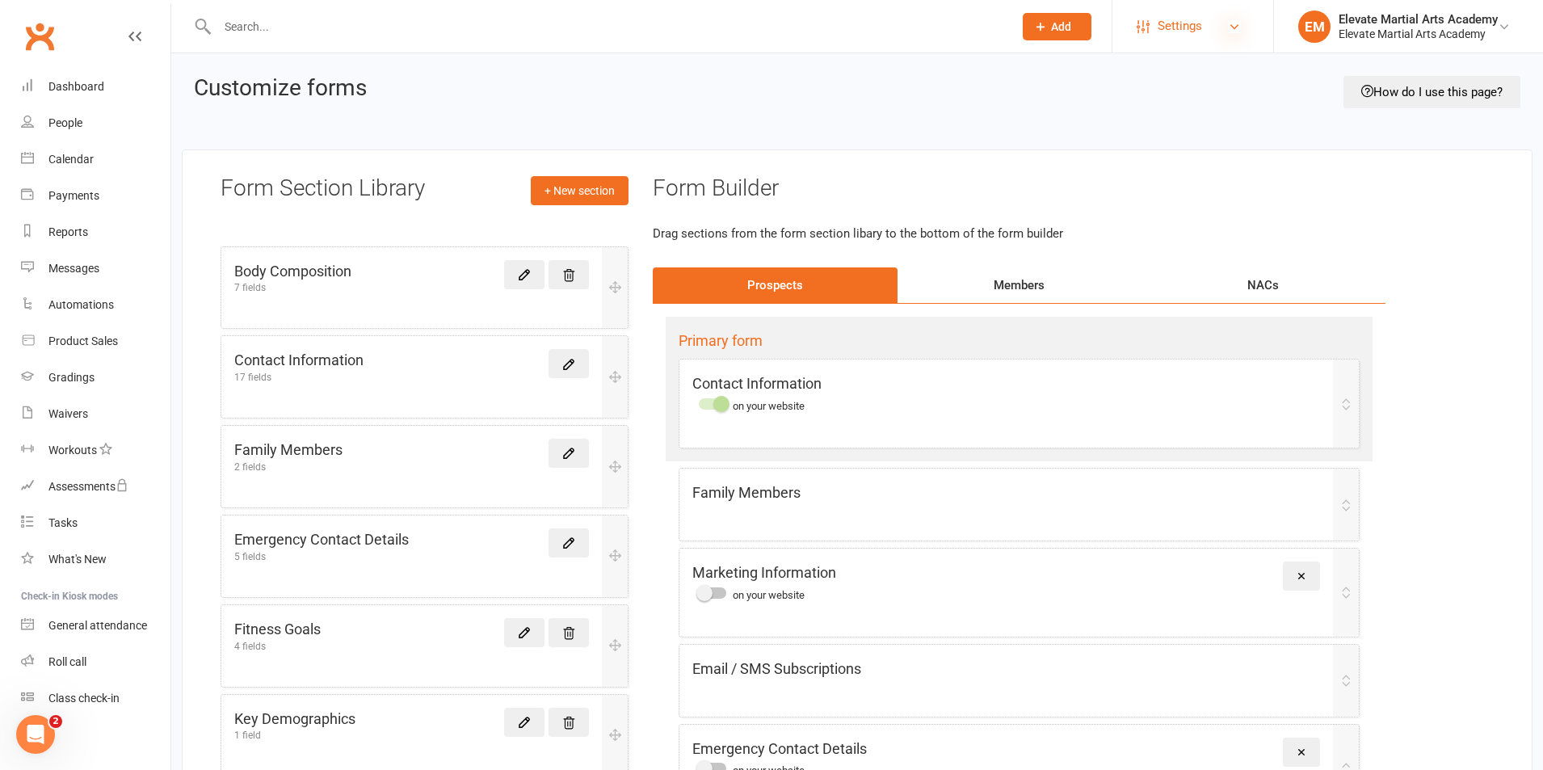
click at [1234, 26] on icon at bounding box center [1234, 26] width 13 height 13
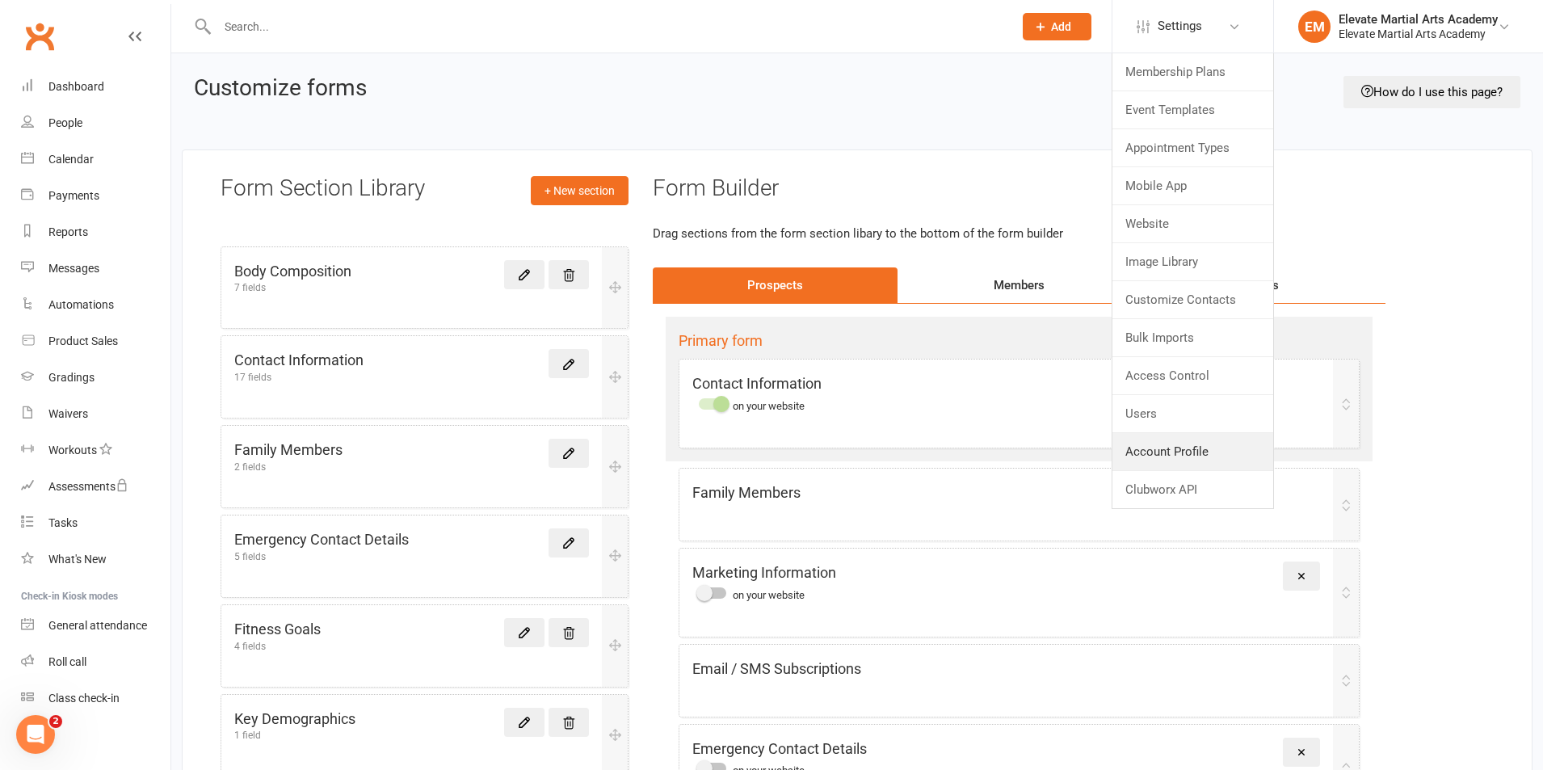
click at [1139, 455] on link "Account Profile" at bounding box center [1192, 451] width 161 height 37
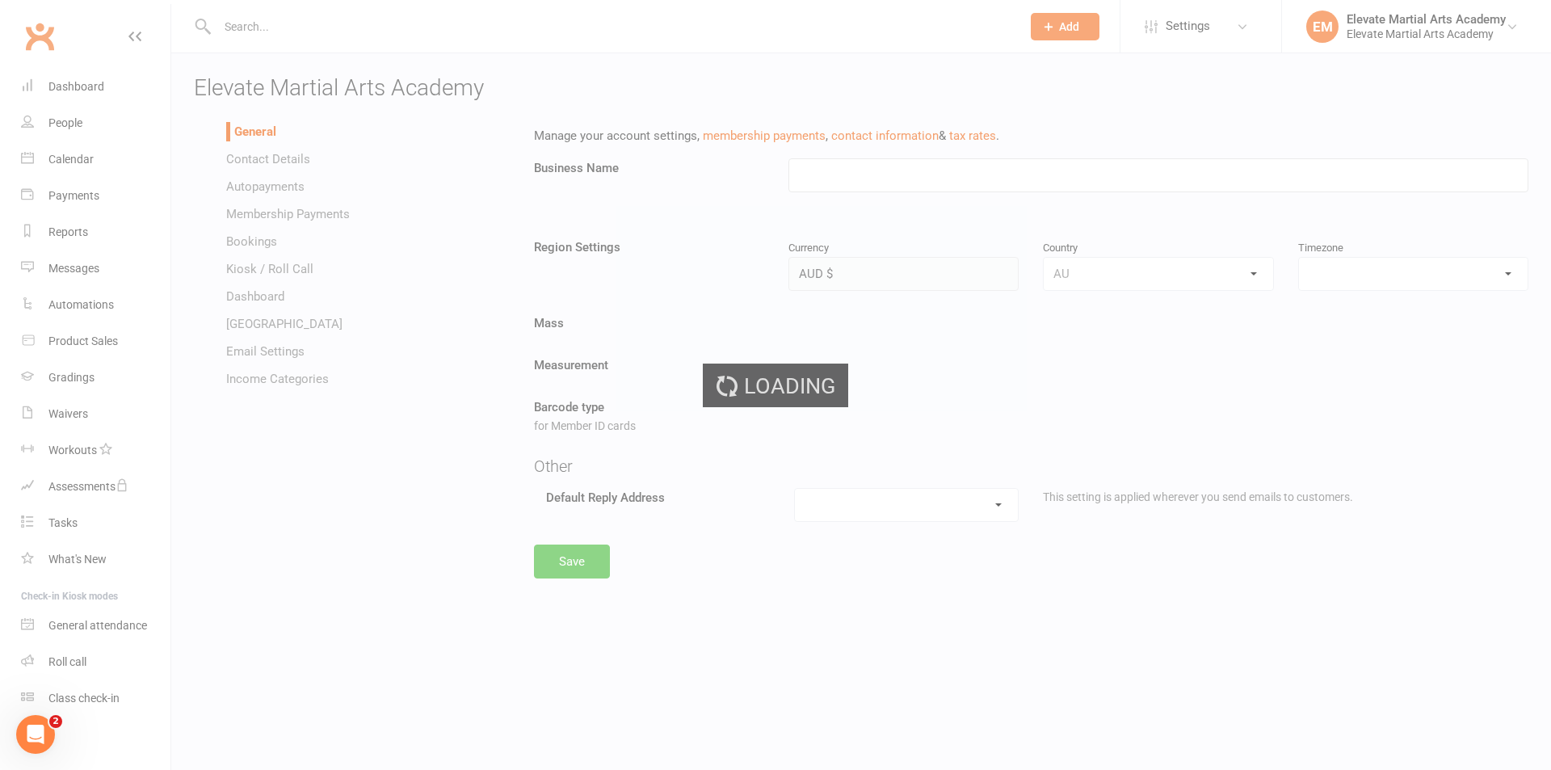
type input "Elevate Martial Arts Academy"
select select "[GEOGRAPHIC_DATA]/[GEOGRAPHIC_DATA]"
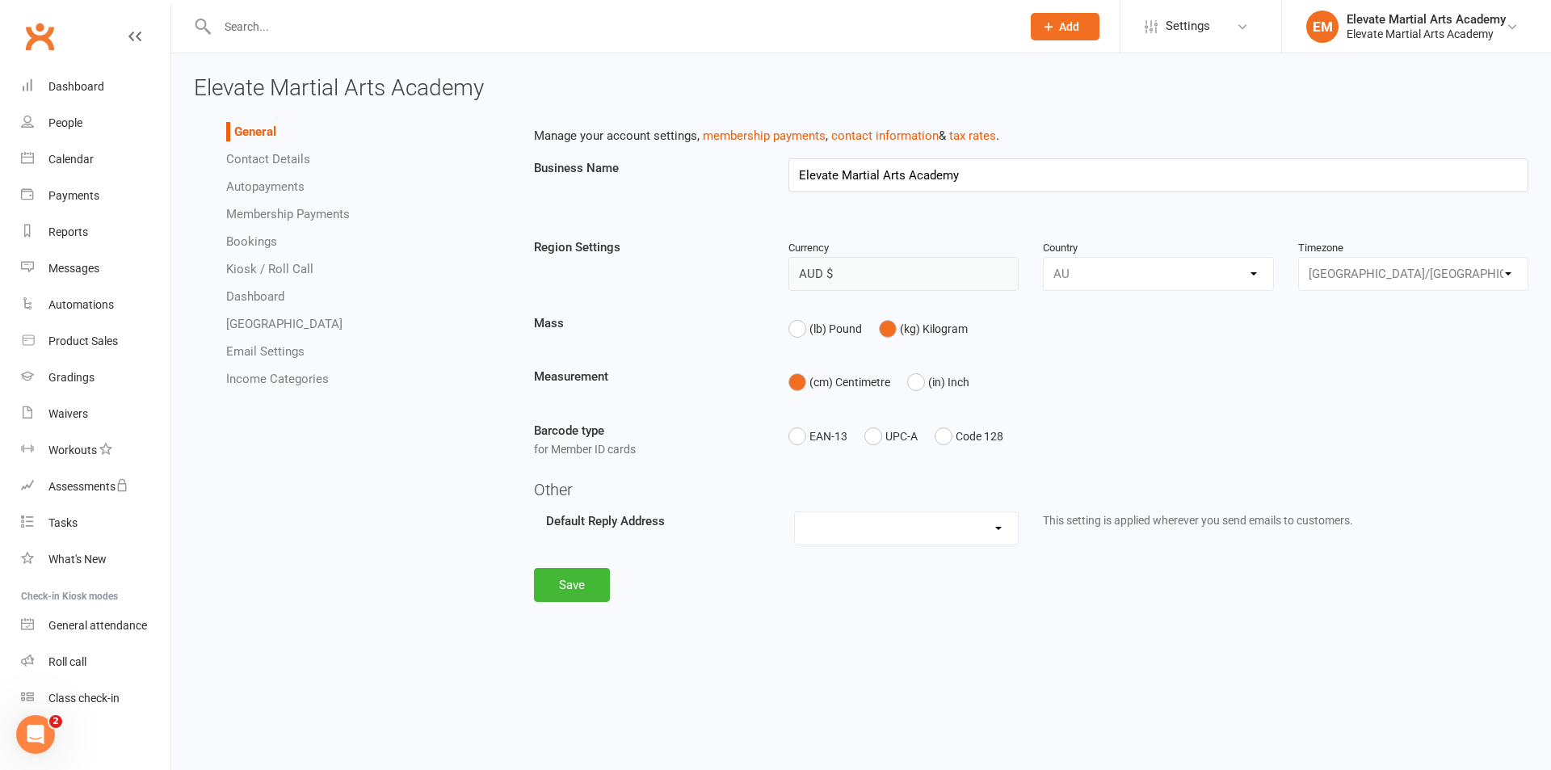
click at [268, 326] on link "[GEOGRAPHIC_DATA]" at bounding box center [284, 324] width 116 height 15
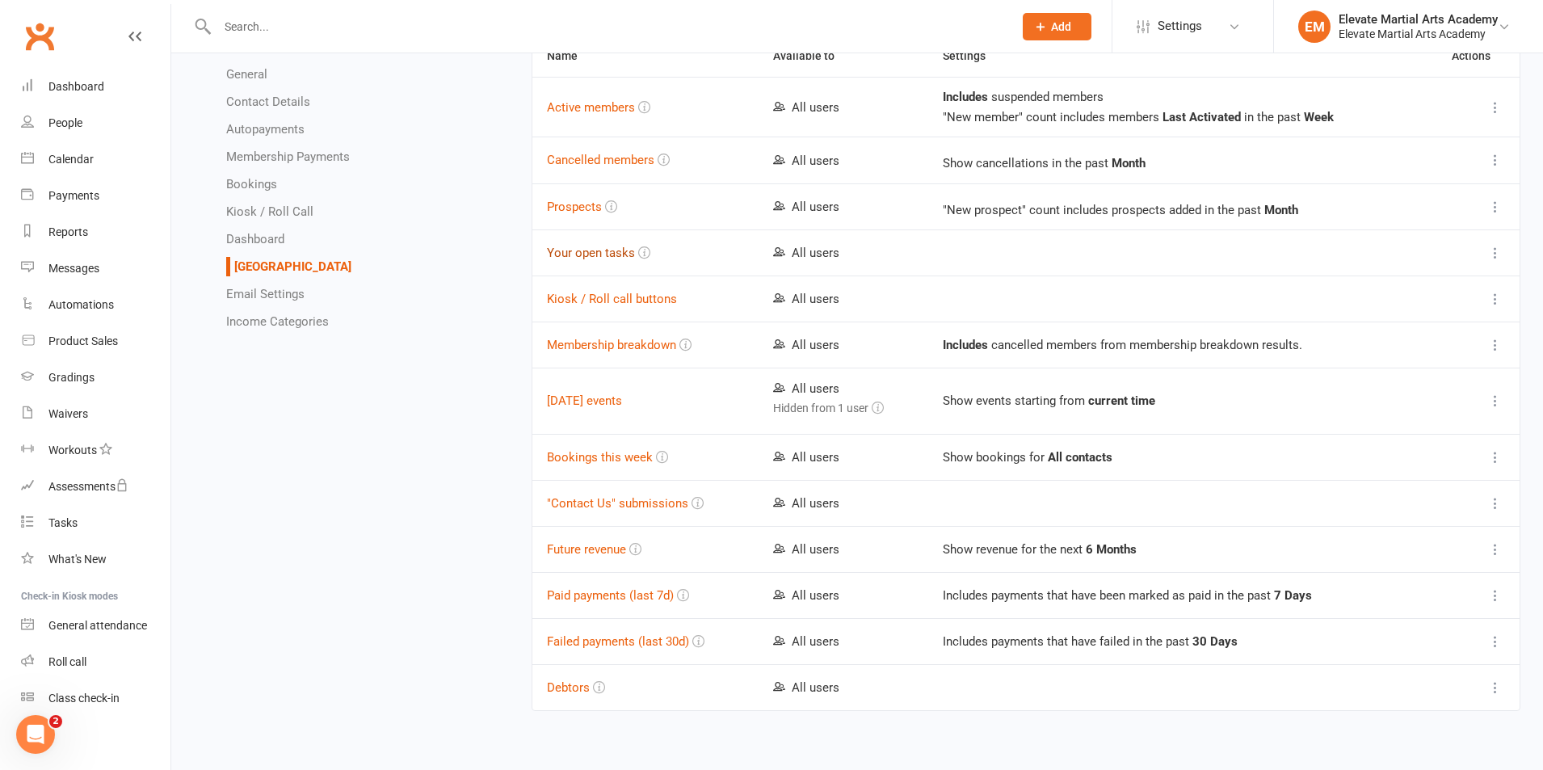
scroll to position [364, 0]
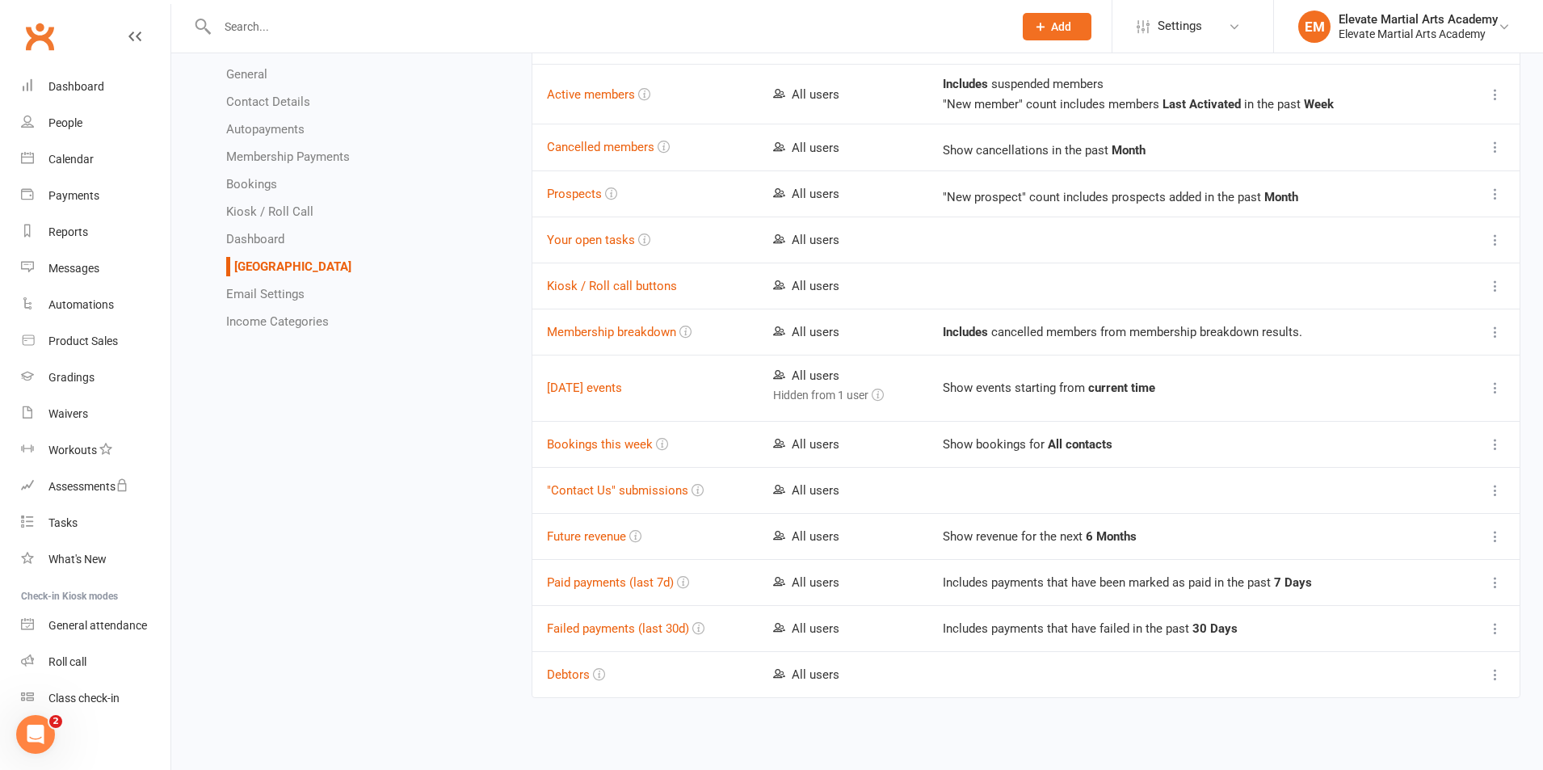
click at [255, 237] on link "Dashboard" at bounding box center [255, 239] width 58 height 15
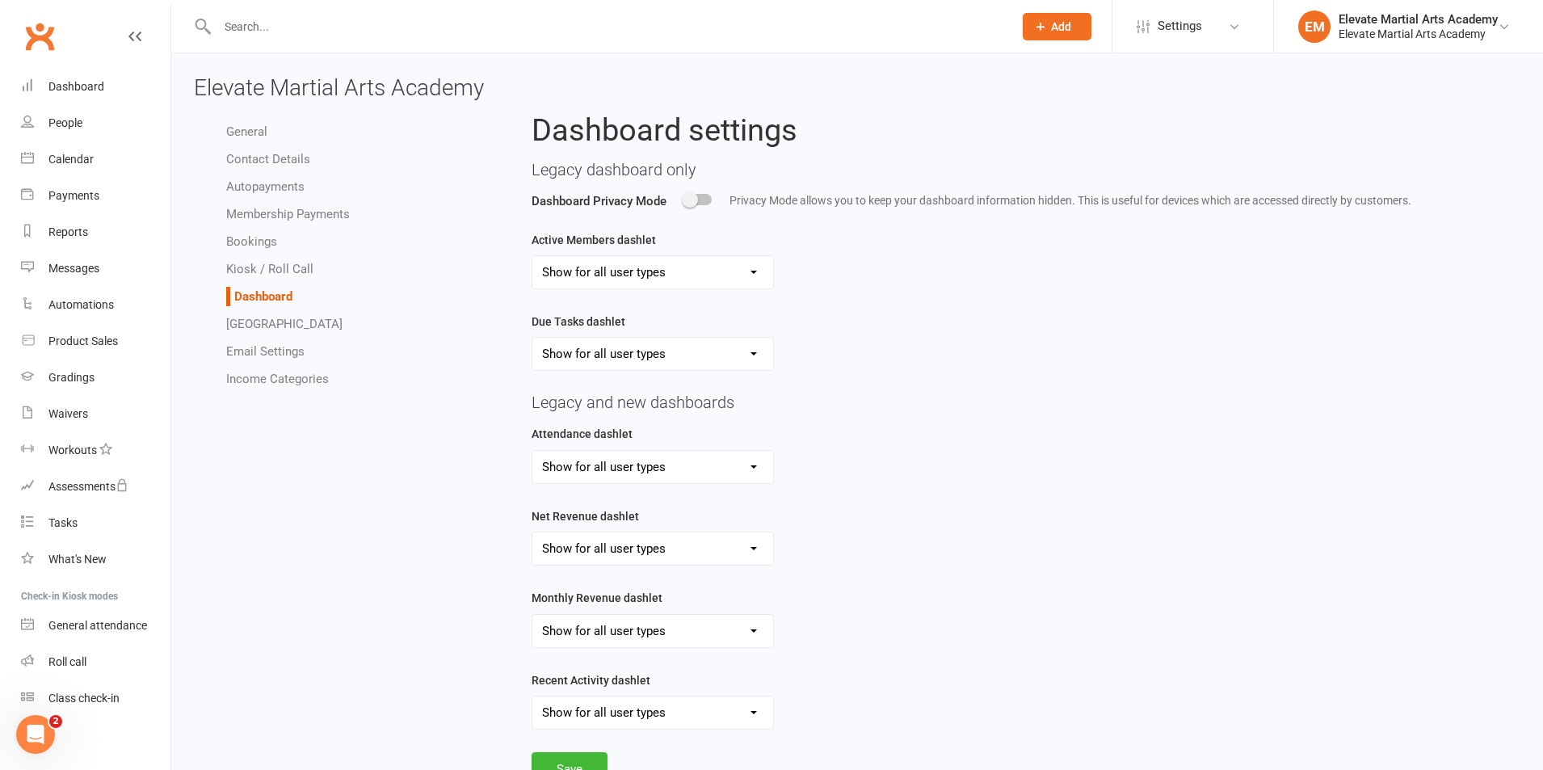
click at [264, 245] on link "Bookings" at bounding box center [251, 241] width 51 height 15
select select "send_booking_confirmation_email_to_none"
select select "send_booking_reminder_to_none"
select select "false"
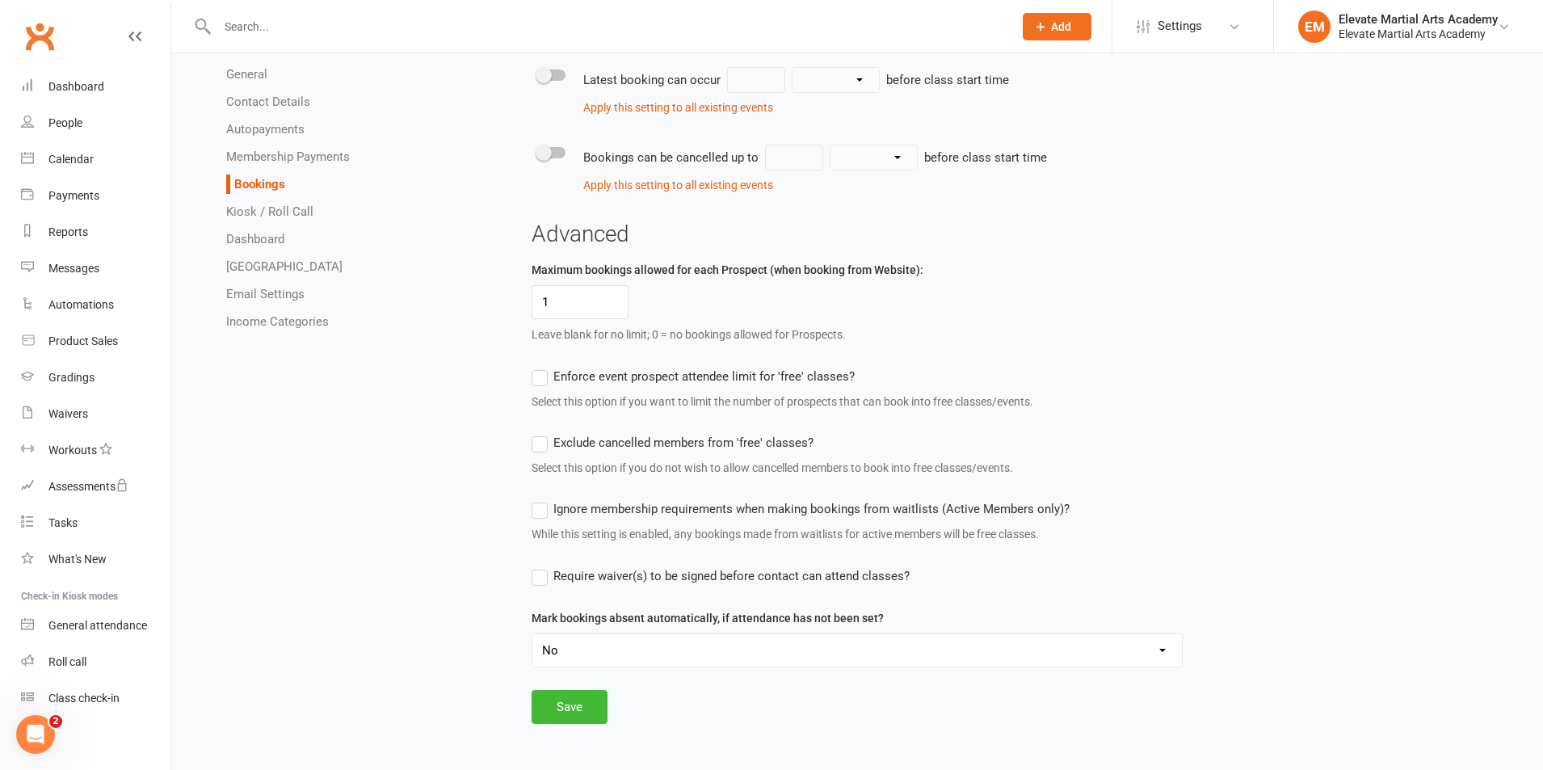
scroll to position [865, 0]
click at [277, 103] on link "Contact Details" at bounding box center [268, 102] width 84 height 15
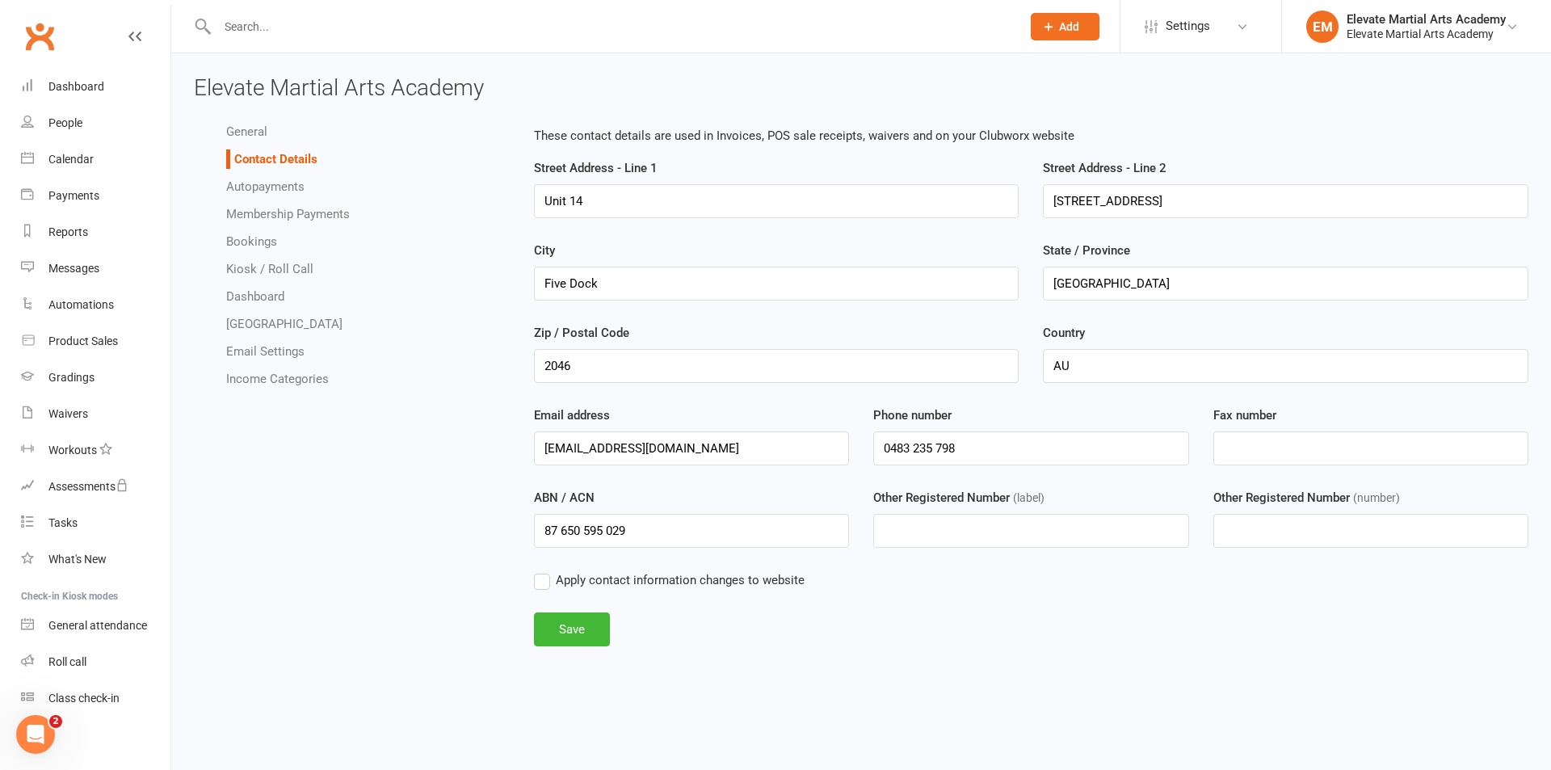
click at [263, 125] on link "General" at bounding box center [246, 131] width 41 height 15
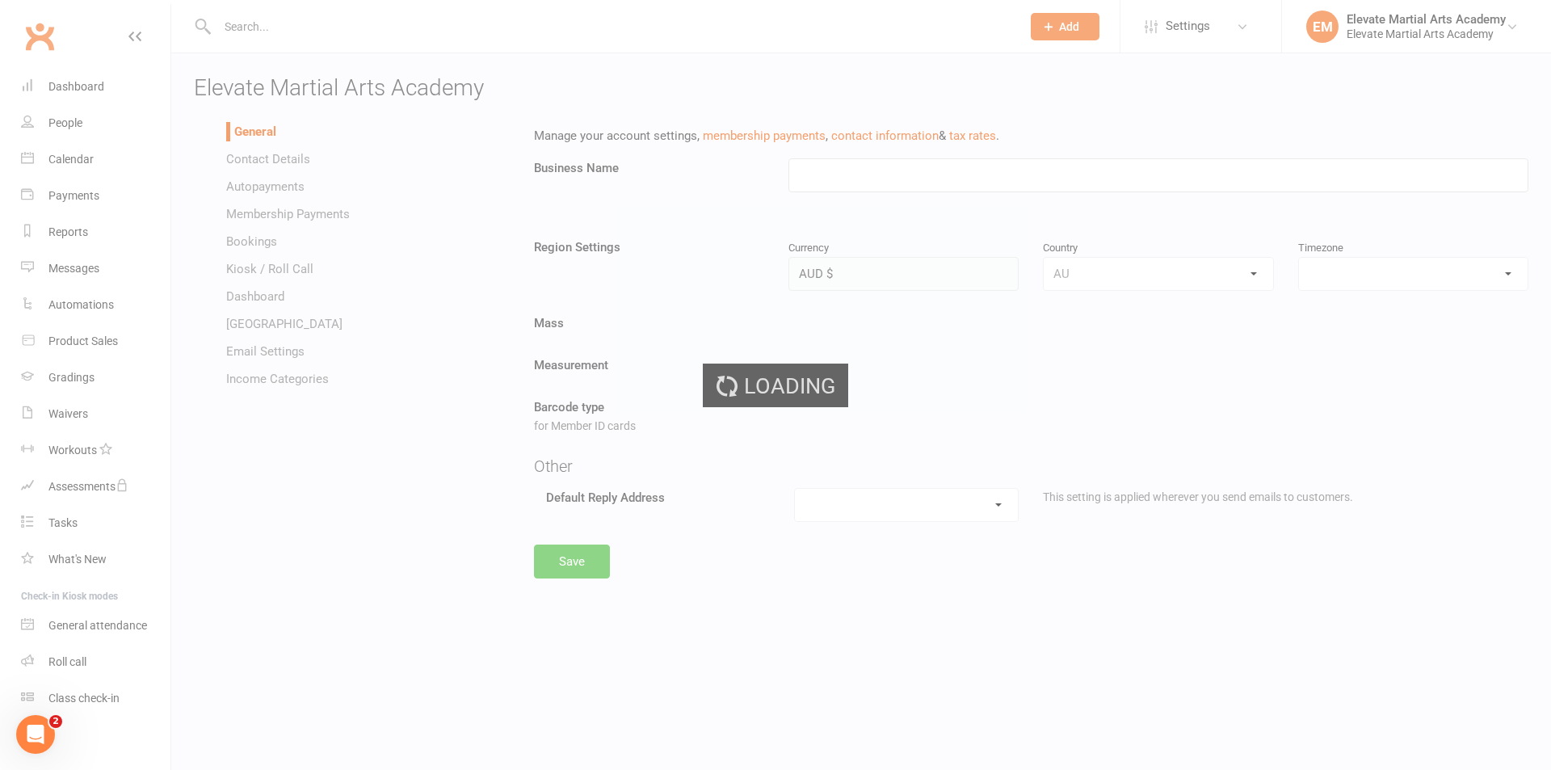
type input "Elevate Martial Arts Academy"
select select "[GEOGRAPHIC_DATA]/[GEOGRAPHIC_DATA]"
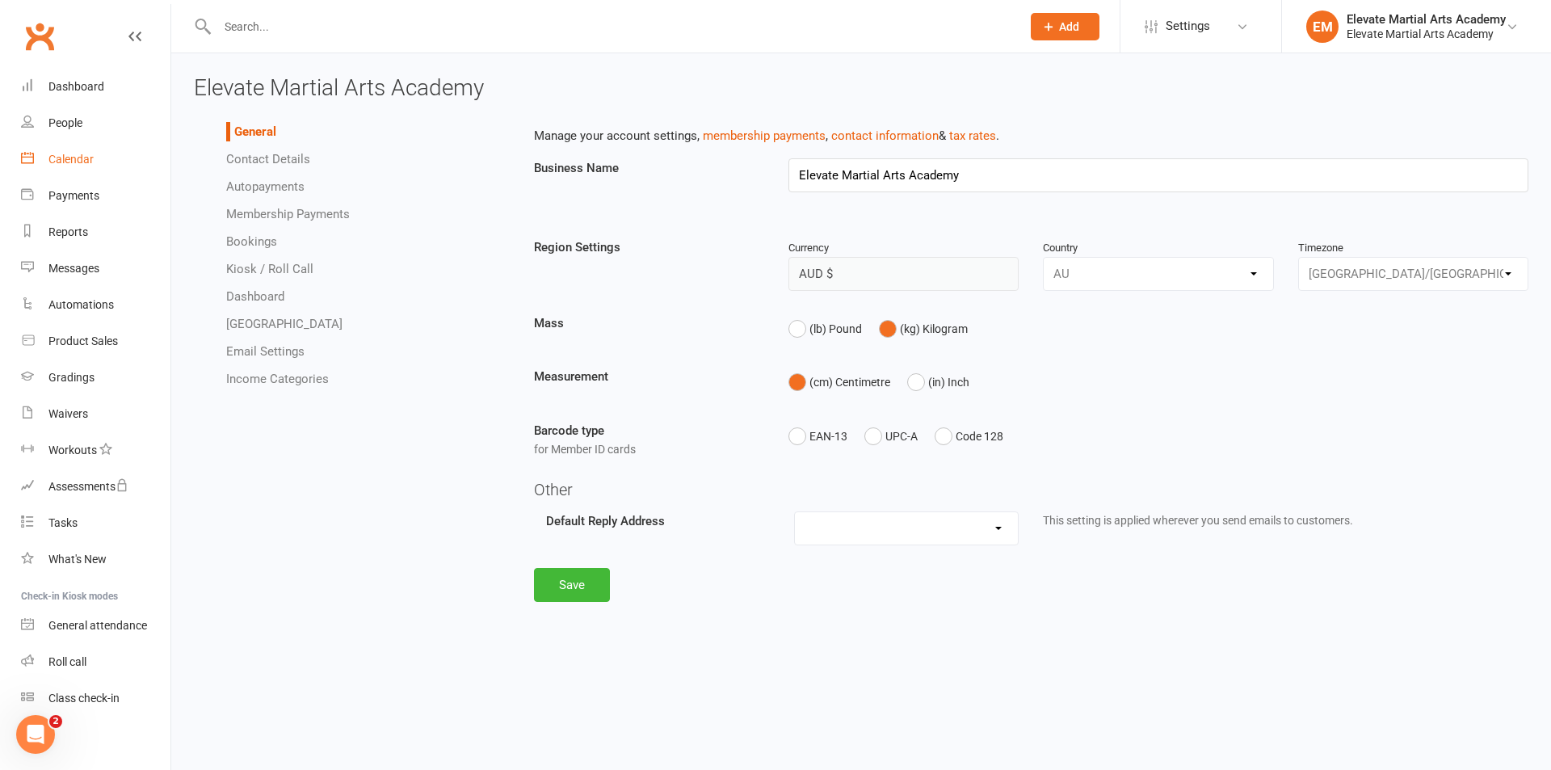
click at [76, 153] on div "Calendar" at bounding box center [70, 159] width 45 height 13
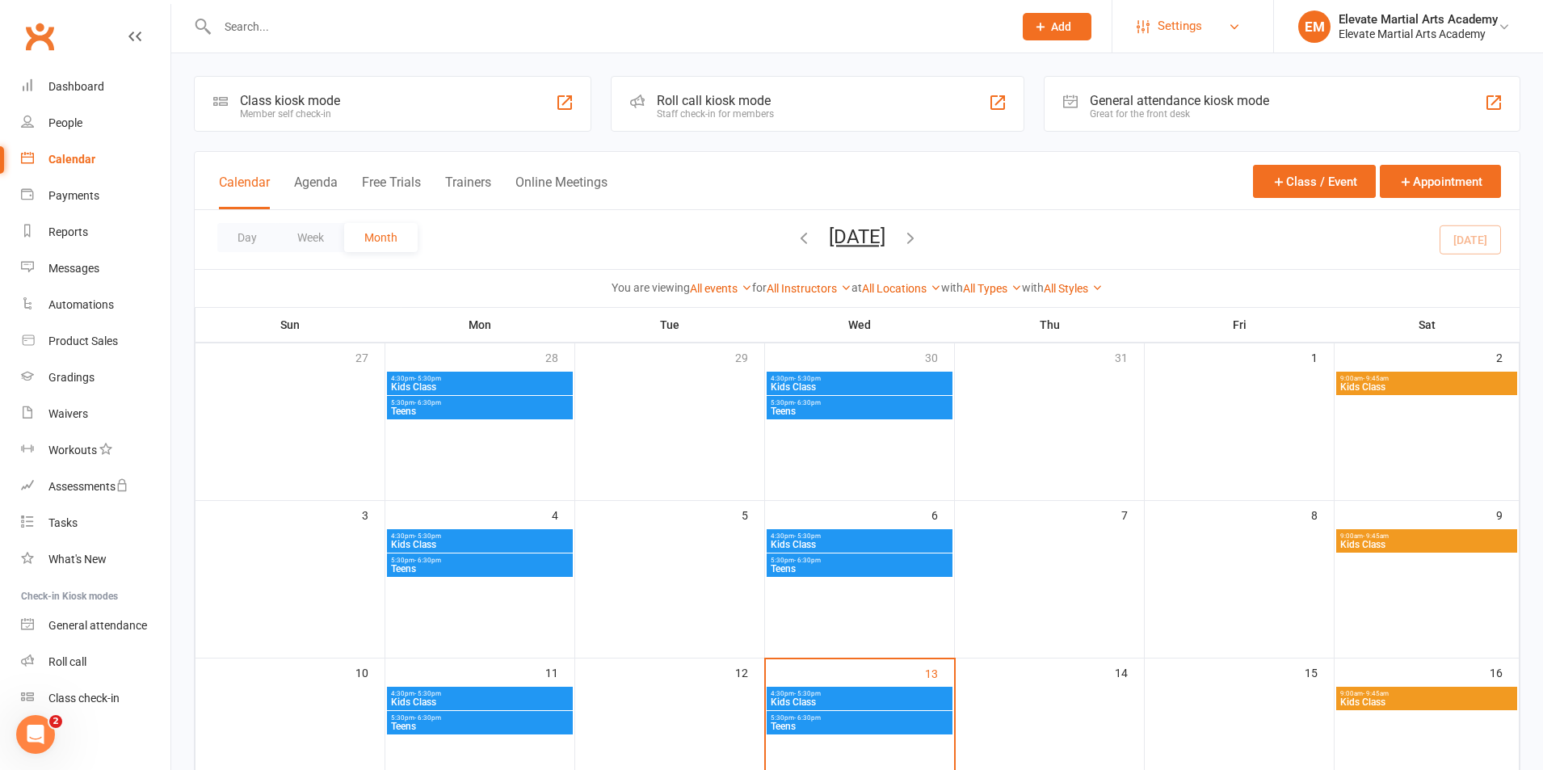
click at [1237, 18] on link "Settings" at bounding box center [1193, 26] width 112 height 36
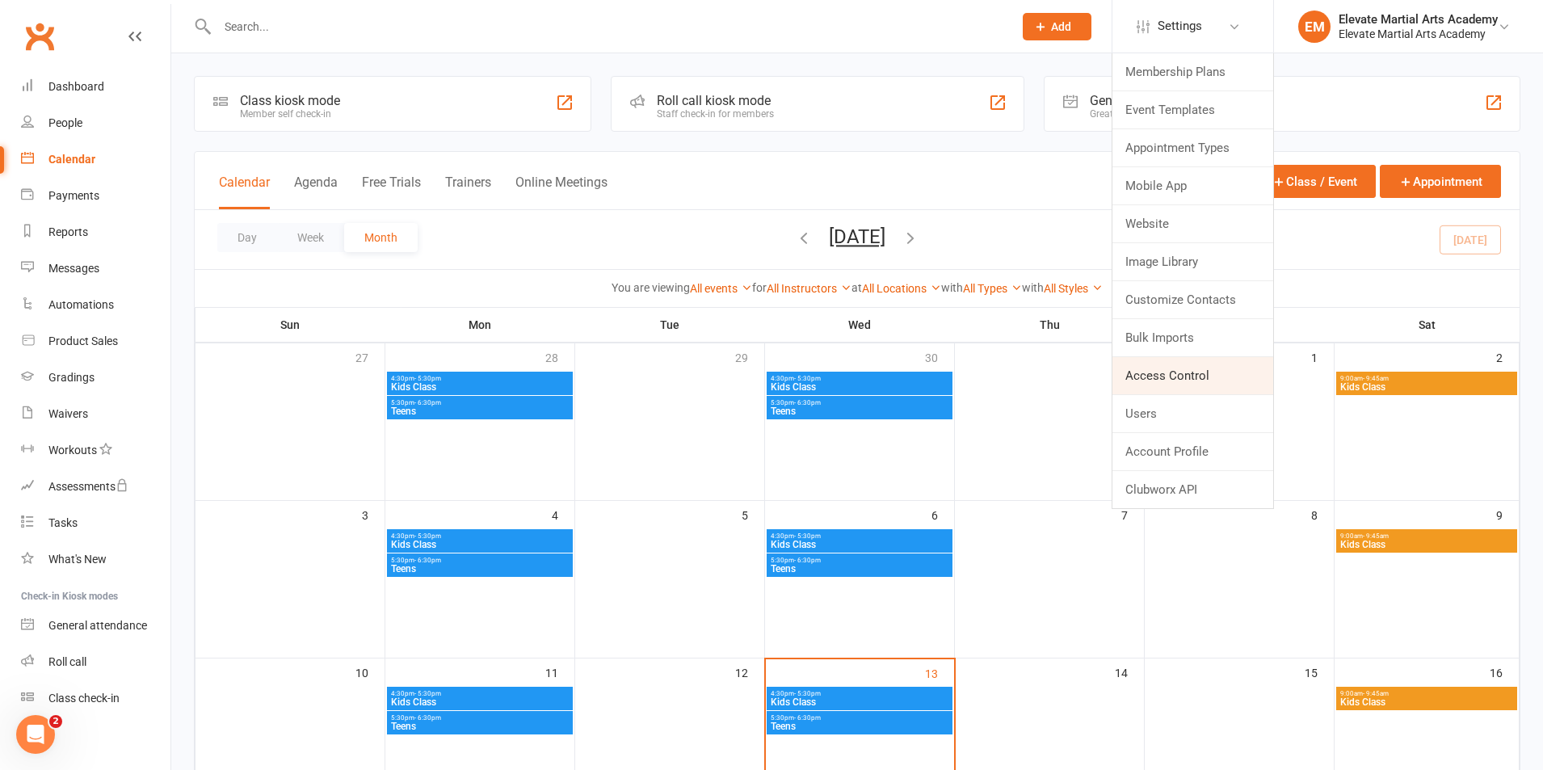
click at [1193, 376] on link "Access Control" at bounding box center [1192, 375] width 161 height 37
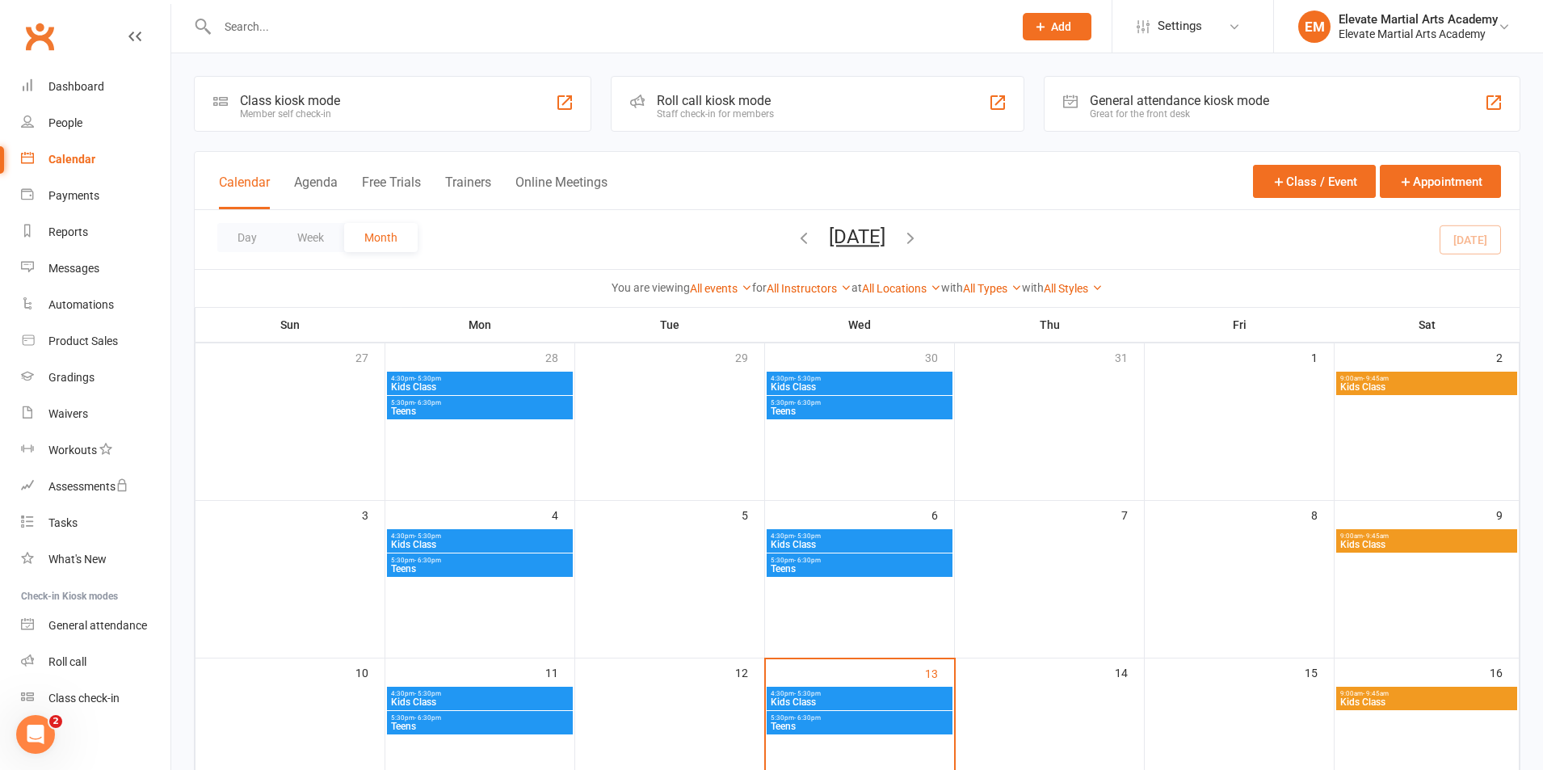
click at [439, 383] on span "Kids Class" at bounding box center [479, 387] width 179 height 10
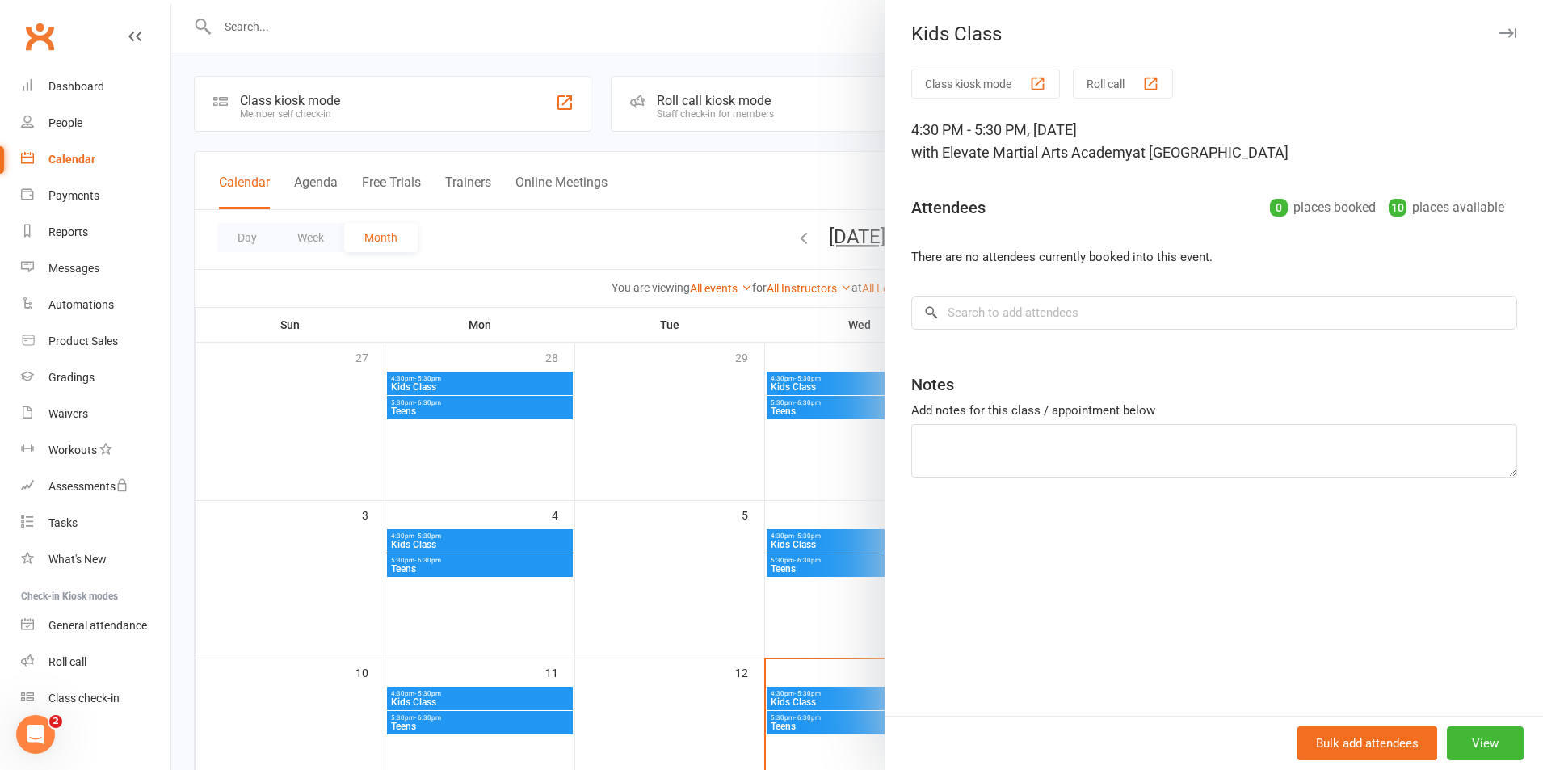
click at [1046, 141] on div "4:30 PM - 5:30 PM, Monday, July, 28, 2025 with Elevate Martial Arts Academy at …" at bounding box center [1214, 141] width 606 height 45
click at [1046, 138] on div "4:30 PM - 5:30 PM, Monday, July, 28, 2025 with Elevate Martial Arts Academy at …" at bounding box center [1214, 141] width 606 height 45
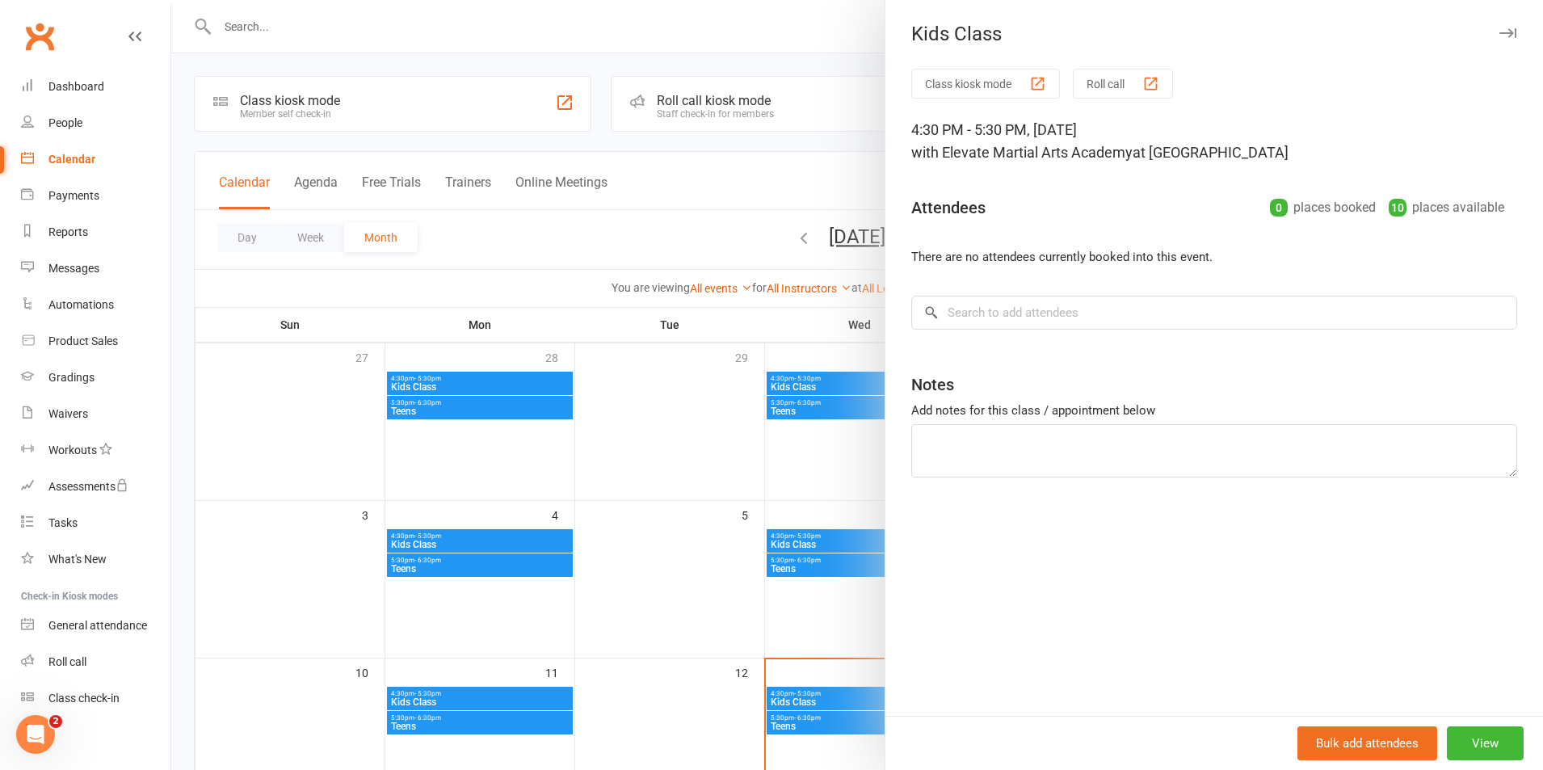
click at [1066, 150] on span "with Elevate Martial Arts Academy" at bounding box center [1021, 152] width 221 height 17
click at [1485, 743] on button "View" at bounding box center [1485, 743] width 77 height 34
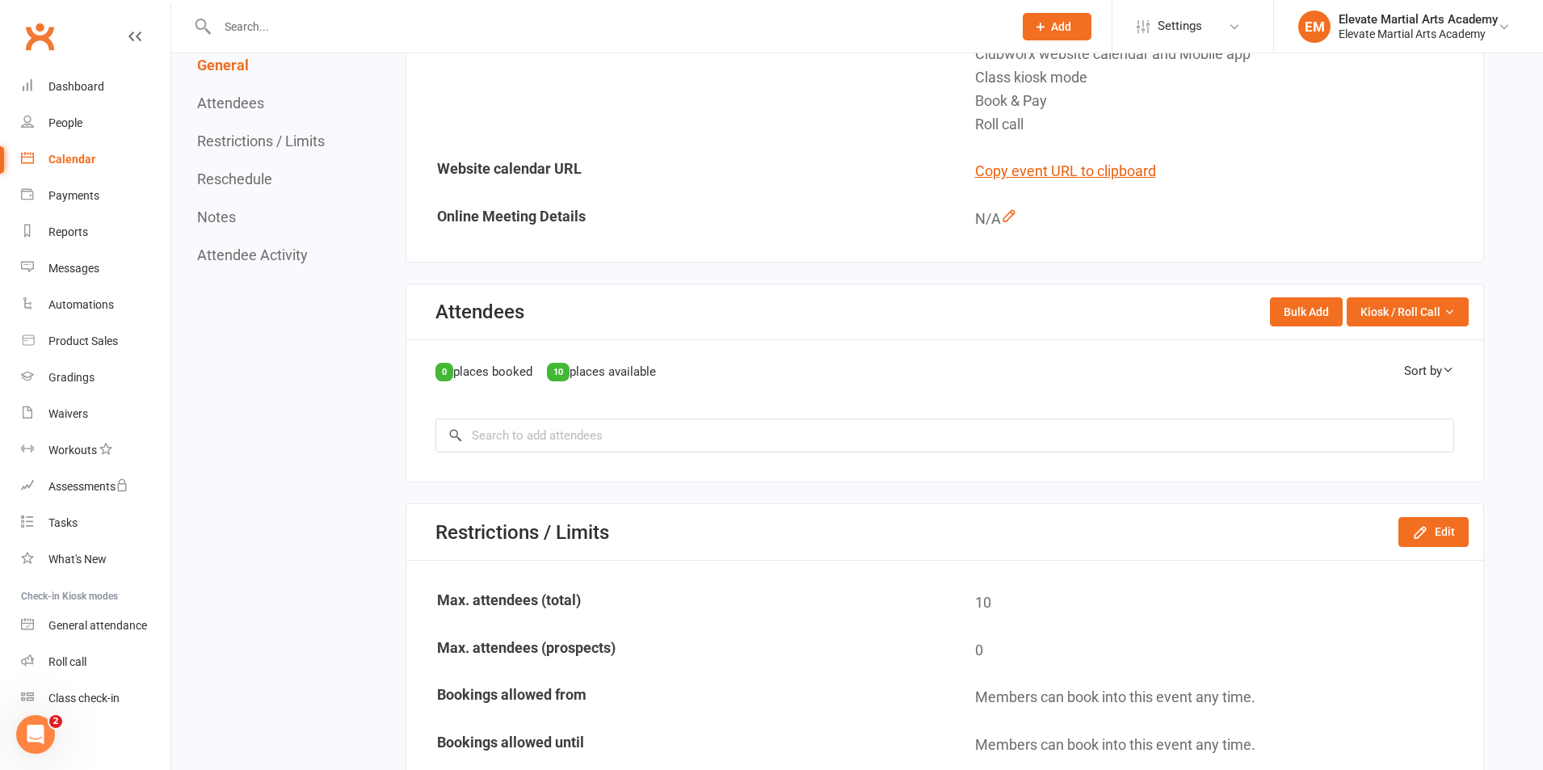
scroll to position [565, 0]
click at [1433, 535] on button "Edit" at bounding box center [1433, 530] width 70 height 29
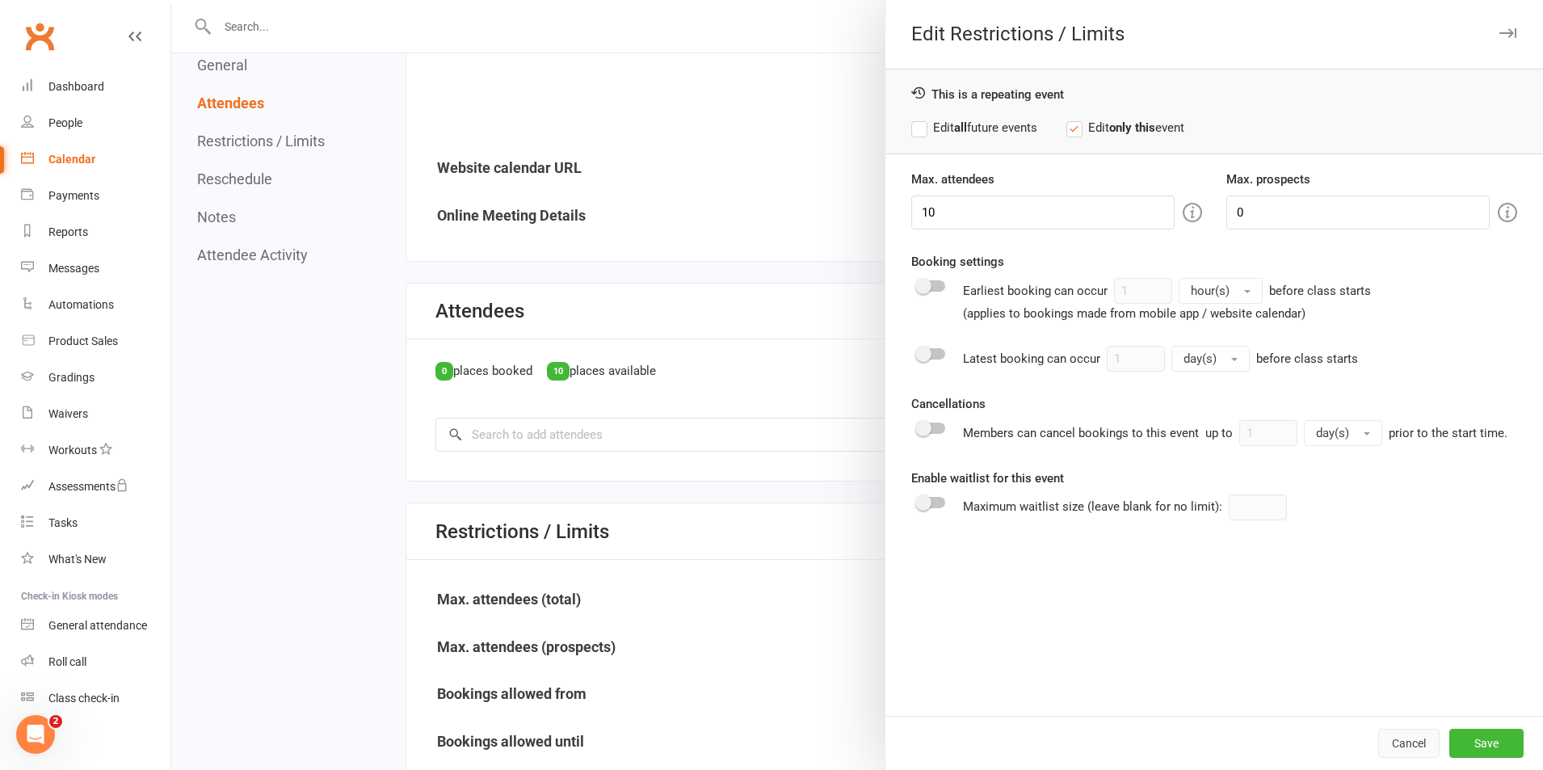
click at [1398, 737] on button "Cancel" at bounding box center [1408, 743] width 61 height 29
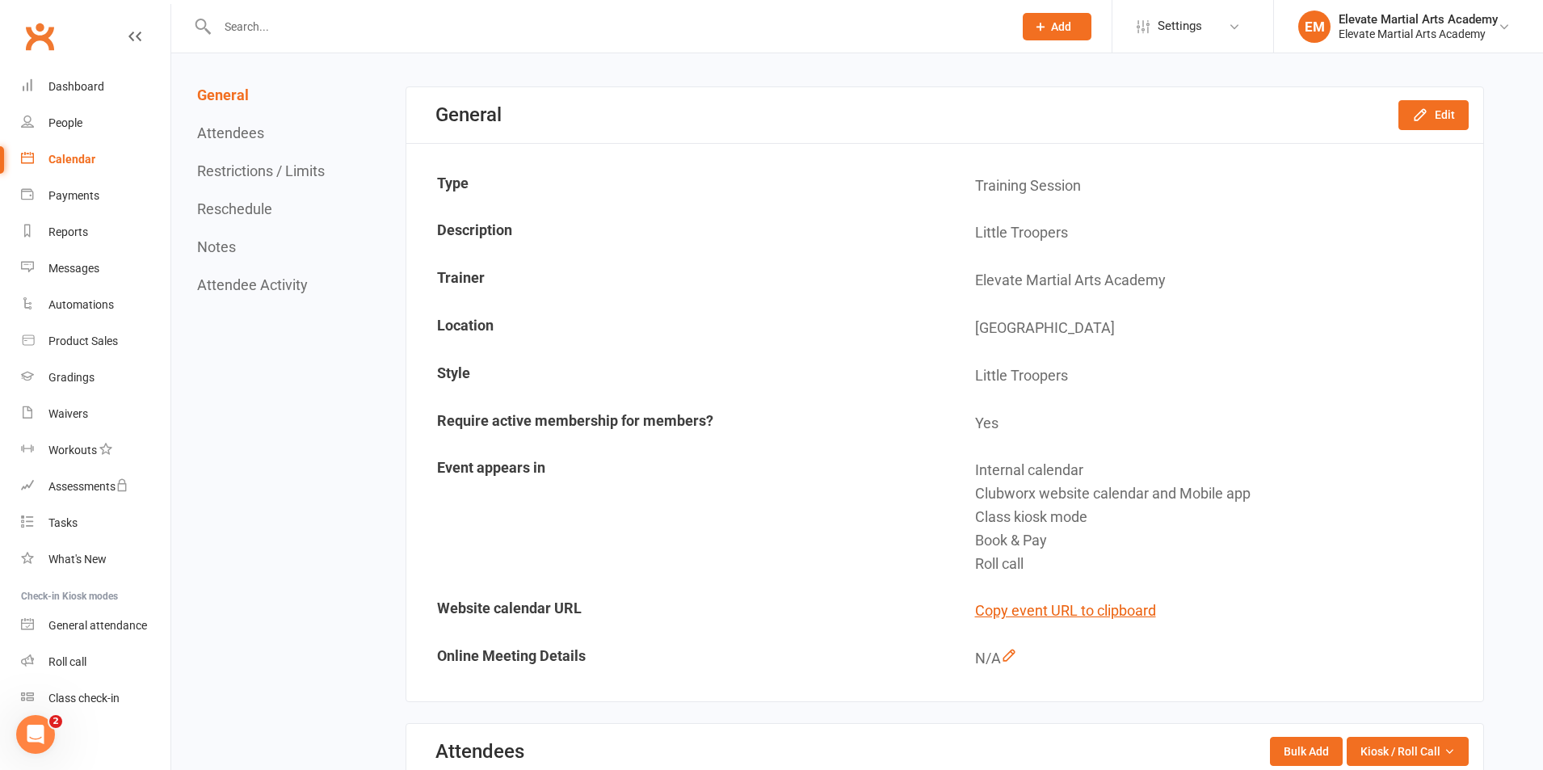
scroll to position [124, 0]
click at [1444, 103] on button "Edit" at bounding box center [1433, 115] width 70 height 29
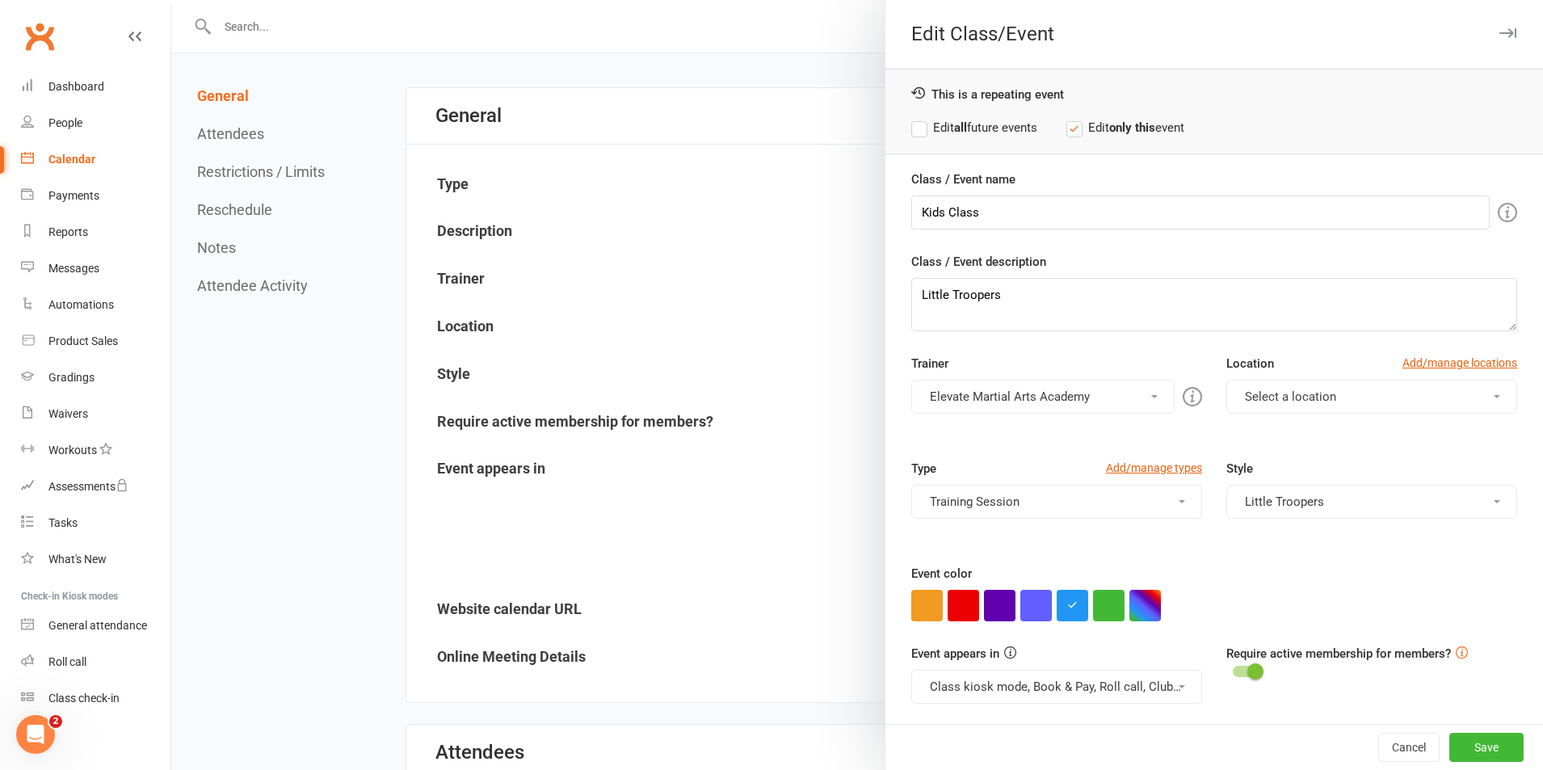
click at [1327, 397] on button "Select a location" at bounding box center [1371, 397] width 291 height 34
click at [1280, 432] on span "Five Dock" at bounding box center [1266, 435] width 53 height 15
click at [1468, 744] on button "Save" at bounding box center [1486, 747] width 74 height 29
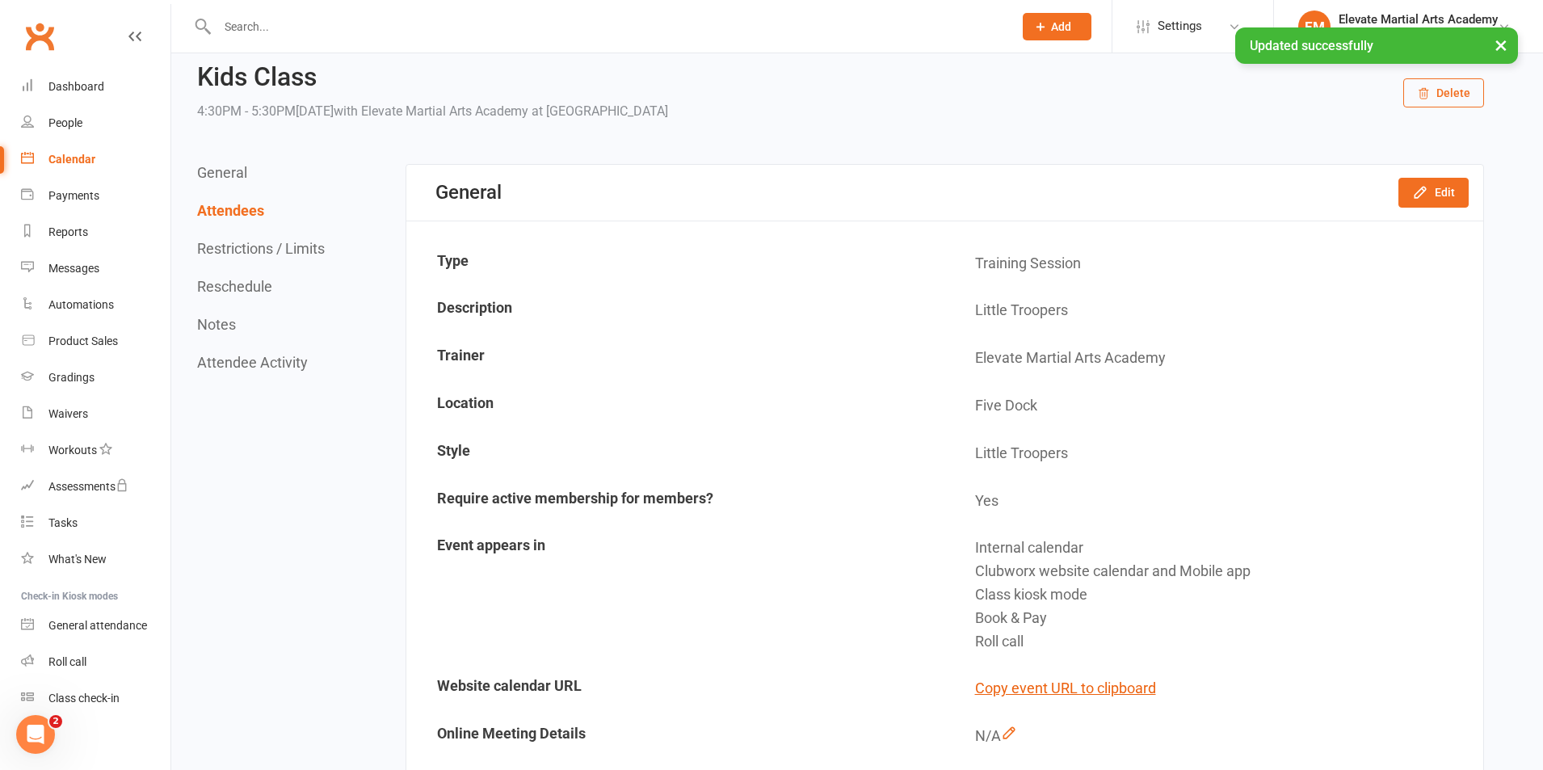
scroll to position [0, 0]
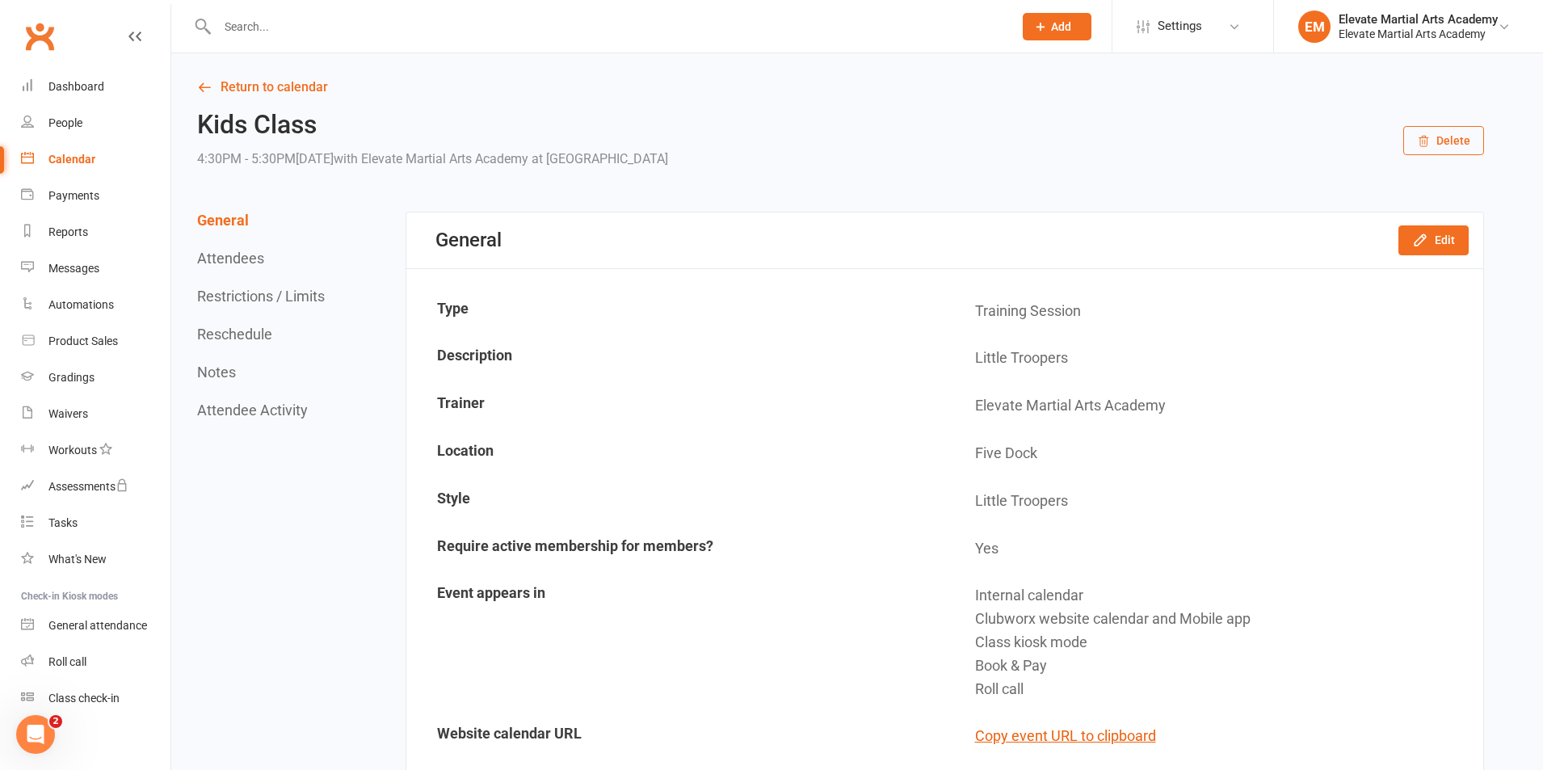
click at [239, 261] on button "Attendees" at bounding box center [230, 258] width 67 height 17
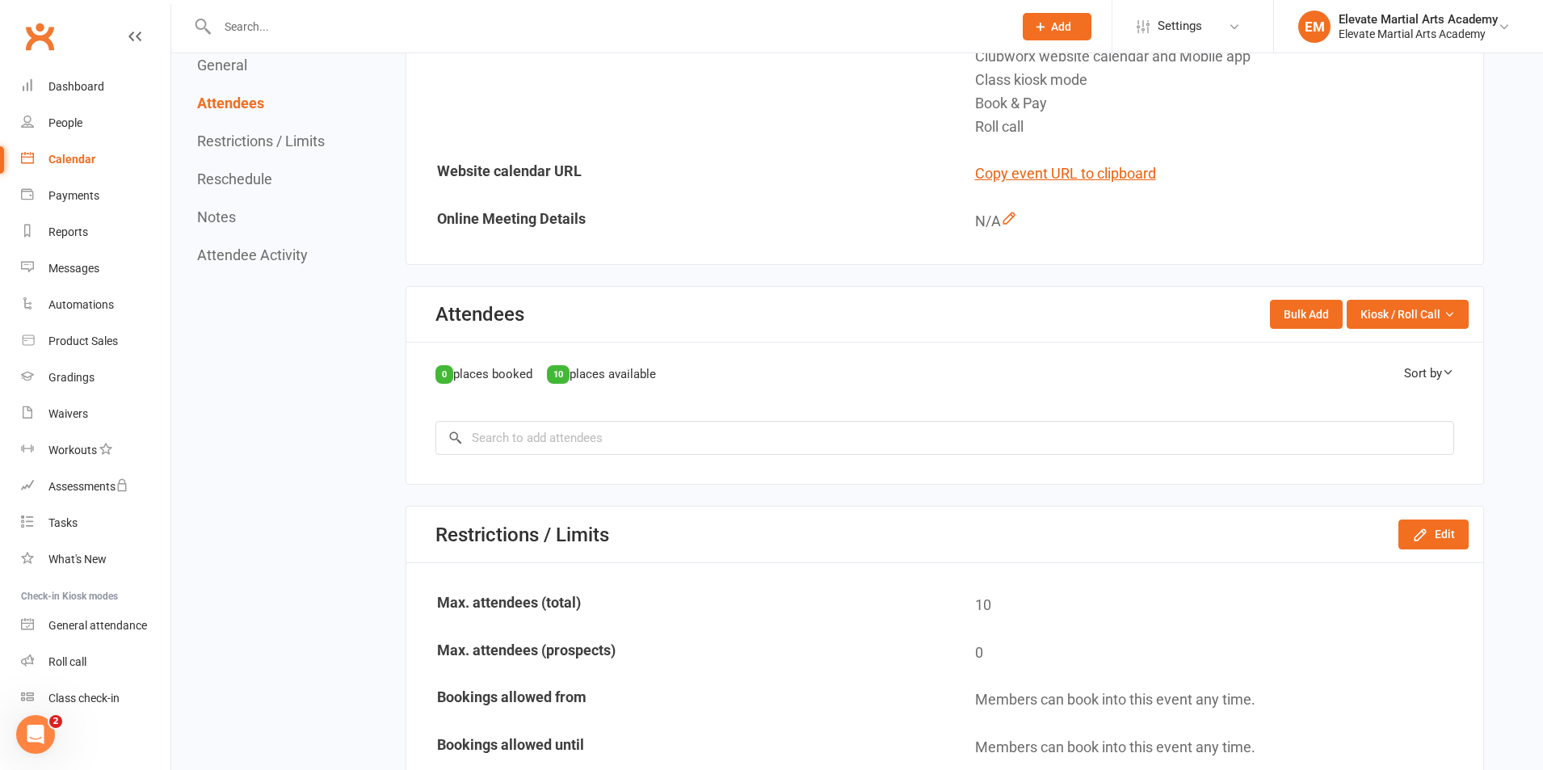
scroll to position [563, 0]
click at [233, 95] on button "Attendees" at bounding box center [230, 103] width 67 height 17
click at [233, 65] on button "General" at bounding box center [222, 65] width 50 height 17
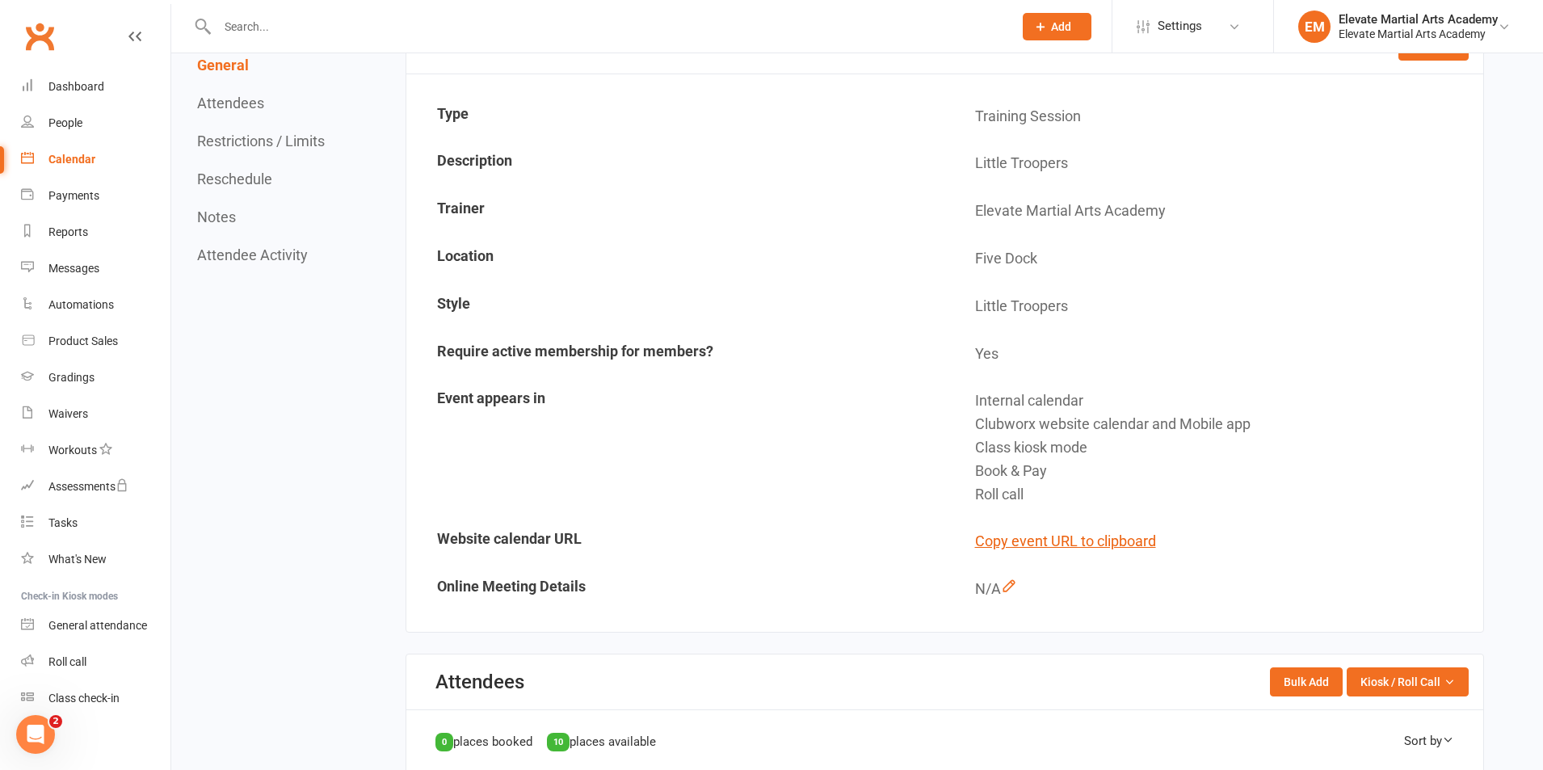
scroll to position [0, 0]
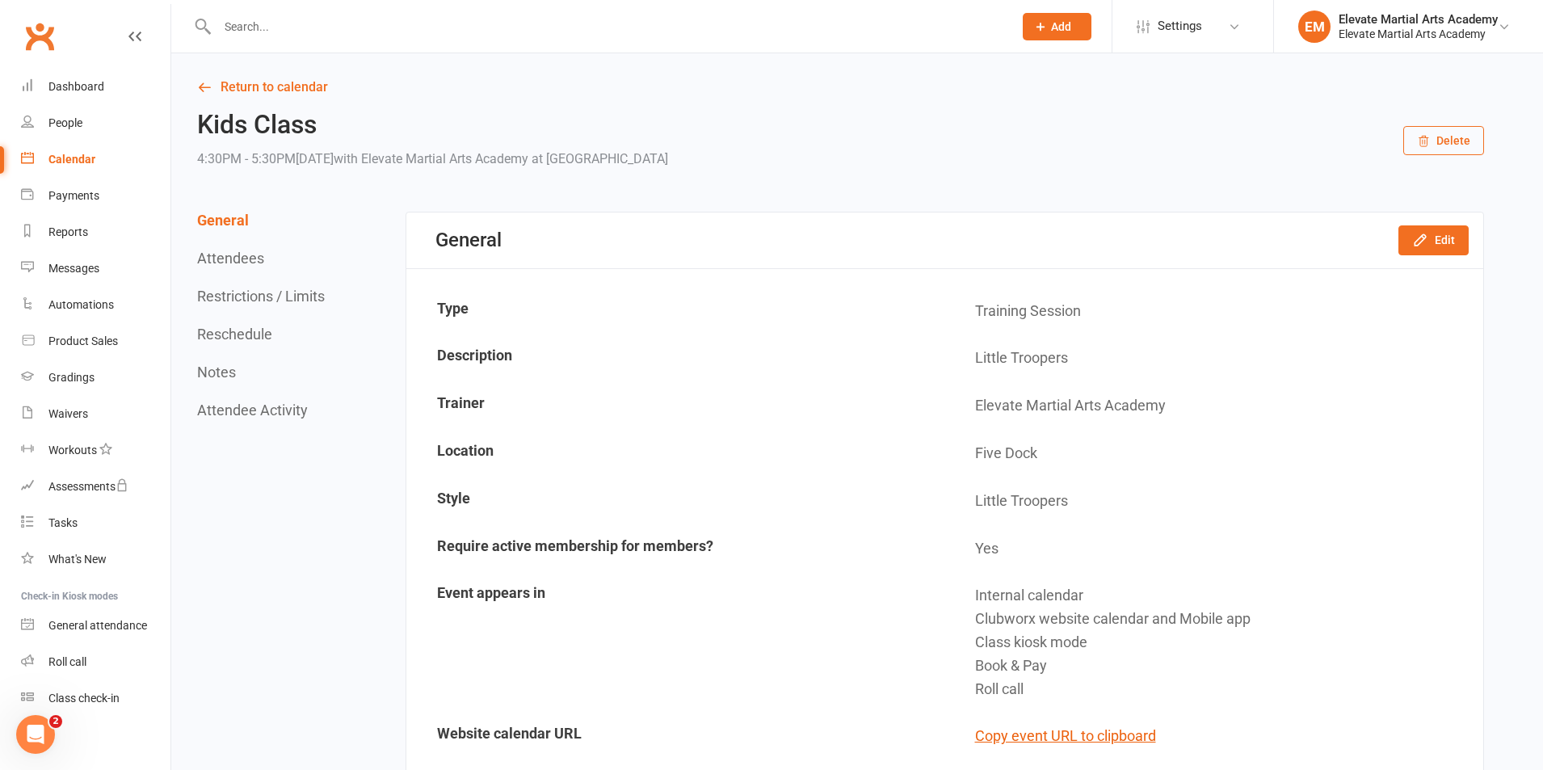
click at [204, 87] on icon at bounding box center [204, 87] width 15 height 15
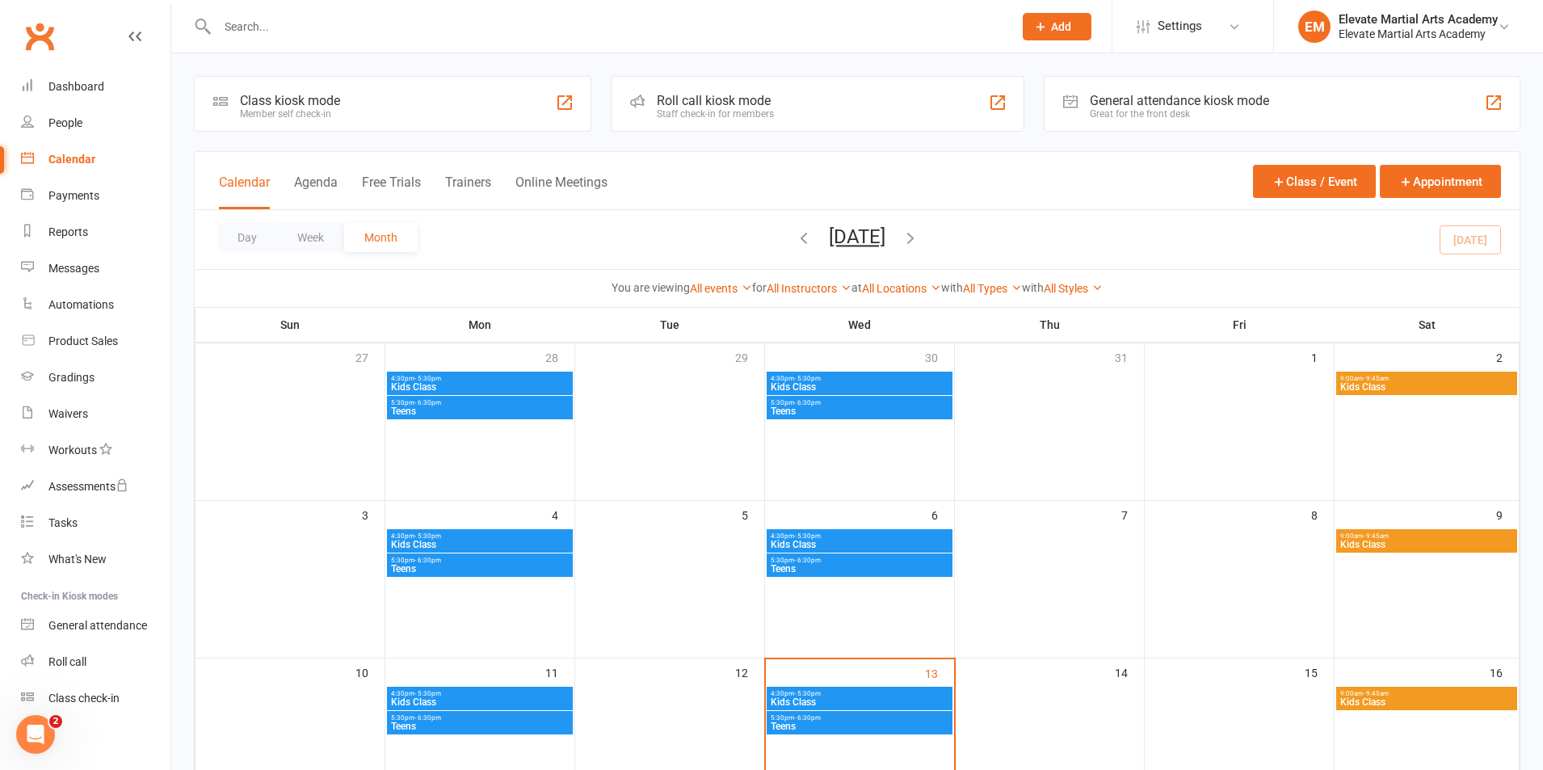
click at [425, 379] on span "- 5:30pm" at bounding box center [427, 378] width 27 height 7
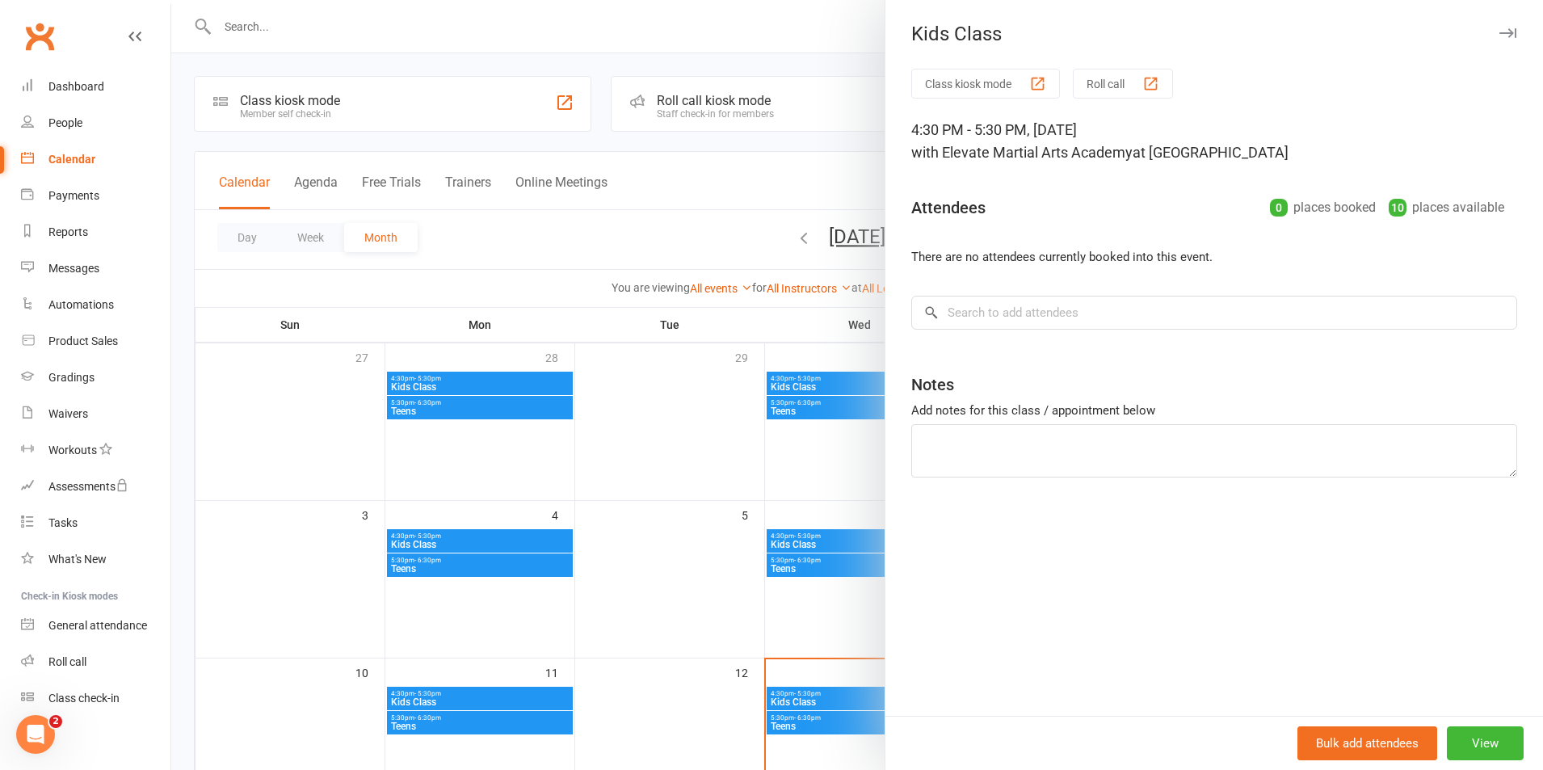
click at [436, 541] on div at bounding box center [857, 385] width 1372 height 770
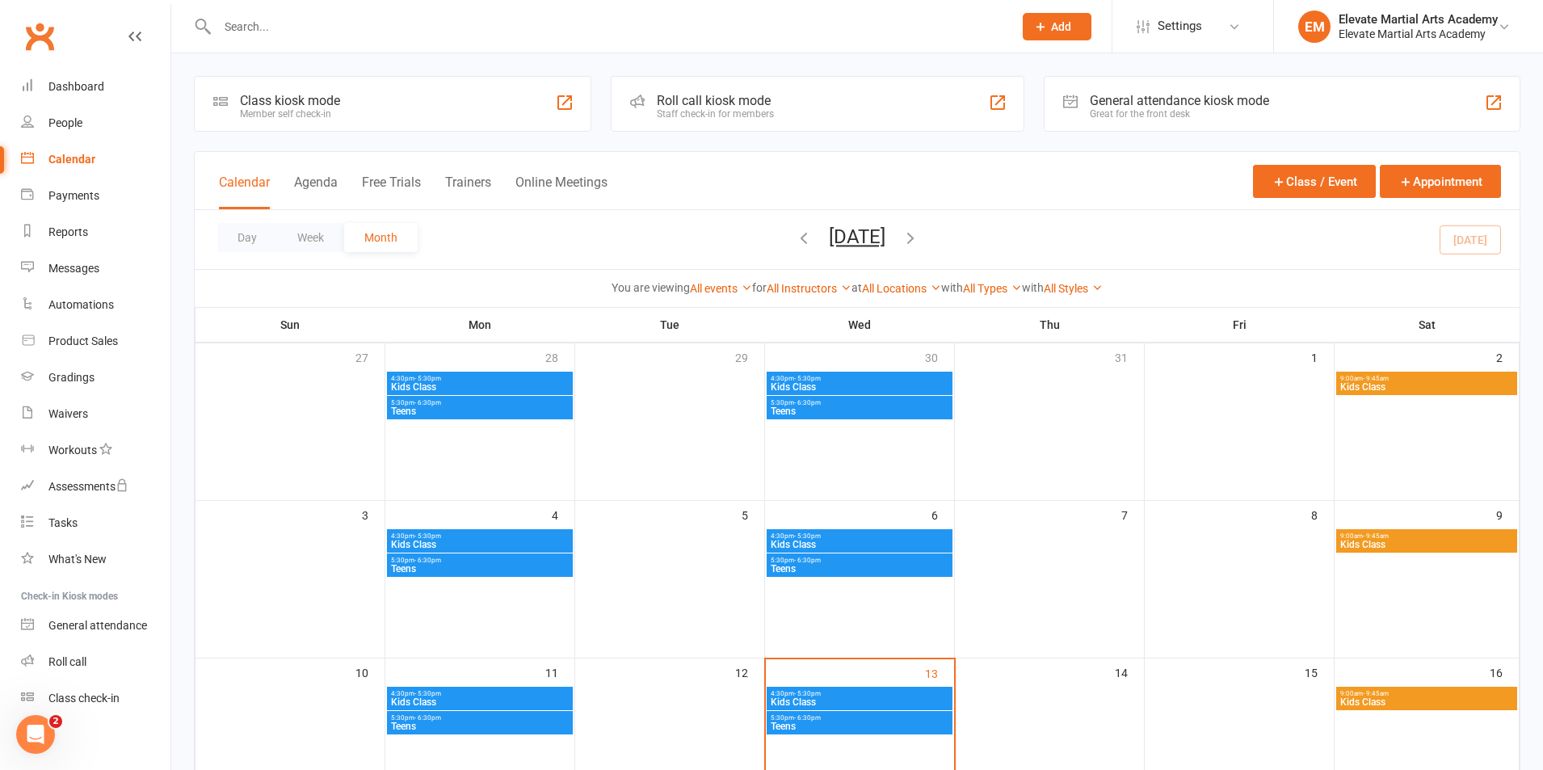
click at [433, 543] on span "Kids Class" at bounding box center [479, 545] width 179 height 10
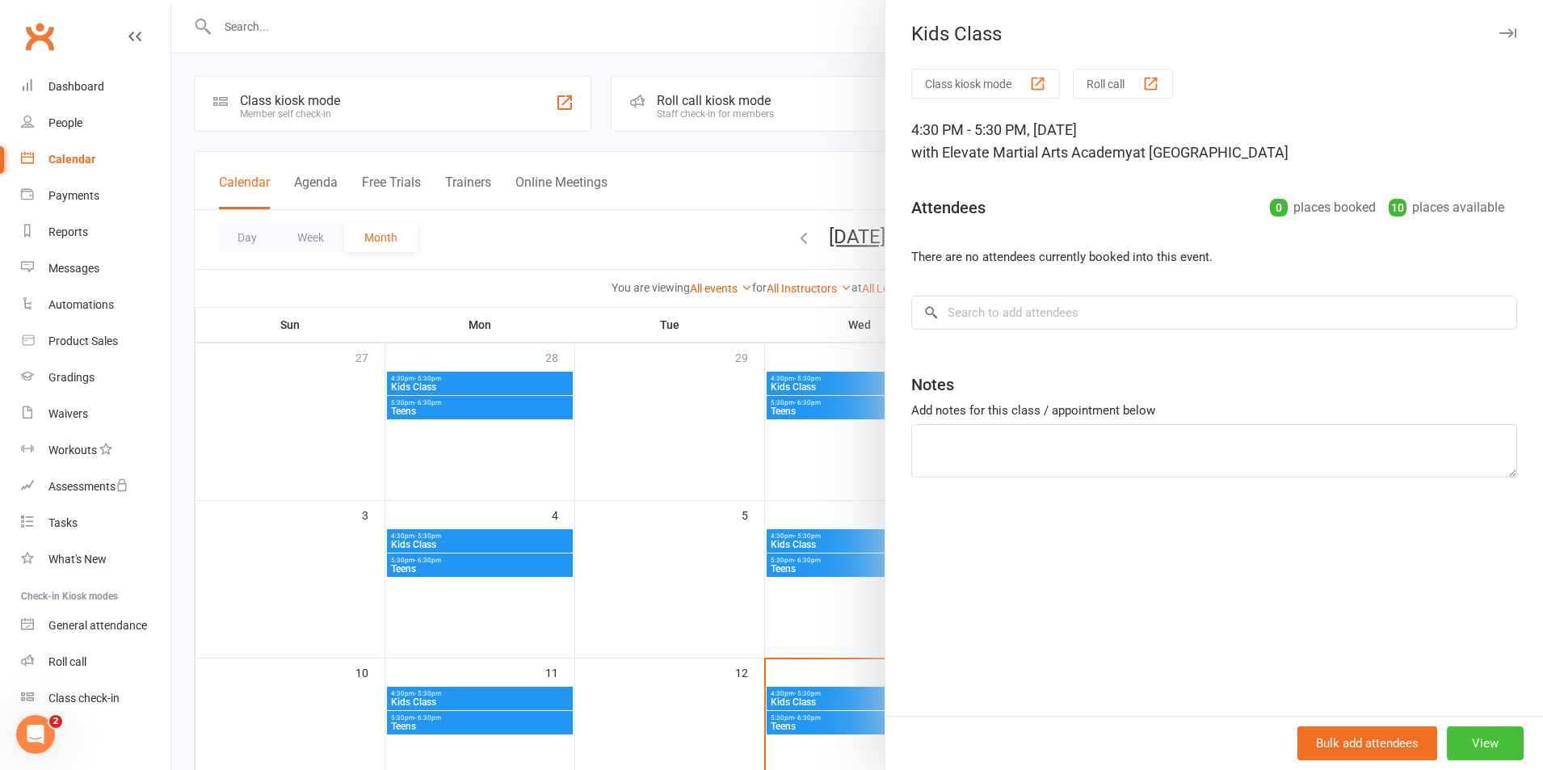
click at [1493, 755] on button "View" at bounding box center [1485, 743] width 77 height 34
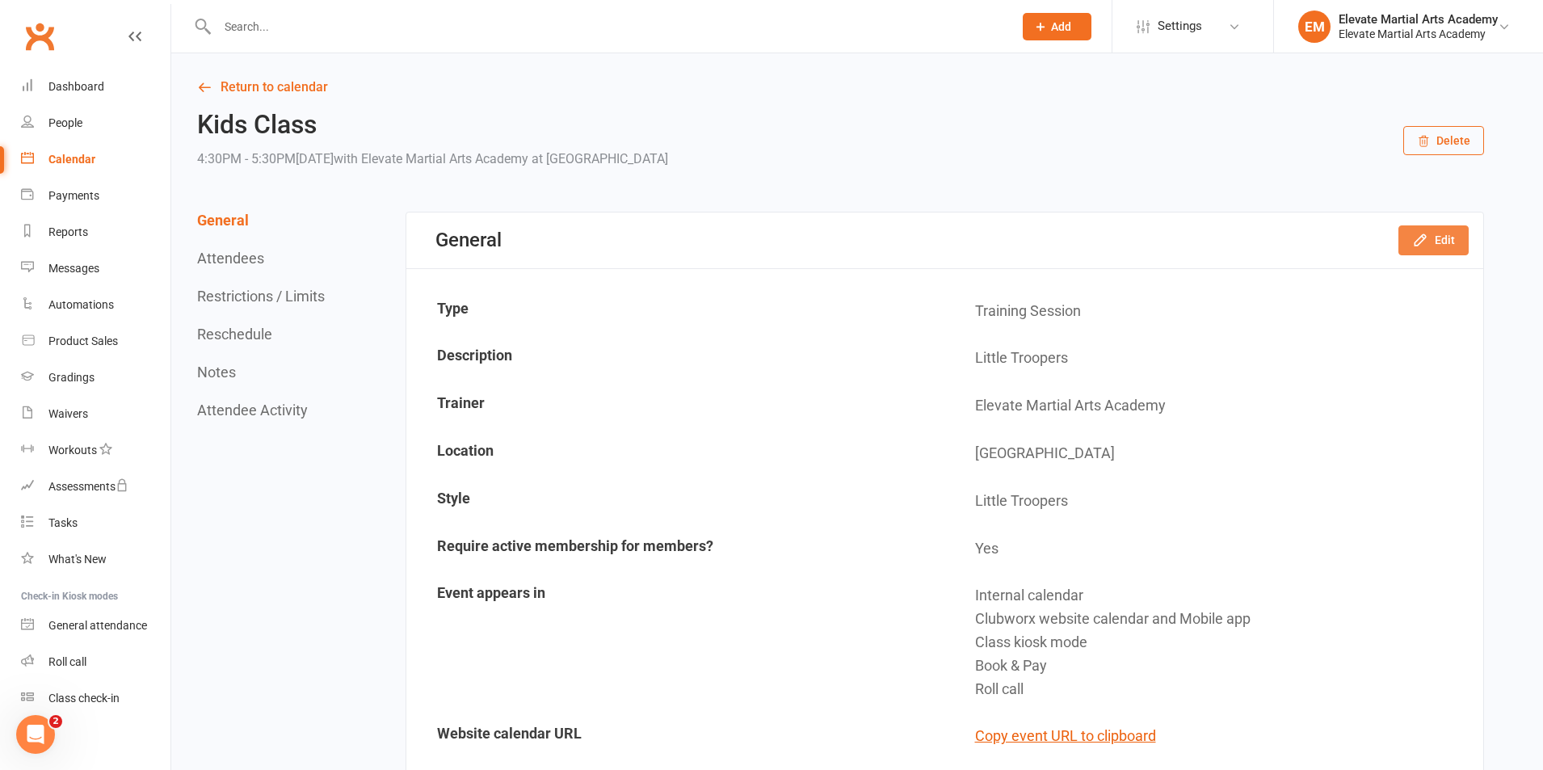
click at [1435, 241] on button "Edit" at bounding box center [1433, 239] width 70 height 29
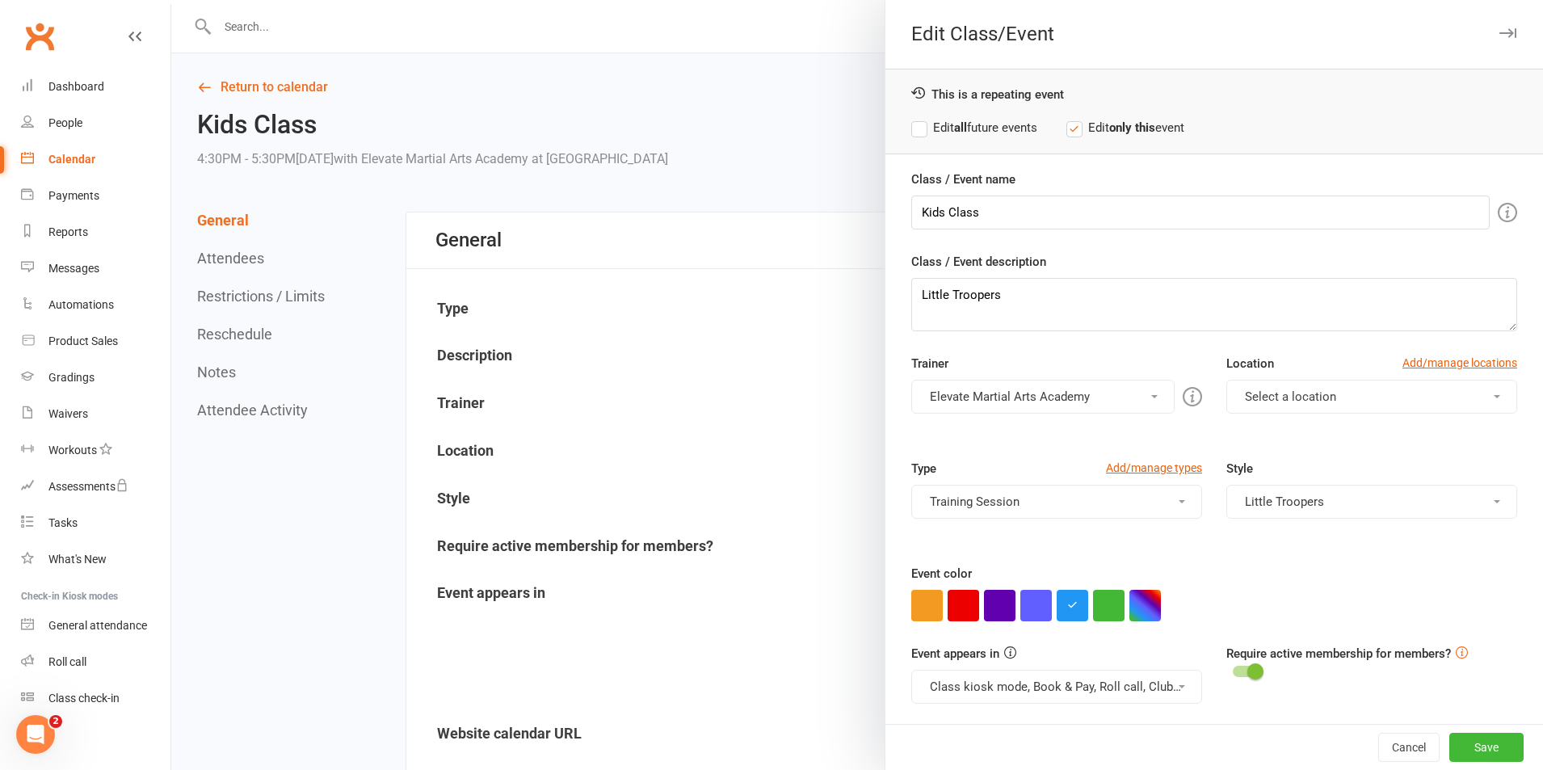
click at [1301, 399] on span "Select a location" at bounding box center [1290, 396] width 91 height 15
click at [1272, 439] on span "Five Dock" at bounding box center [1266, 435] width 53 height 15
click at [1474, 746] on button "Save" at bounding box center [1486, 747] width 74 height 29
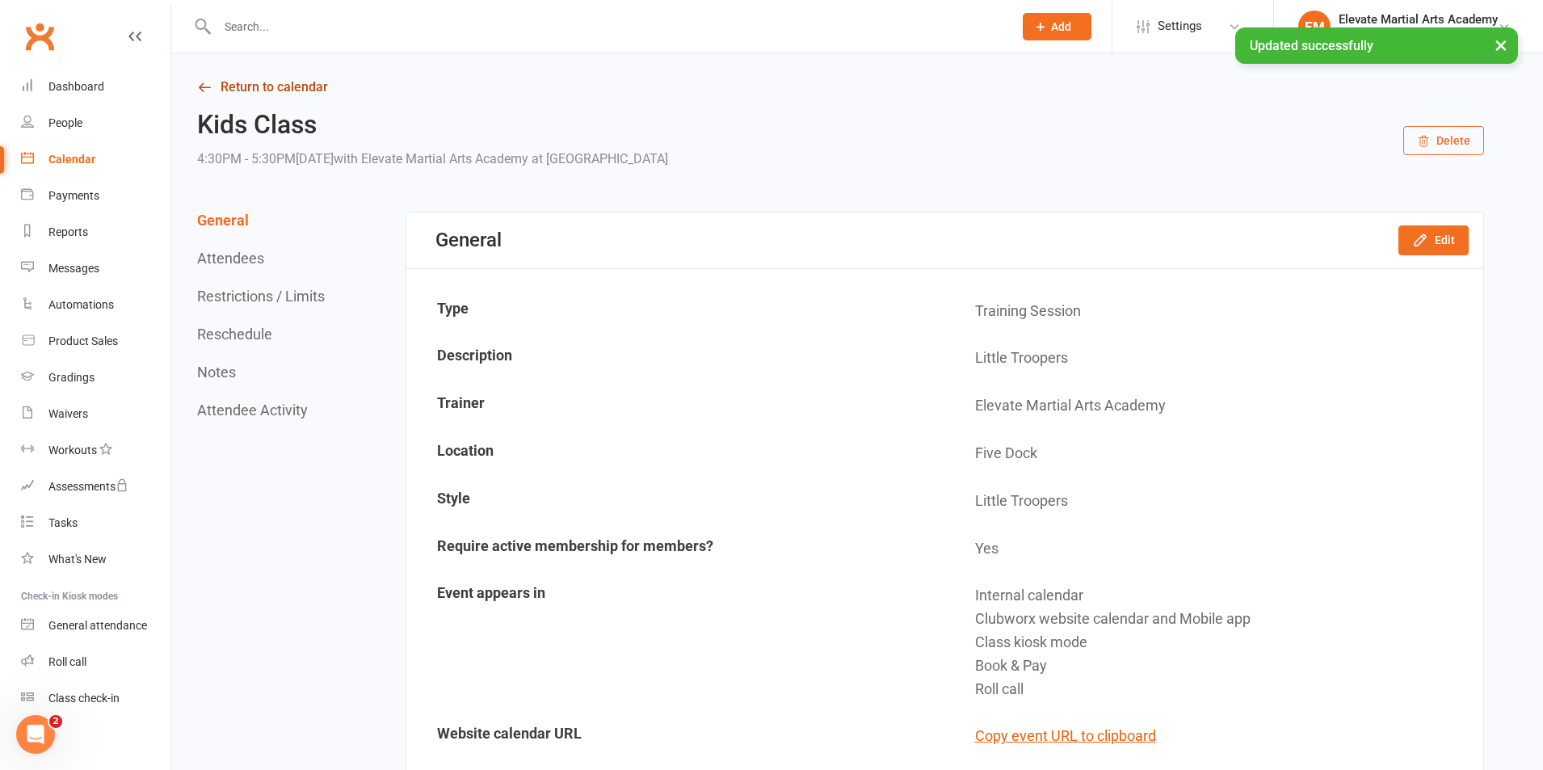
click at [208, 87] on icon at bounding box center [204, 87] width 15 height 15
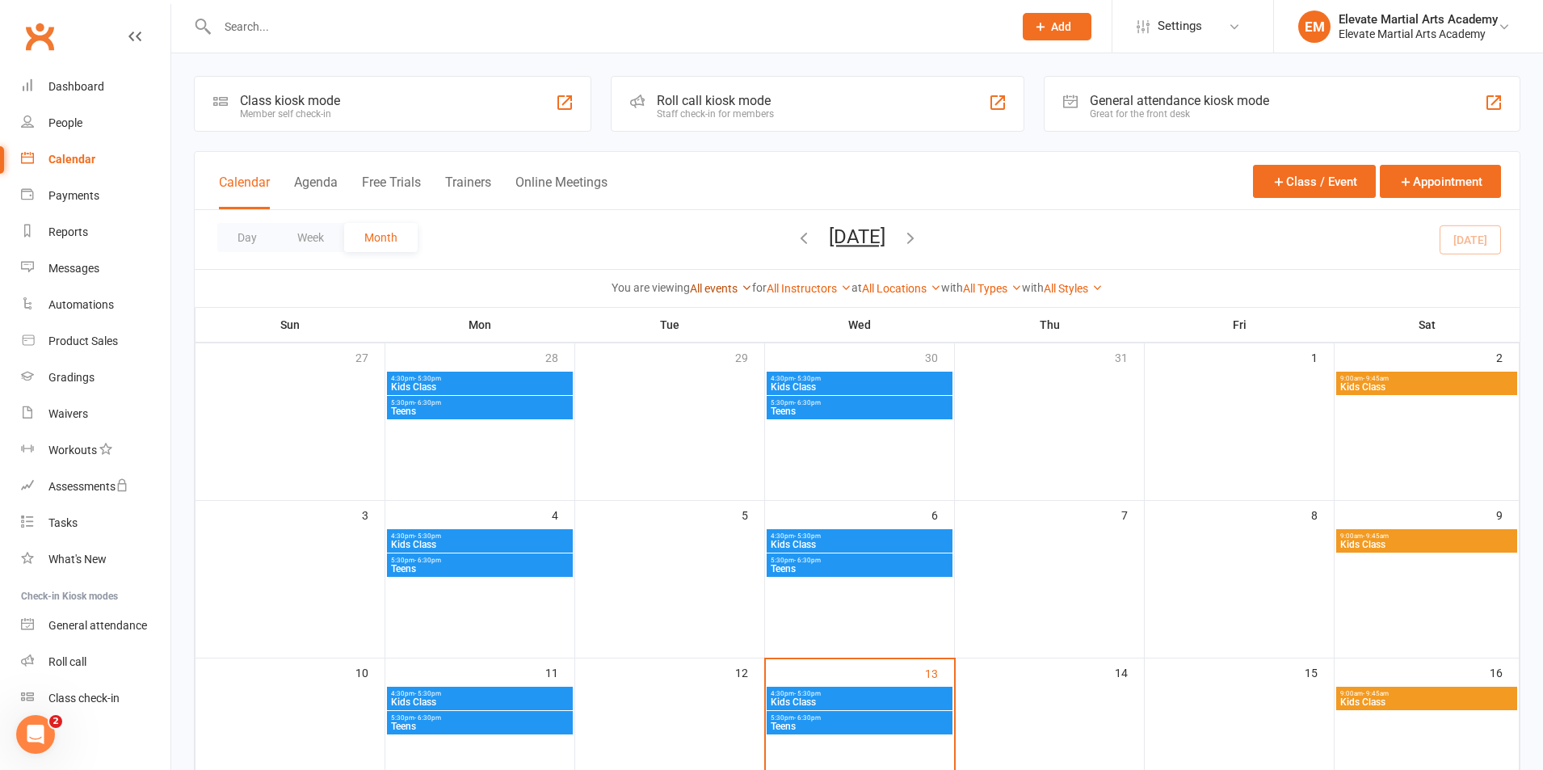
click at [696, 284] on link "All events" at bounding box center [721, 288] width 62 height 13
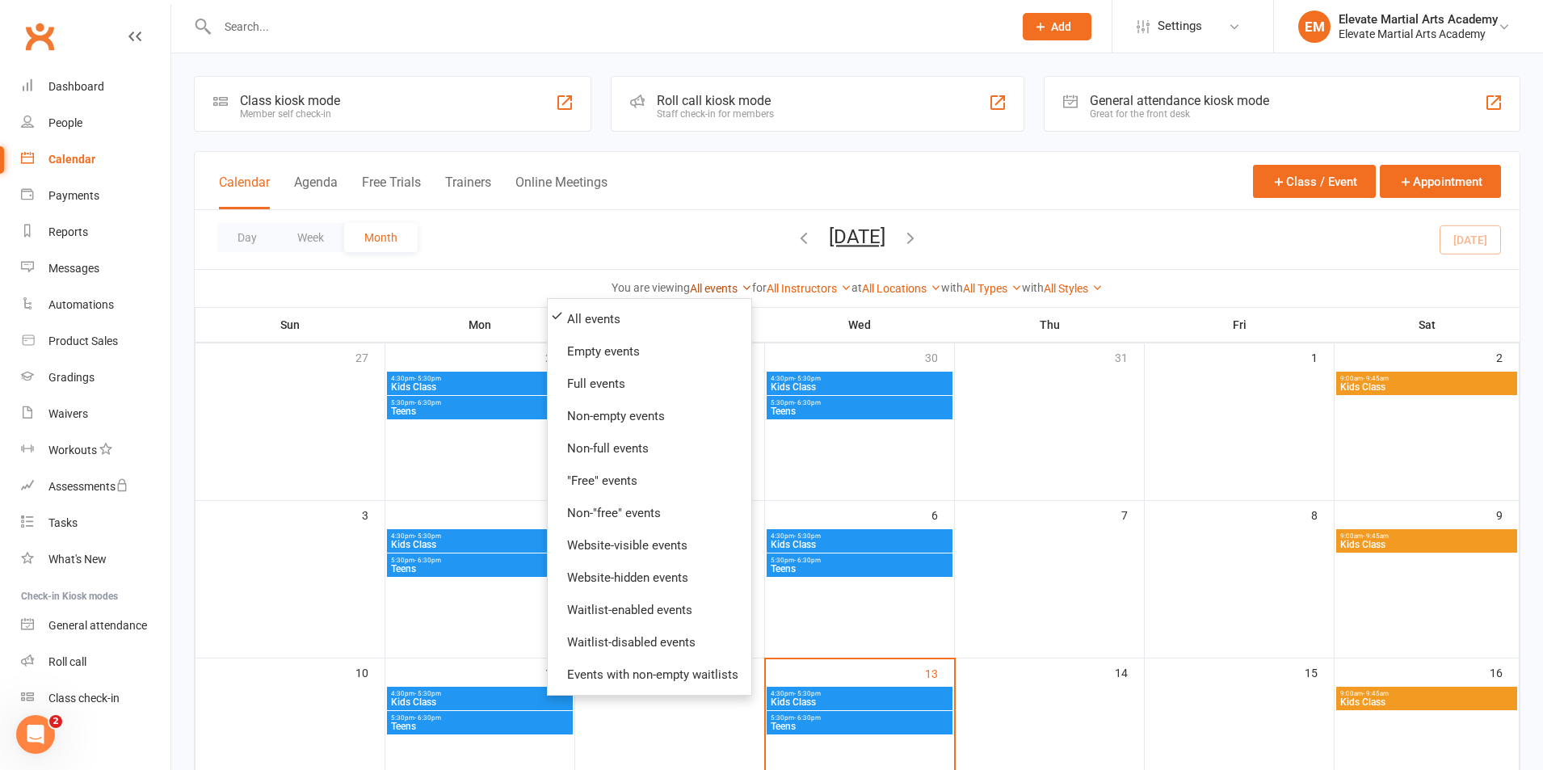
click at [700, 284] on link "All events" at bounding box center [721, 288] width 62 height 13
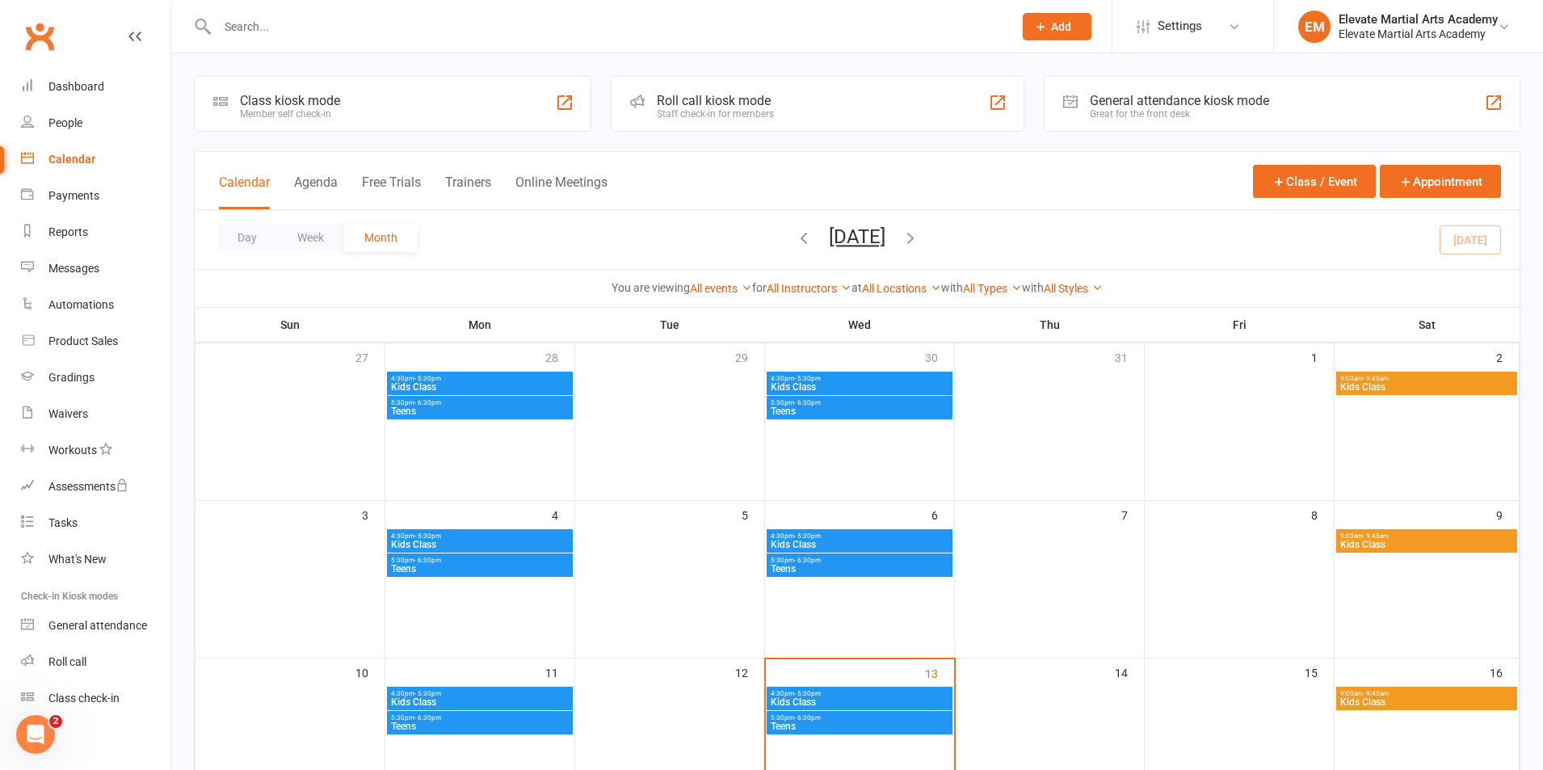
click at [807, 380] on span "- 5:30pm" at bounding box center [807, 378] width 27 height 7
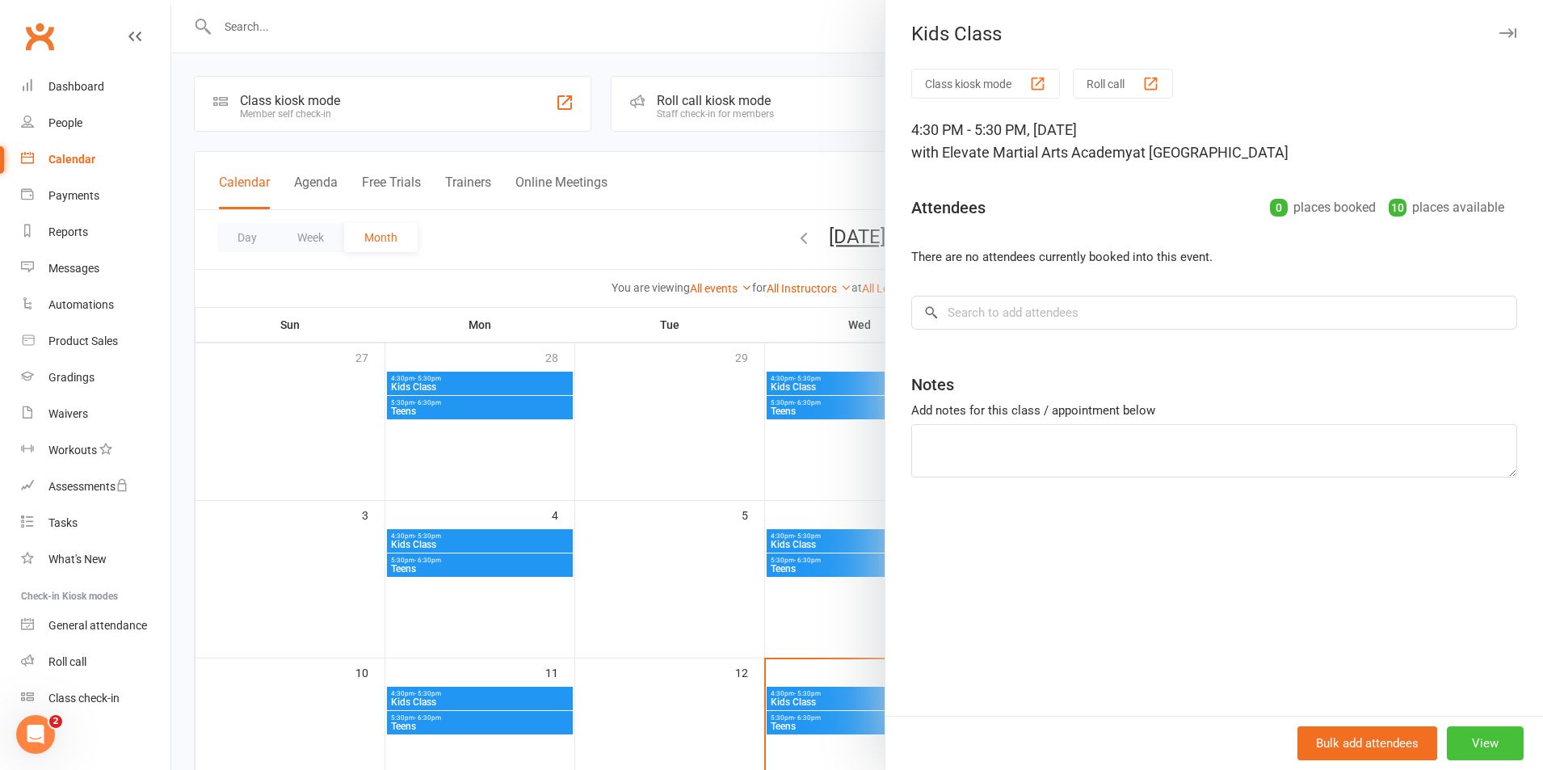
click at [1474, 727] on button "View" at bounding box center [1485, 743] width 77 height 34
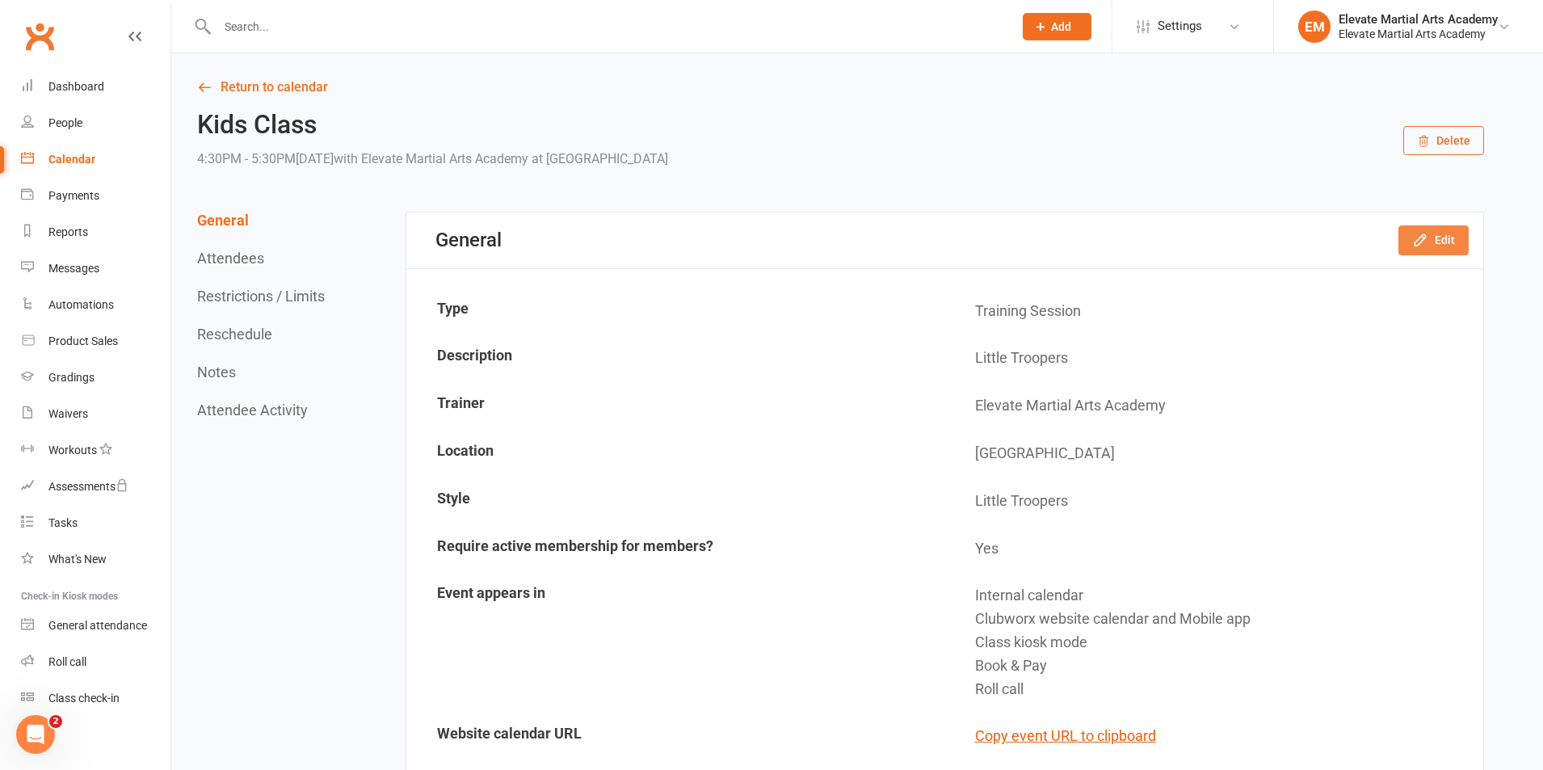
click at [1450, 237] on button "Edit" at bounding box center [1433, 239] width 70 height 29
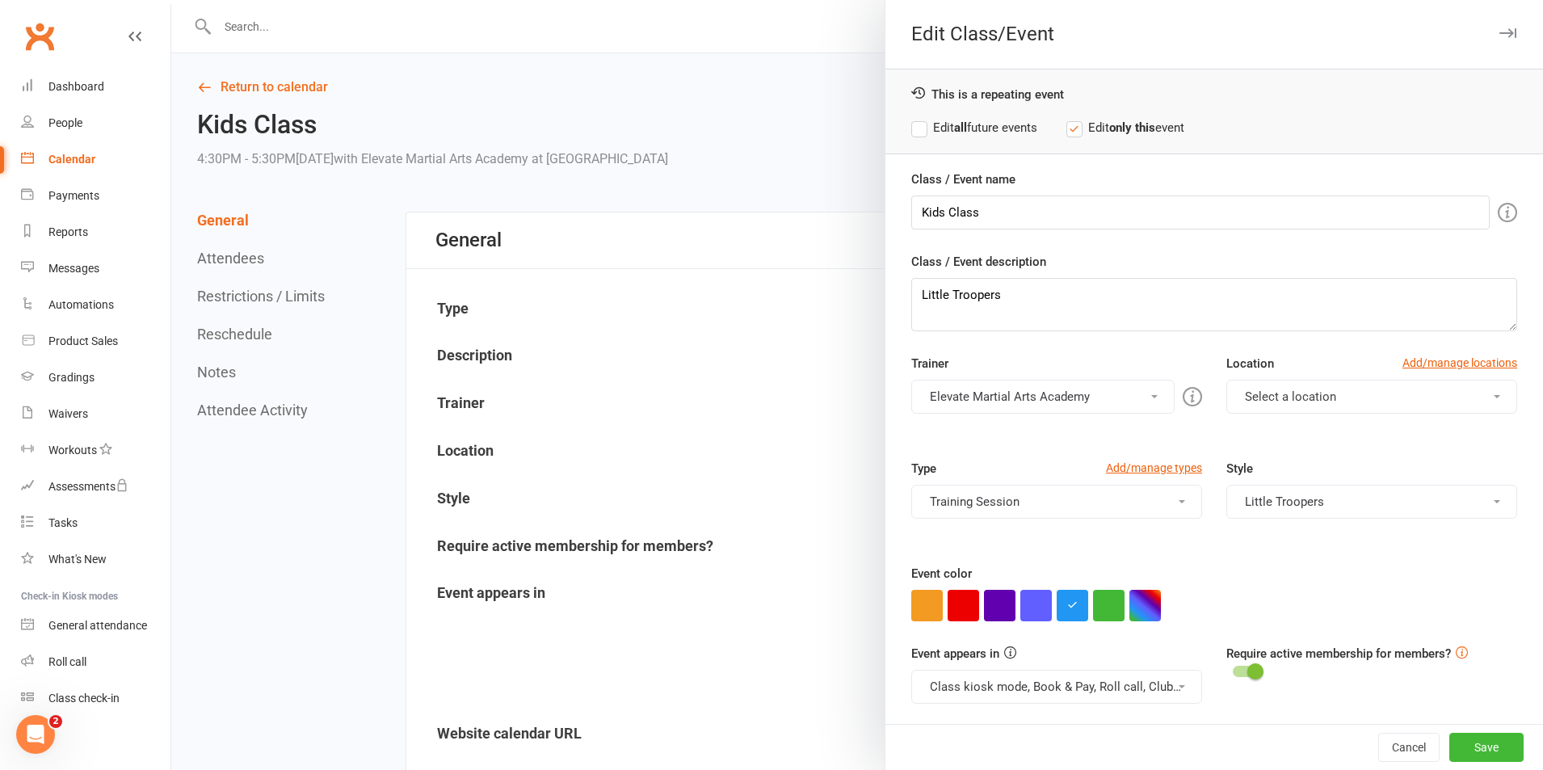
click at [1305, 385] on button "Select a location" at bounding box center [1371, 397] width 291 height 34
click at [1296, 439] on link "Five Dock" at bounding box center [1307, 435] width 160 height 32
click at [1459, 738] on button "Save" at bounding box center [1486, 747] width 74 height 29
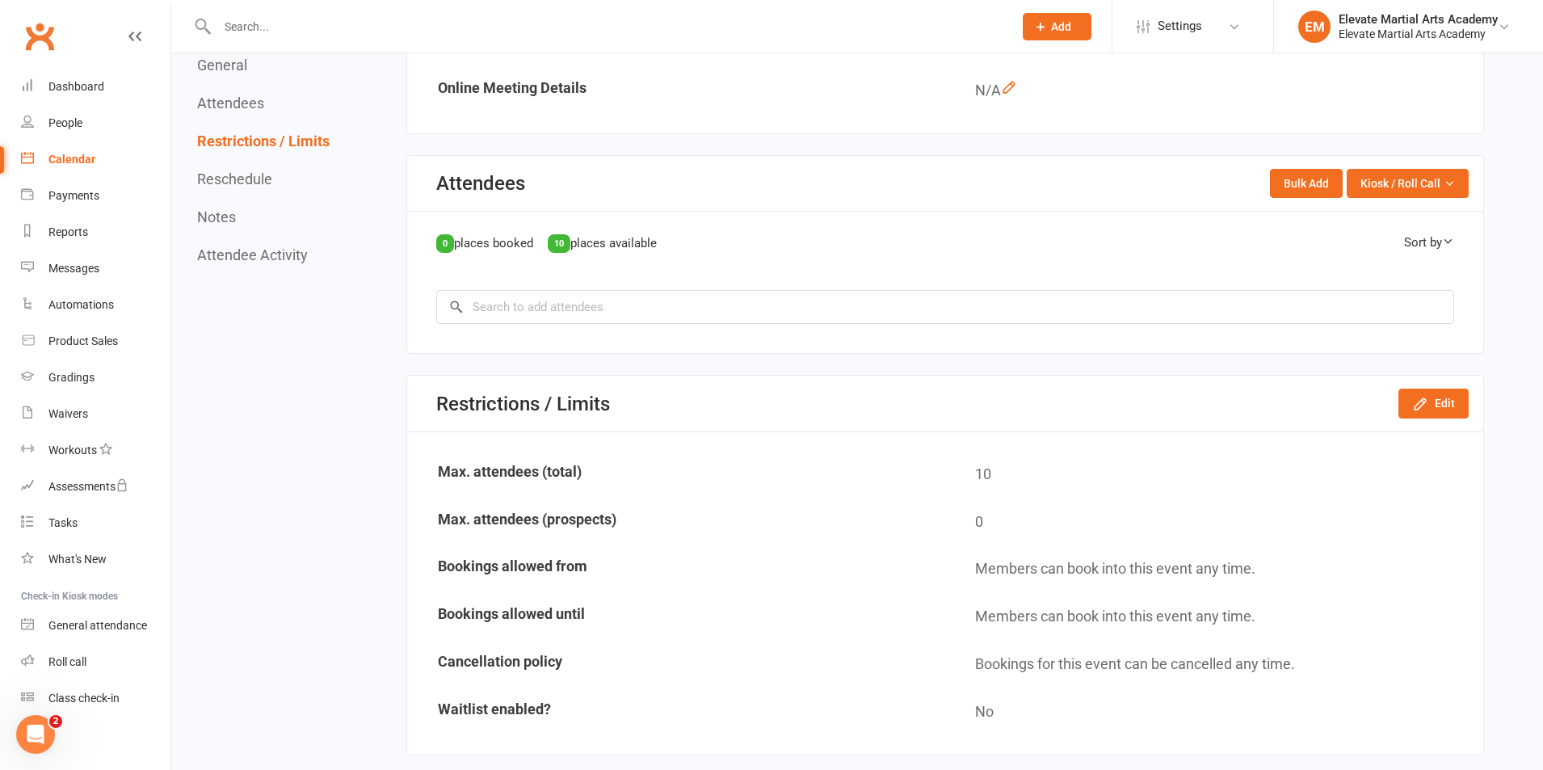
scroll to position [690, 0]
click at [1447, 401] on button "Edit" at bounding box center [1433, 406] width 70 height 29
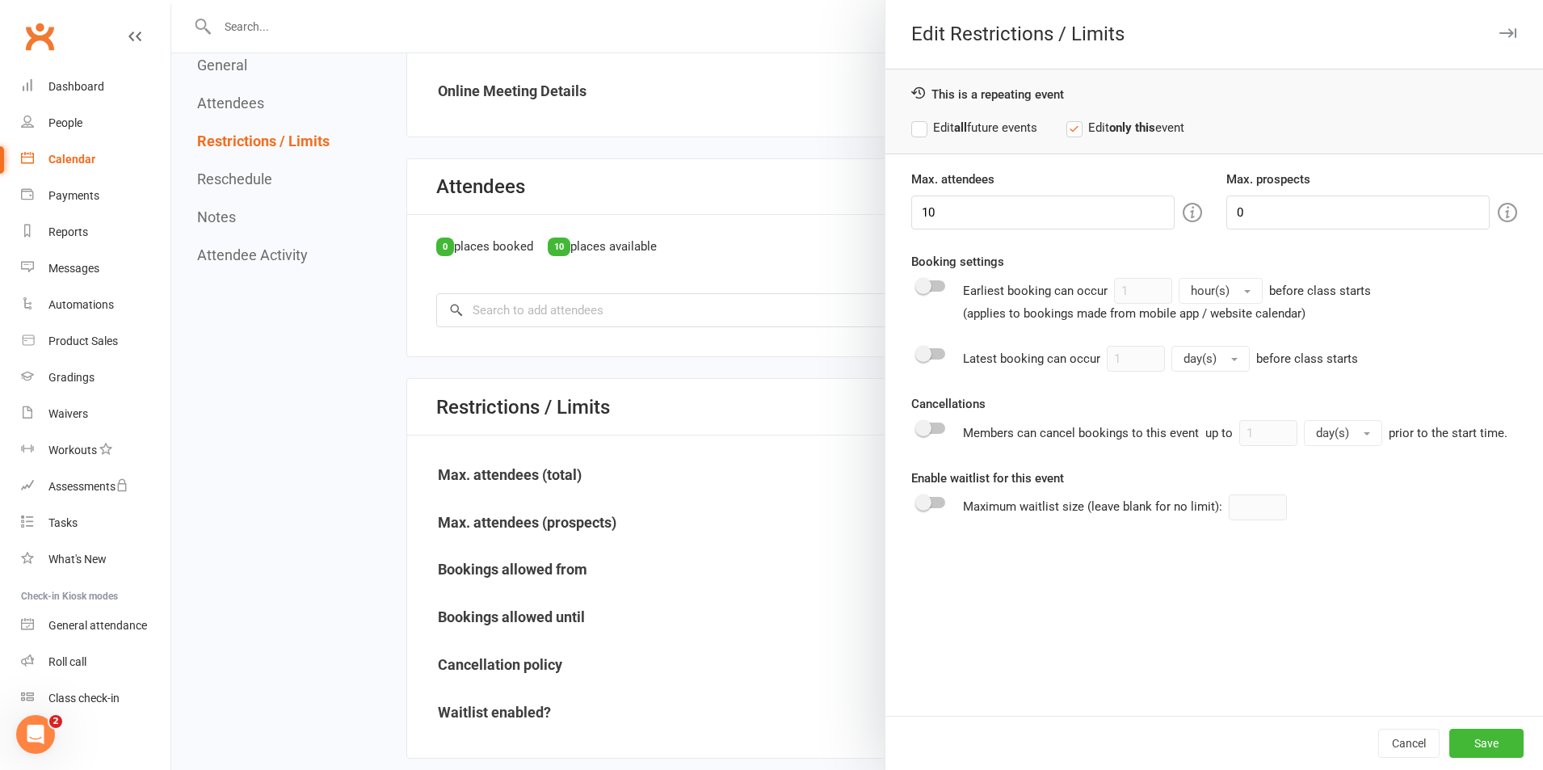
click at [799, 254] on div at bounding box center [857, 385] width 1372 height 770
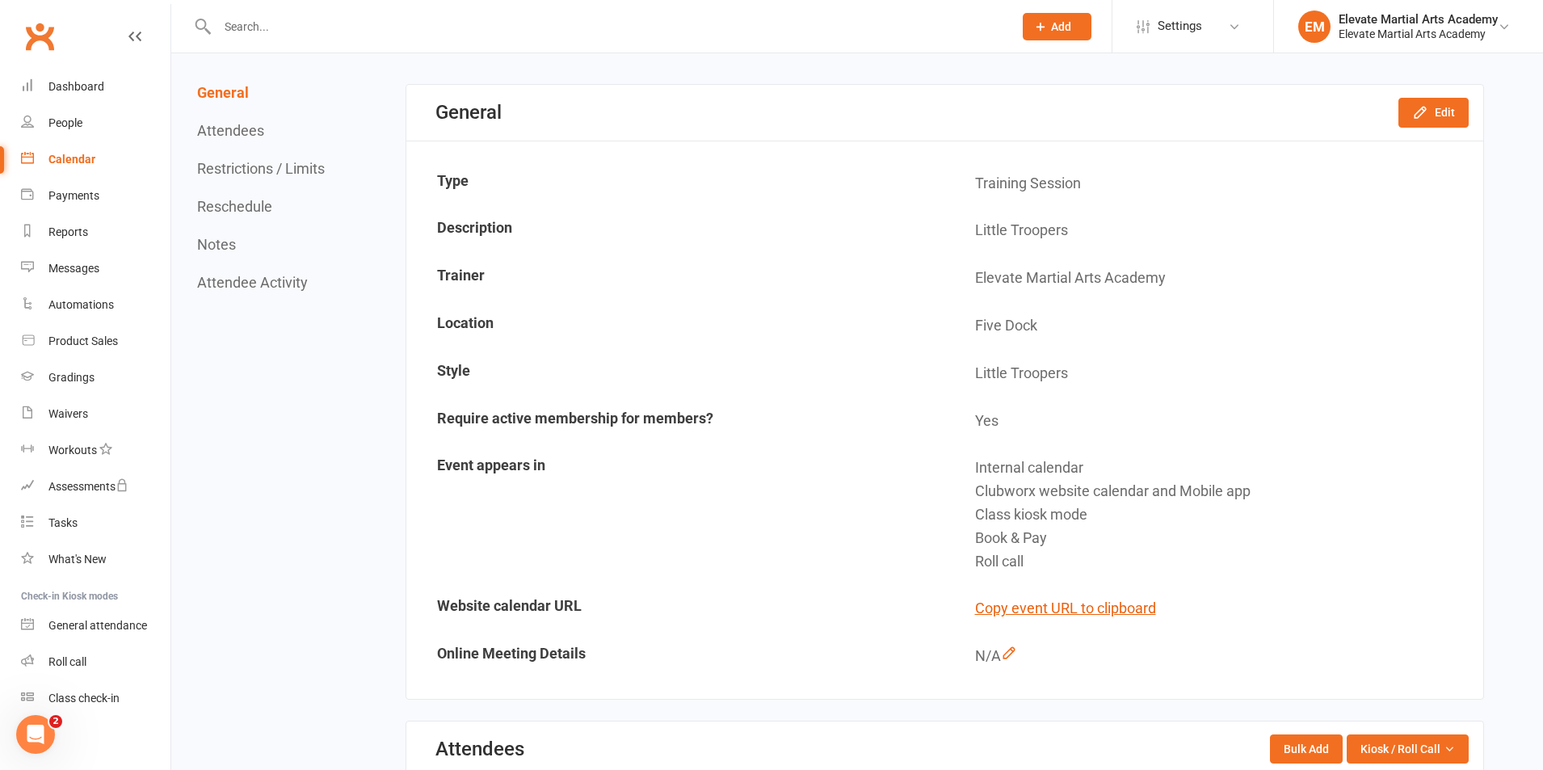
scroll to position [124, 0]
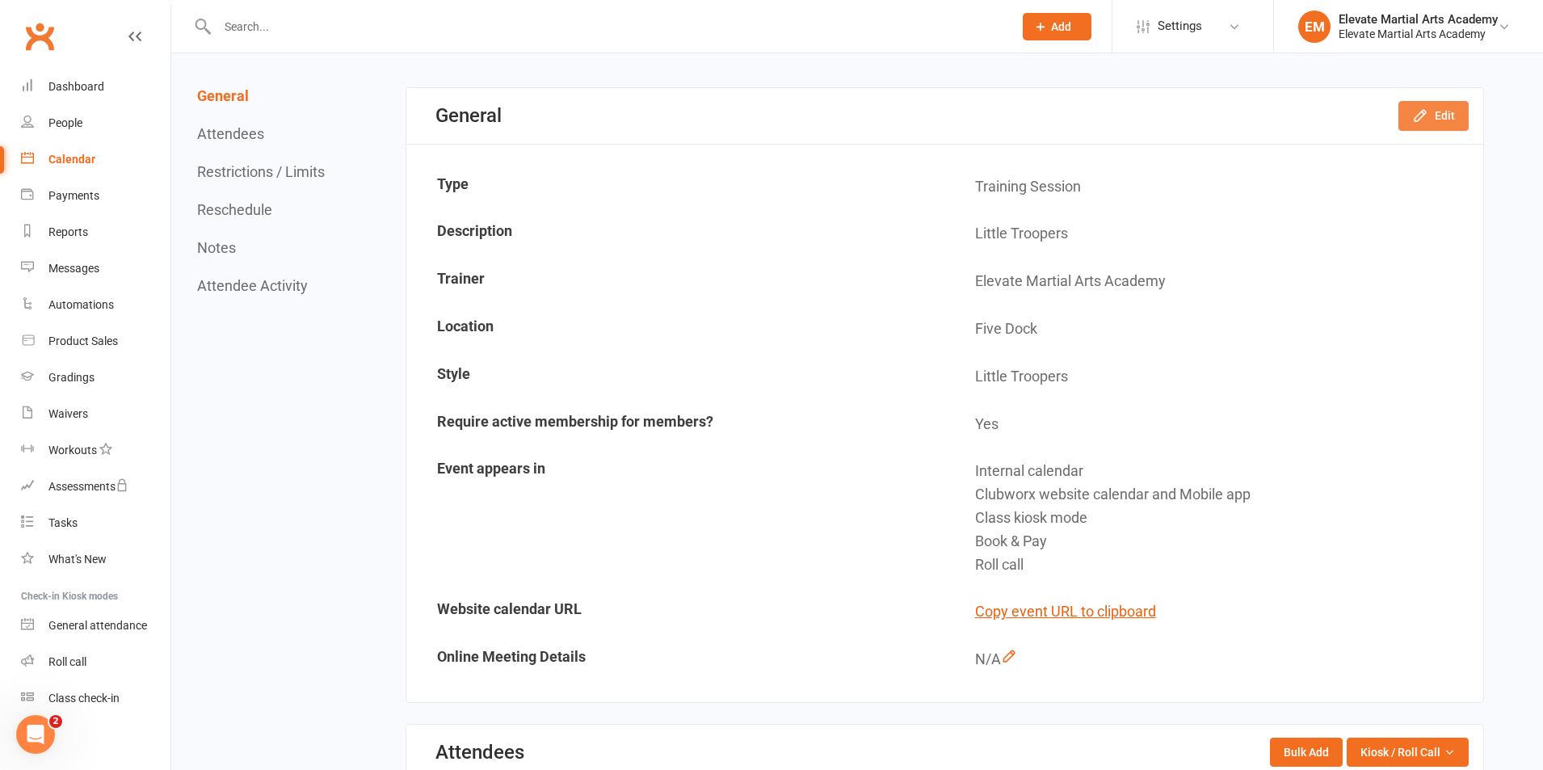
click at [1431, 111] on button "Edit" at bounding box center [1433, 115] width 70 height 29
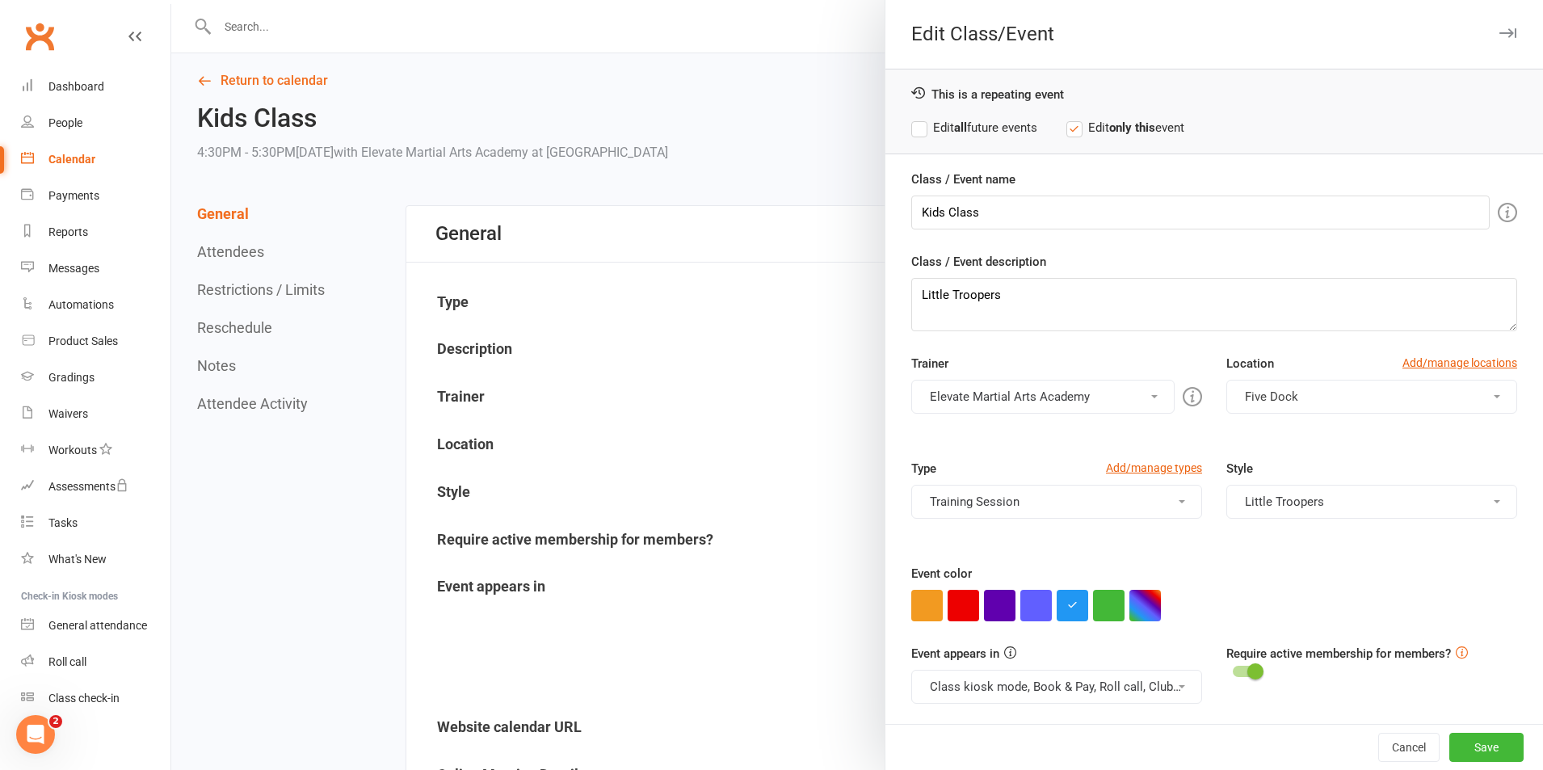
scroll to position [0, 0]
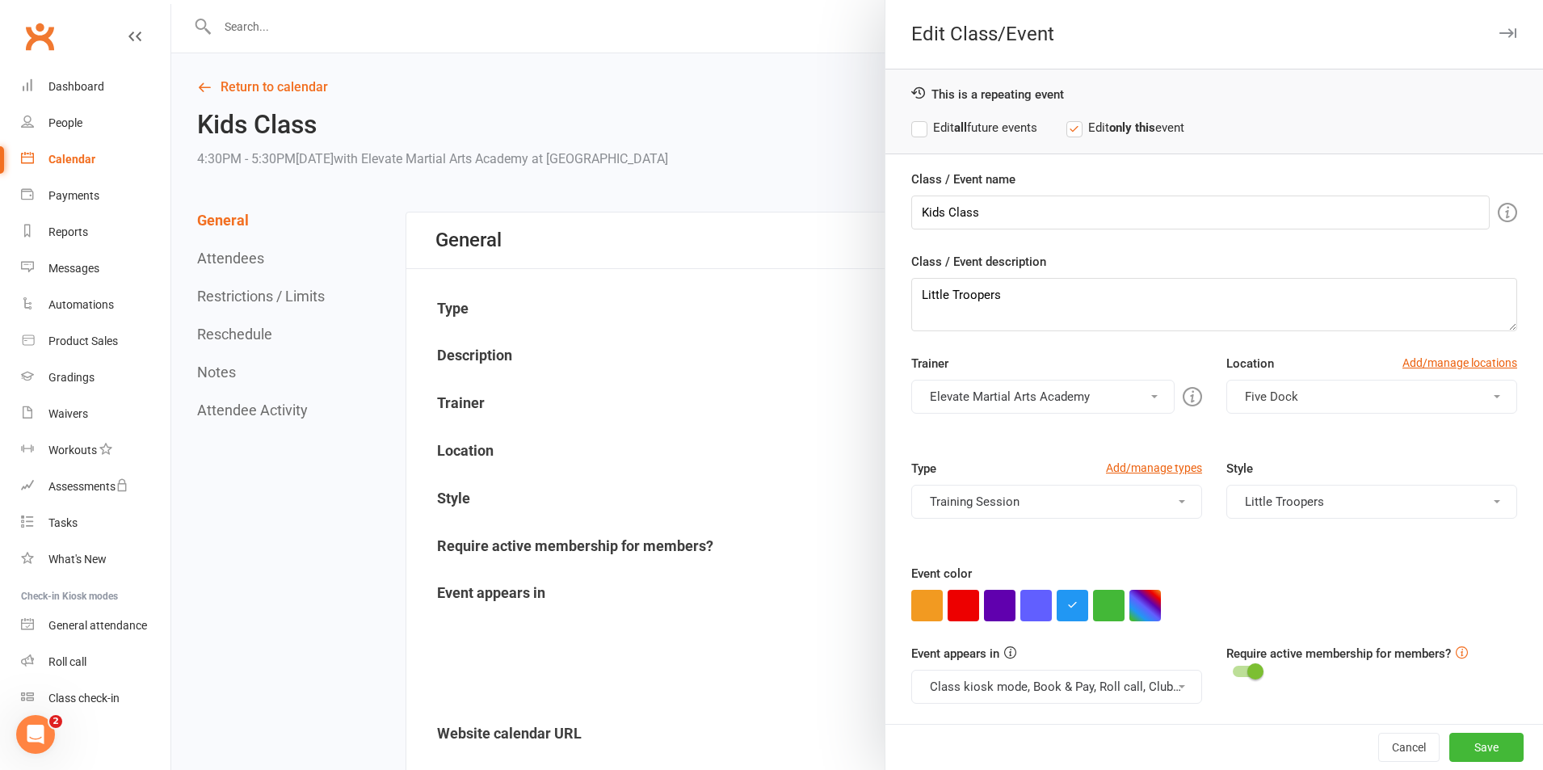
click at [911, 124] on label "Edit all future events" at bounding box center [974, 127] width 126 height 19
click at [1473, 742] on button "Save" at bounding box center [1486, 747] width 74 height 29
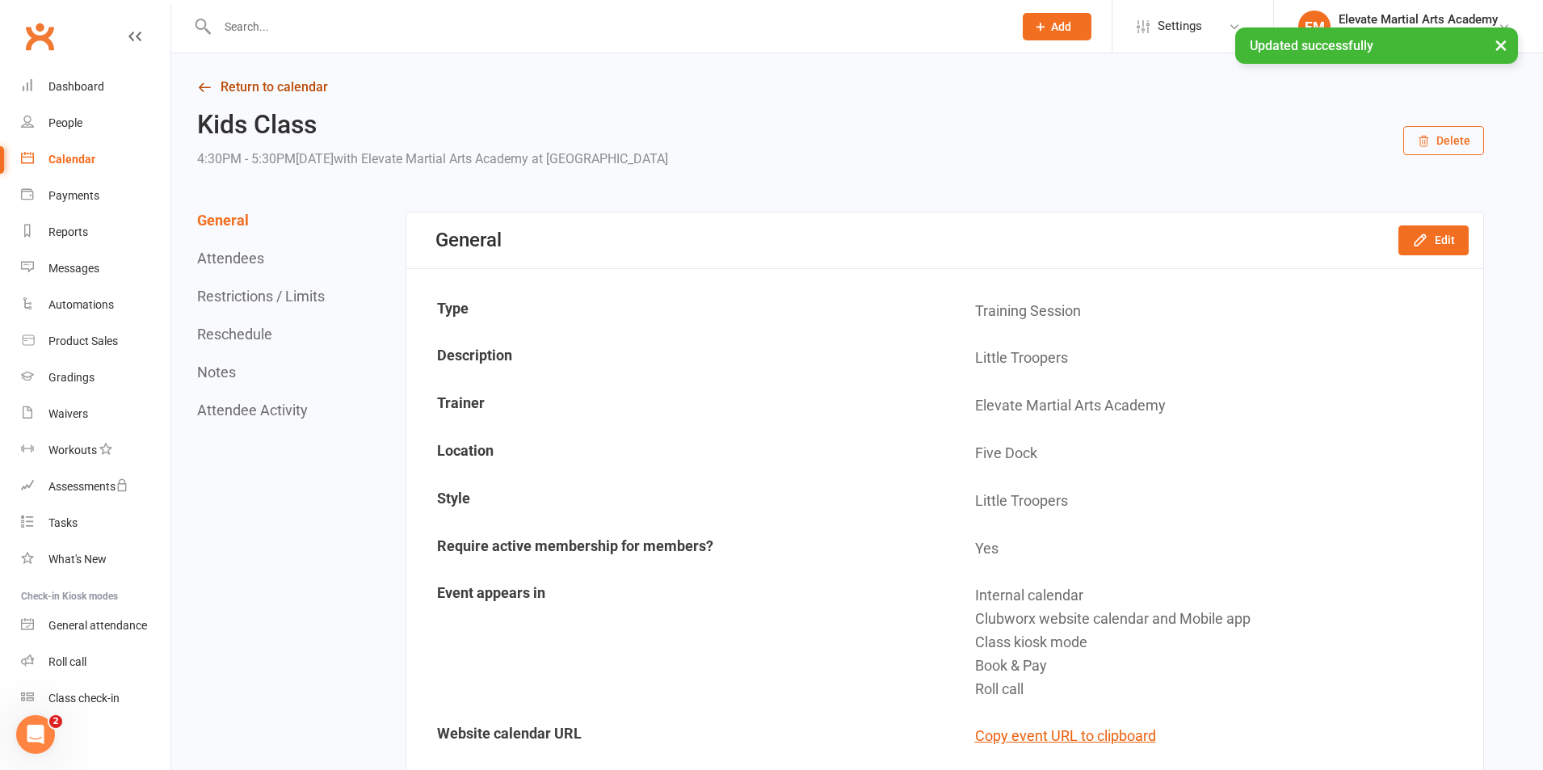
click at [204, 92] on icon at bounding box center [204, 87] width 15 height 15
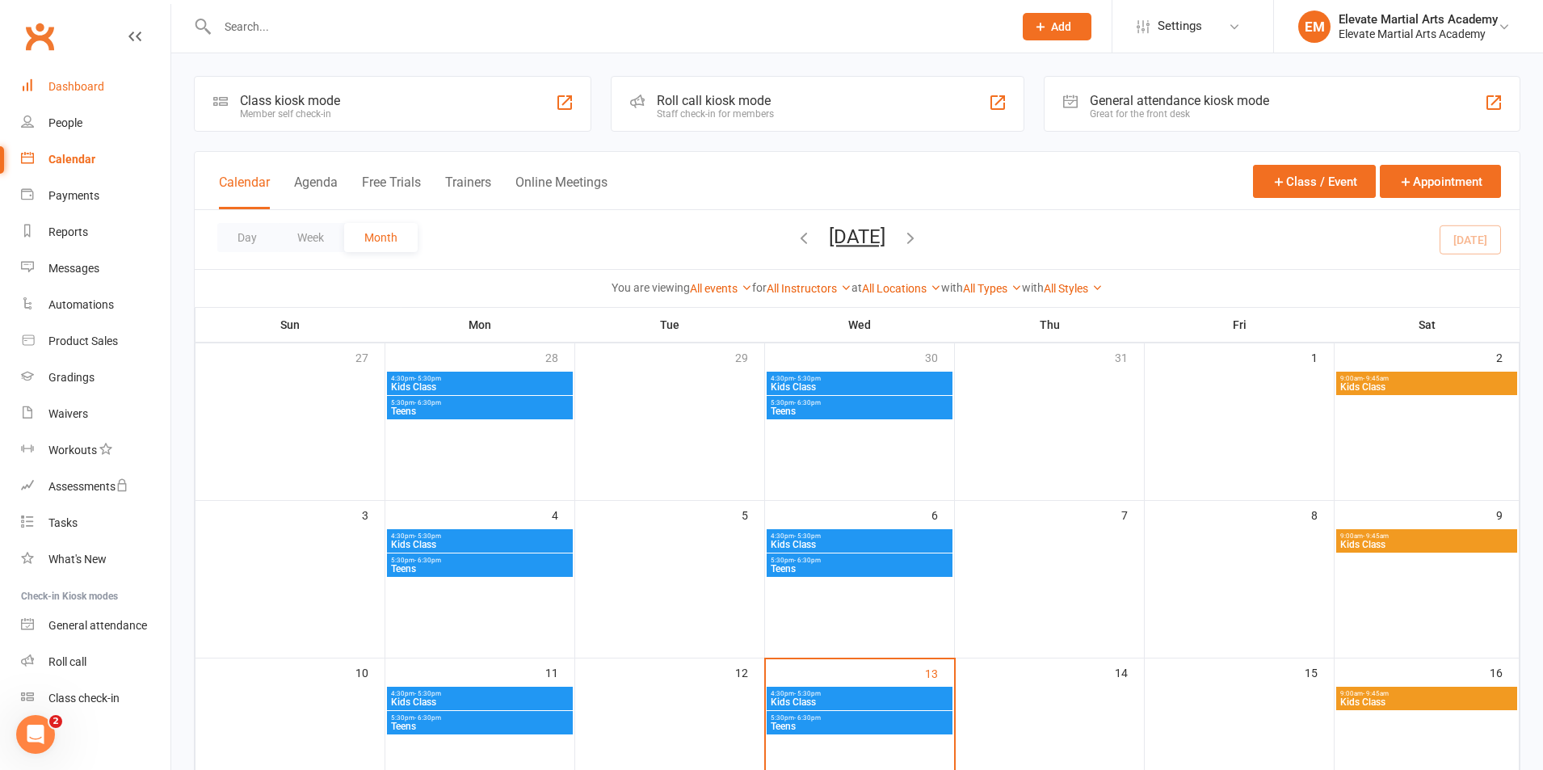
click at [82, 86] on div "Dashboard" at bounding box center [76, 86] width 56 height 13
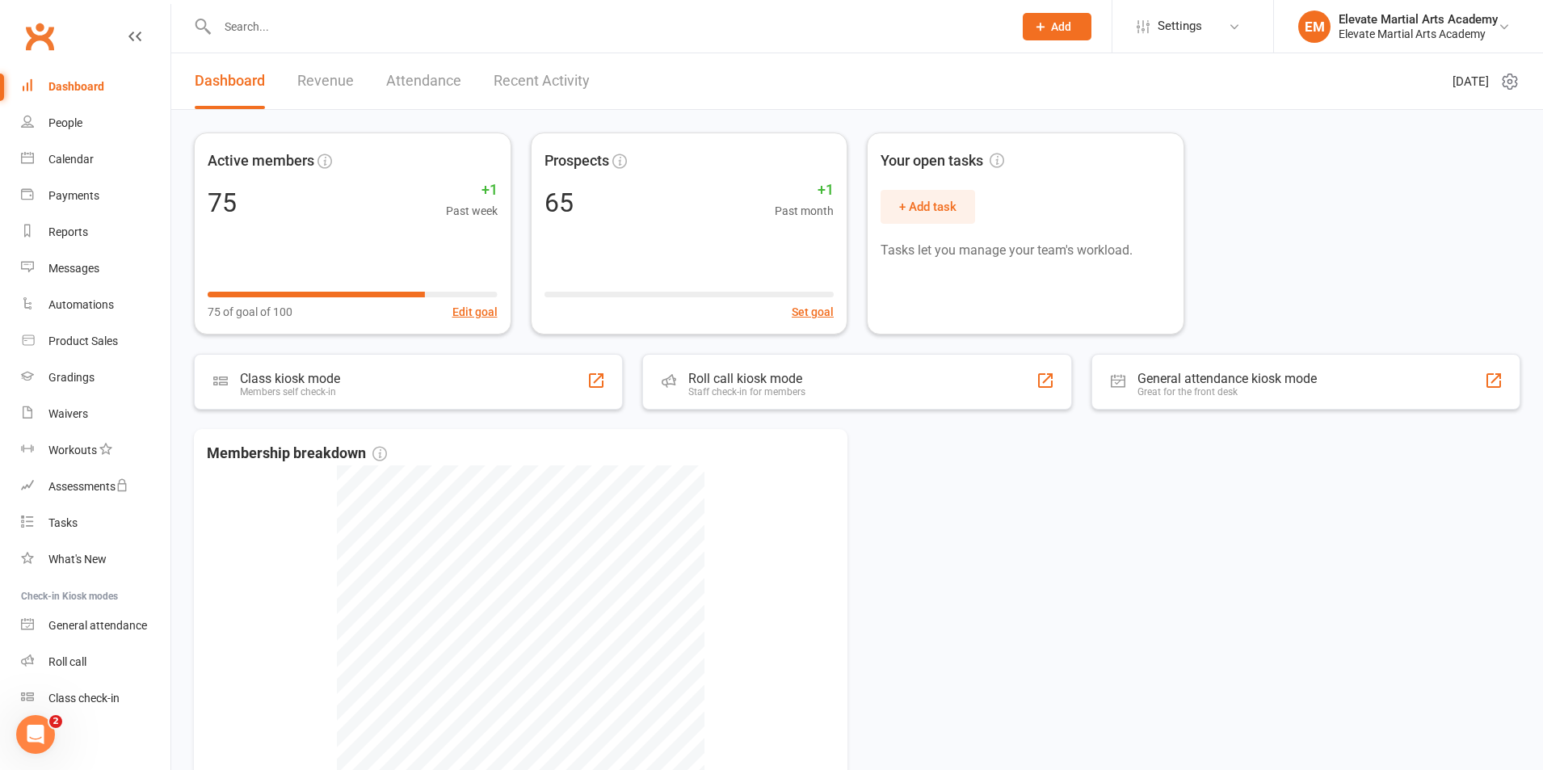
click at [422, 82] on link "Attendance" at bounding box center [423, 81] width 75 height 56
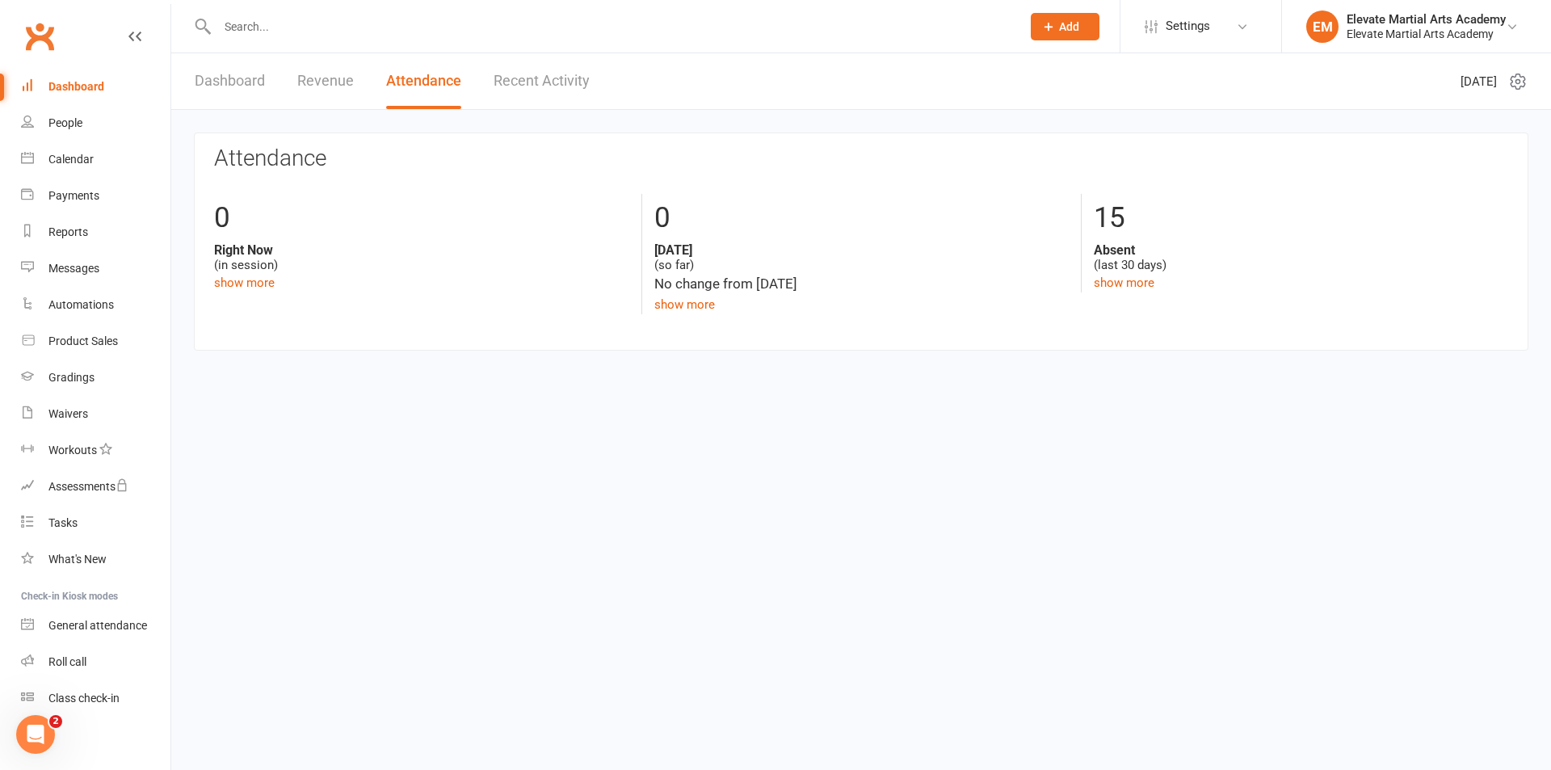
click at [533, 78] on link "Recent Activity" at bounding box center [542, 81] width 96 height 56
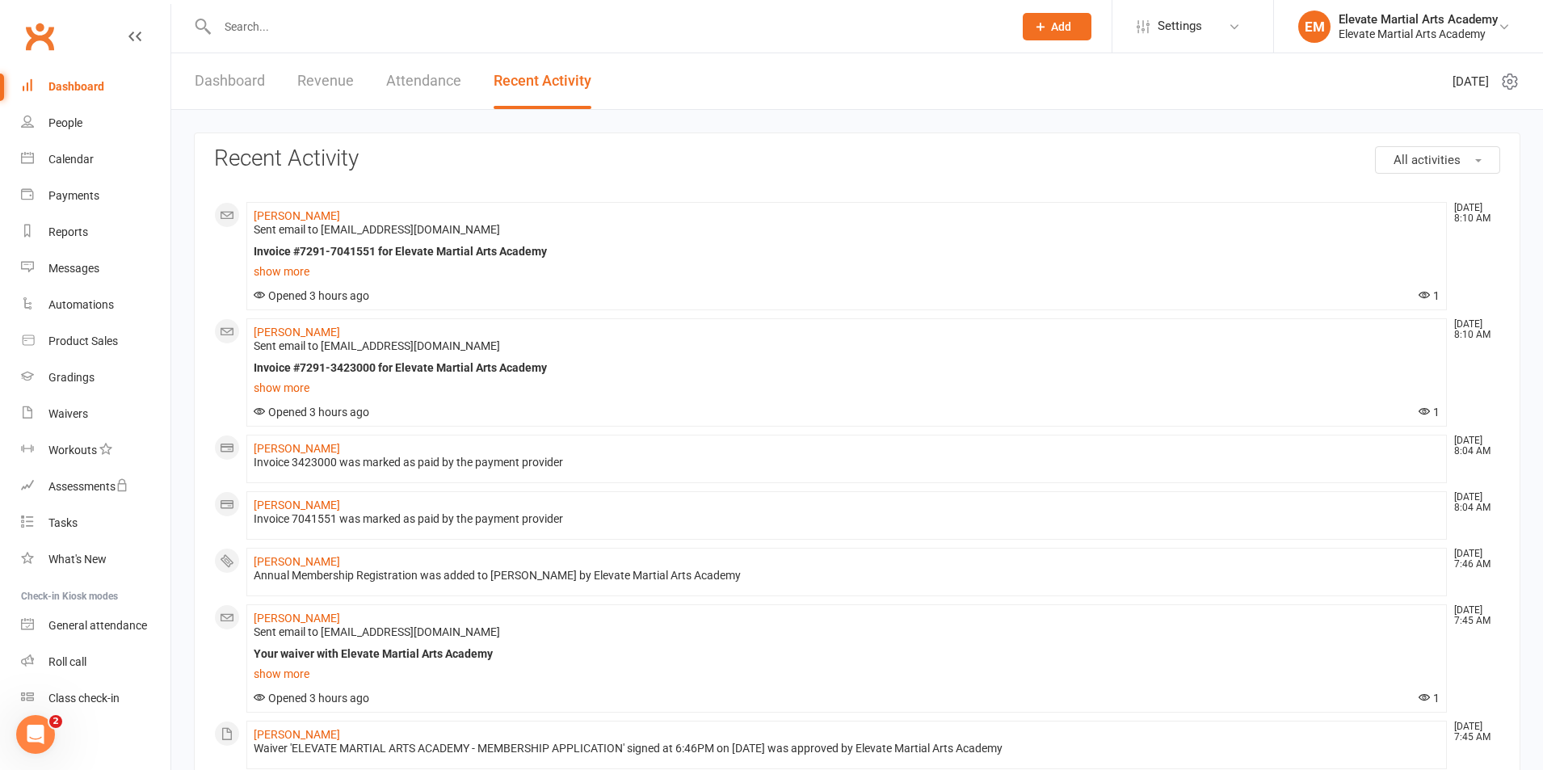
click at [426, 88] on link "Attendance" at bounding box center [423, 81] width 75 height 56
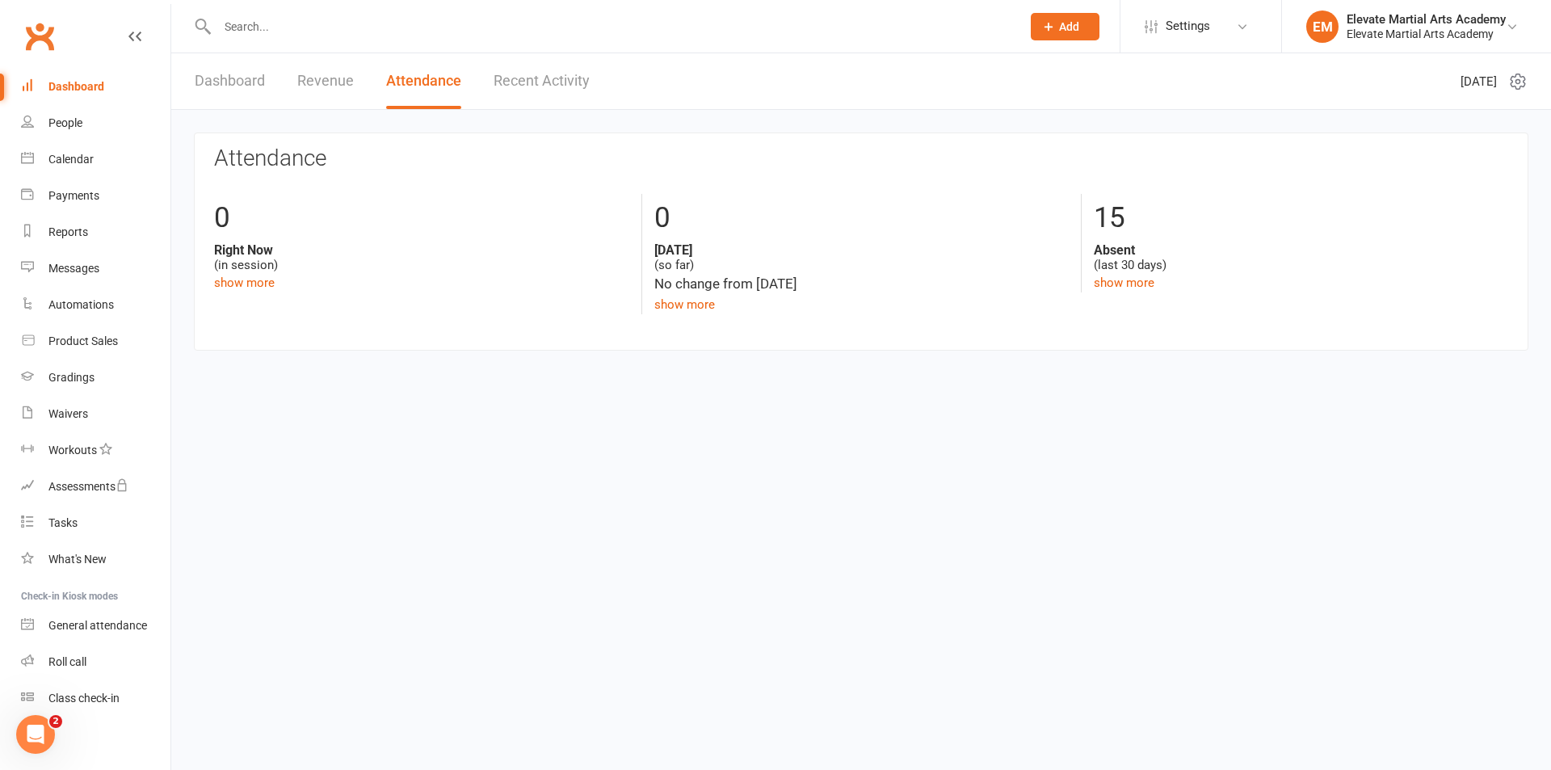
click at [1461, 76] on span "[DATE]" at bounding box center [1479, 81] width 36 height 19
click at [1522, 78] on icon at bounding box center [1517, 81] width 19 height 19
click at [308, 80] on link "Revenue" at bounding box center [325, 81] width 57 height 56
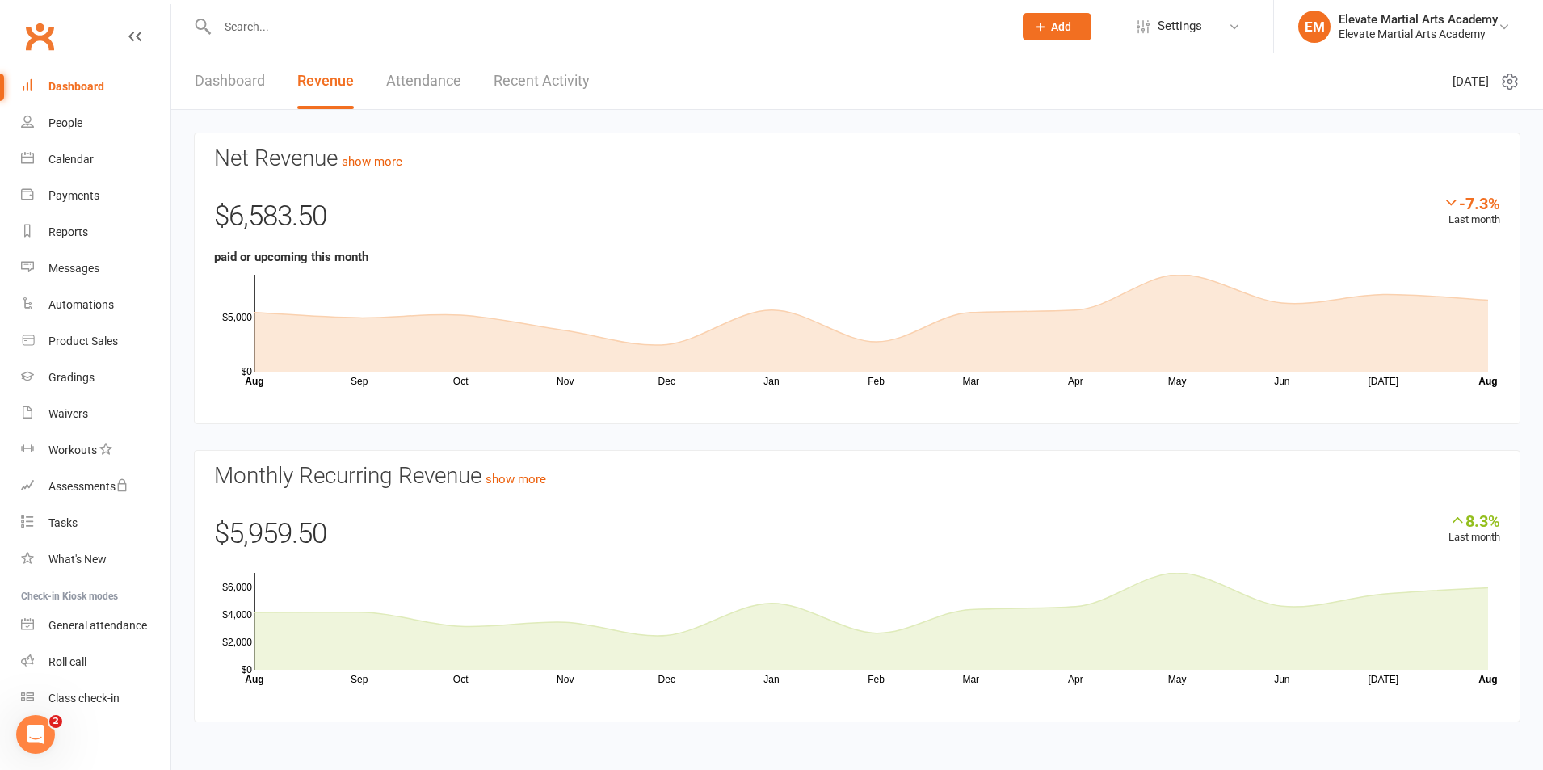
click at [242, 82] on link "Dashboard" at bounding box center [230, 81] width 70 height 56
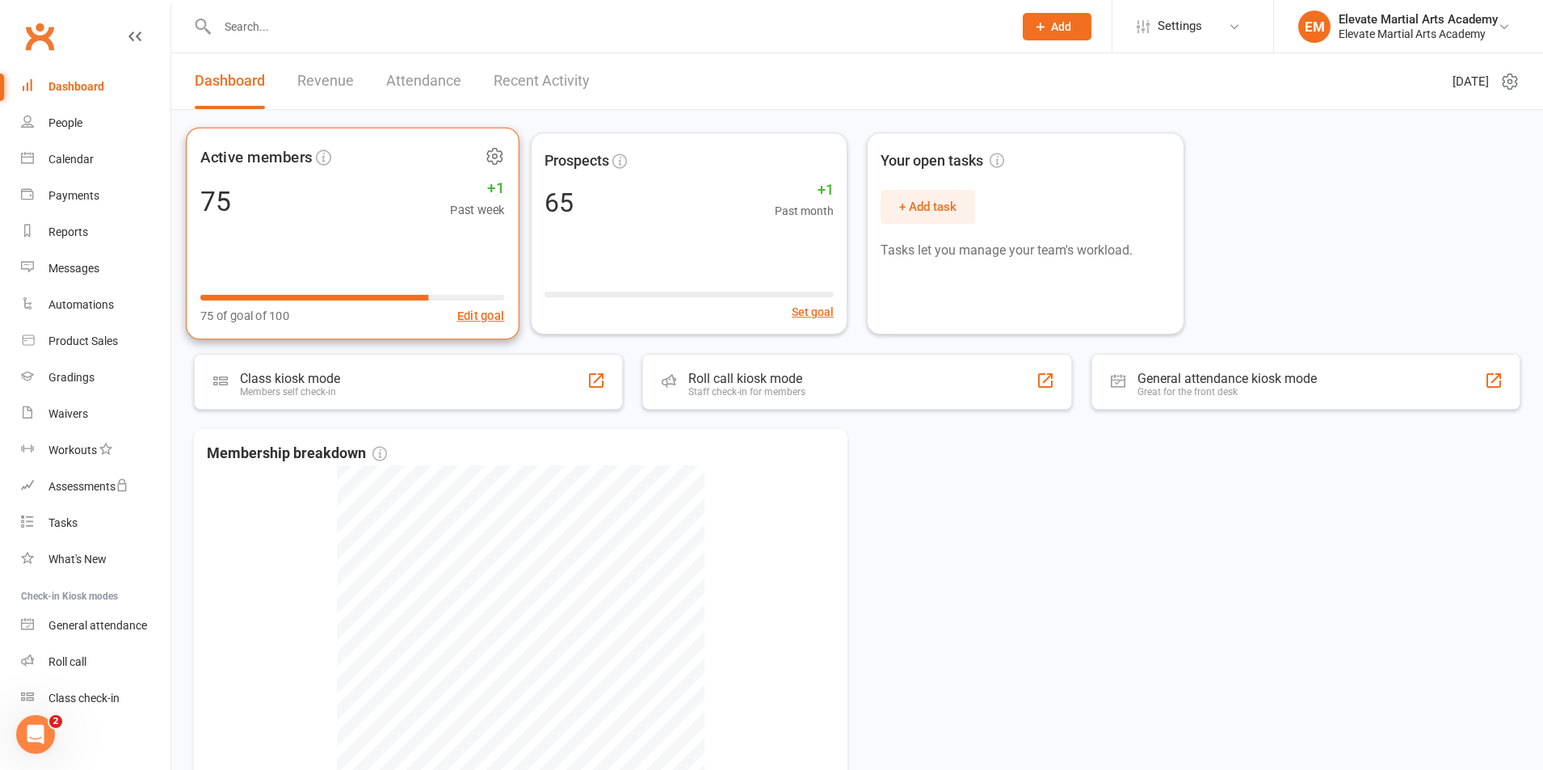
click at [284, 153] on span "Active members" at bounding box center [256, 157] width 112 height 24
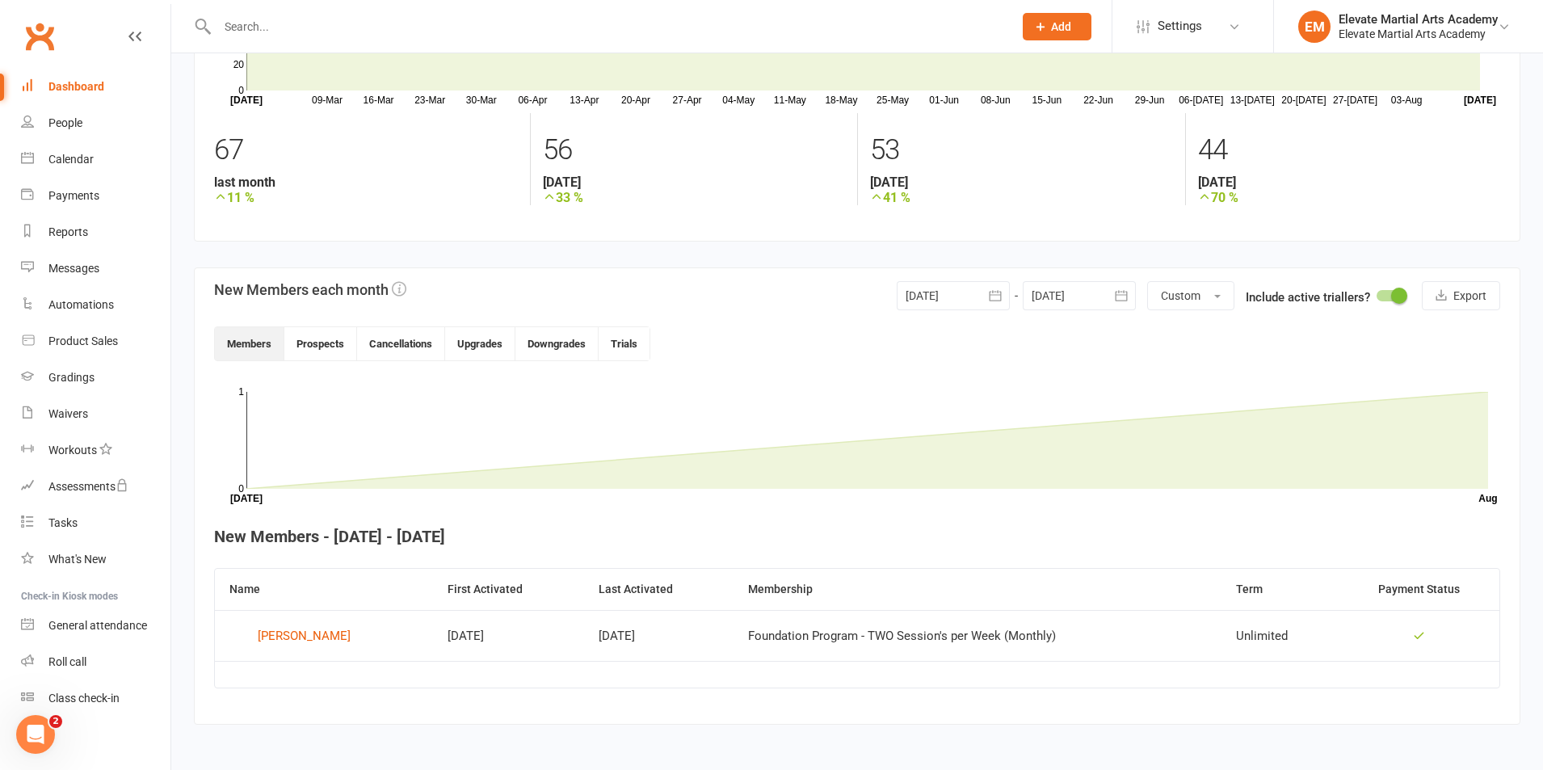
scroll to position [178, 0]
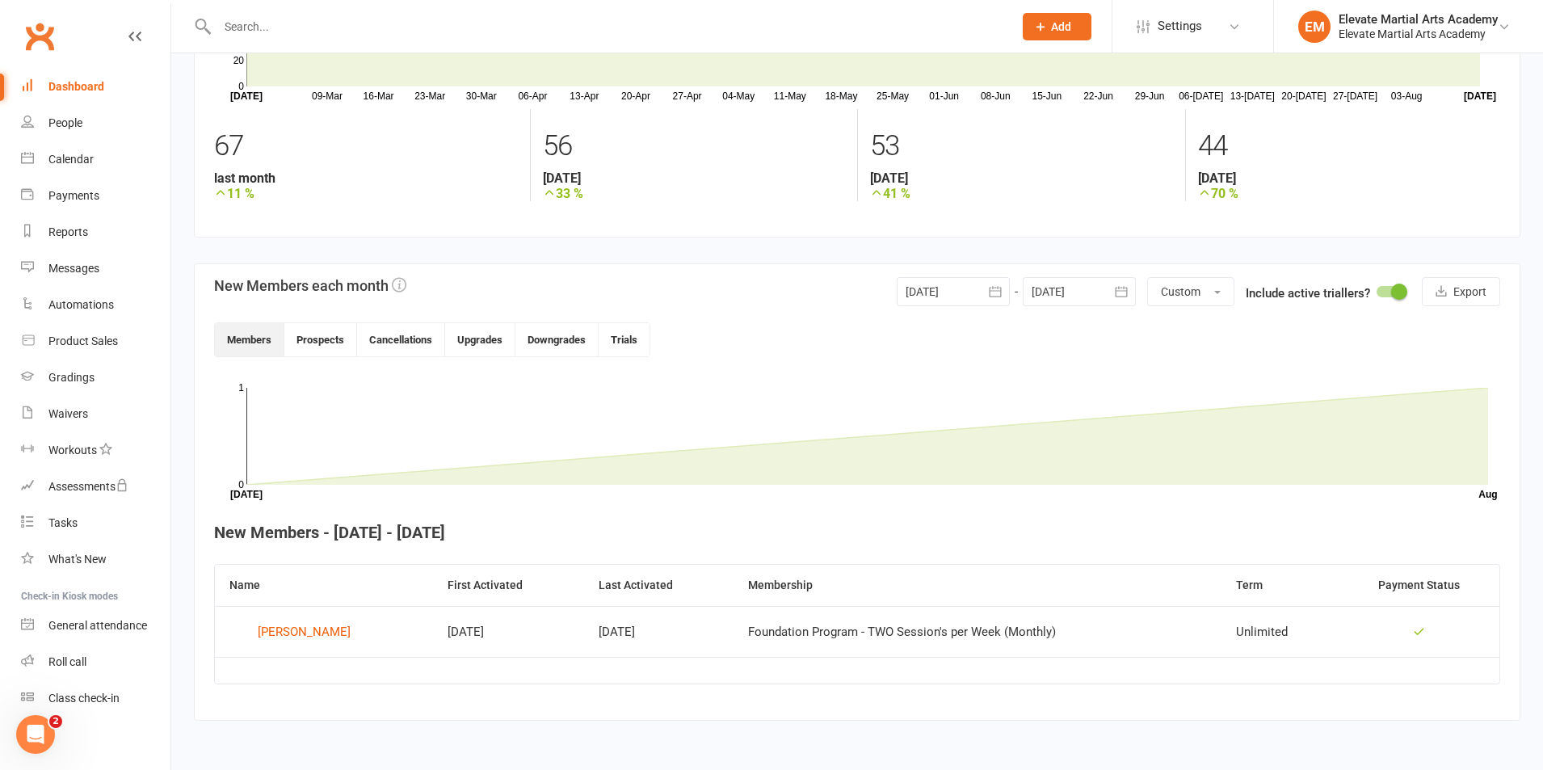
click at [990, 291] on icon "button" at bounding box center [995, 291] width 12 height 11
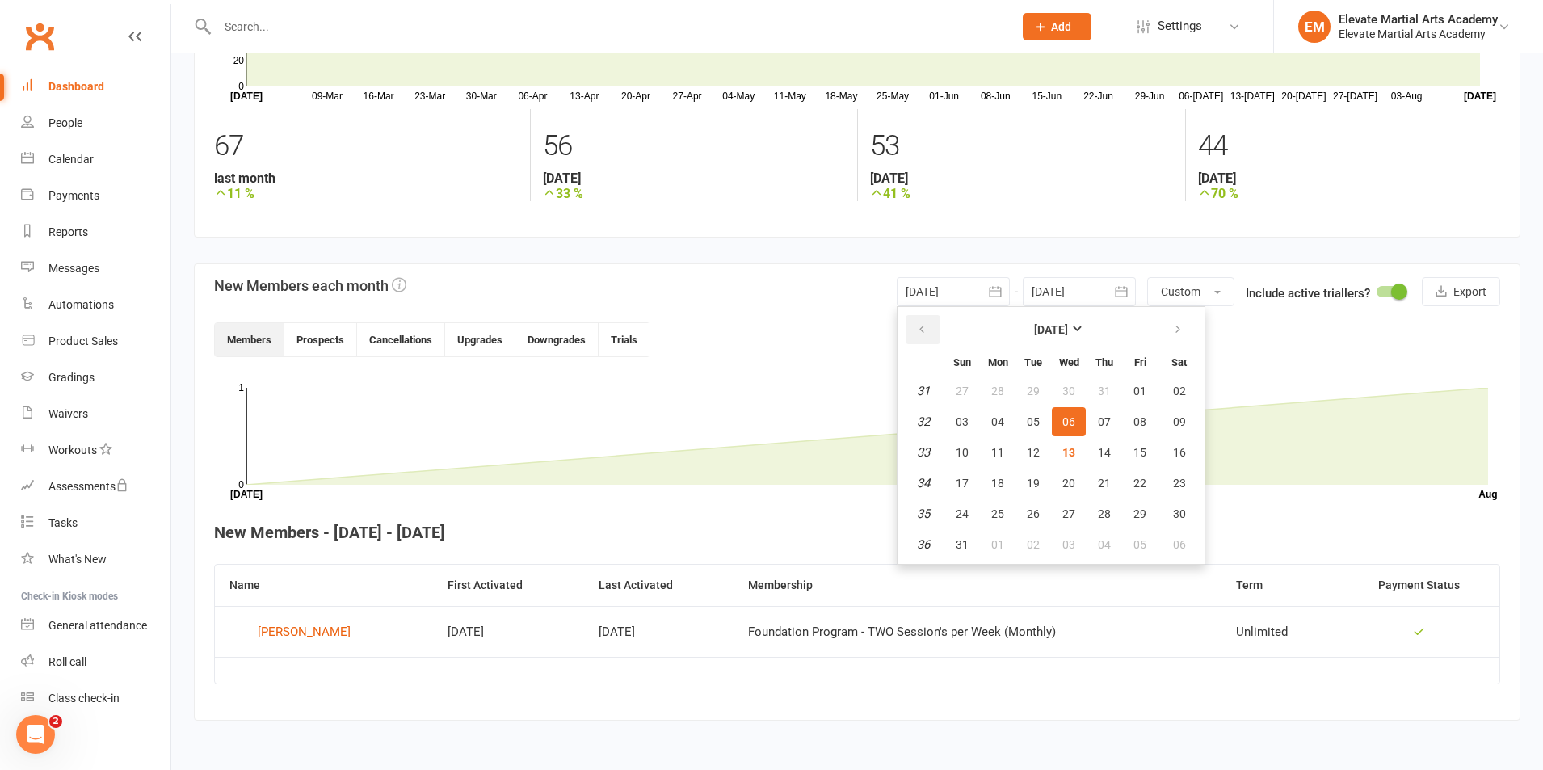
click at [917, 324] on icon "button" at bounding box center [921, 329] width 11 height 13
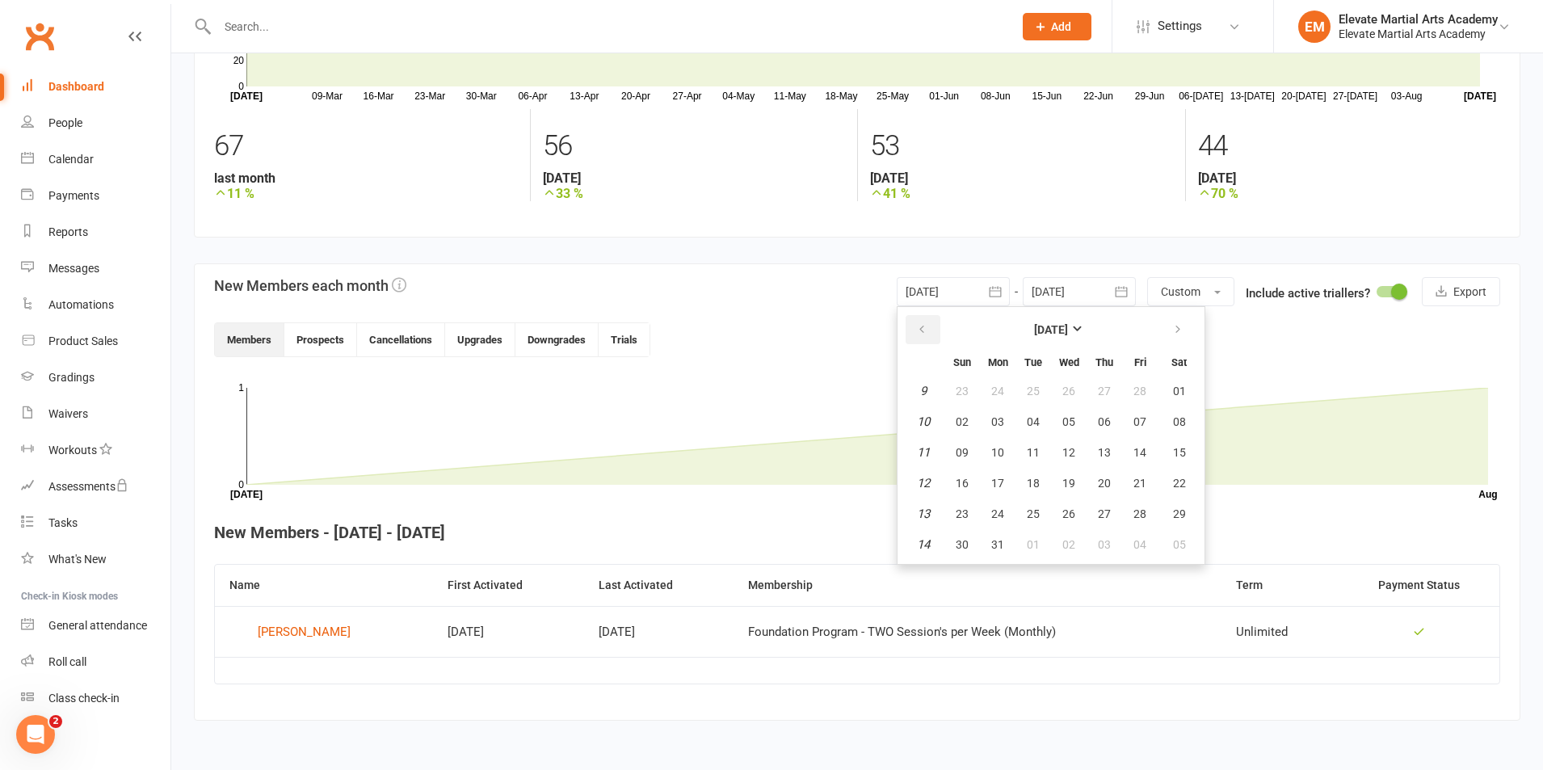
click at [917, 324] on icon "button" at bounding box center [921, 329] width 11 height 13
click at [1058, 391] on button "01" at bounding box center [1069, 390] width 34 height 29
type input "01 Jan 2025"
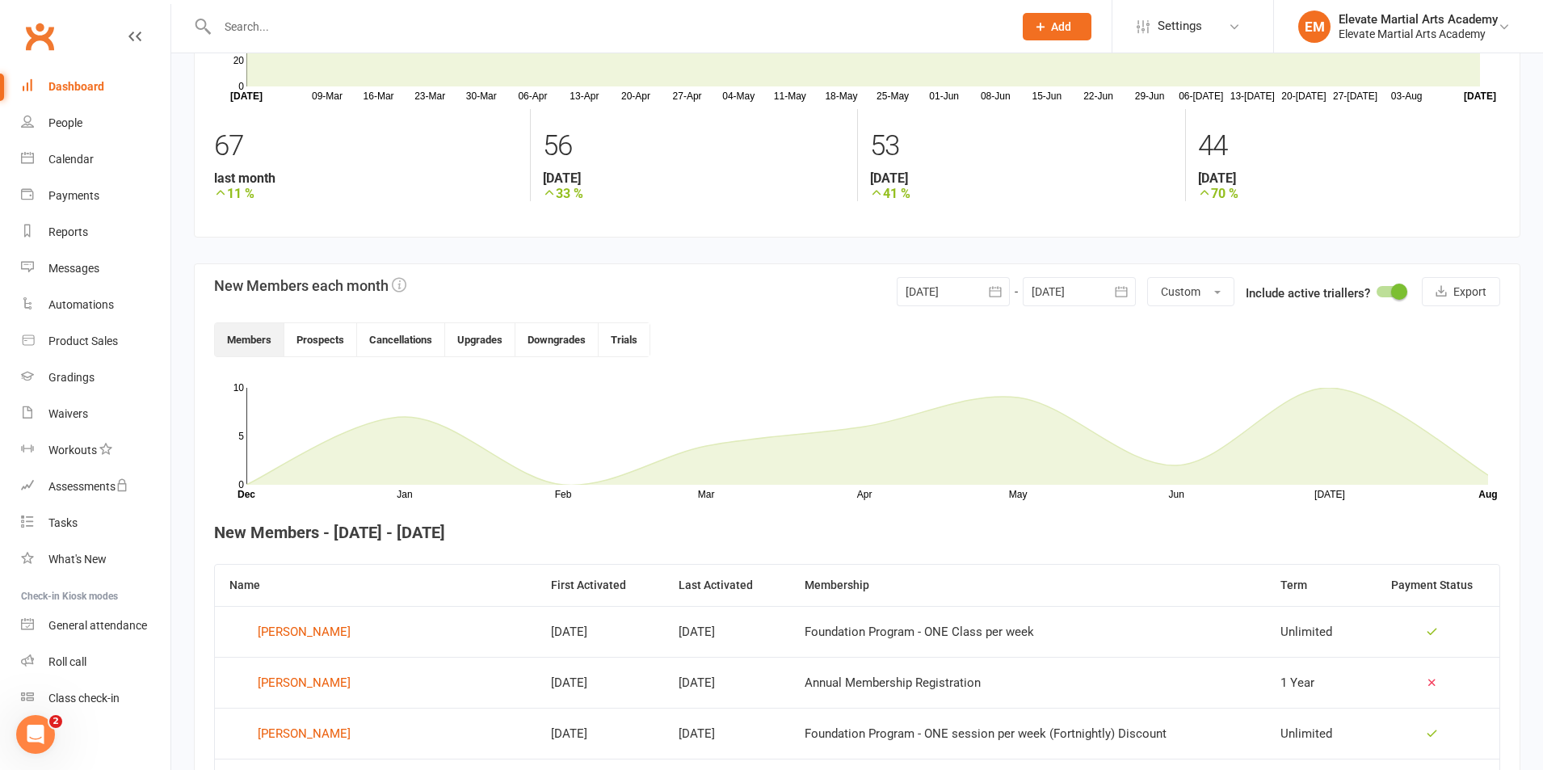
click at [1119, 291] on icon "button" at bounding box center [1121, 291] width 12 height 11
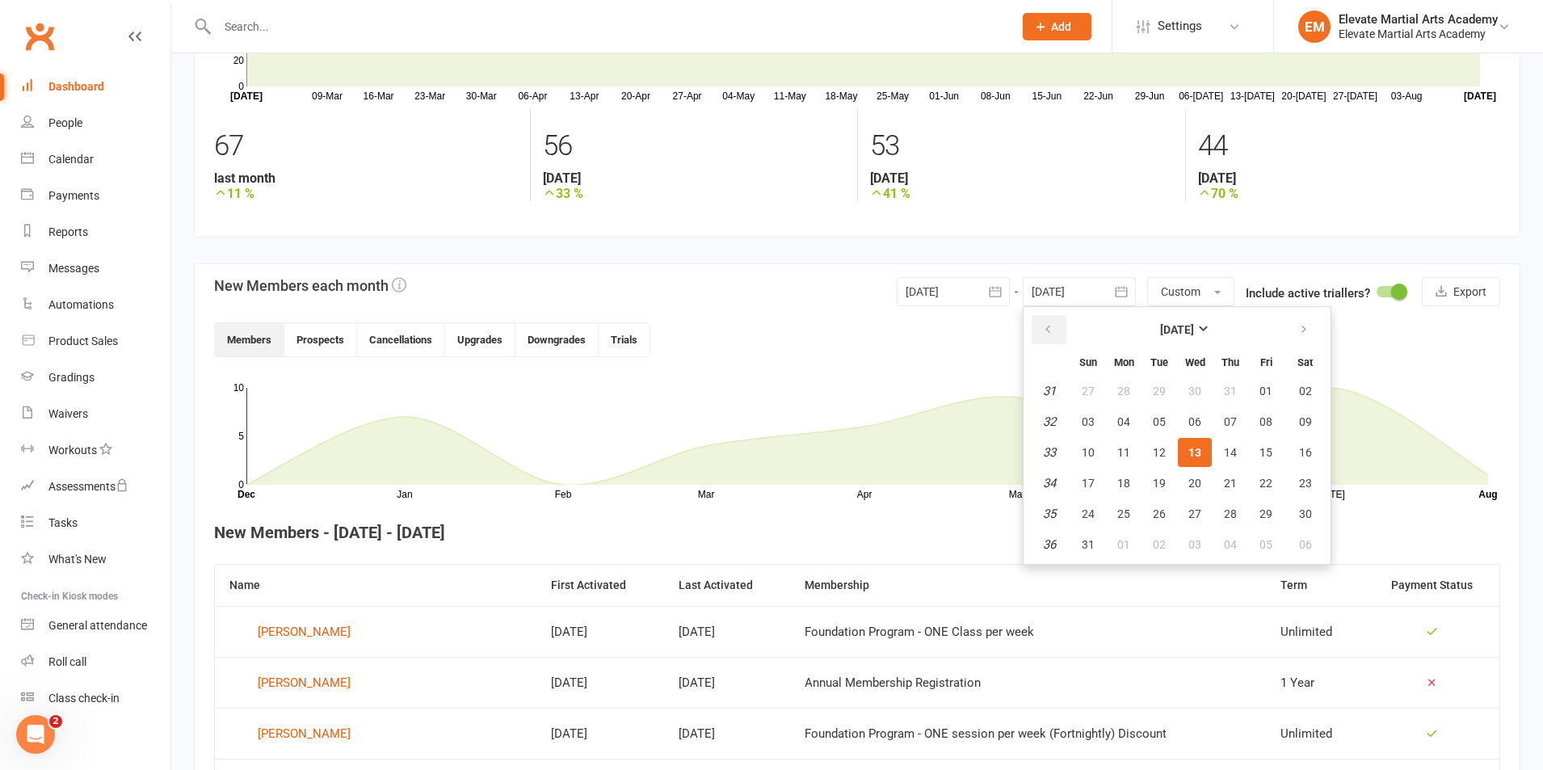
click at [1049, 330] on icon "button" at bounding box center [1047, 329] width 11 height 13
click at [1160, 389] on span "01" at bounding box center [1159, 391] width 13 height 13
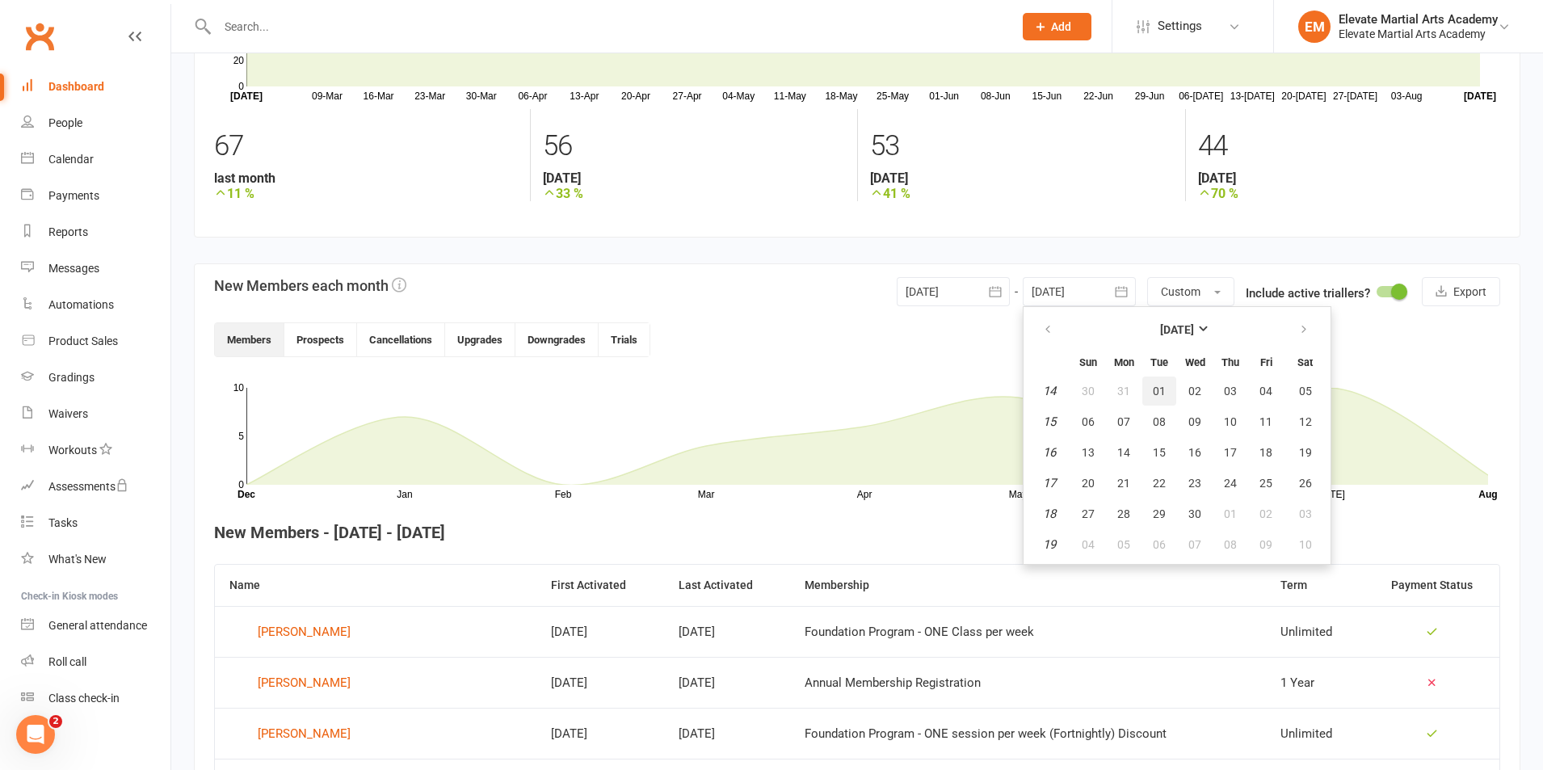
type input "01 Apr 2025"
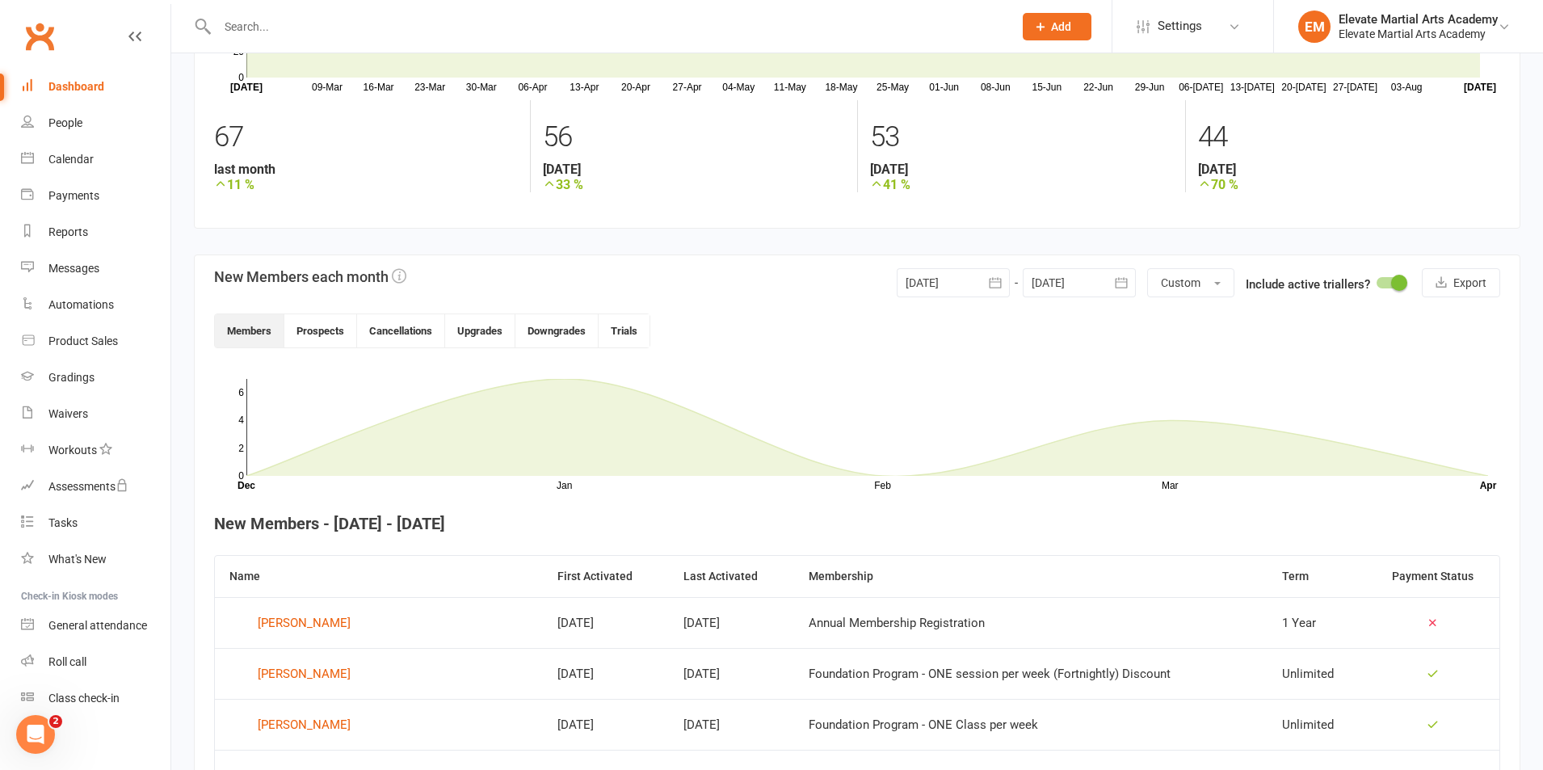
scroll to position [188, 0]
click at [1215, 280] on span "button" at bounding box center [1217, 281] width 6 height 3
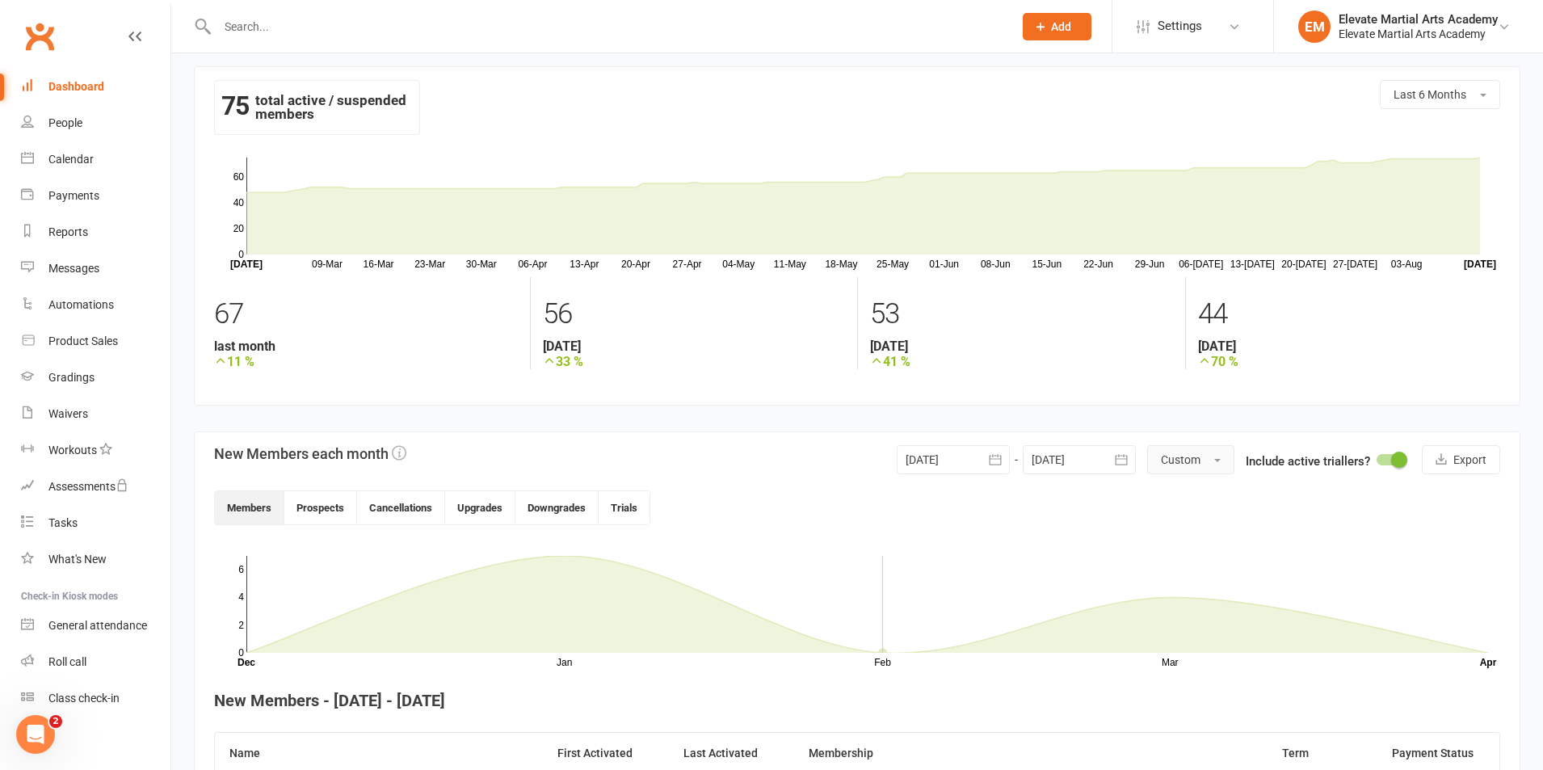
scroll to position [0, 0]
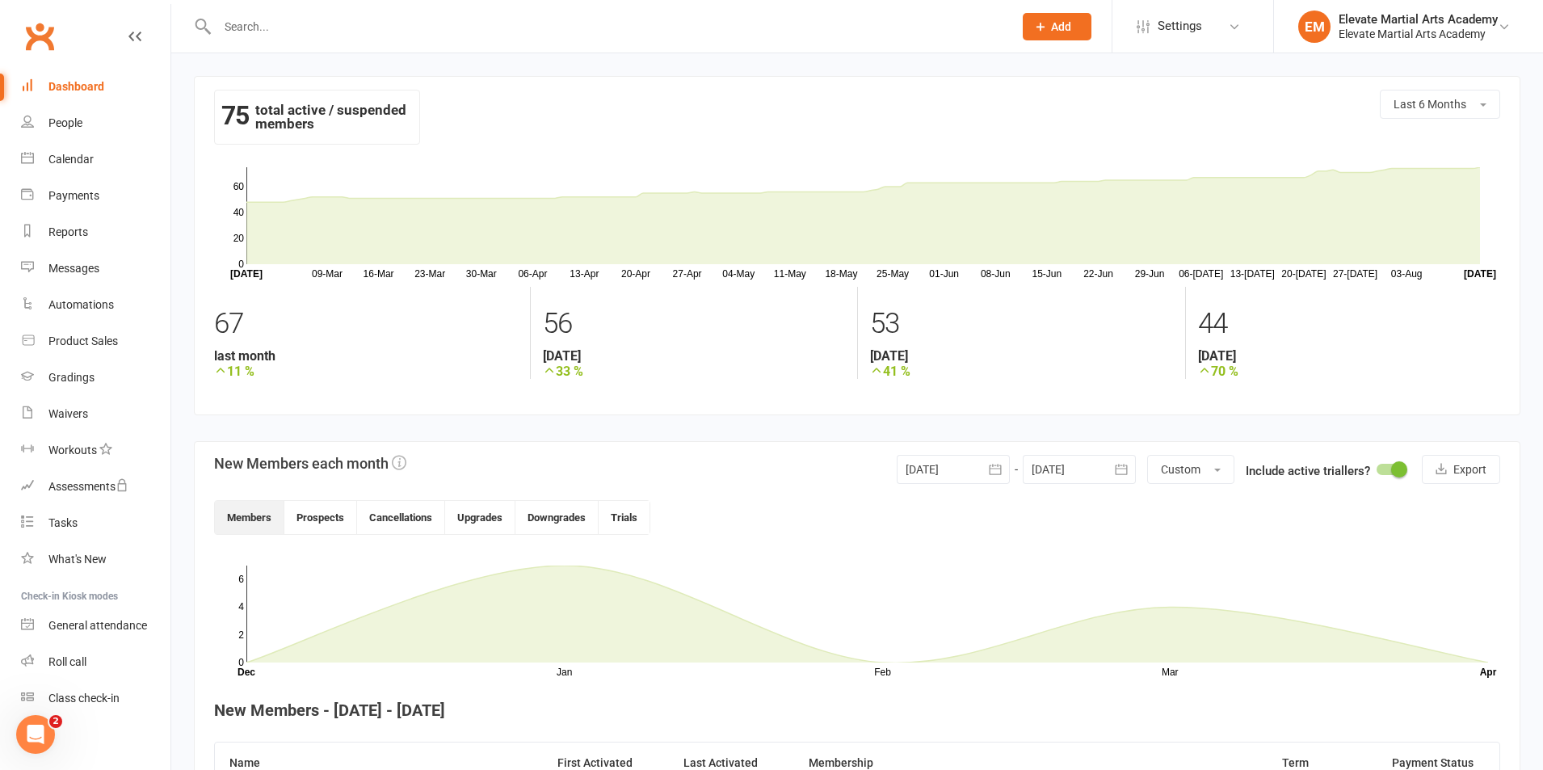
click at [995, 468] on icon "button" at bounding box center [995, 469] width 16 height 16
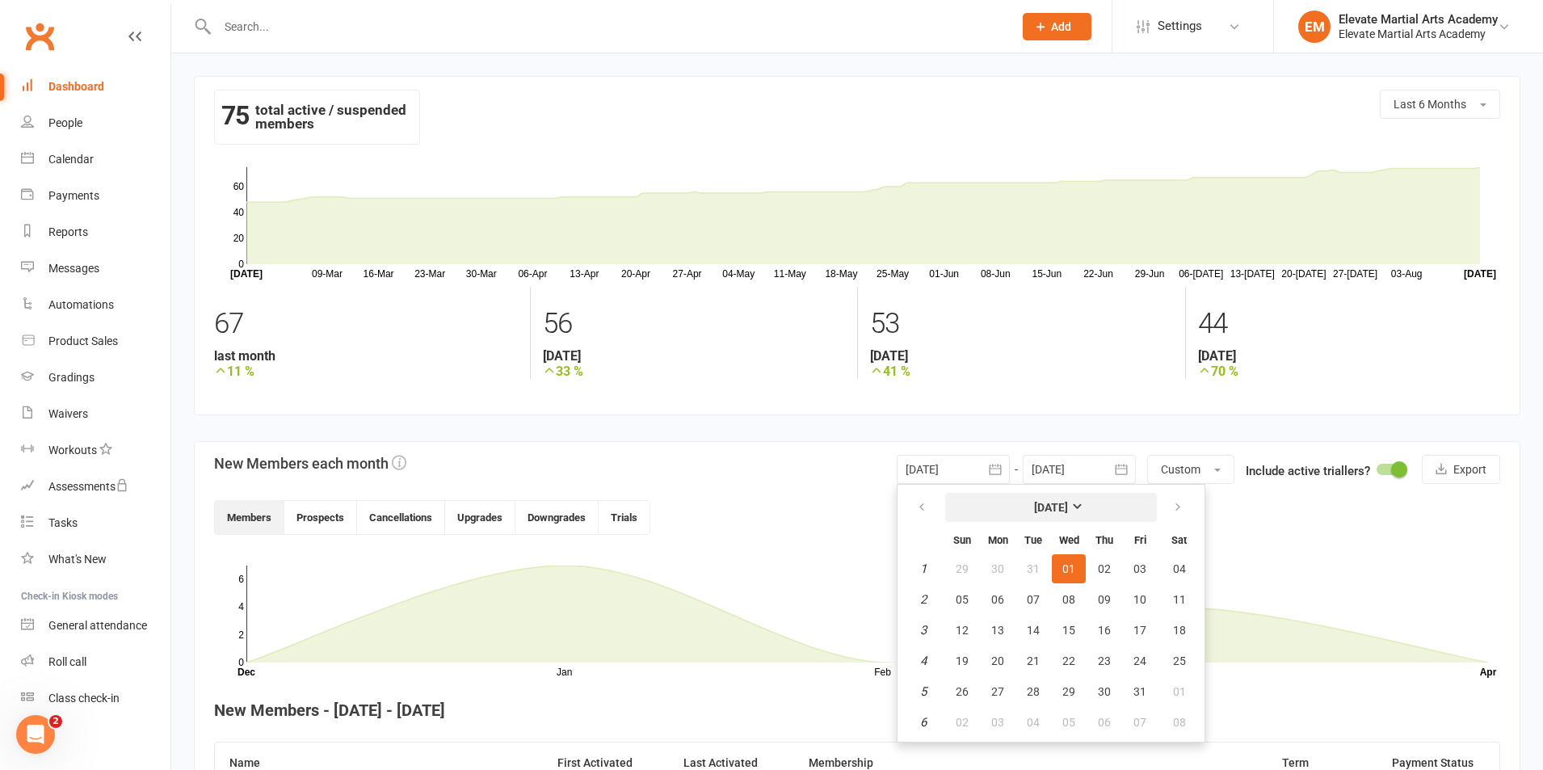
click at [1102, 502] on button "January 2025" at bounding box center [1051, 507] width 212 height 29
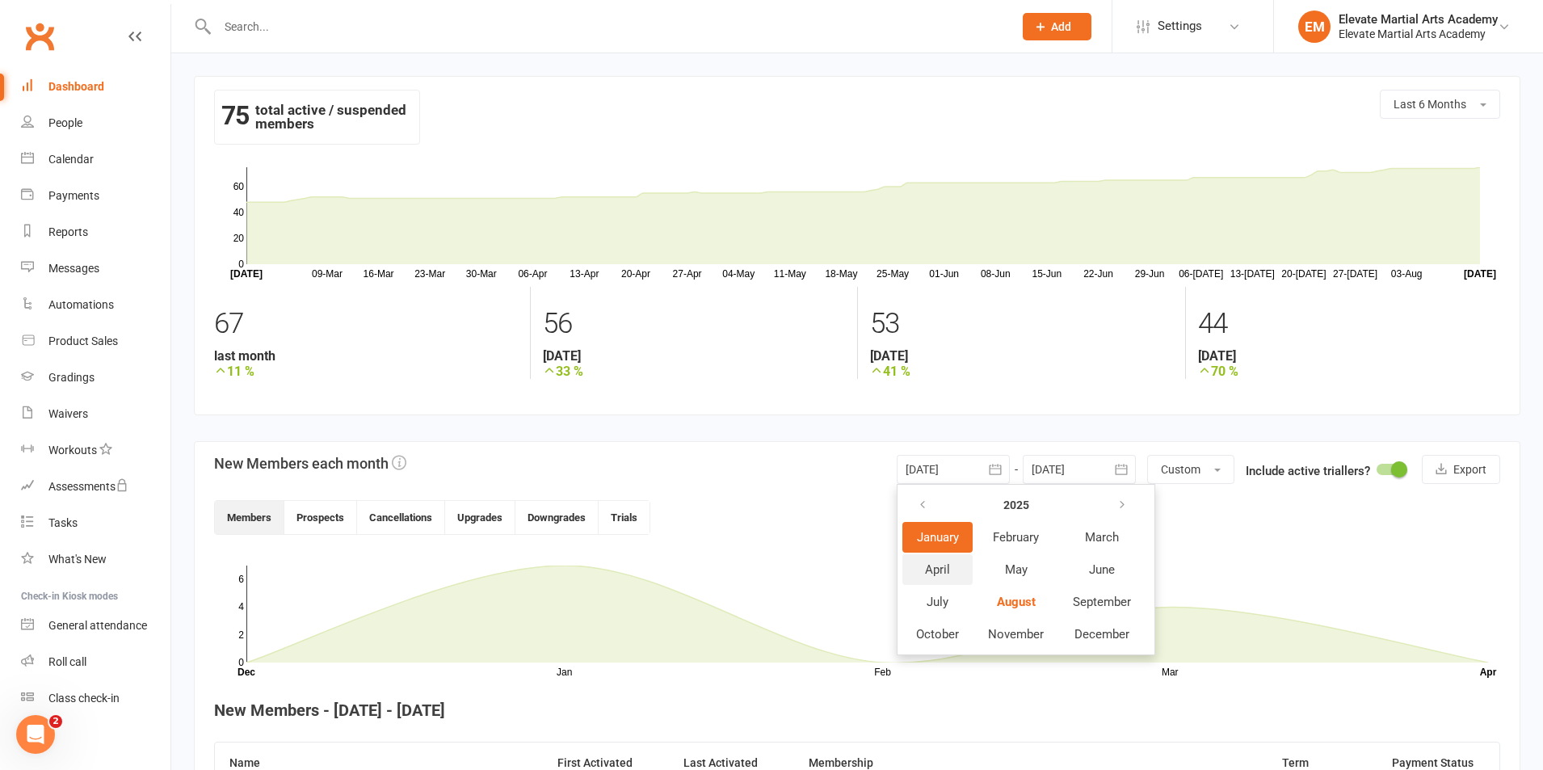
click at [934, 574] on span "April" at bounding box center [937, 569] width 25 height 15
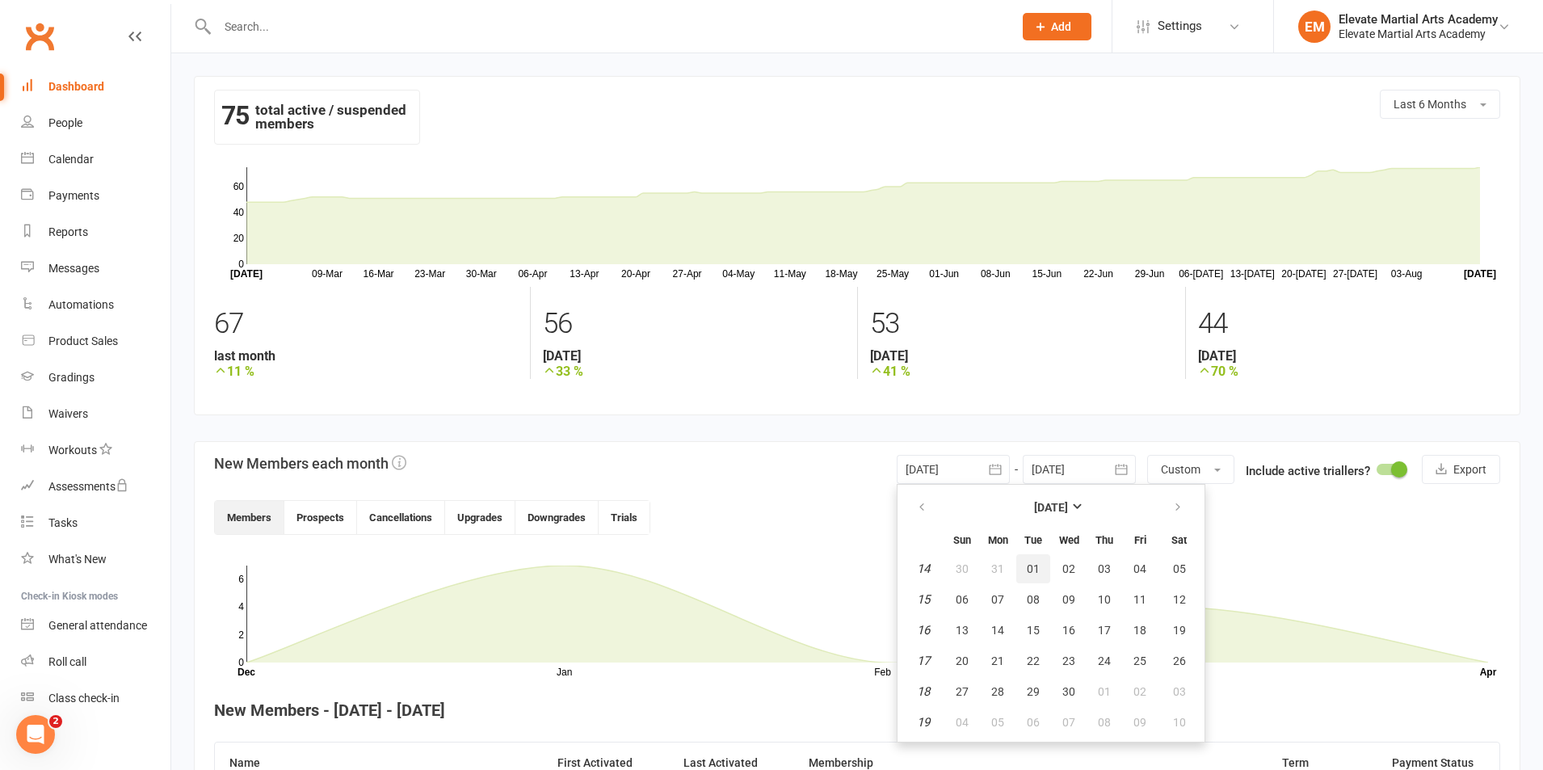
click at [1031, 572] on span "01" at bounding box center [1033, 568] width 13 height 13
type input "01 Apr 2025"
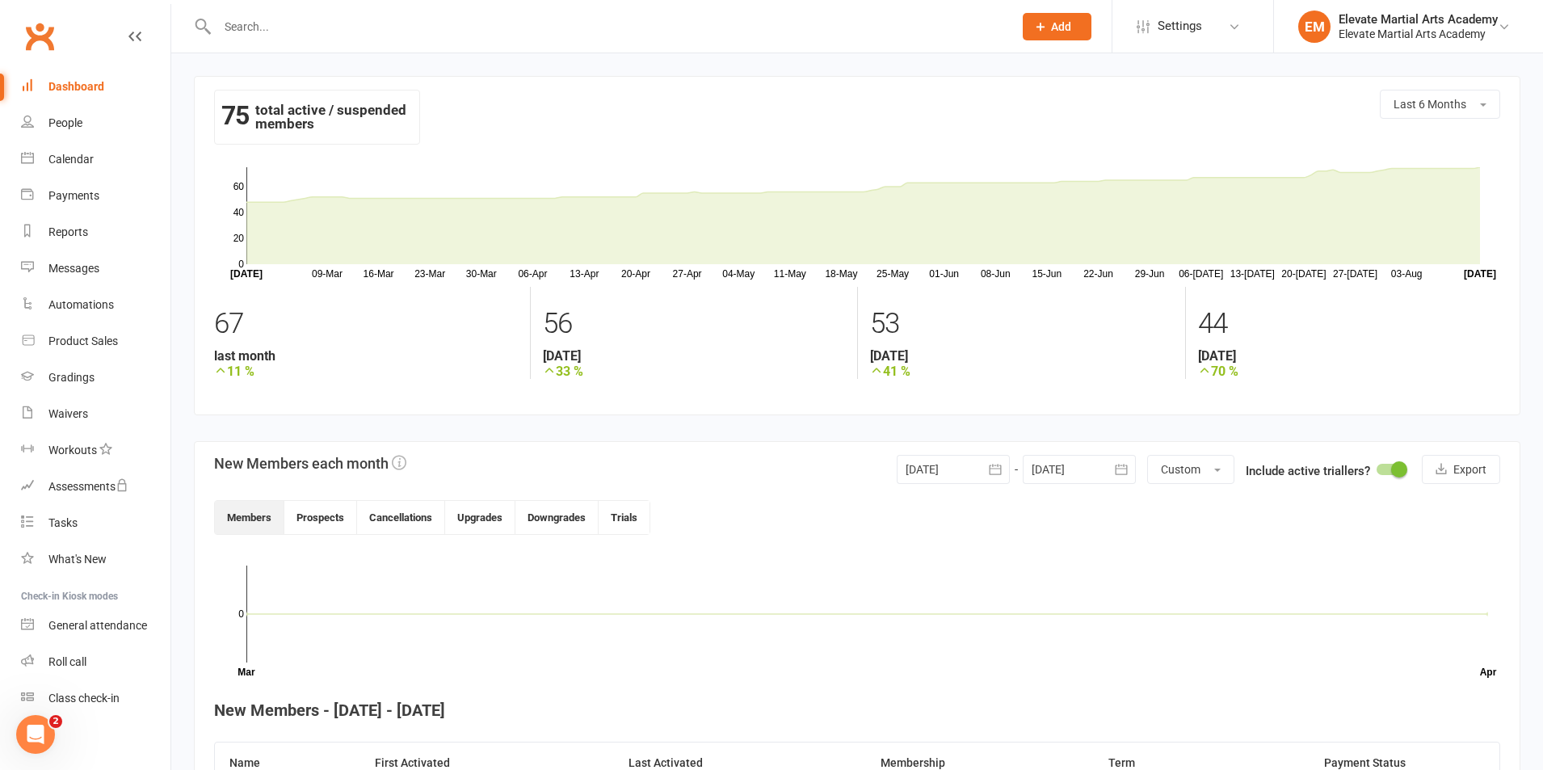
click at [1118, 472] on icon "button" at bounding box center [1121, 469] width 16 height 16
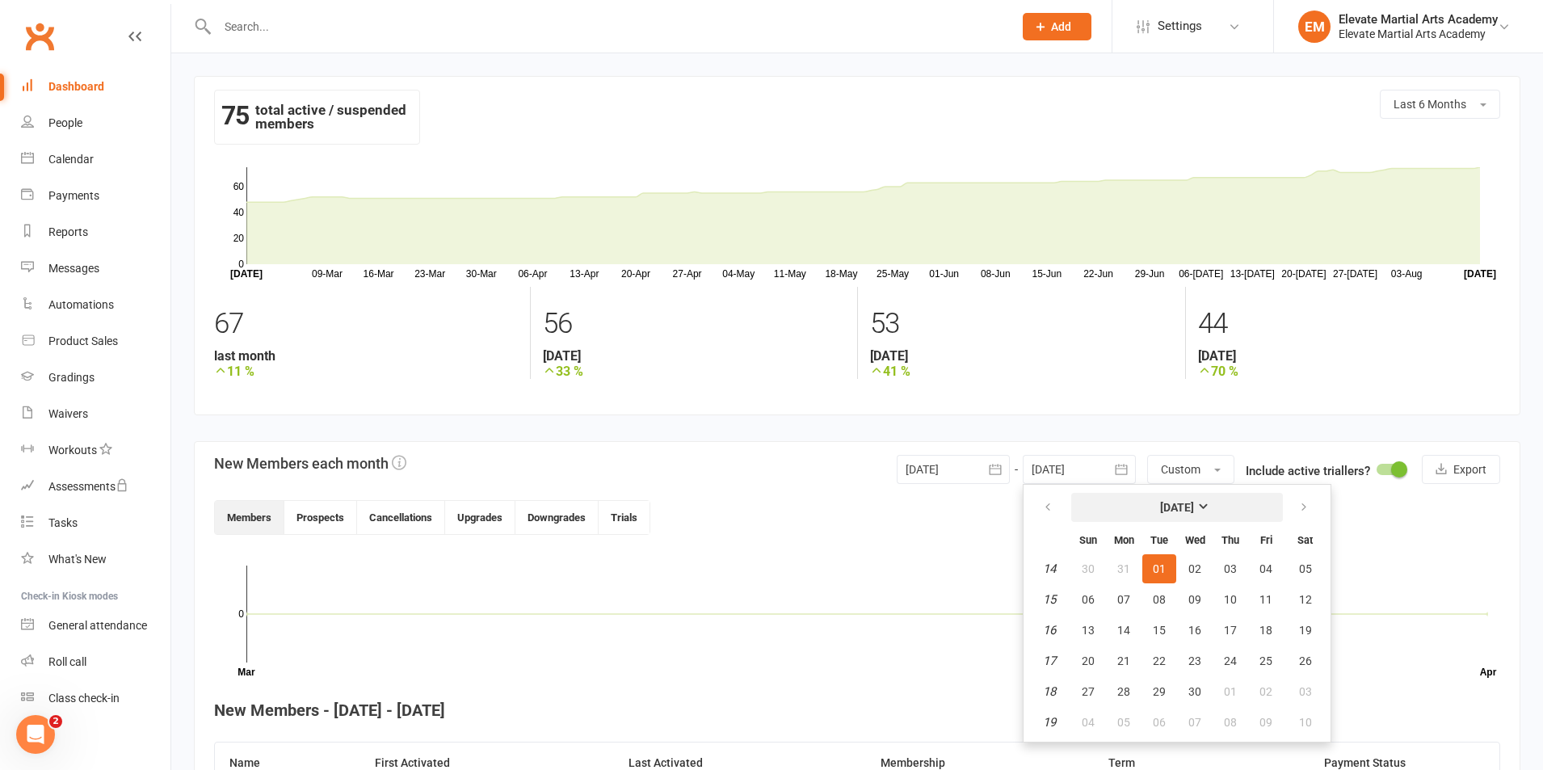
click at [1194, 506] on strong "April 2025" at bounding box center [1177, 507] width 34 height 13
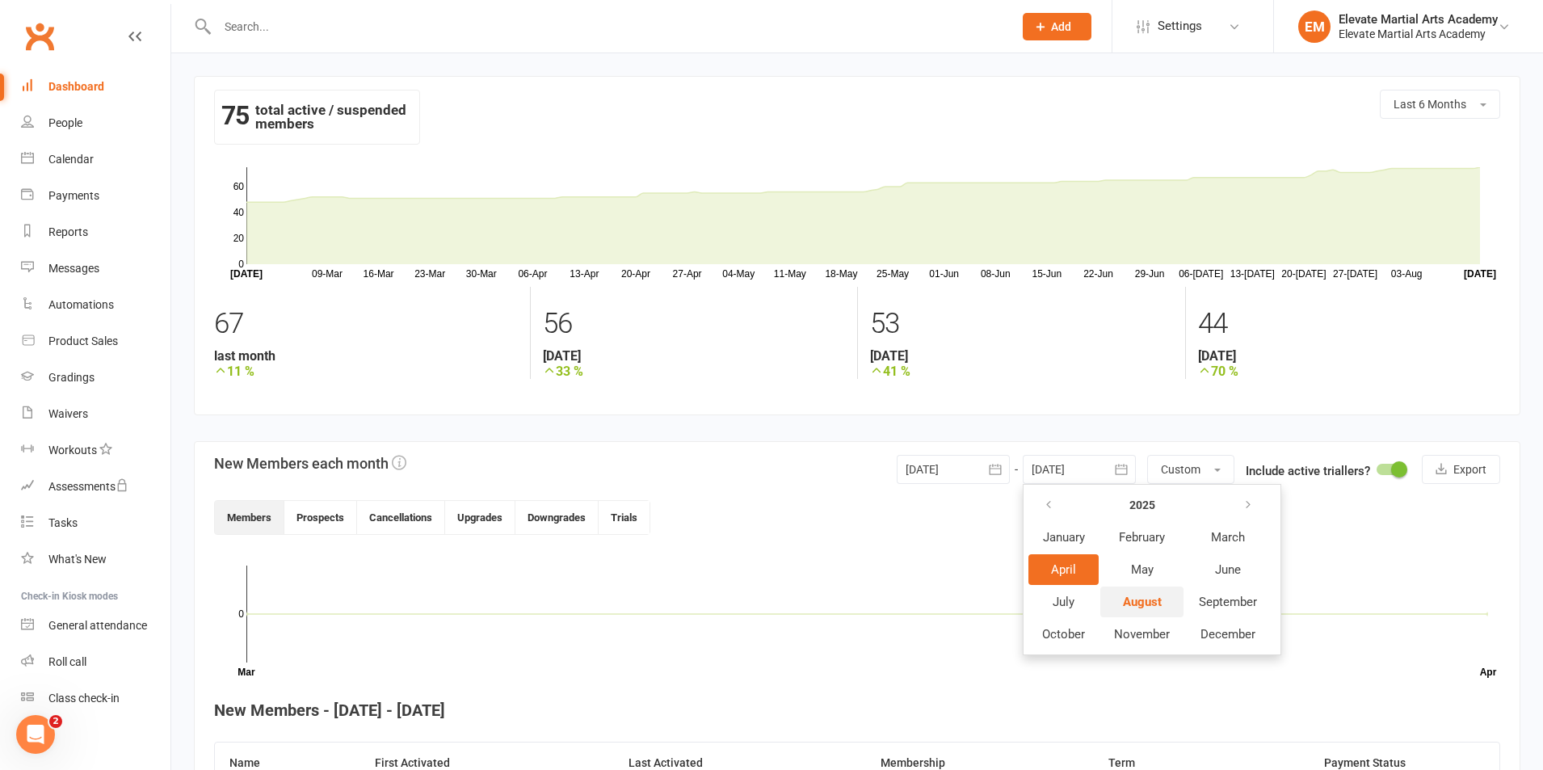
click at [1133, 604] on span "August" at bounding box center [1142, 602] width 39 height 15
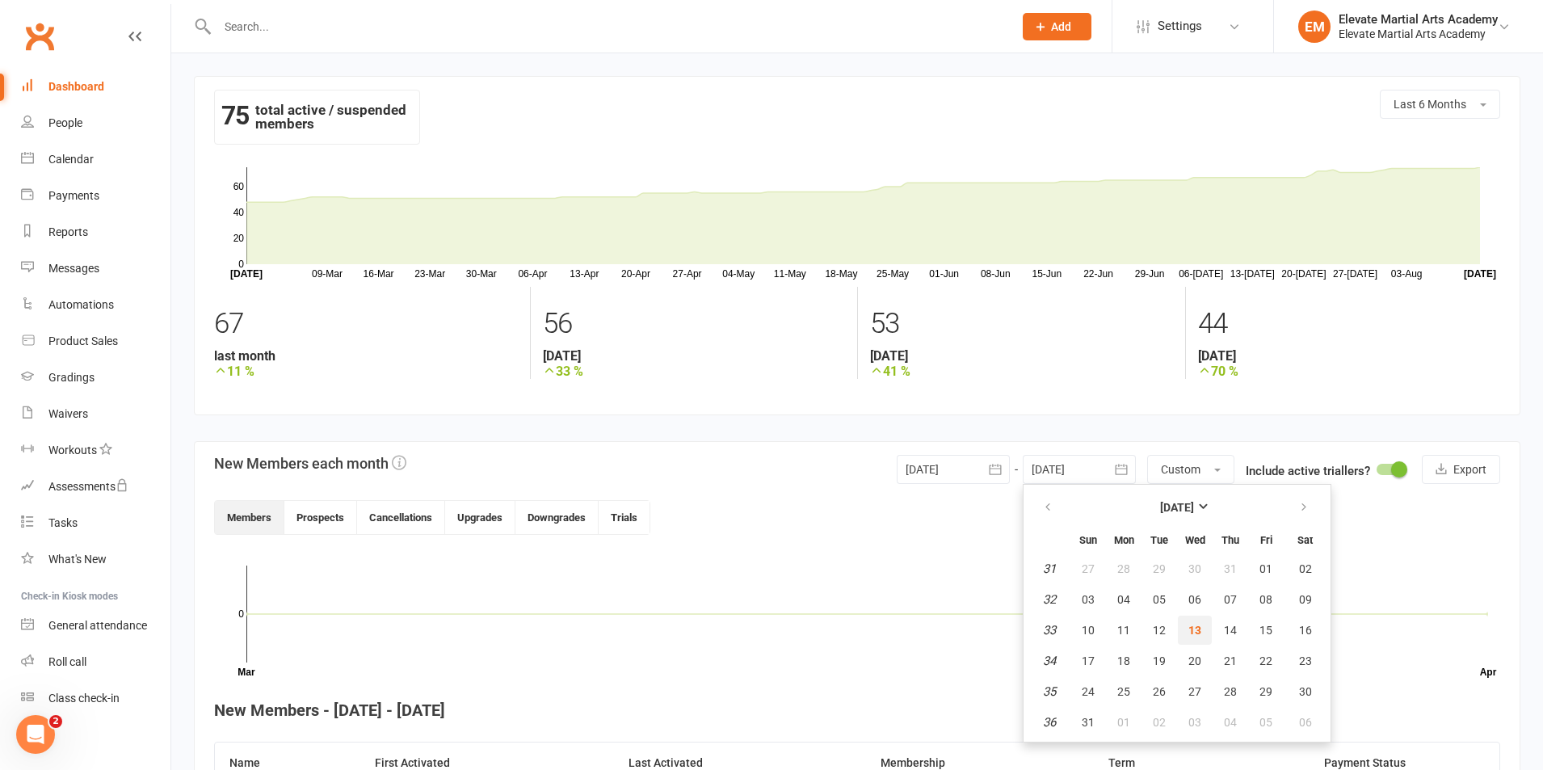
click at [1192, 626] on span "13" at bounding box center [1194, 630] width 13 height 13
type input "[DATE]"
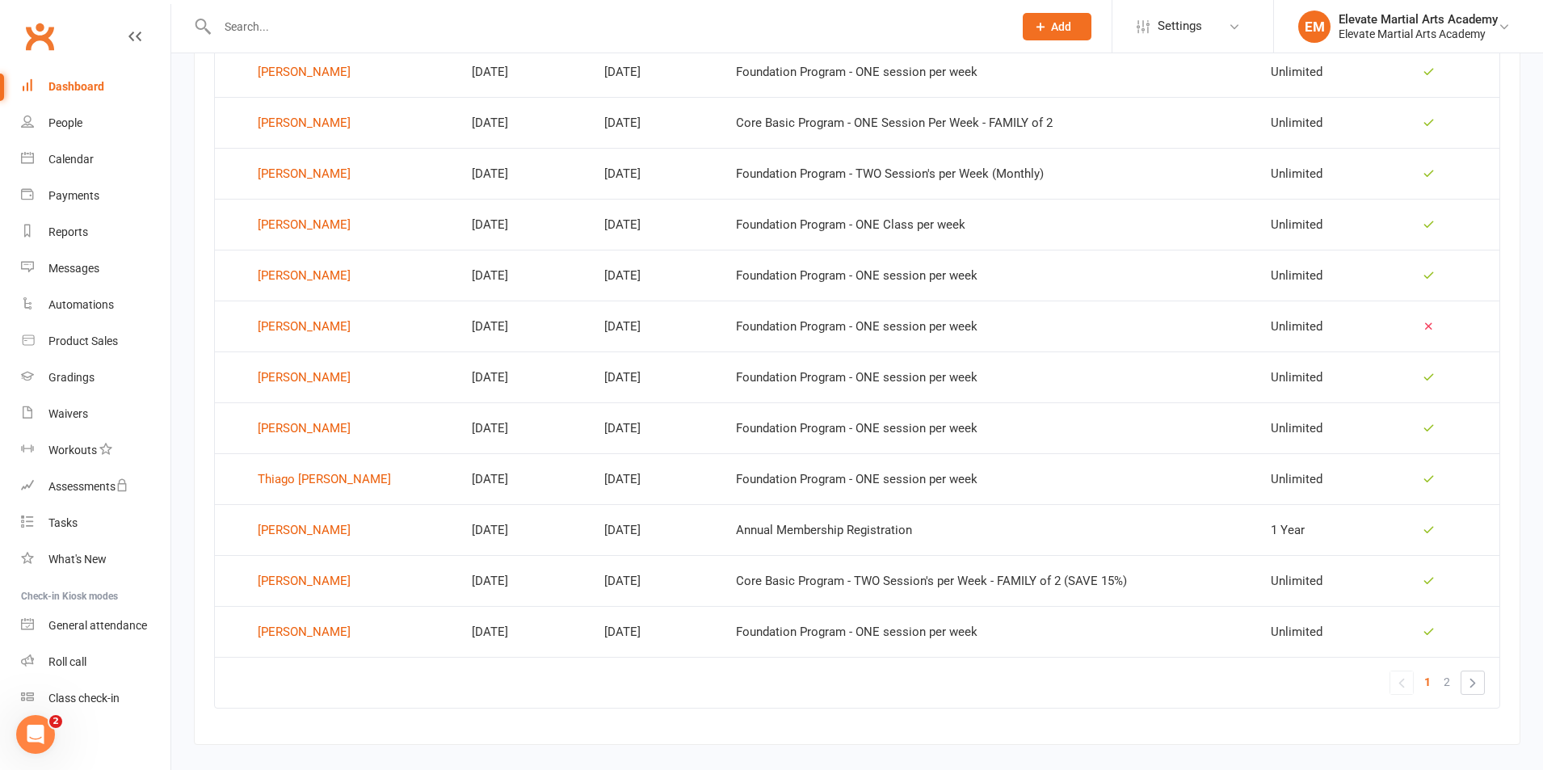
scroll to position [914, 0]
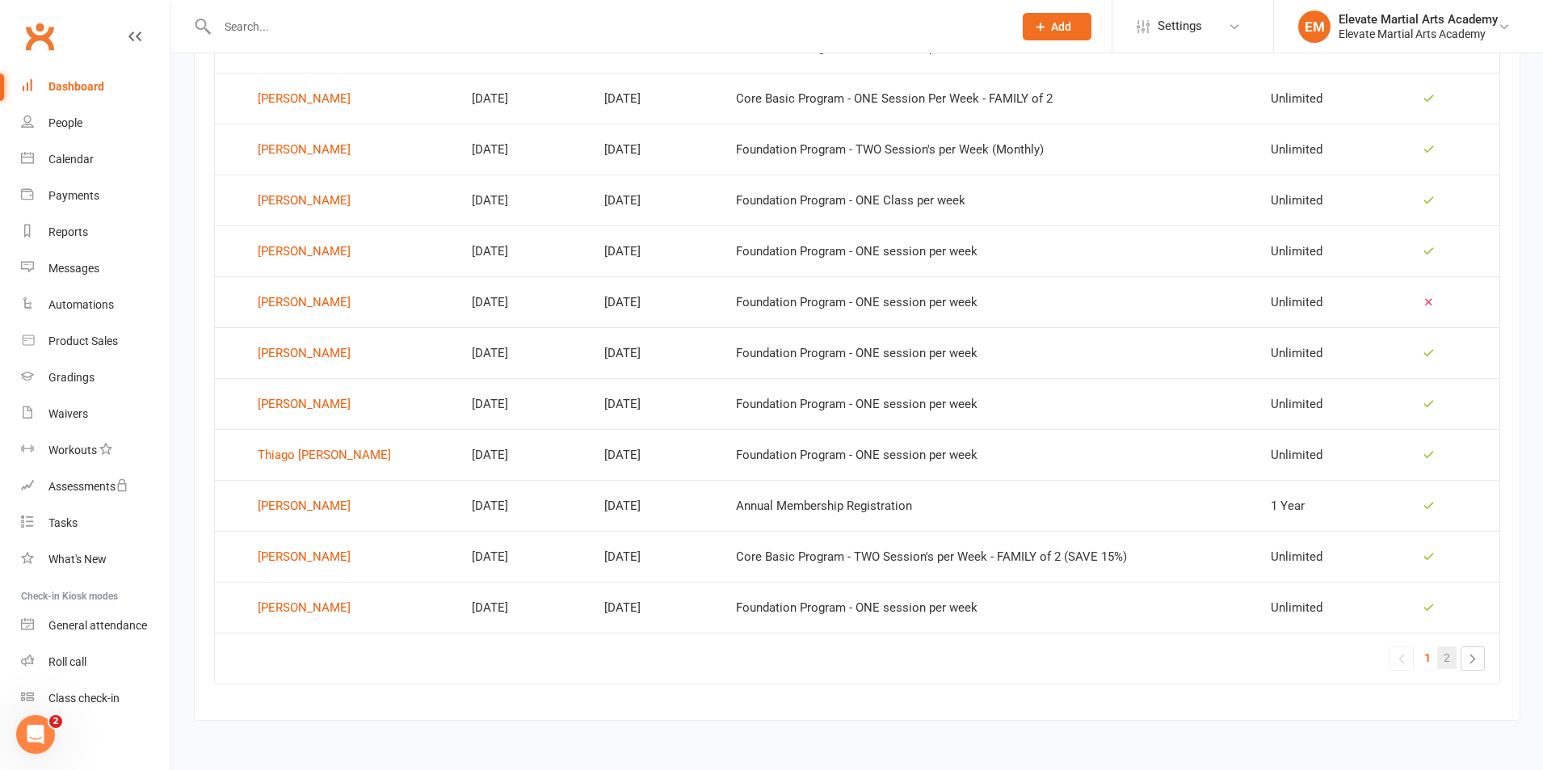
click at [1446, 658] on span "2" at bounding box center [1447, 657] width 6 height 23
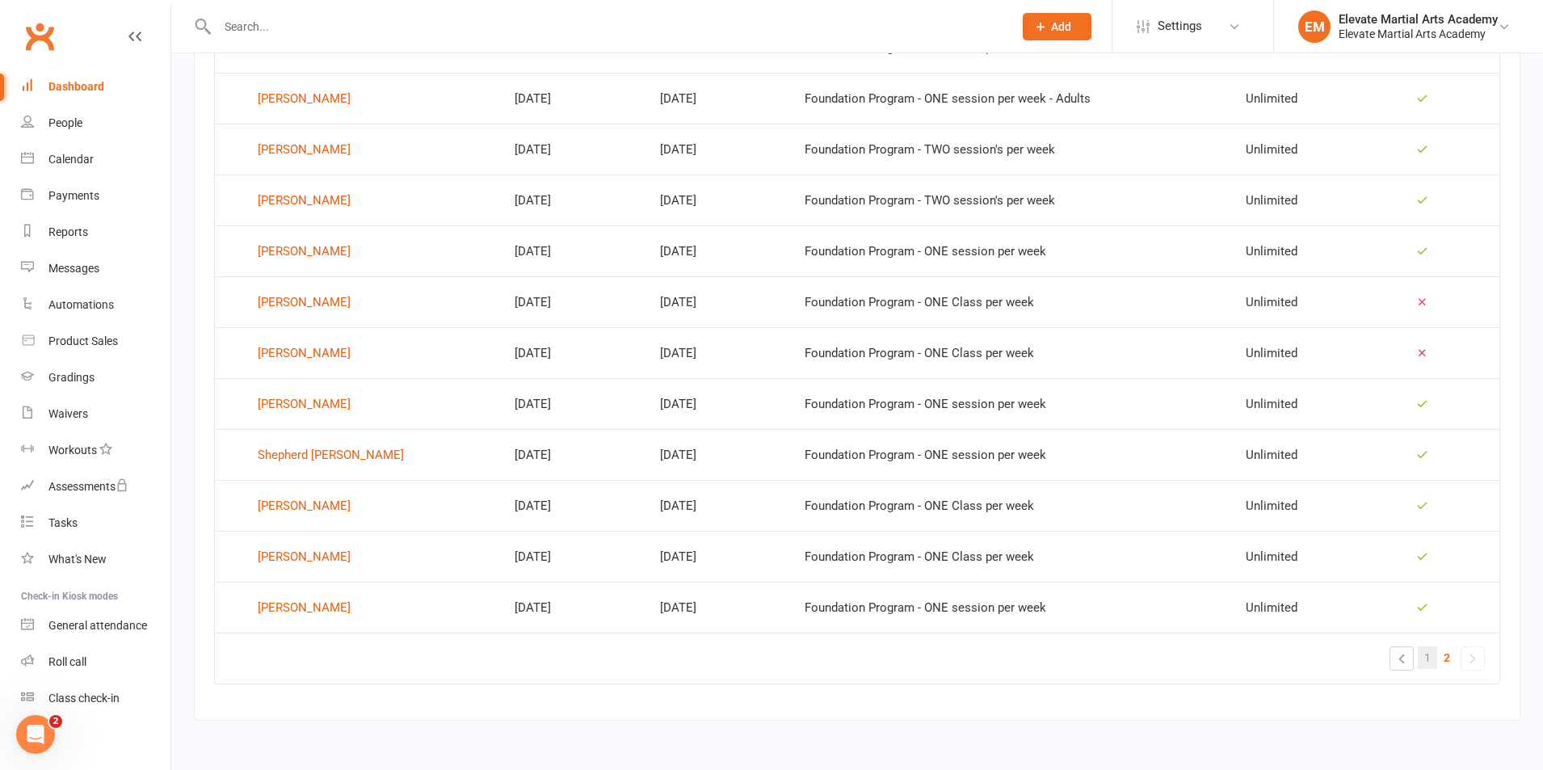
scroll to position [864, 0]
click at [1424, 657] on span "1" at bounding box center [1427, 657] width 6 height 23
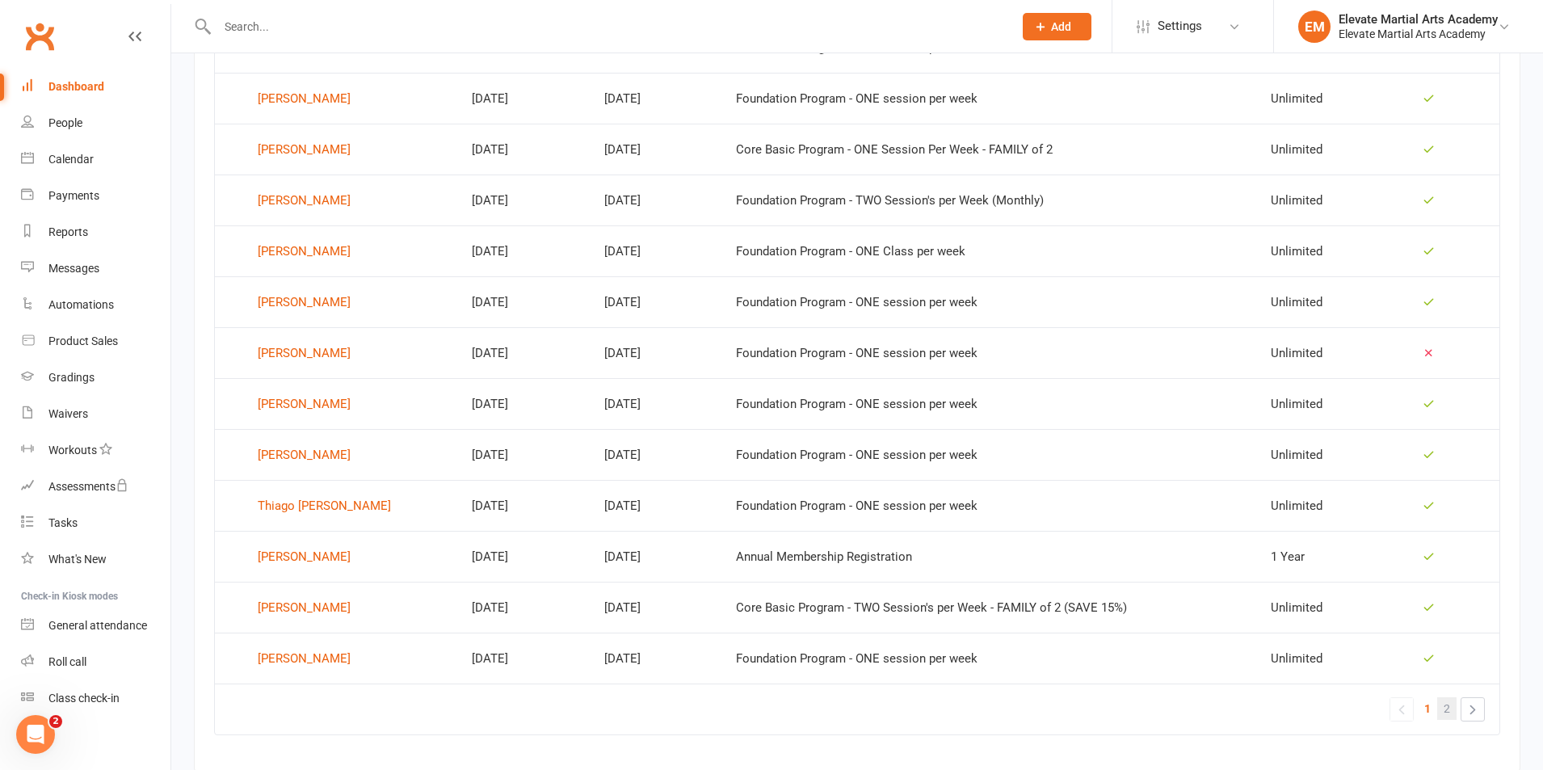
click at [1446, 712] on span "2" at bounding box center [1447, 708] width 6 height 23
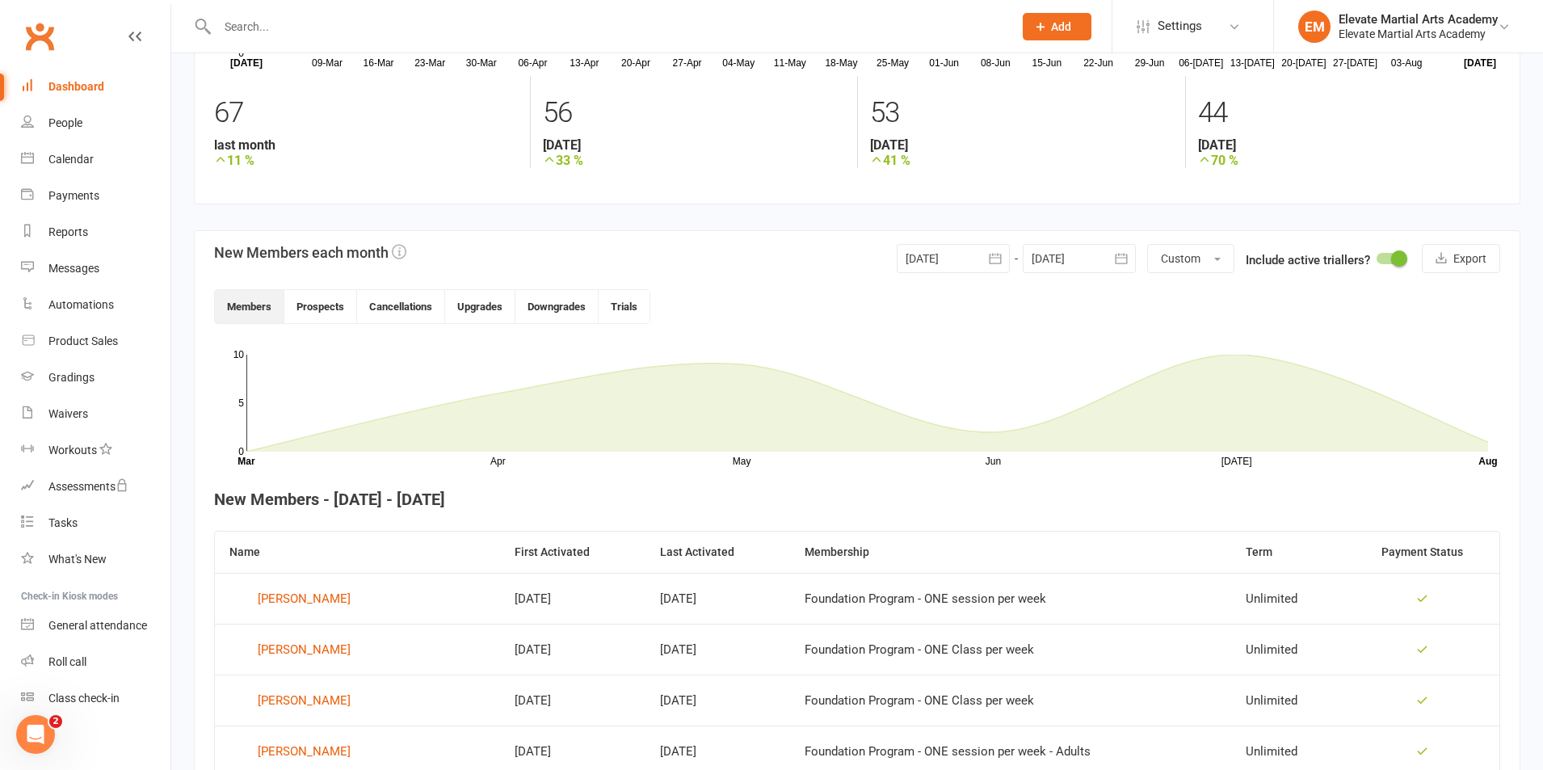
scroll to position [110, 0]
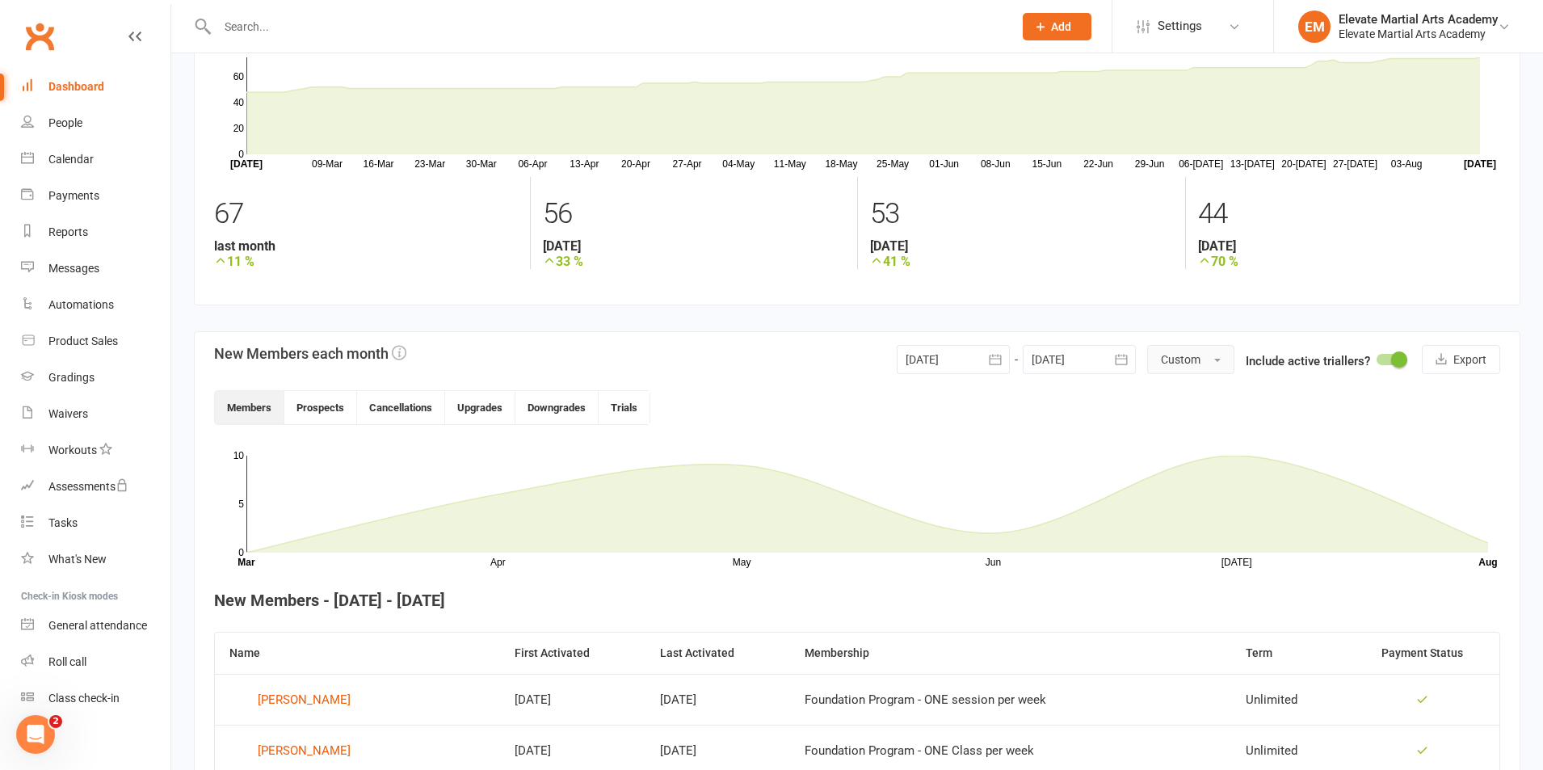
click at [1216, 360] on span "button" at bounding box center [1217, 360] width 6 height 3
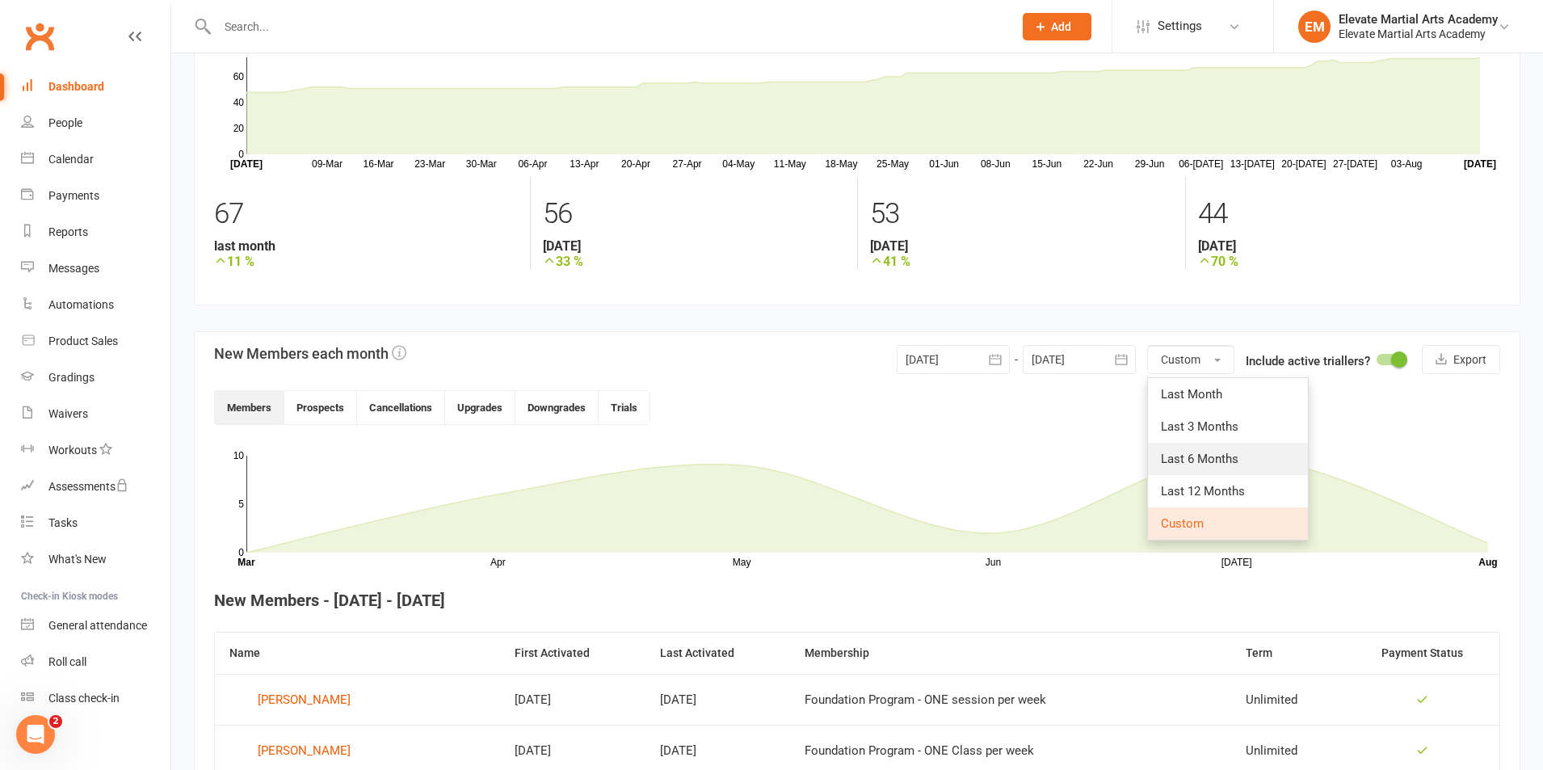
click at [1200, 462] on span "Last 6 Months" at bounding box center [1200, 459] width 78 height 15
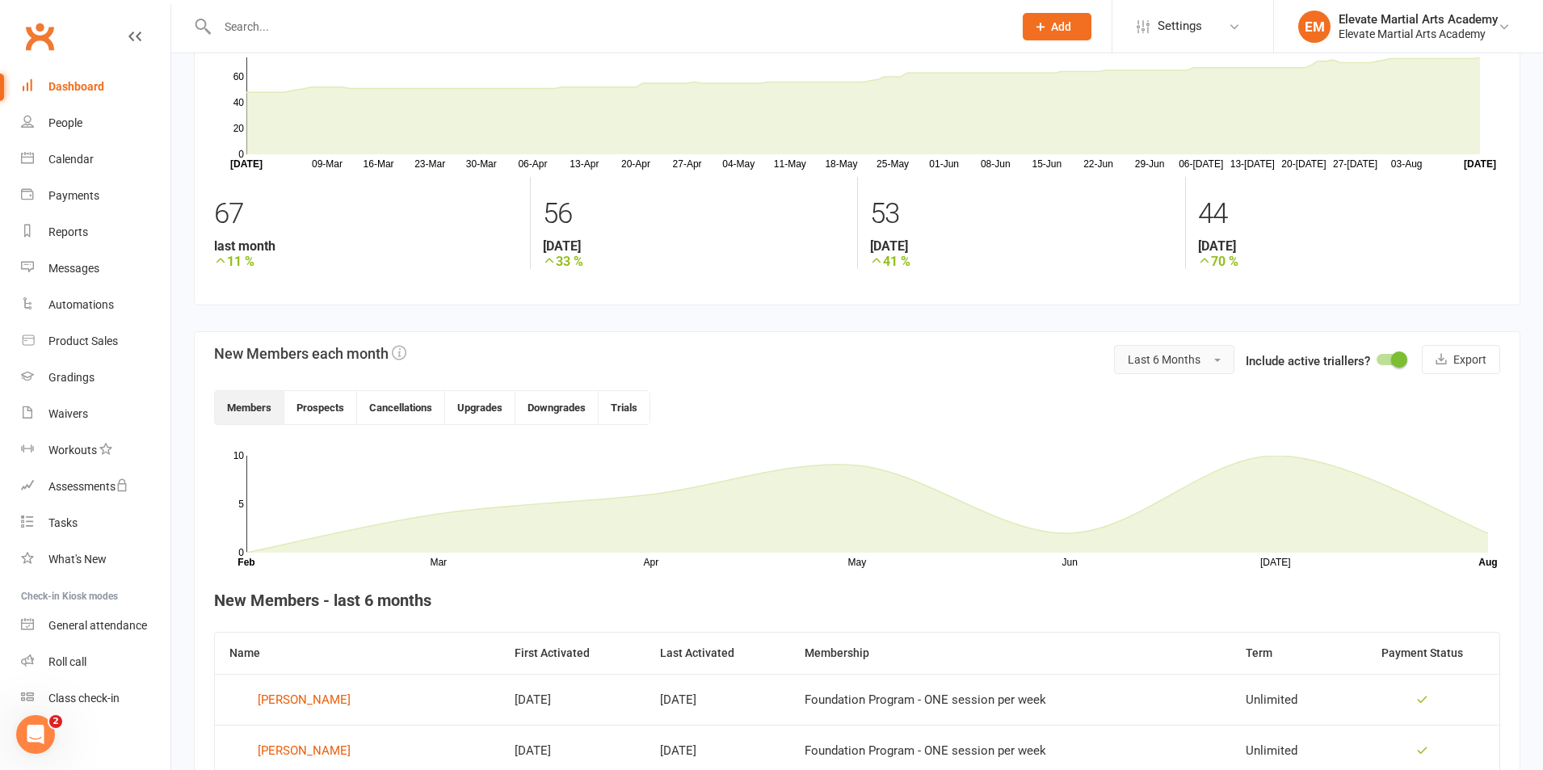
click at [1215, 365] on button "Last 6 Months" at bounding box center [1174, 359] width 120 height 29
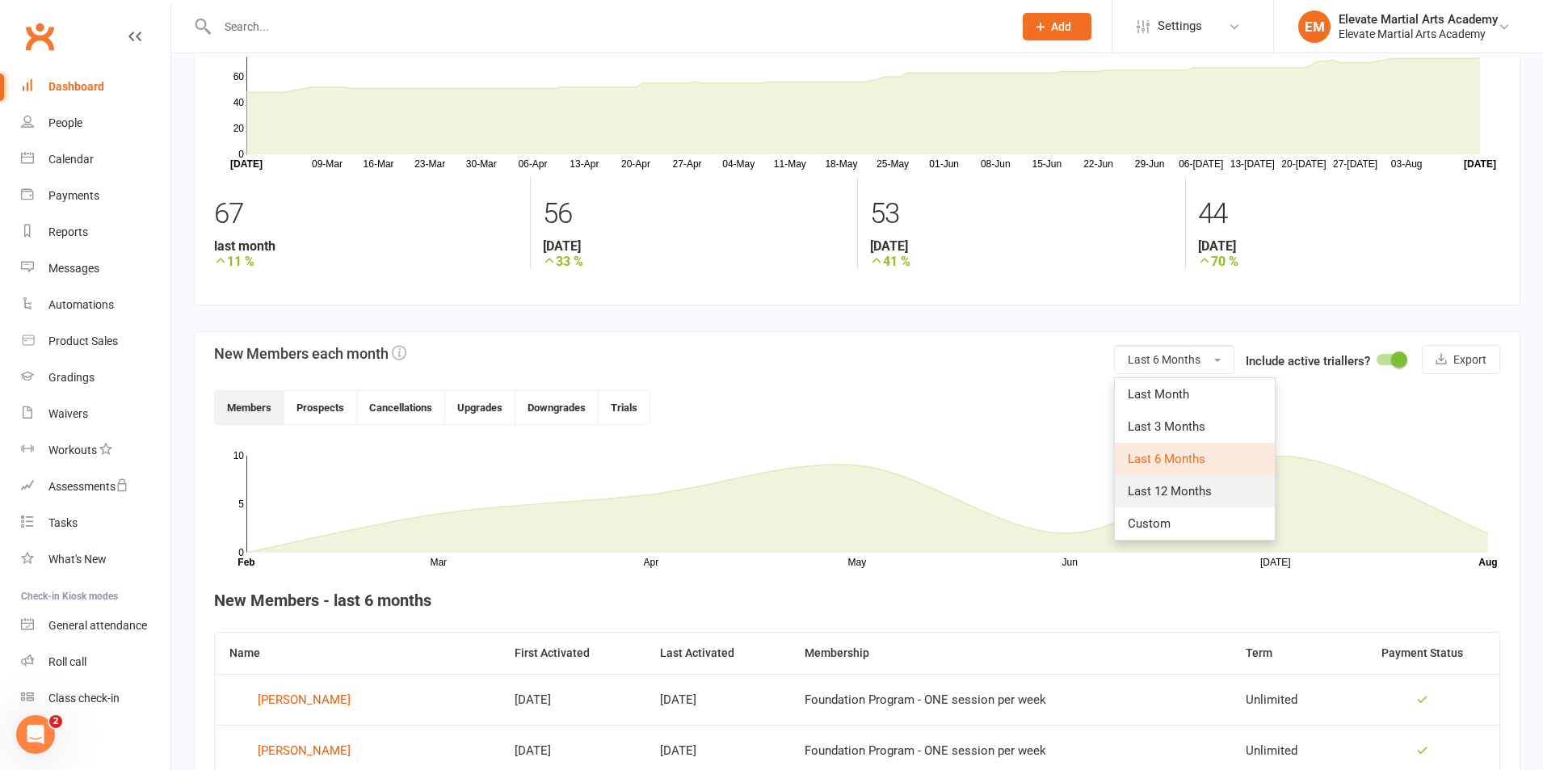
click at [1175, 487] on span "Last 12 Months" at bounding box center [1170, 491] width 84 height 15
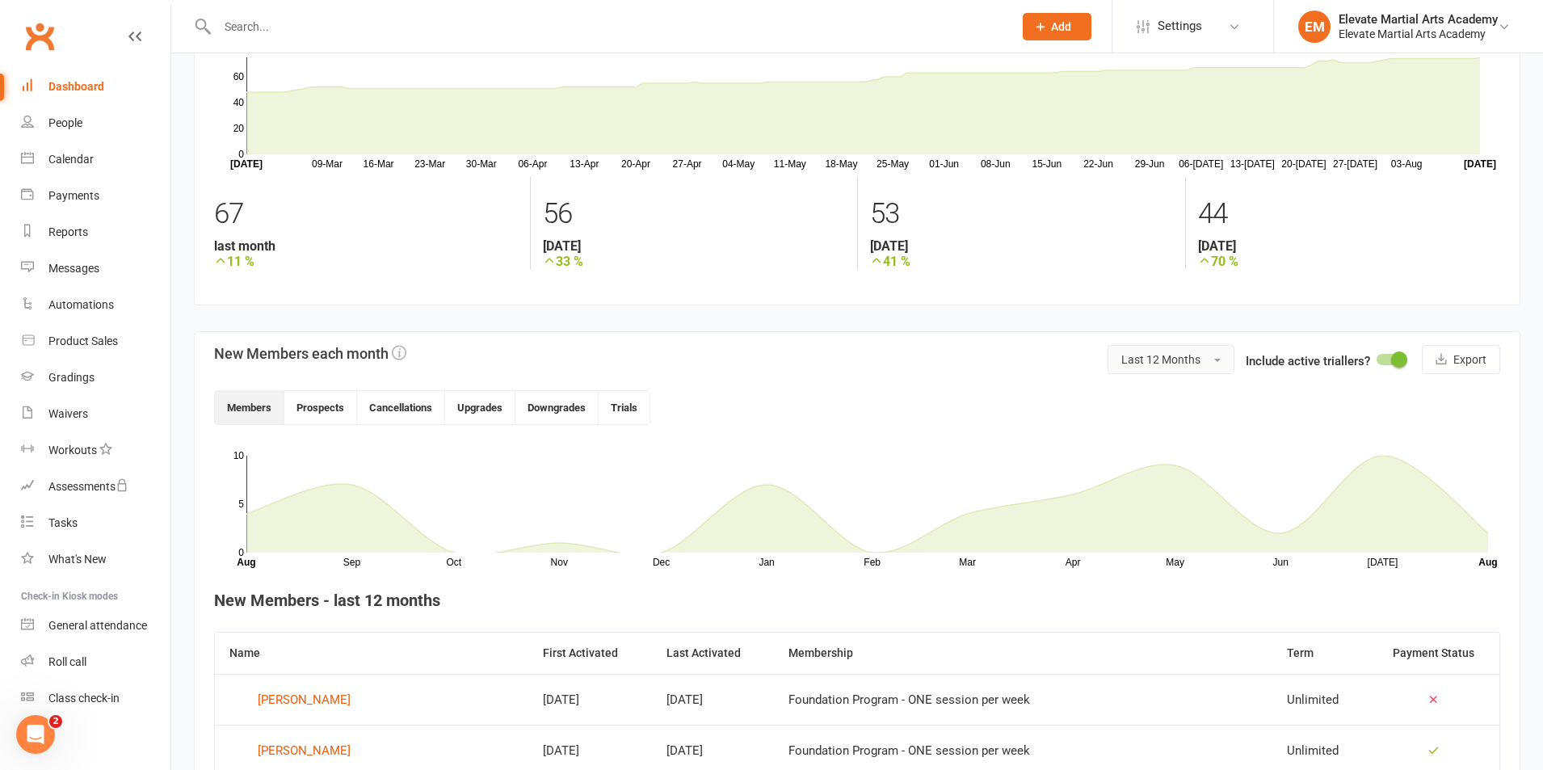
click at [1220, 363] on button "Last 12 Months" at bounding box center [1171, 359] width 127 height 29
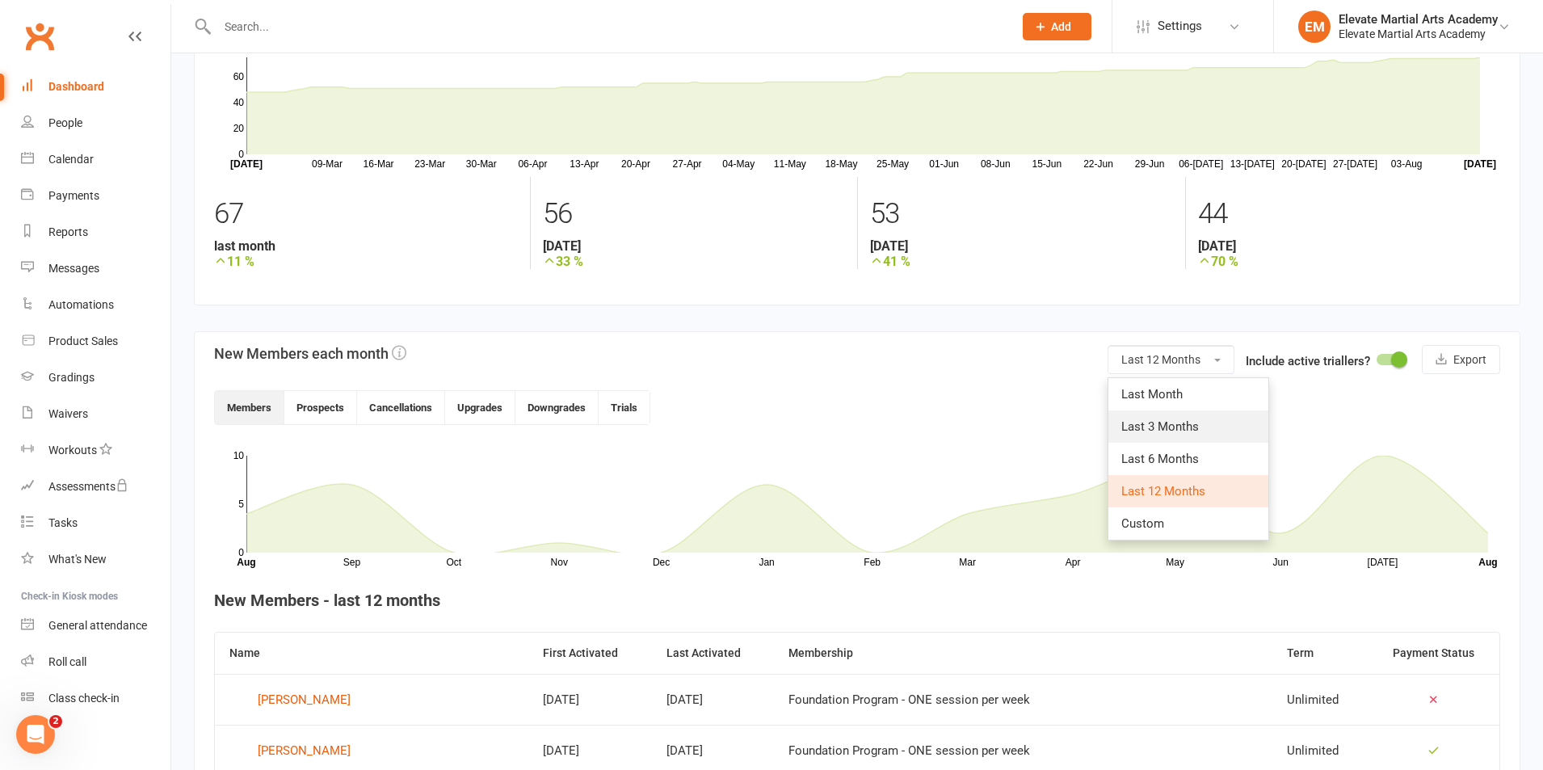
click at [1167, 421] on span "Last 3 Months" at bounding box center [1160, 426] width 78 height 15
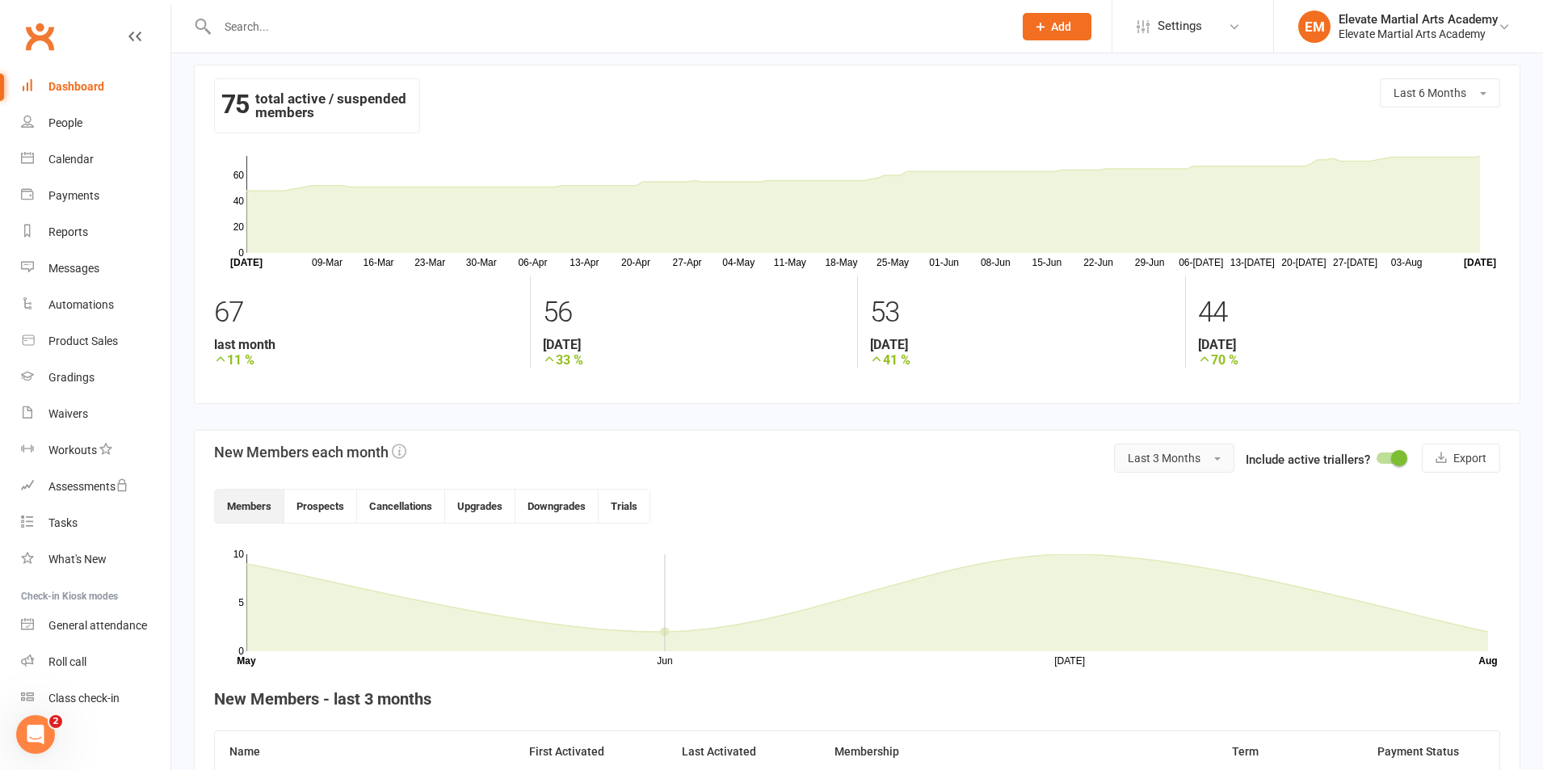
scroll to position [0, 0]
